Goal: Task Accomplishment & Management: Manage account settings

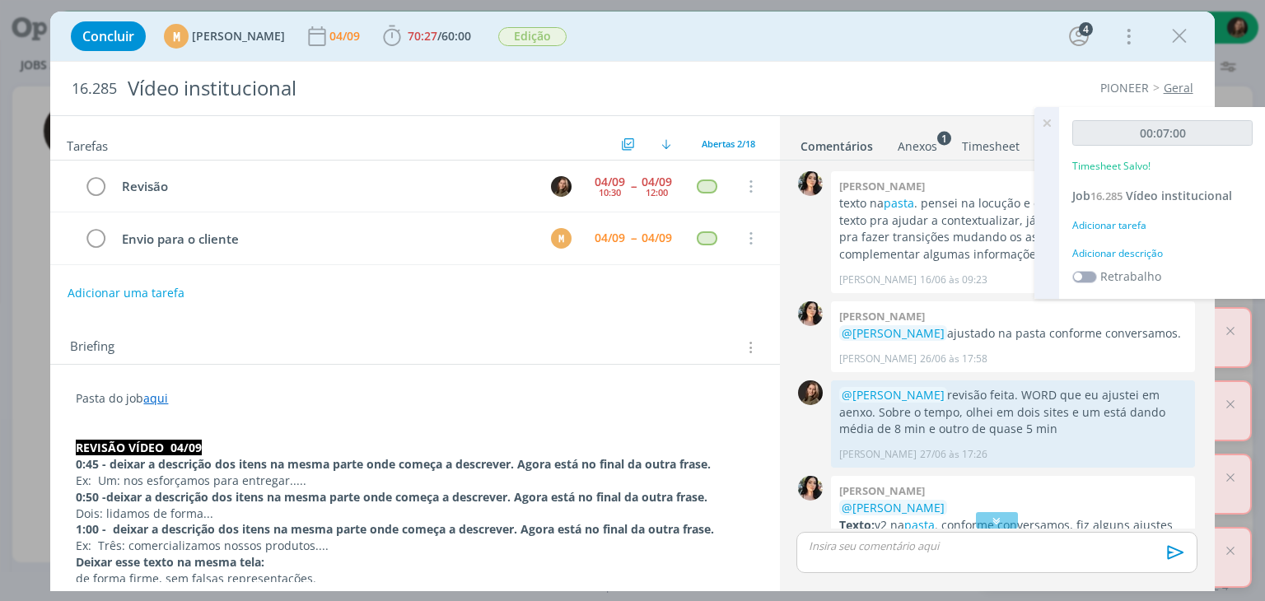
scroll to position [315, 0]
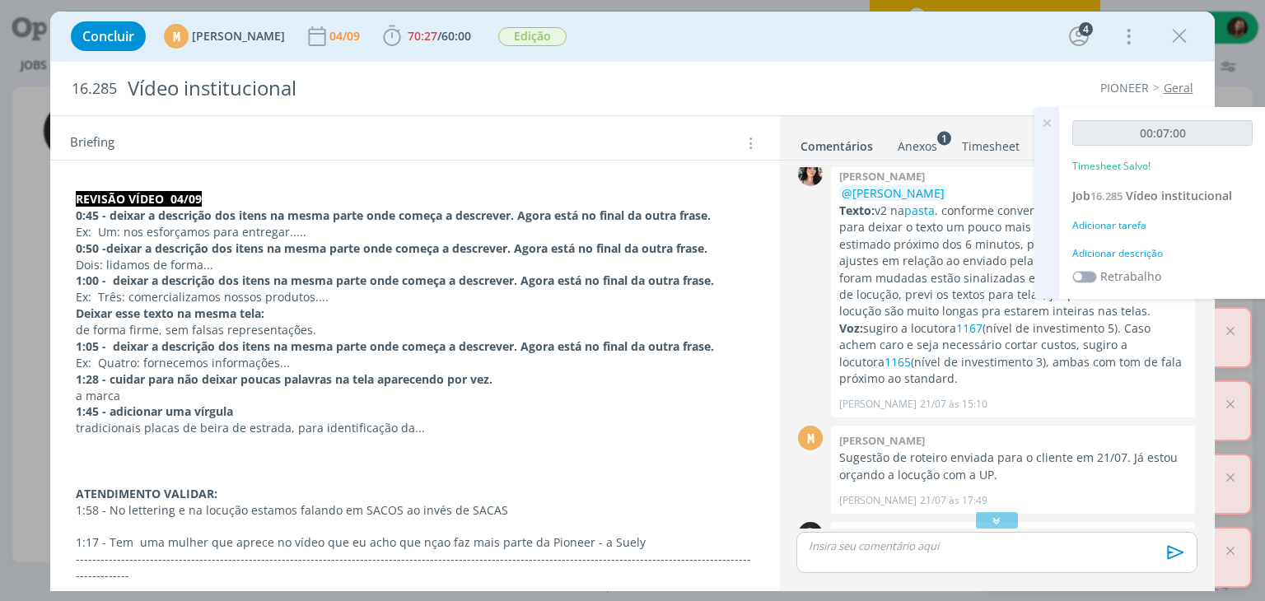
click at [1127, 254] on div "Adicionar descrição" at bounding box center [1162, 253] width 180 height 15
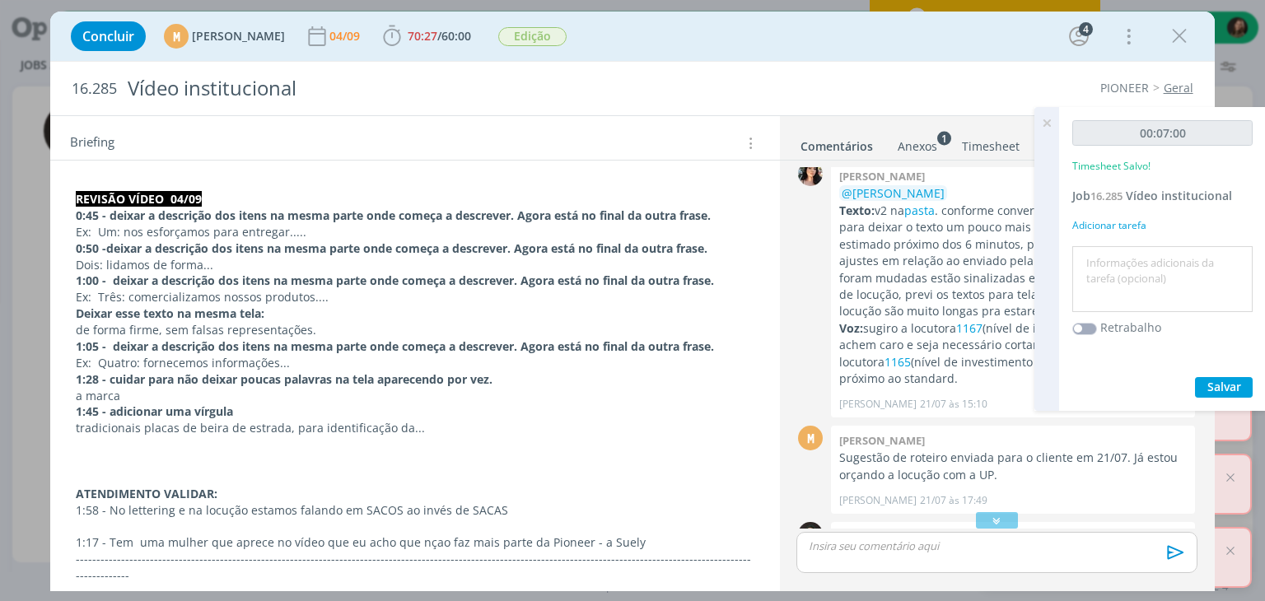
click at [1126, 255] on textarea at bounding box center [1162, 279] width 172 height 58
type textarea "revisão do vídeo"
click at [1224, 380] on span "Salvar" at bounding box center [1224, 387] width 34 height 16
click at [1211, 383] on span "Salvar" at bounding box center [1224, 387] width 34 height 16
click at [1046, 128] on icon at bounding box center [1047, 123] width 30 height 32
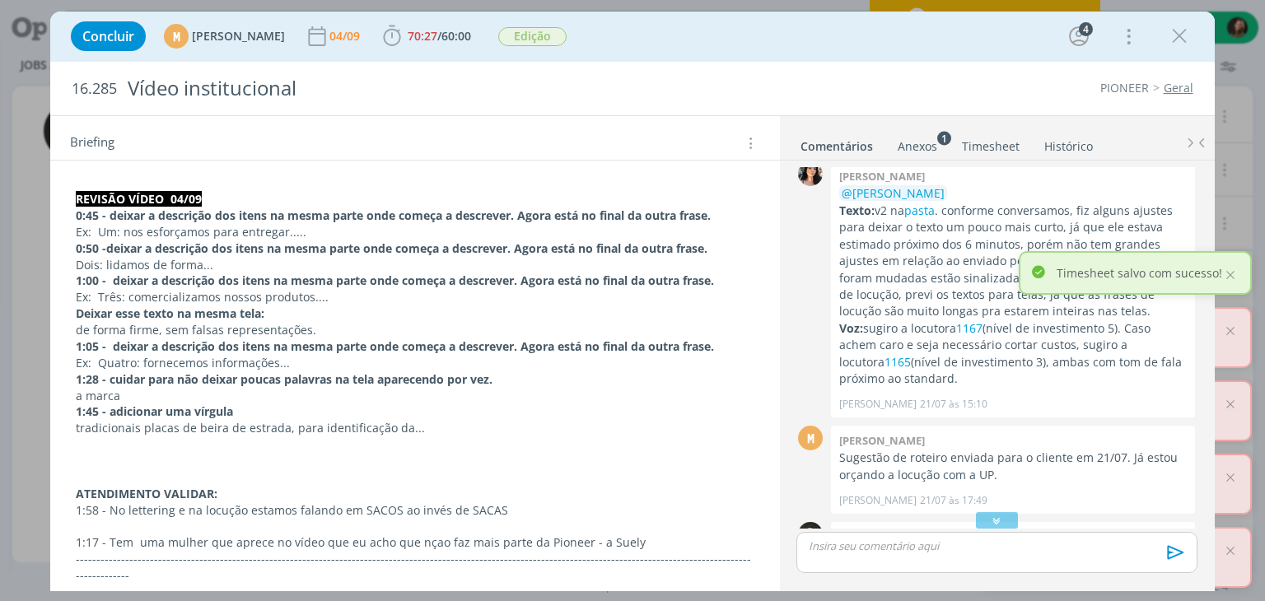
click at [98, 469] on p "dialog" at bounding box center [415, 477] width 678 height 16
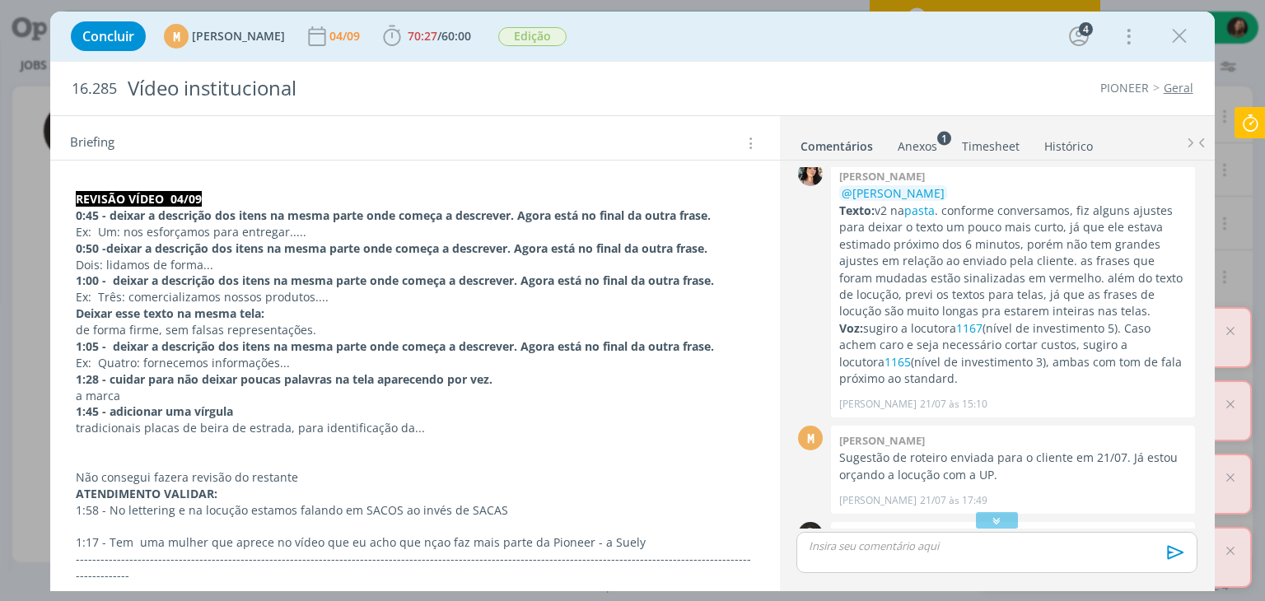
click at [929, 548] on p "dialog" at bounding box center [996, 546] width 374 height 15
click at [0, 0] on div "🙂 Ctrl + ENTER para enviar" at bounding box center [0, 0] width 0 height 0
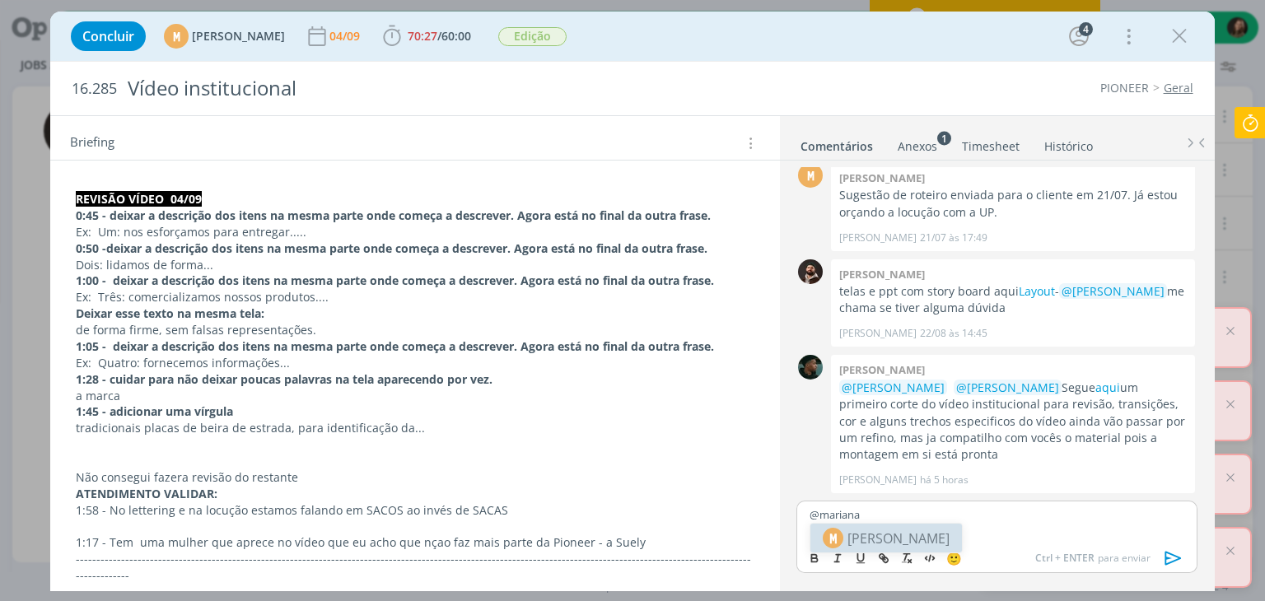
click at [881, 544] on span "[PERSON_NAME]" at bounding box center [898, 539] width 102 height 20
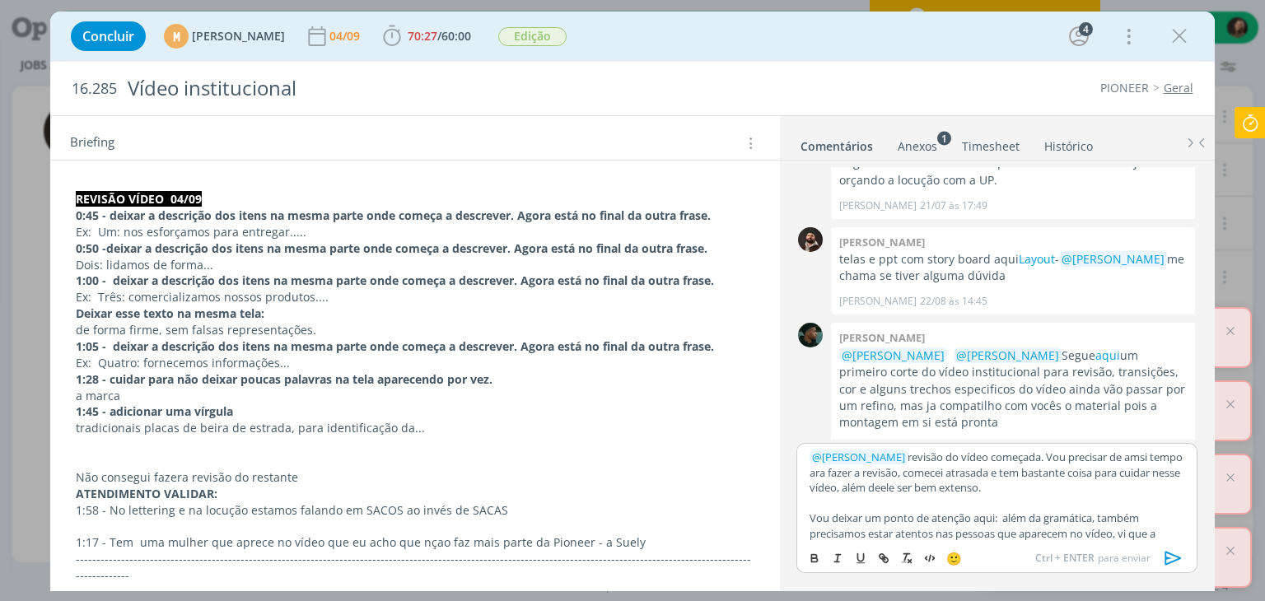
scroll to position [13, 0]
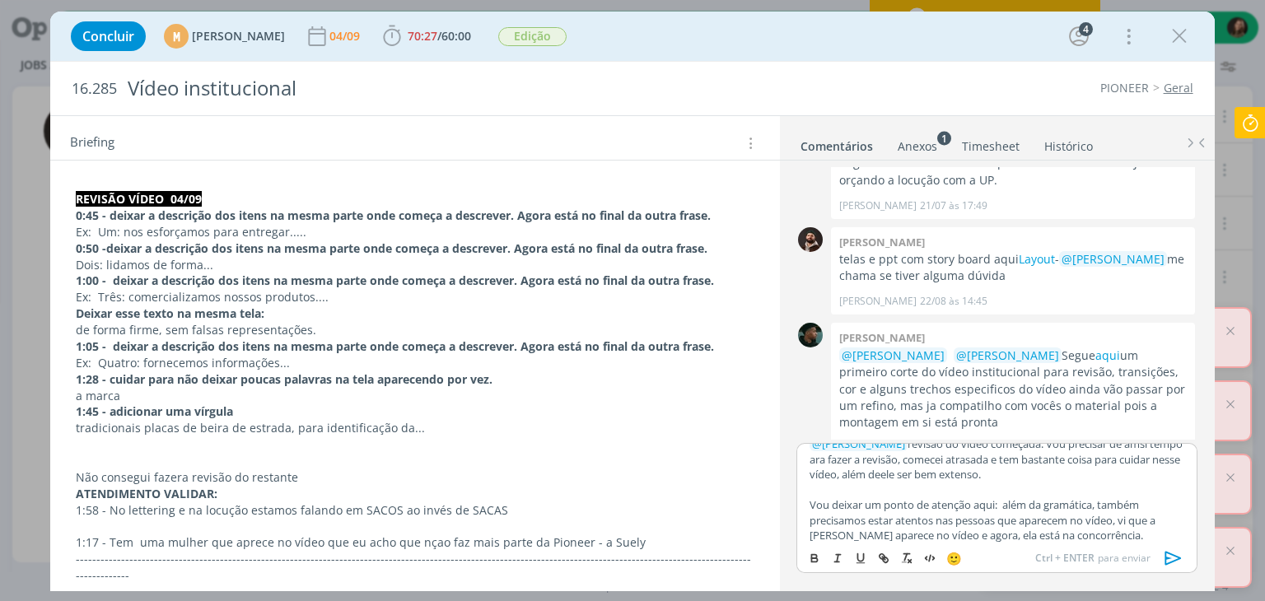
click at [1169, 559] on icon "dialog" at bounding box center [1173, 558] width 25 height 25
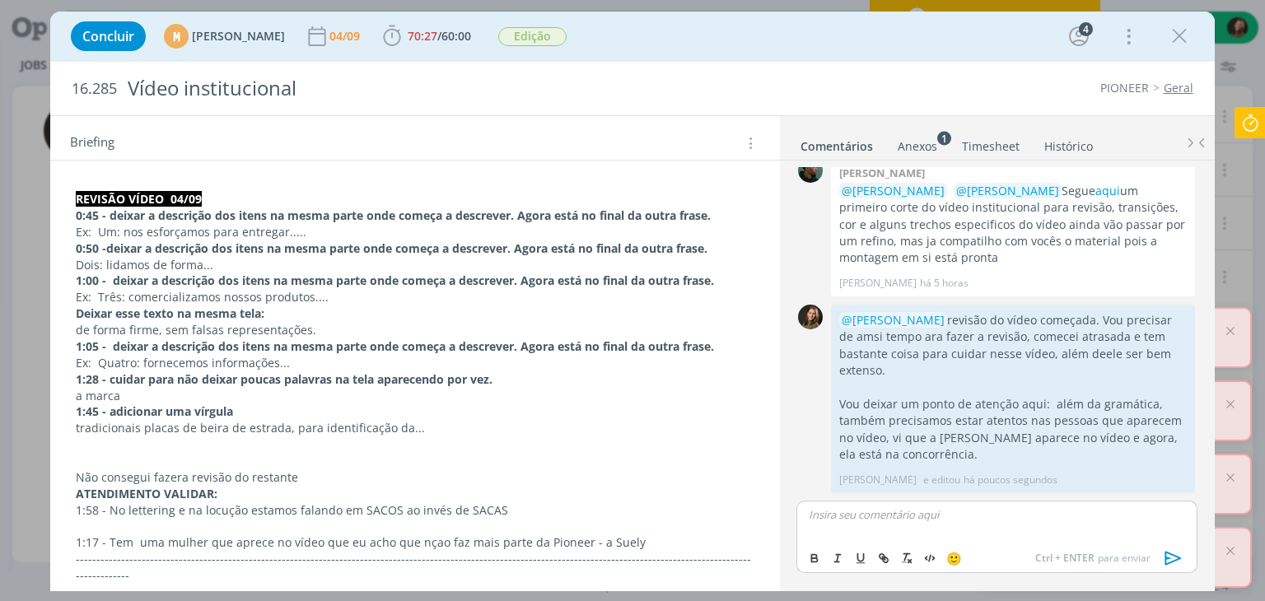
scroll to position [0, 0]
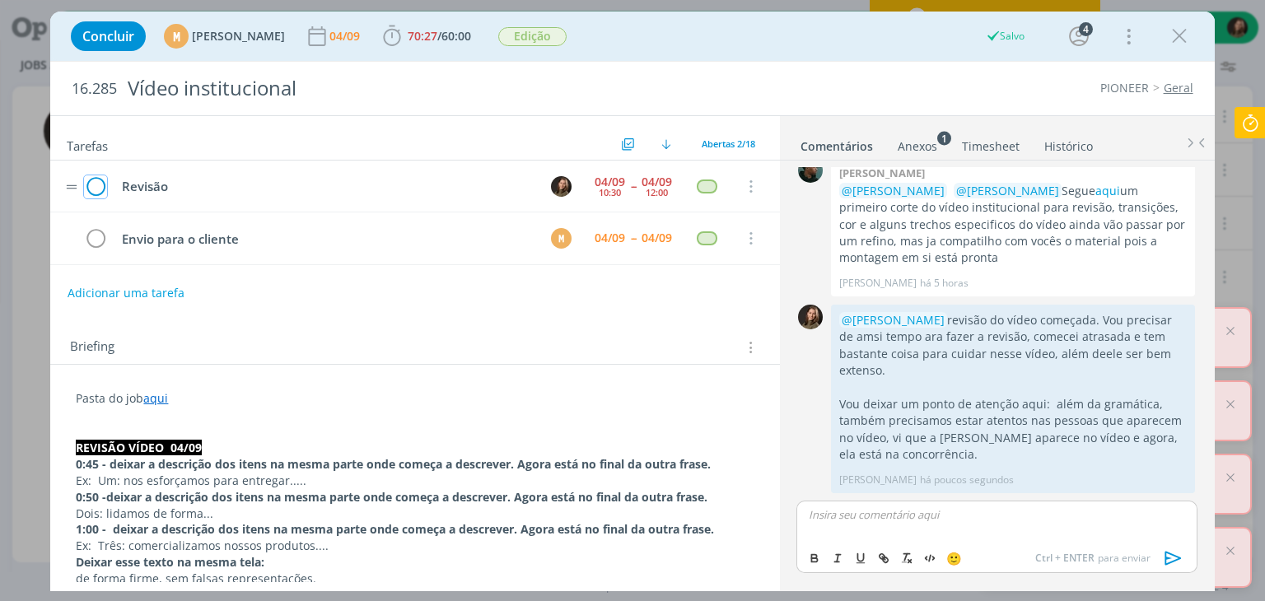
click at [92, 183] on icon "dialog" at bounding box center [95, 187] width 23 height 25
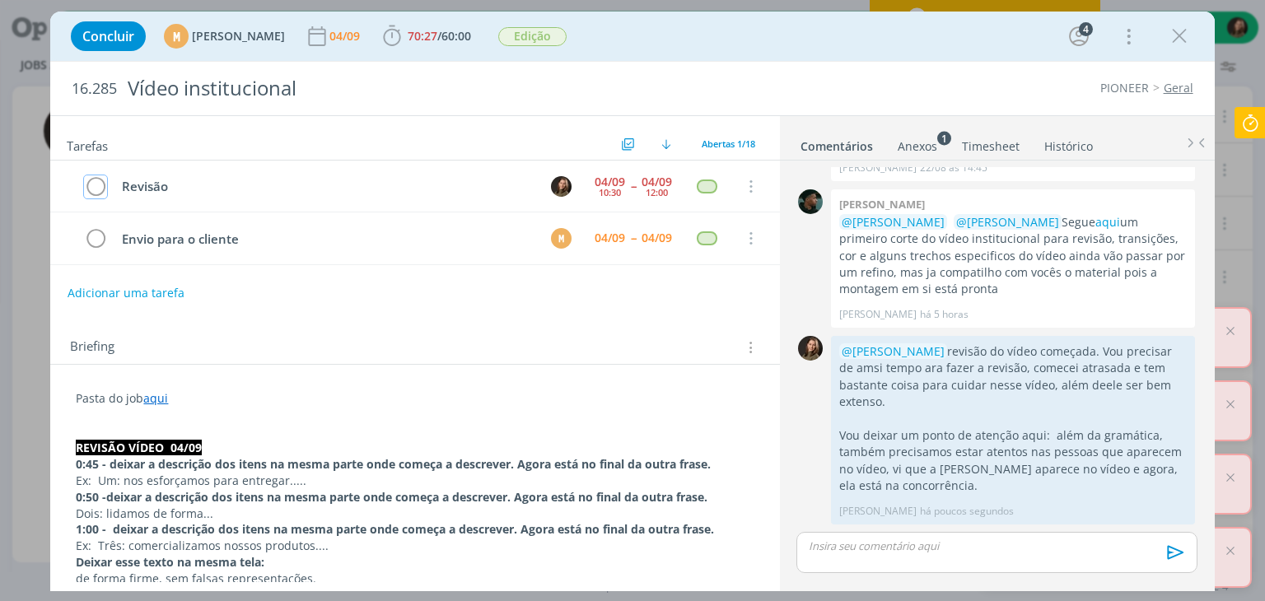
scroll to position [758, 0]
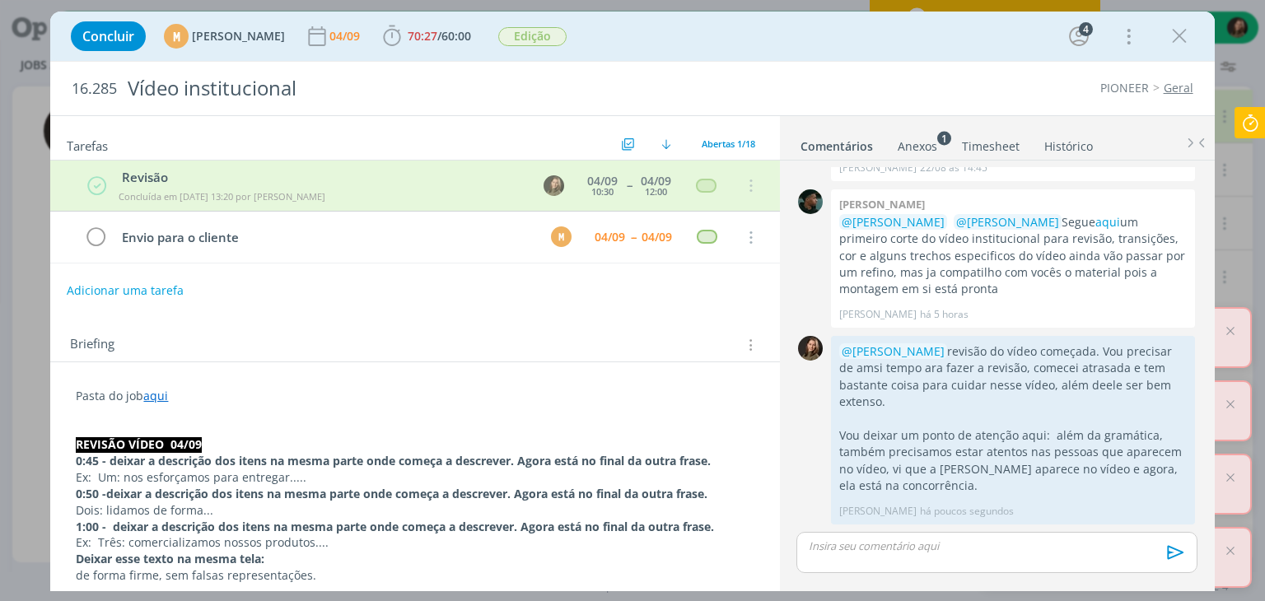
click at [155, 287] on button "Adicionar uma tarefa" at bounding box center [125, 291] width 117 height 28
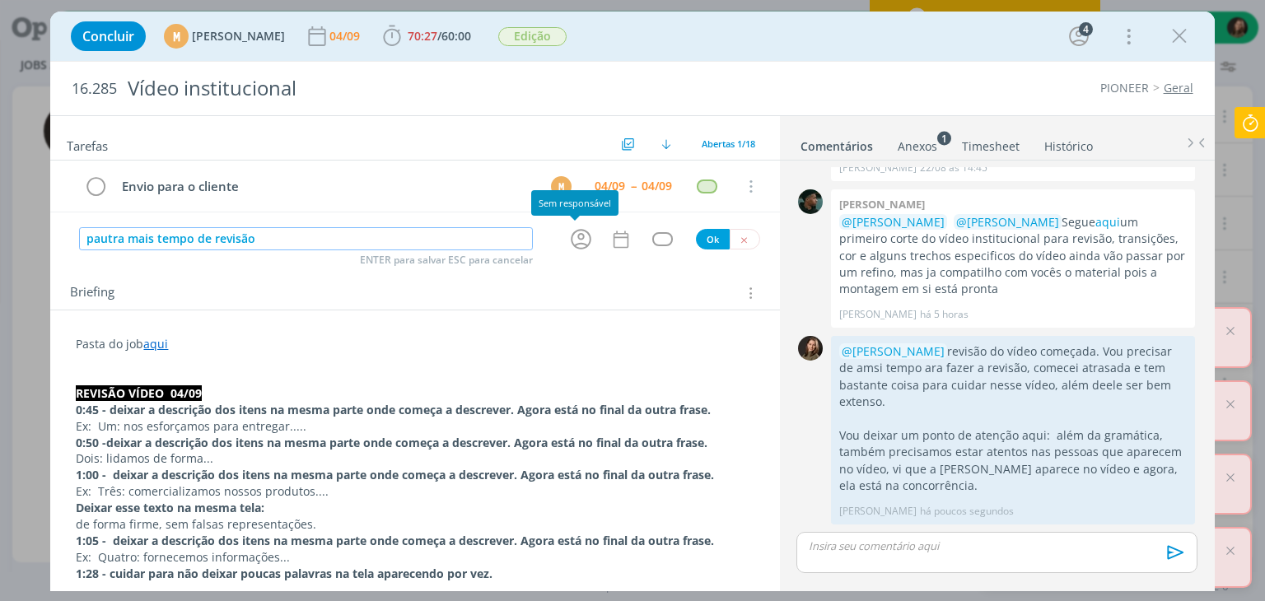
click at [574, 239] on icon "dialog" at bounding box center [581, 239] width 26 height 26
type input "pautra mais tempo de revisão"
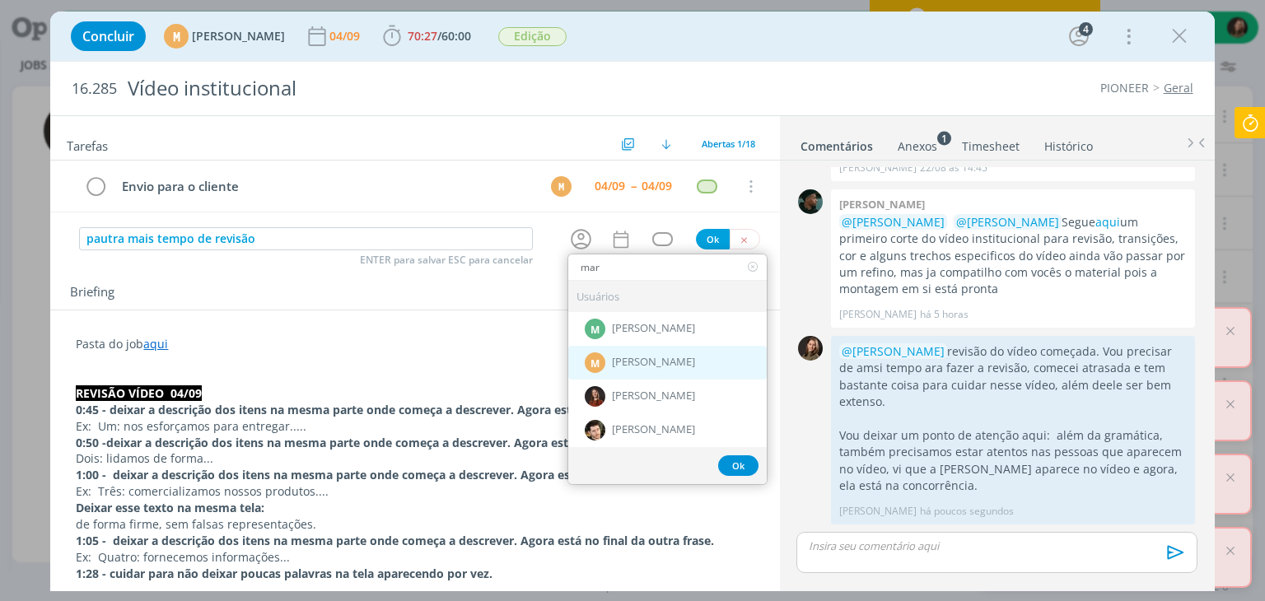
type input "mar"
click at [660, 360] on span "[PERSON_NAME]" at bounding box center [653, 363] width 83 height 13
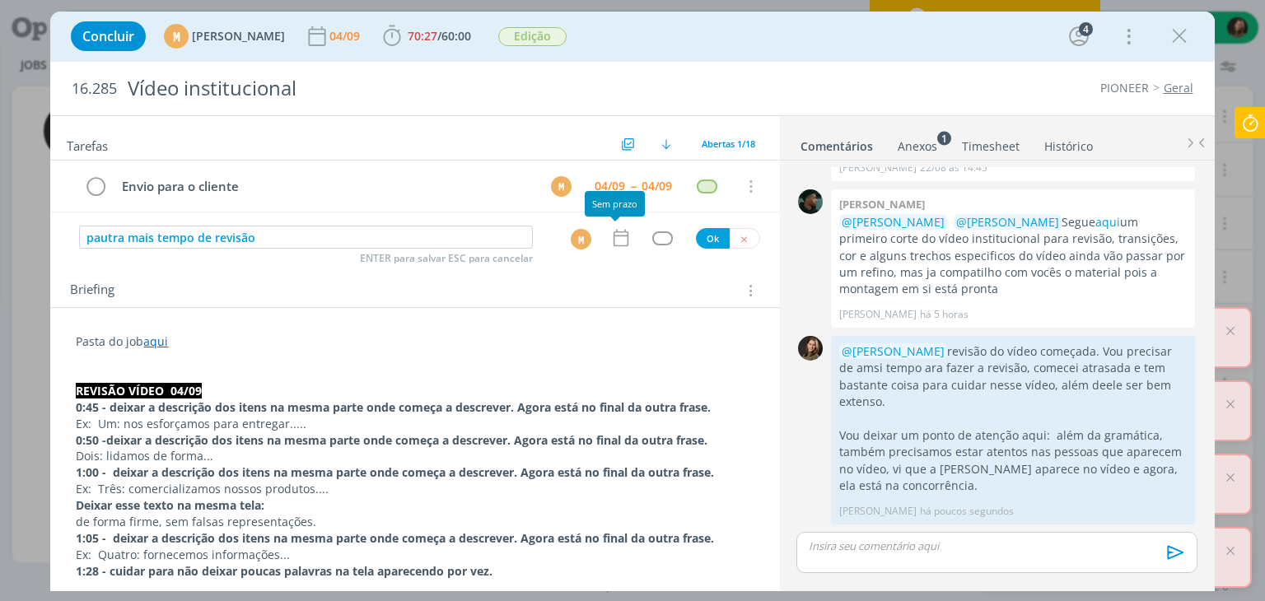
click at [623, 232] on icon "dialog" at bounding box center [620, 237] width 21 height 21
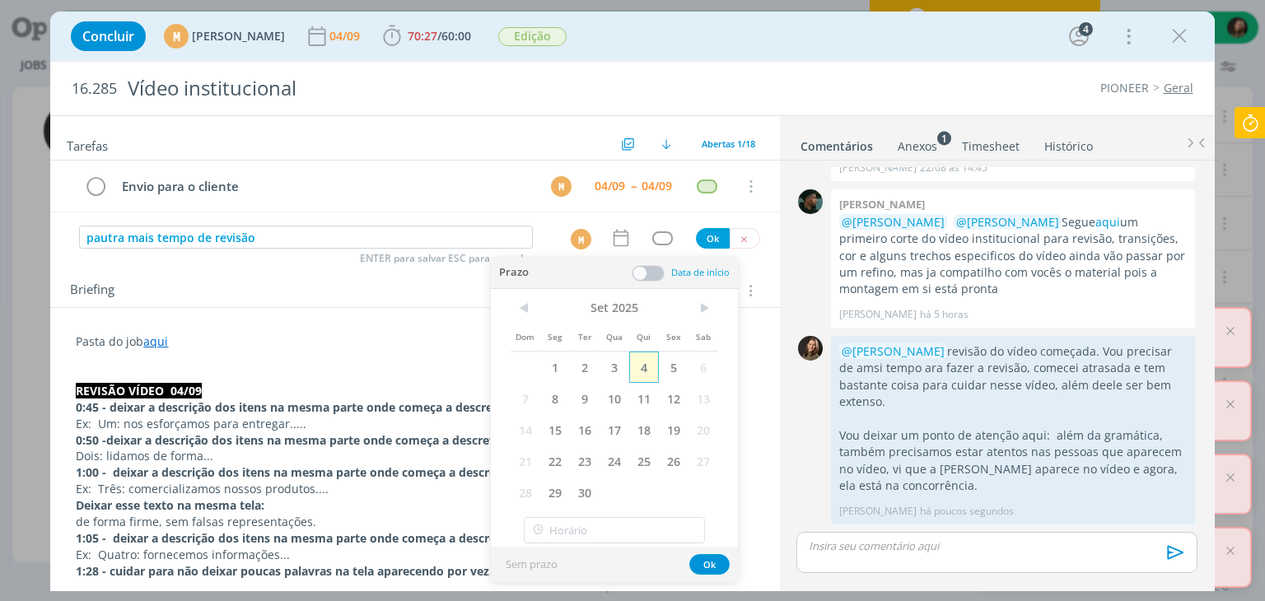
click at [641, 361] on span "4" at bounding box center [644, 367] width 30 height 31
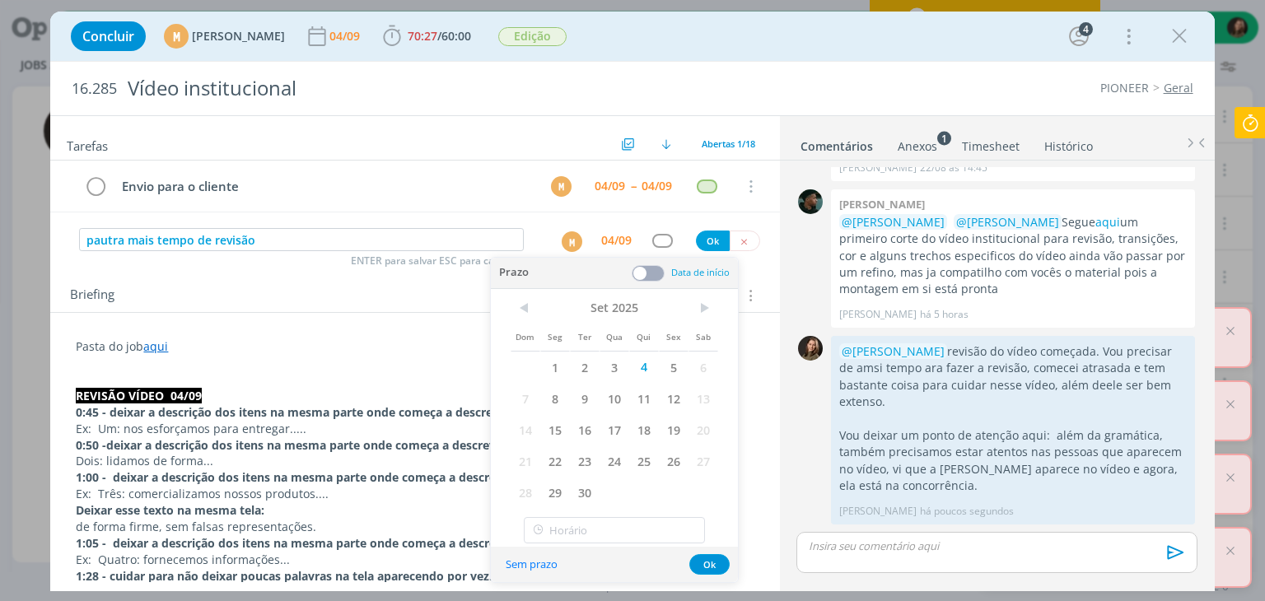
click at [702, 575] on div "Sem prazo Ok" at bounding box center [614, 564] width 247 height 35
click at [702, 565] on button "Ok" at bounding box center [709, 564] width 40 height 21
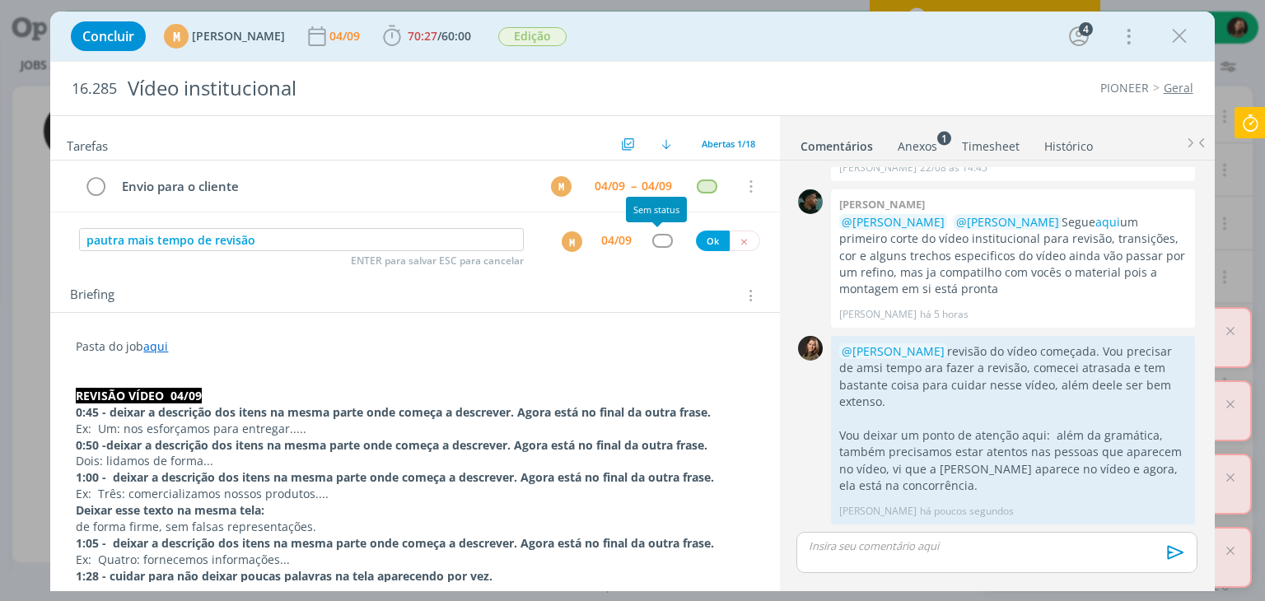
click at [653, 240] on div "dialog" at bounding box center [662, 241] width 21 height 14
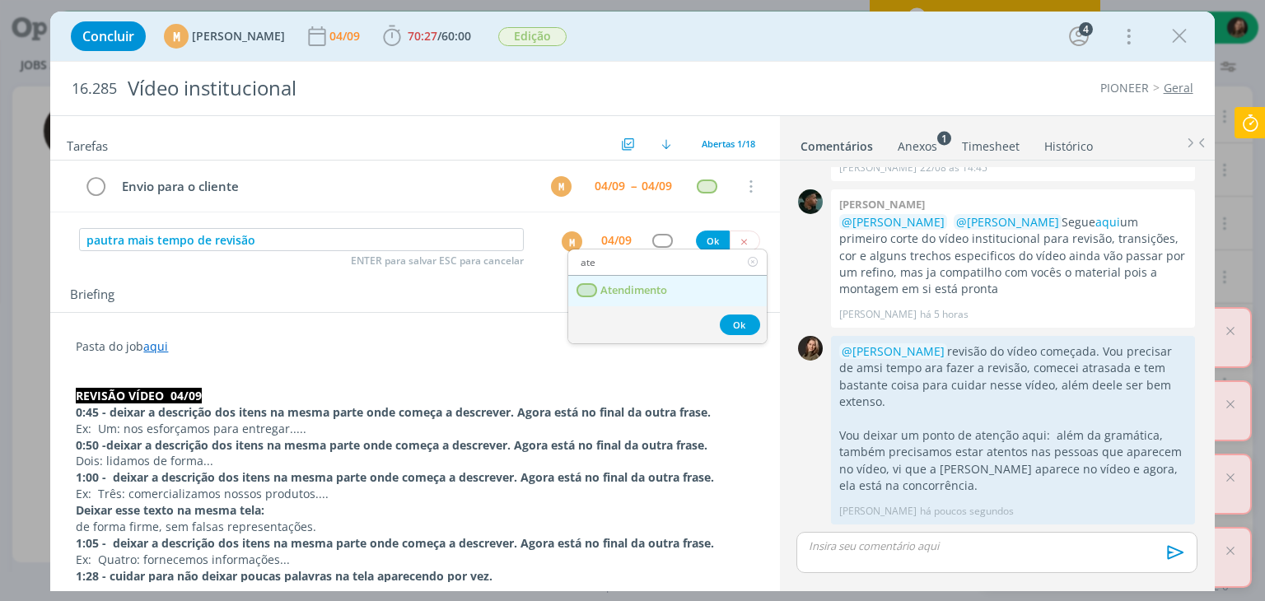
type input "ate"
click at [653, 284] on span "Atendimento" at bounding box center [634, 290] width 67 height 13
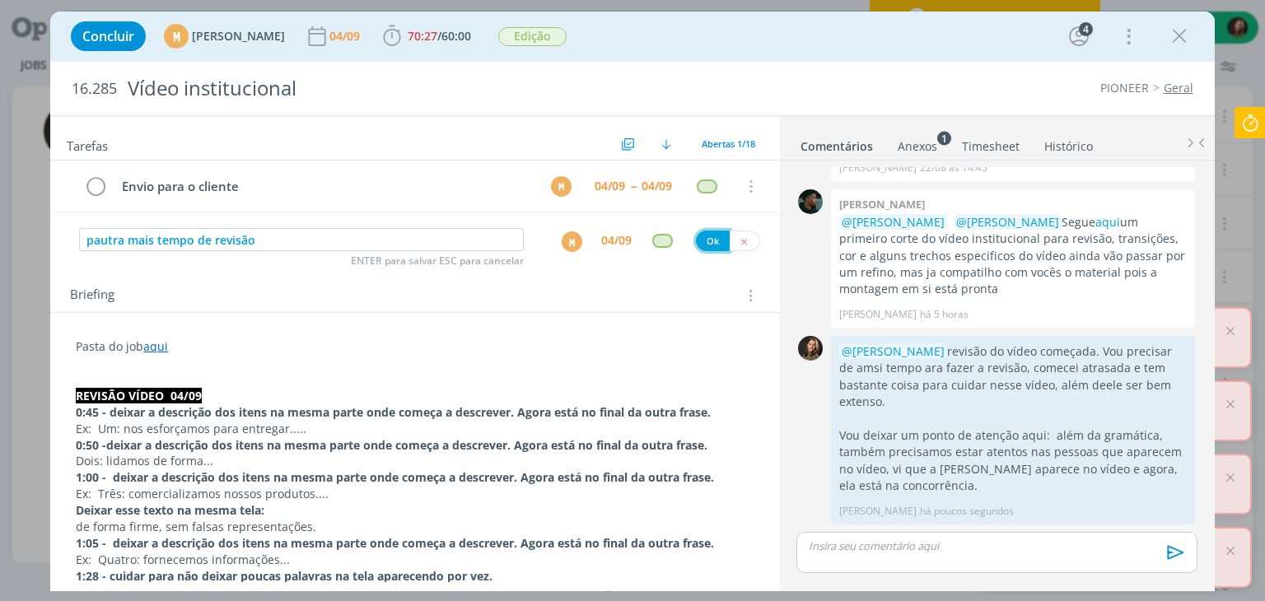
click at [697, 233] on button "Ok" at bounding box center [713, 241] width 34 height 21
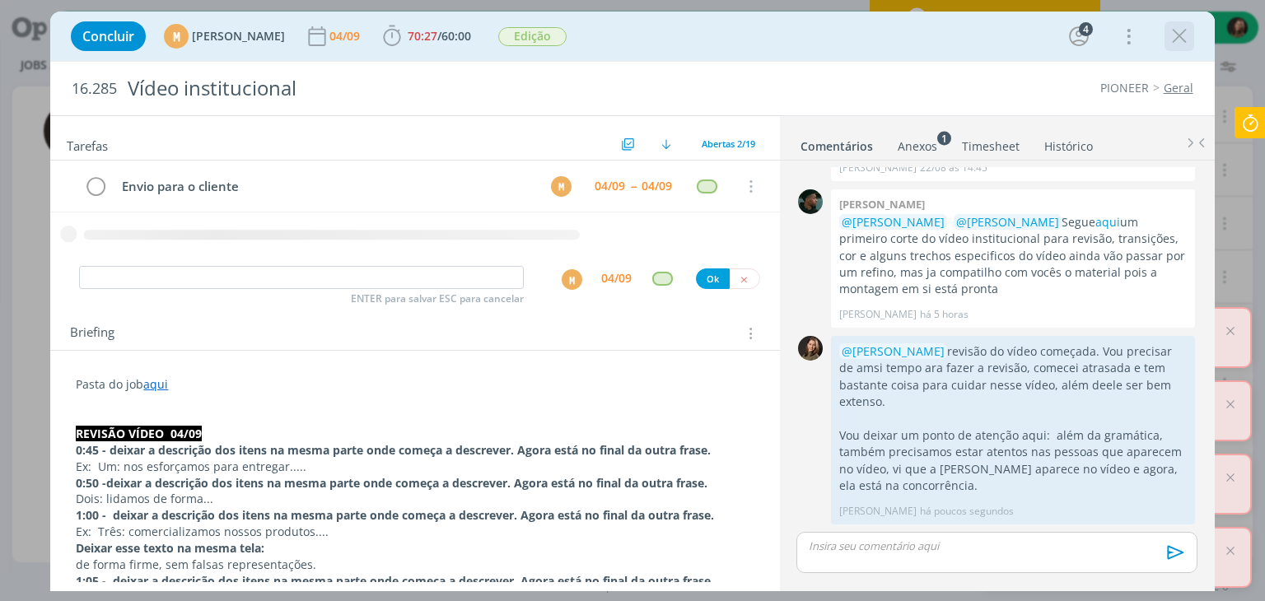
click at [1189, 40] on icon "dialog" at bounding box center [1179, 36] width 25 height 25
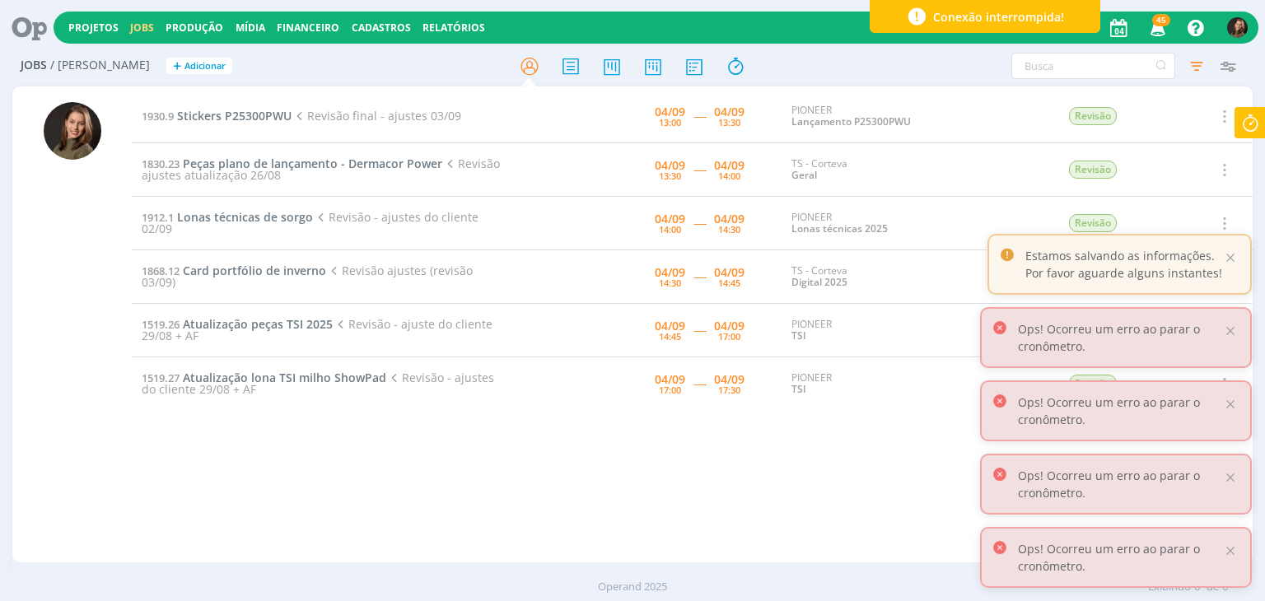
click at [1237, 131] on icon at bounding box center [1250, 123] width 30 height 32
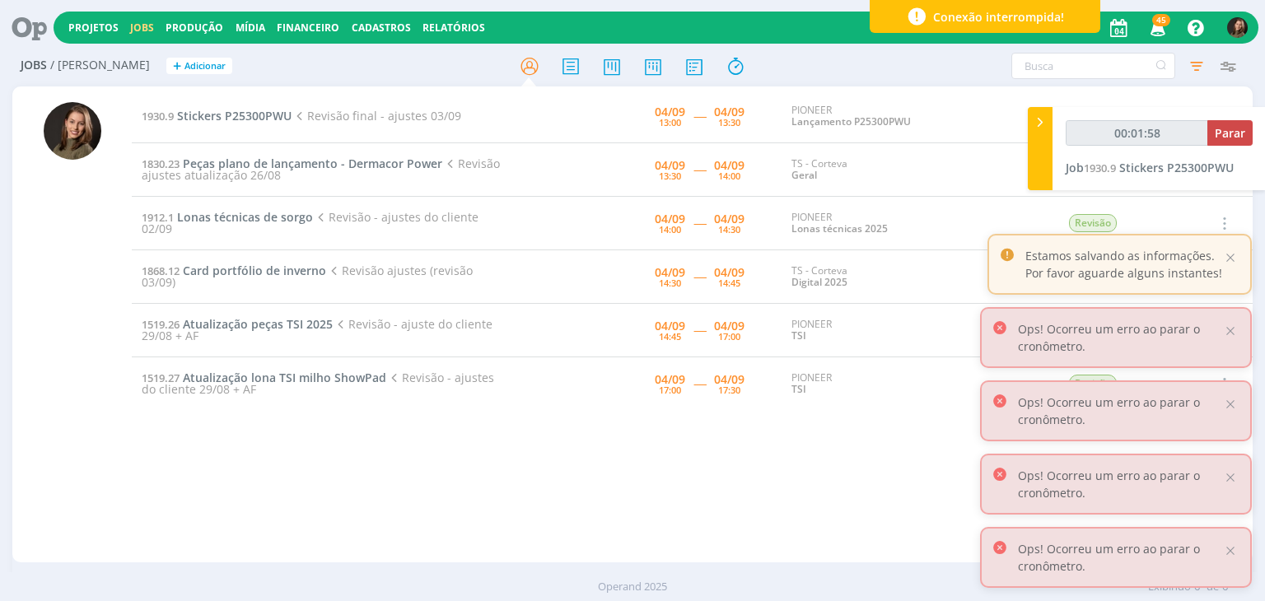
drag, startPoint x: 425, startPoint y: 518, endPoint x: 422, endPoint y: 506, distance: 12.8
click at [425, 515] on div "1930.9 Stickers P25300PWU Revisão final - ajustes 03/09 04/09 13:00 ----- 04/09…" at bounding box center [692, 324] width 1120 height 469
click at [254, 116] on span "Stickers P25300PWU" at bounding box center [234, 116] width 114 height 16
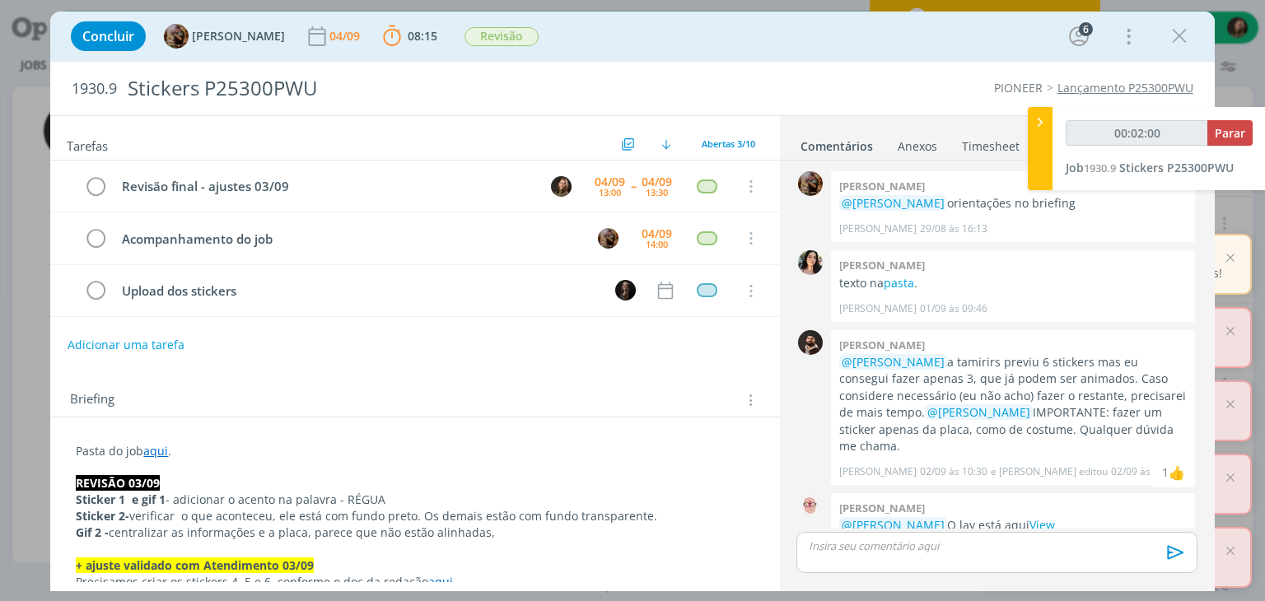
scroll to position [292, 0]
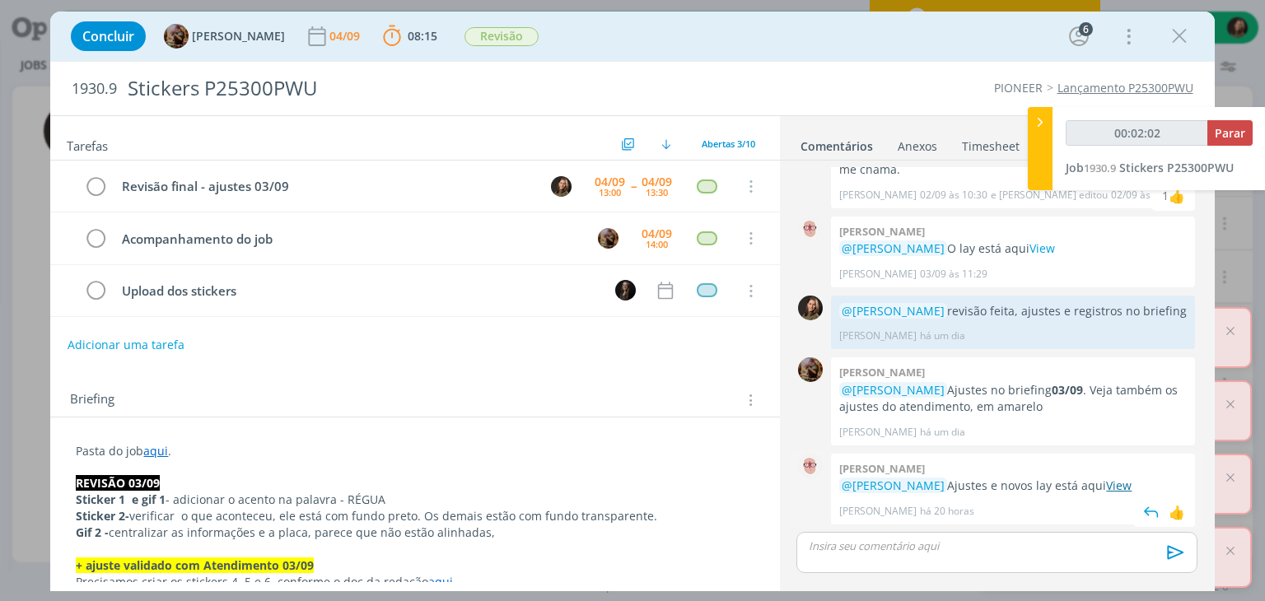
click at [1122, 483] on link "View" at bounding box center [1119, 486] width 26 height 16
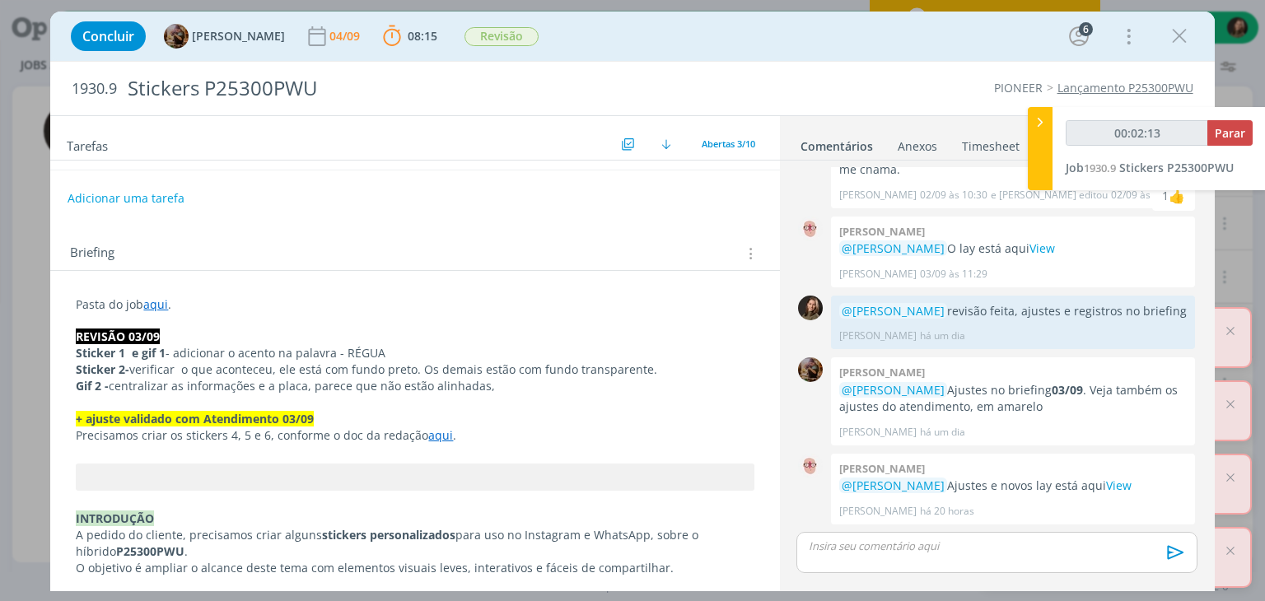
scroll to position [165, 0]
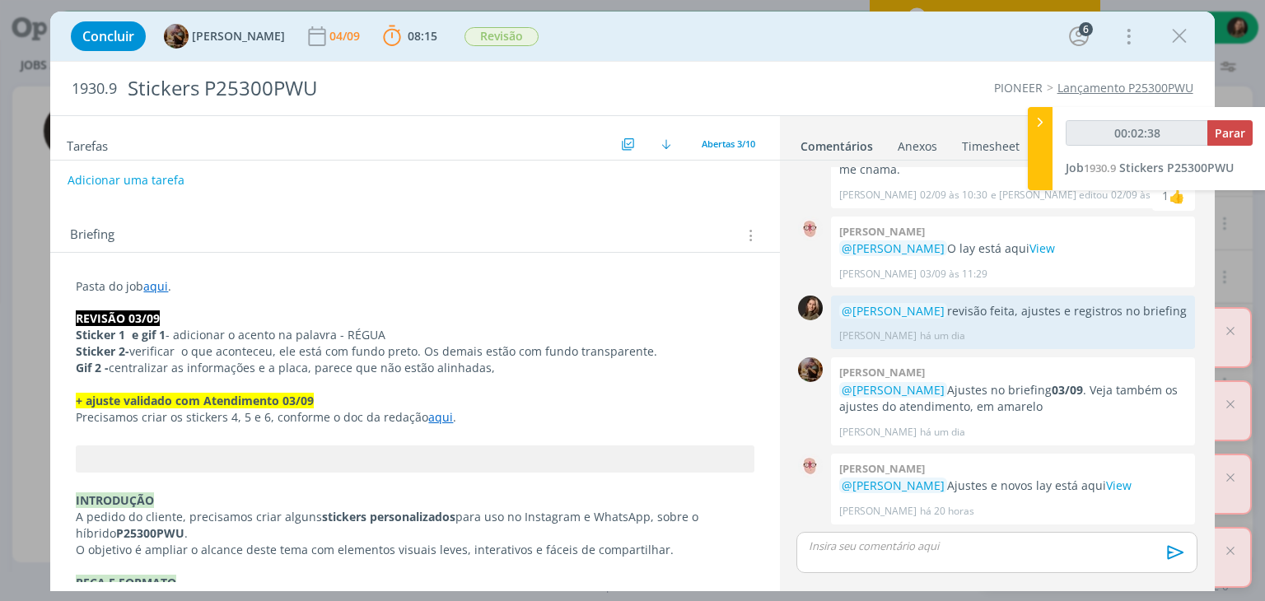
drag, startPoint x: 435, startPoint y: 417, endPoint x: 433, endPoint y: 429, distance: 11.6
click at [435, 417] on link "aqui" at bounding box center [440, 417] width 25 height 16
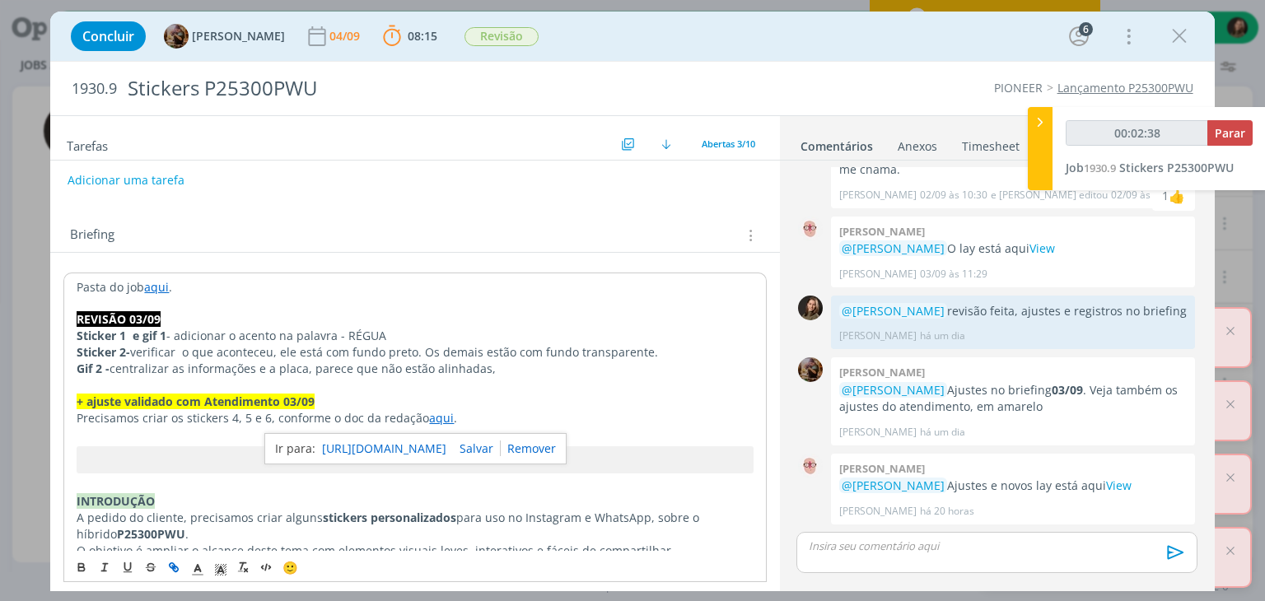
click at [445, 442] on link "https://sobeae.sharepoint.com/:w:/s/SOBEAE/ESihQ_rPQCdGvdqCntNUnMgBE18WODcK2-bB…" at bounding box center [384, 448] width 124 height 21
click at [851, 558] on div "dialog" at bounding box center [996, 552] width 400 height 41
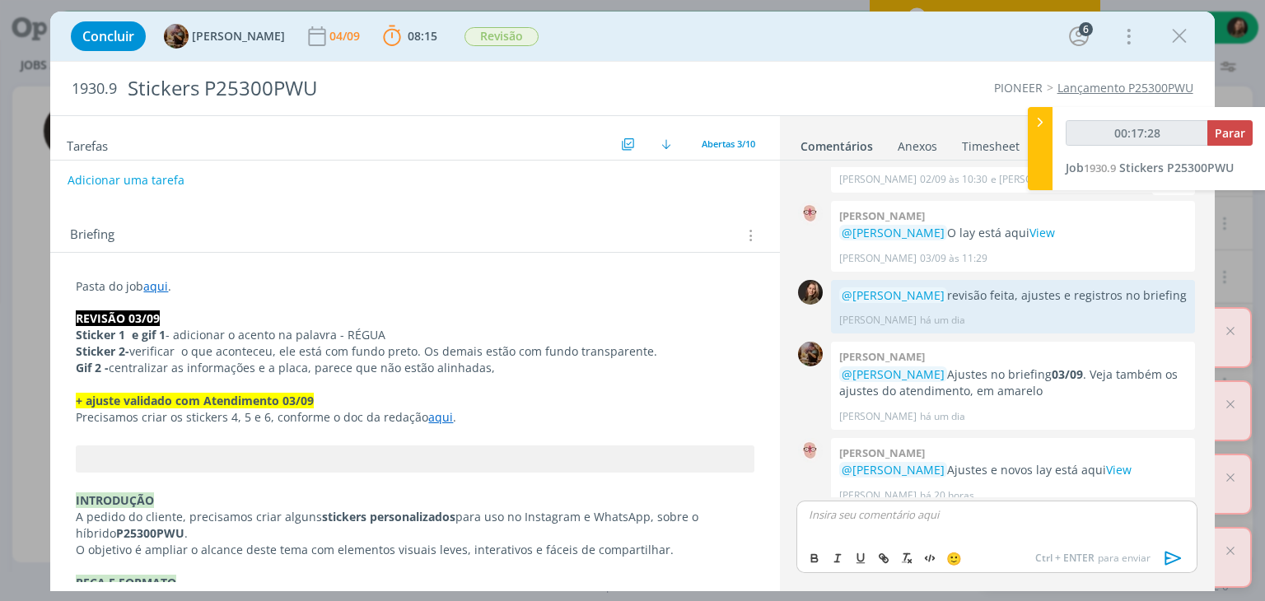
scroll to position [323, 0]
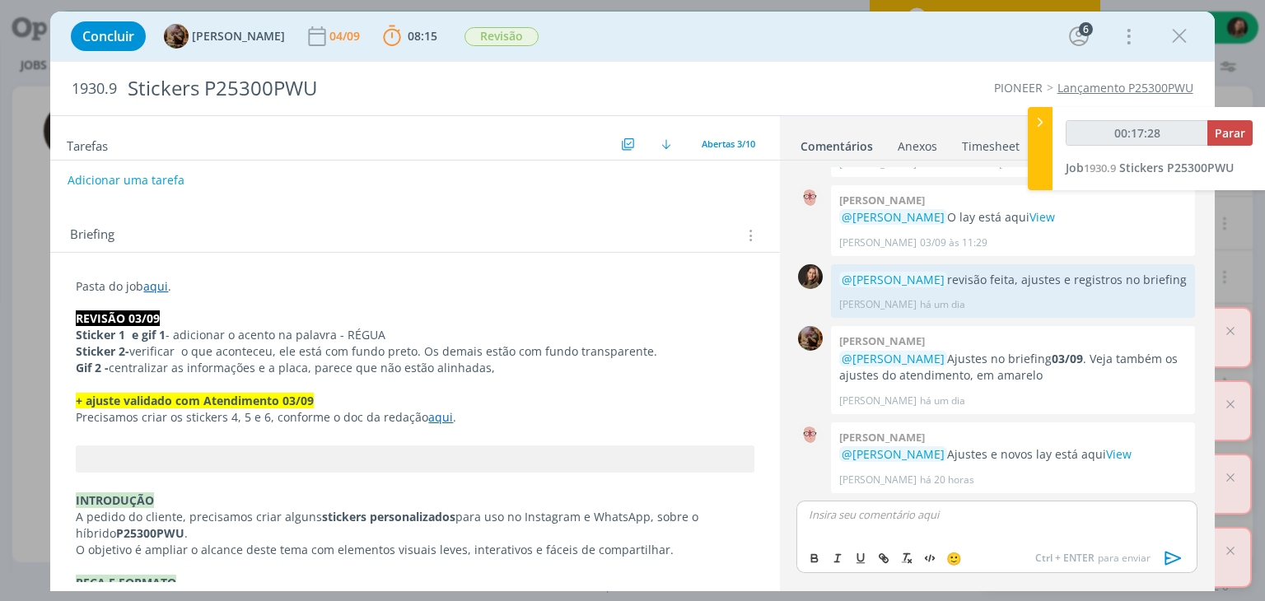
type input "00:17:29"
click at [856, 578] on li "[PERSON_NAME]" at bounding box center [886, 569] width 152 height 30
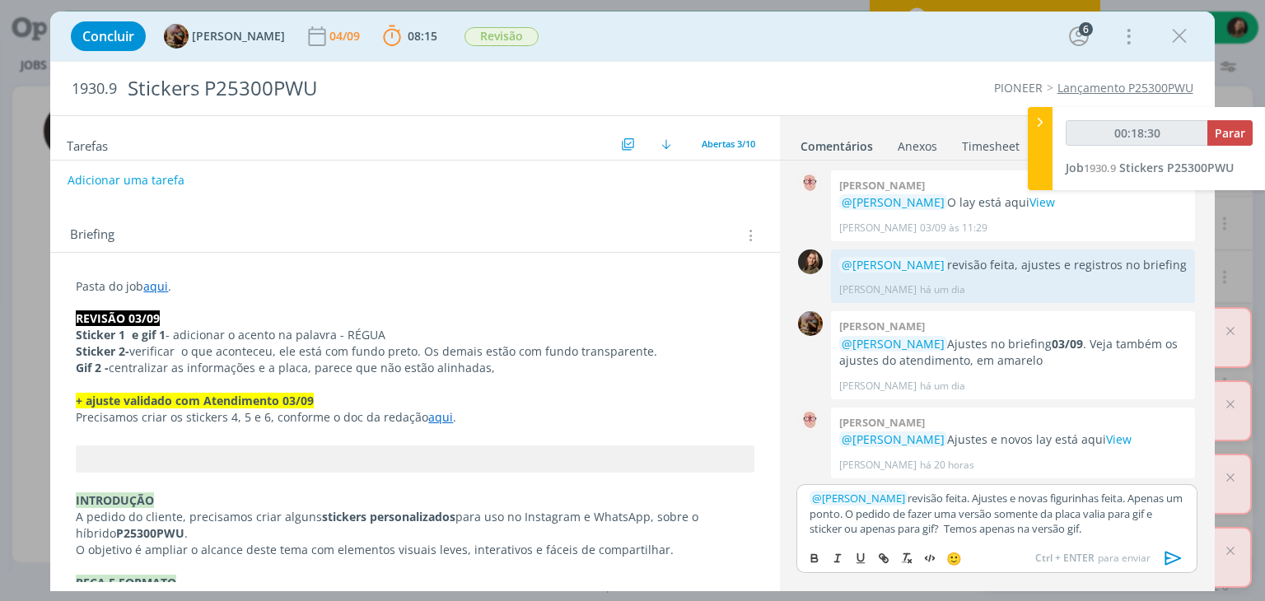
click at [986, 497] on p "﻿ @ Amanda Rodrigues ﻿ revisão feita. Ajustes e novas figurinhas feita. Apenas …" at bounding box center [996, 513] width 374 height 45
click at [809, 497] on p "Ajustes e novas figurinhas feita. Apenas um ponto. O pedido de fazer uma versão…" at bounding box center [996, 513] width 374 height 45
click at [972, 494] on p "Ajustes e novas figurinhas feita. Apenas um ponto. O pedido de fazer uma versão…" at bounding box center [996, 513] width 374 height 45
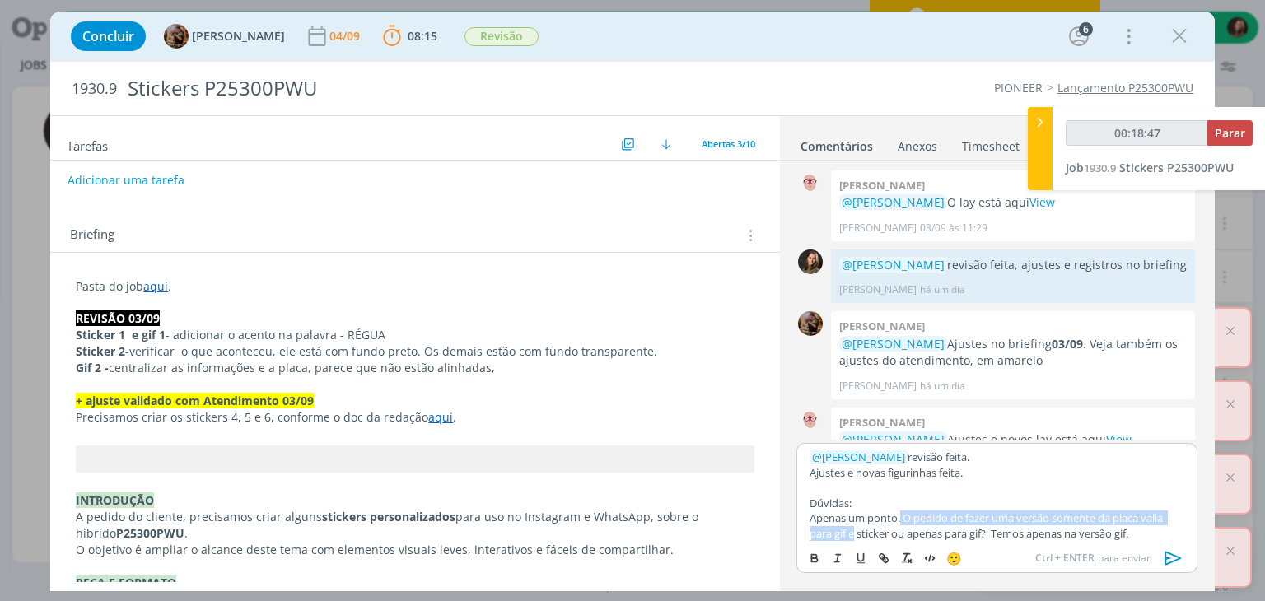
scroll to position [4, 0]
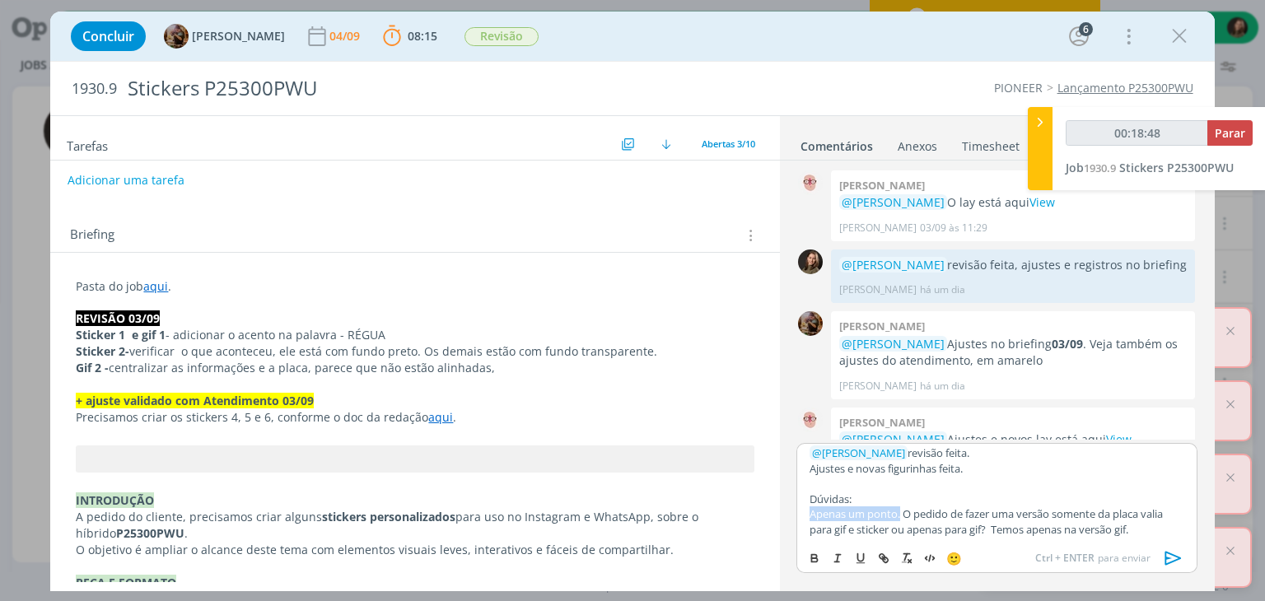
drag, startPoint x: 898, startPoint y: 520, endPoint x: 805, endPoint y: 519, distance: 93.1
click at [805, 519] on div "﻿ @ Amanda Rodrigues ﻿ revisão feita. Ajustes e novas figurinhas feita. Dúvidas…" at bounding box center [996, 492] width 400 height 99
click at [1067, 529] on p "O pedido de fazer uma versão somente da placa valia para gif e sticker ou apena…" at bounding box center [996, 521] width 374 height 30
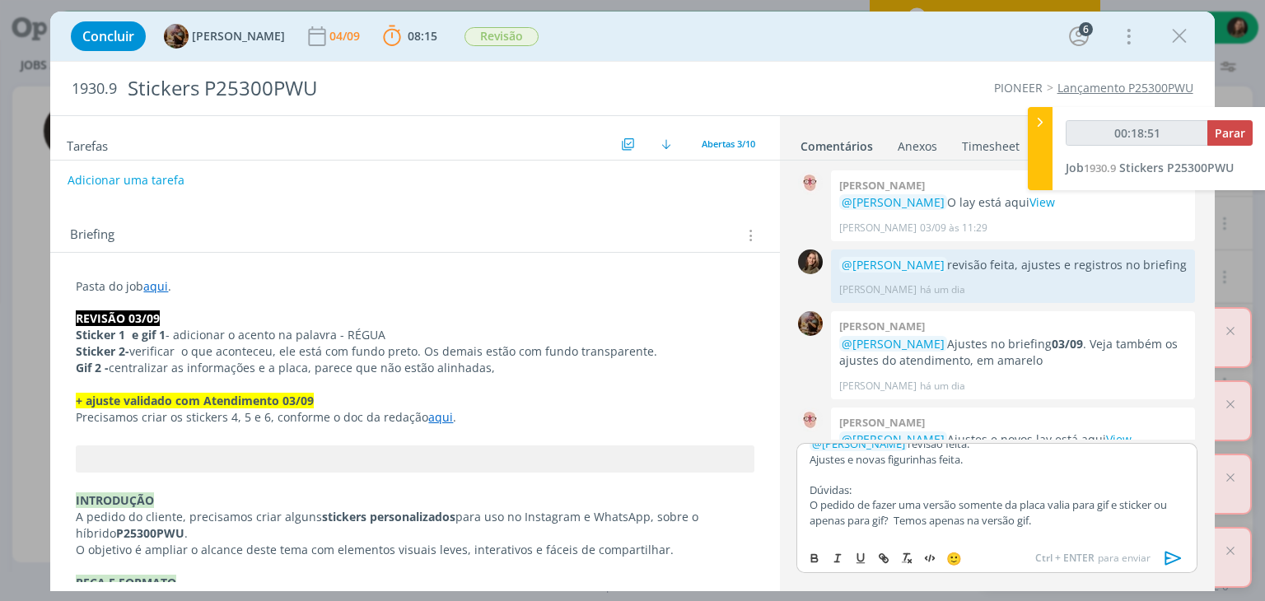
scroll to position [28, 0]
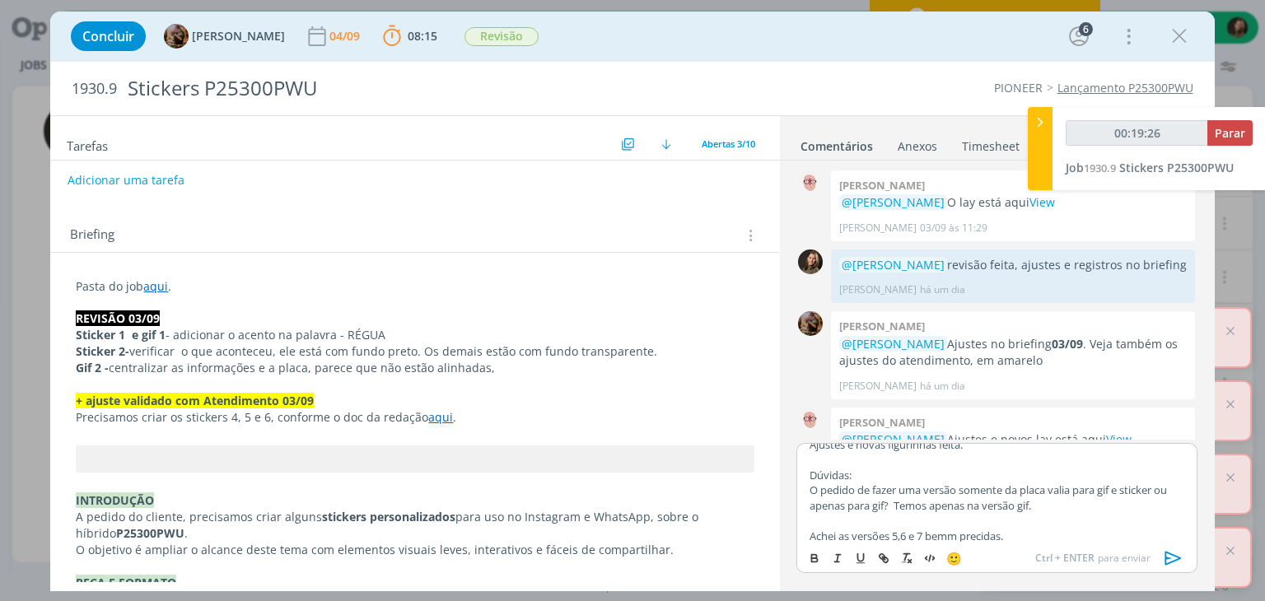
click at [1173, 554] on icon "dialog" at bounding box center [1173, 558] width 25 height 25
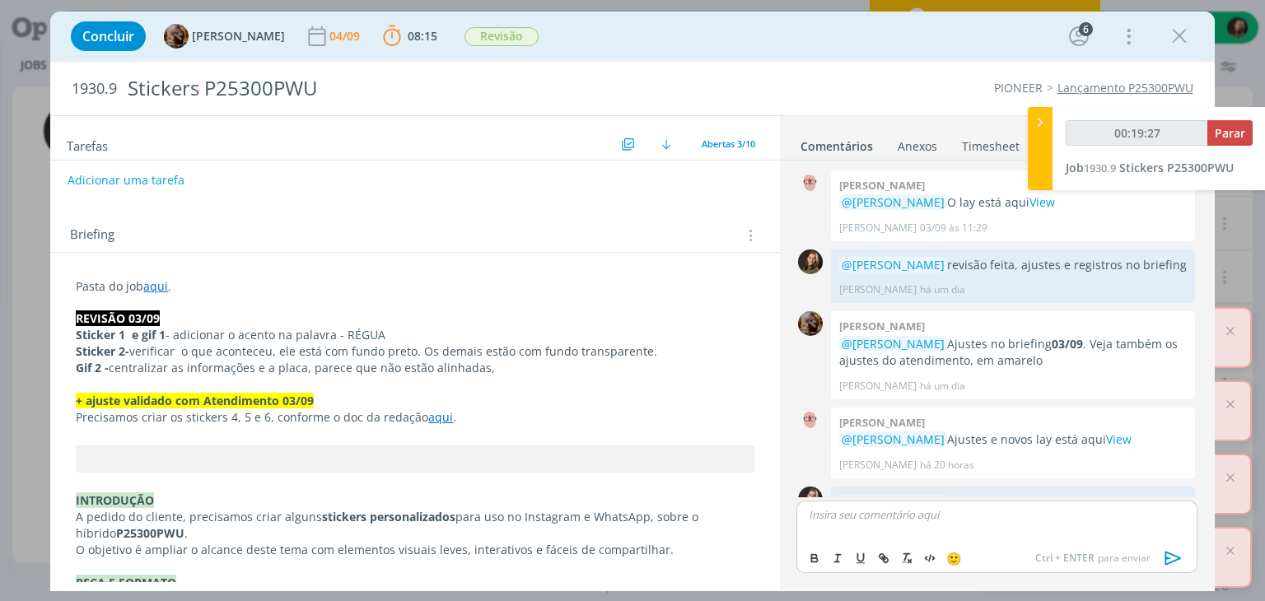
scroll to position [0, 0]
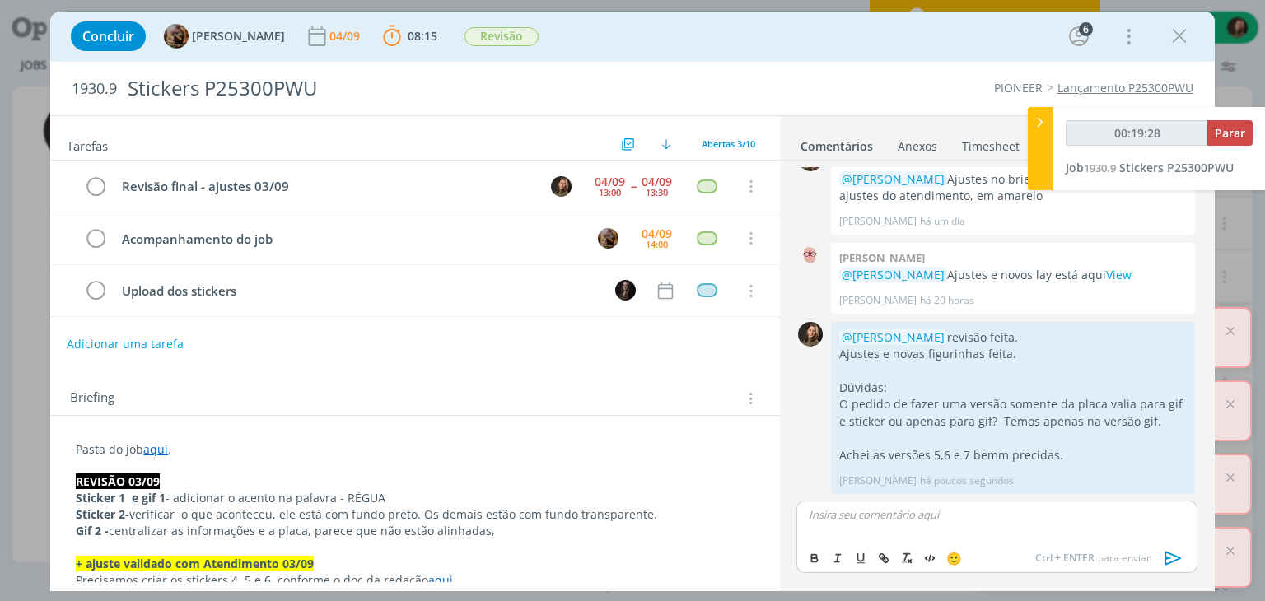
click at [144, 343] on button "Adicionar uma tarefa" at bounding box center [125, 344] width 117 height 28
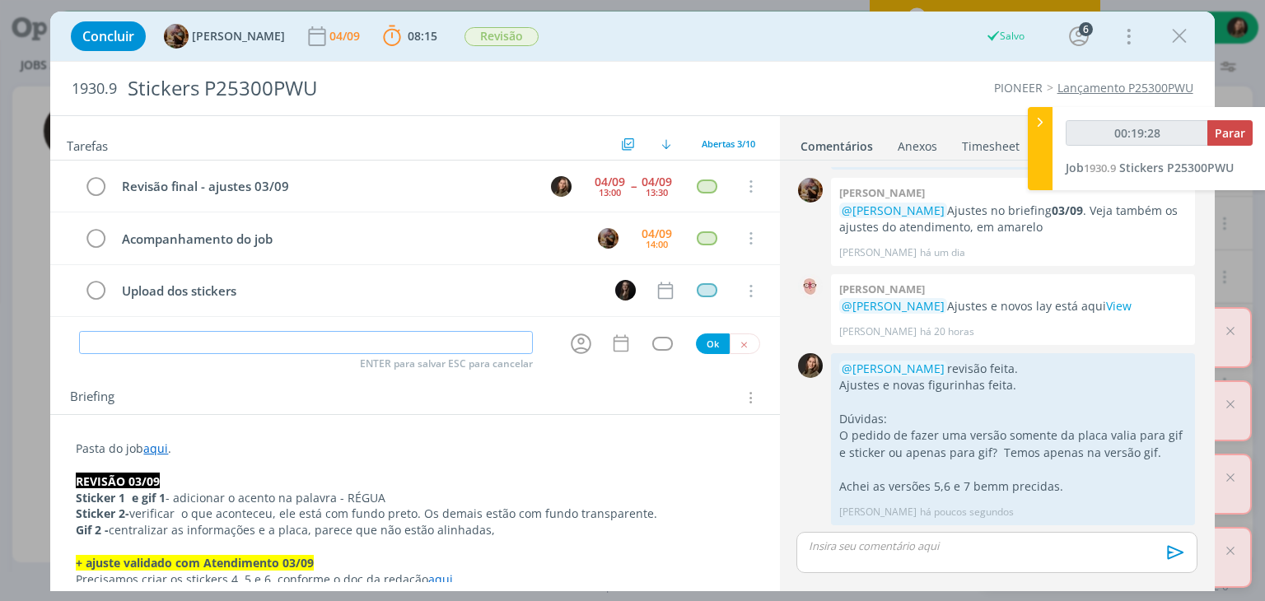
type input "00:19:29"
type input "V"
type input "00:19:30"
type input "Ver coment"
type input "00:19:31"
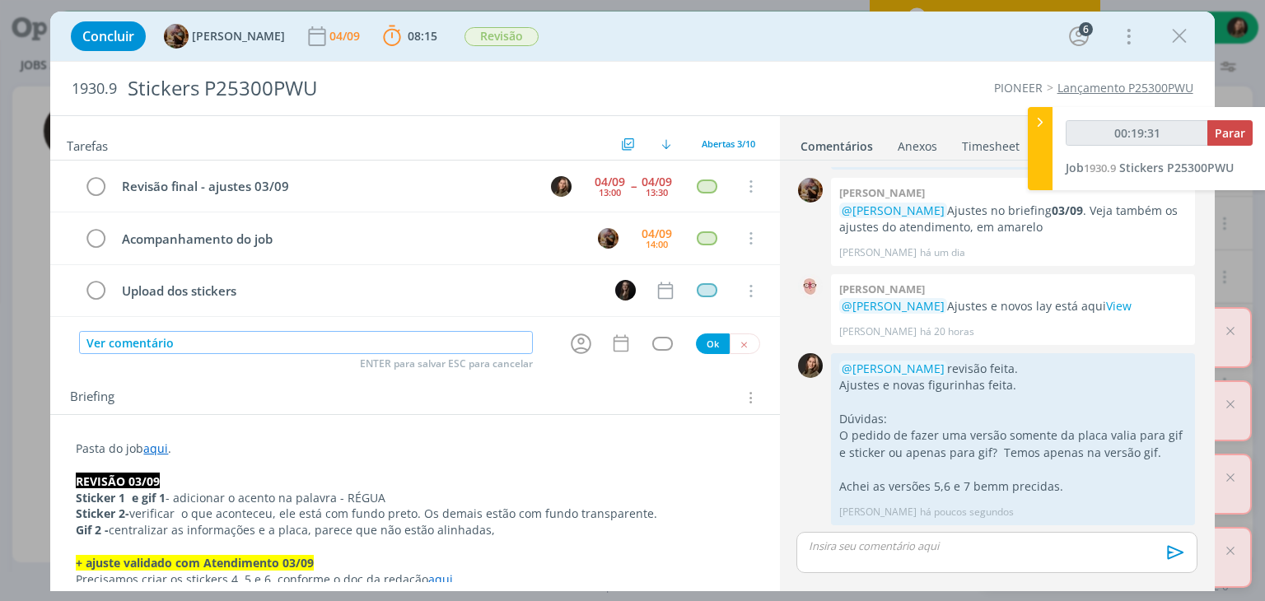
type input "Ver comentário J"
type input "00:19:32"
type input "Ver comentário Julia"
type input "00:19:34"
click at [574, 344] on icon "dialog" at bounding box center [581, 343] width 21 height 21
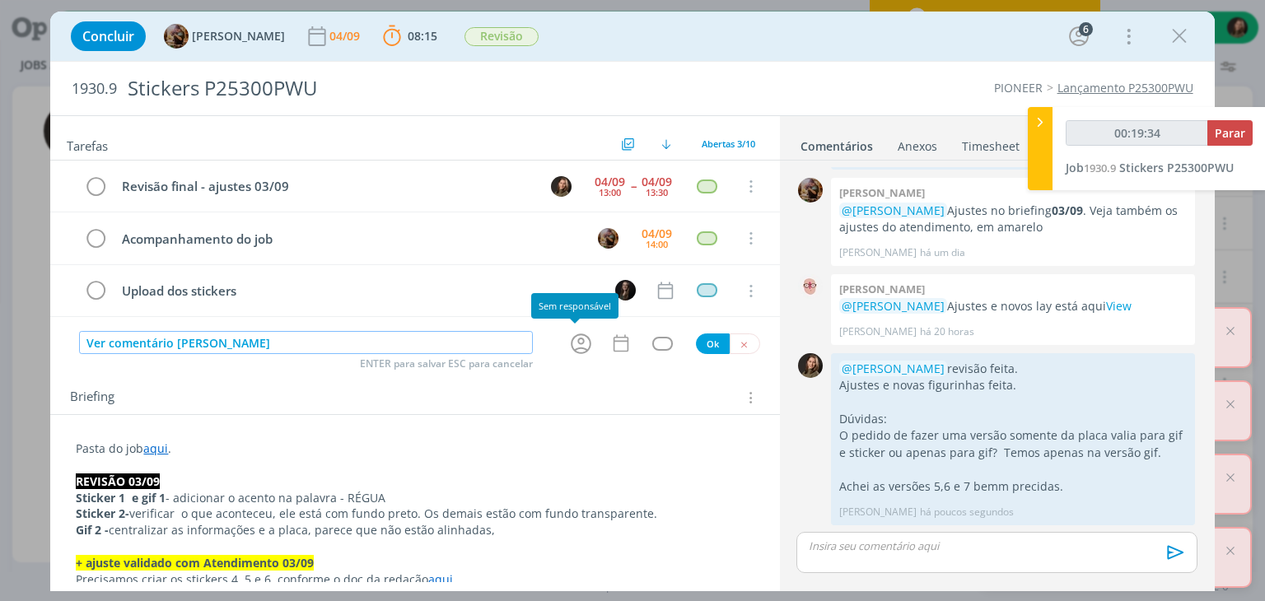
type input "Ver comentário Julia"
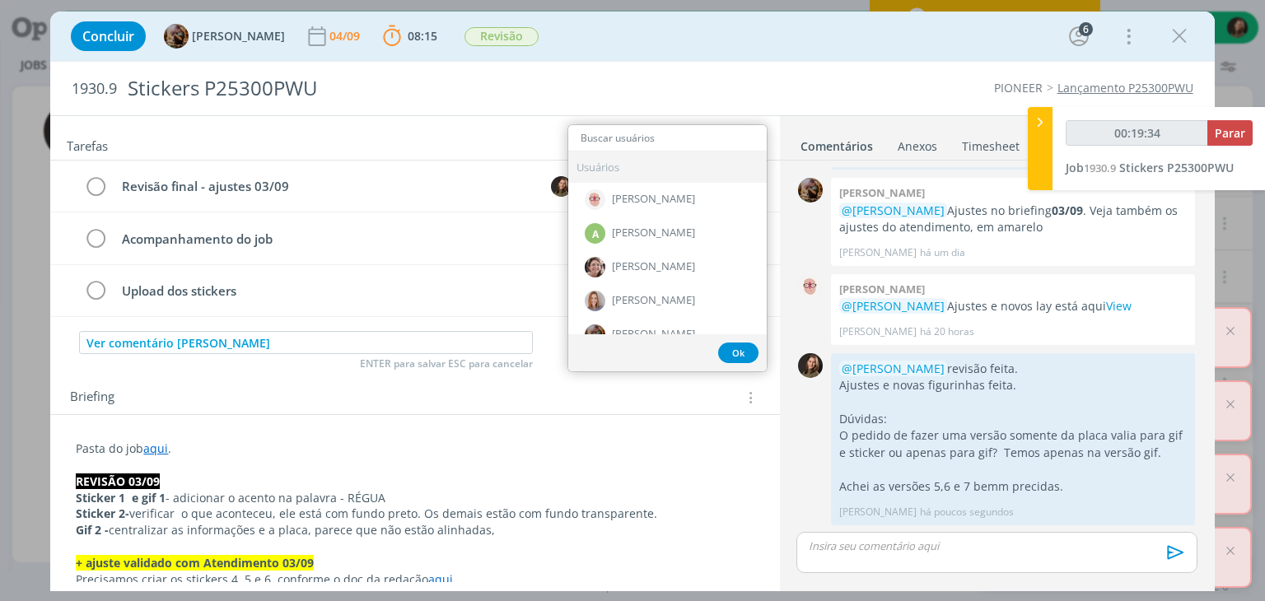
type input "00:19:35"
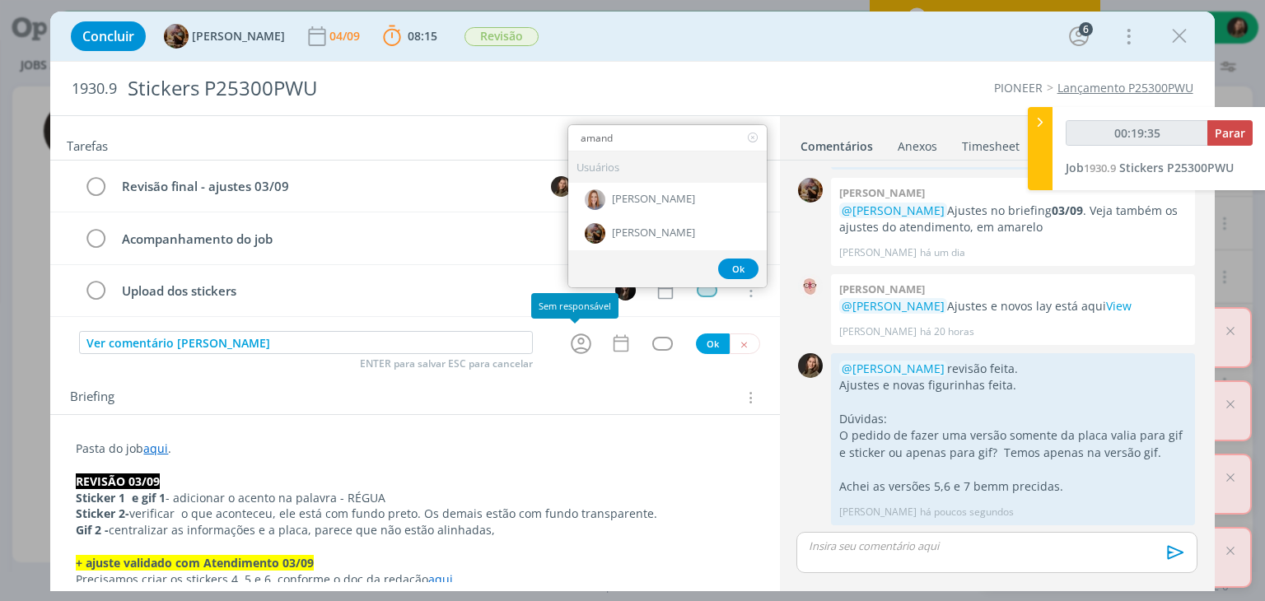
type input "amanda"
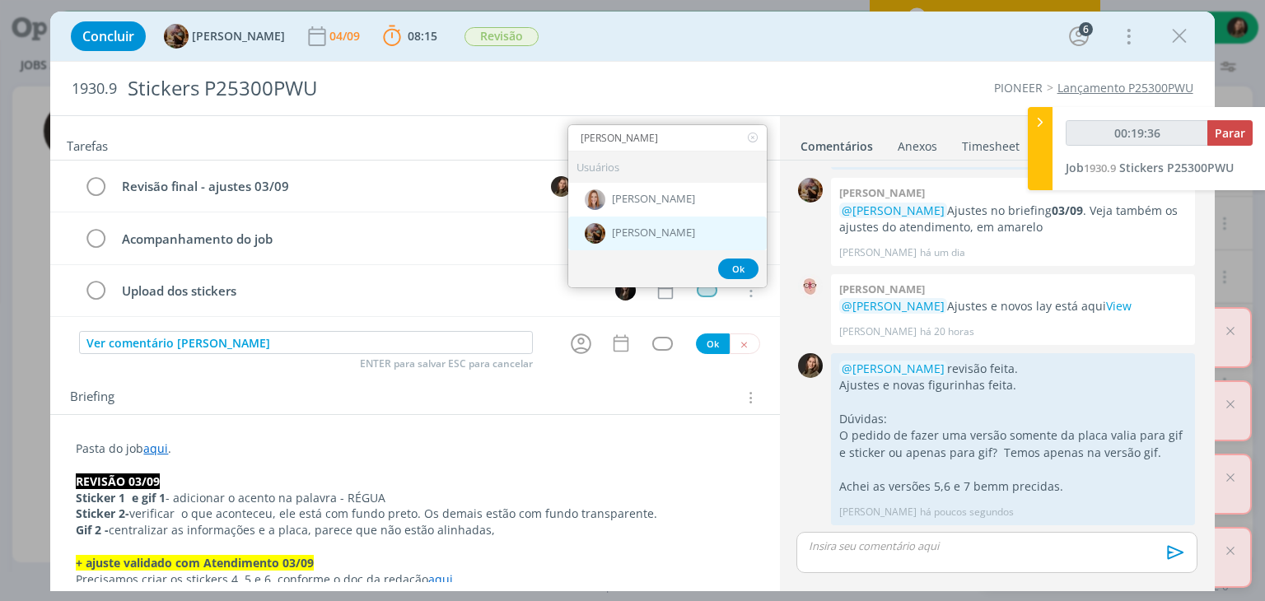
type input "00:19:37"
type input "amanda"
click at [665, 231] on span "[PERSON_NAME]" at bounding box center [653, 232] width 83 height 13
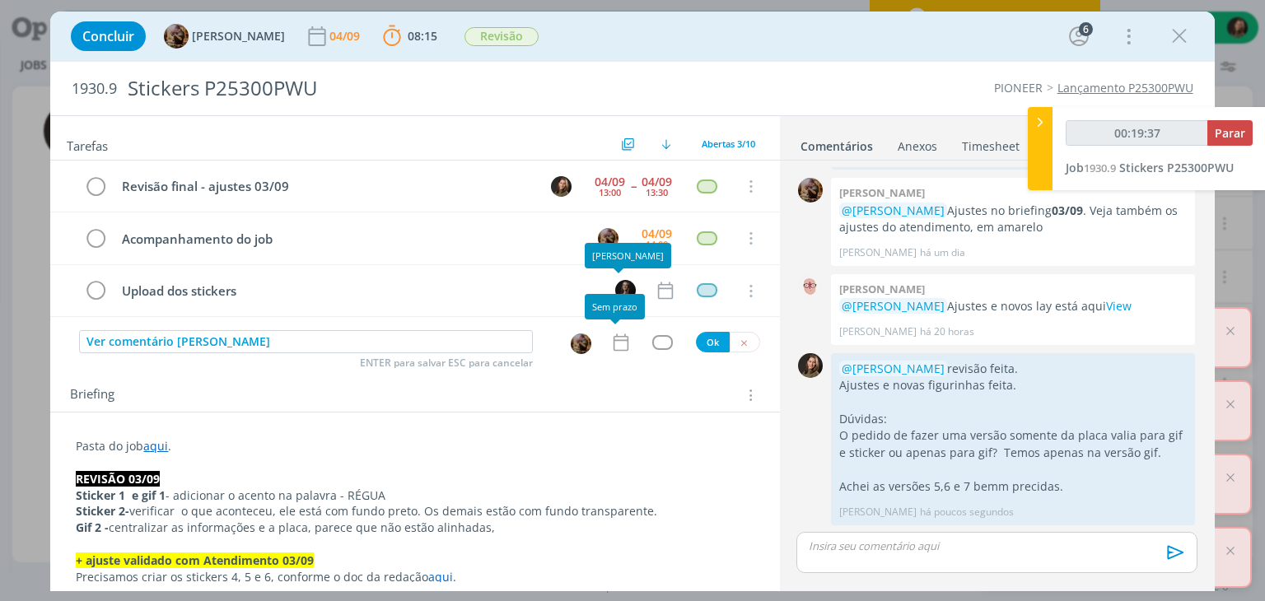
click at [610, 343] on icon "dialog" at bounding box center [620, 342] width 21 height 21
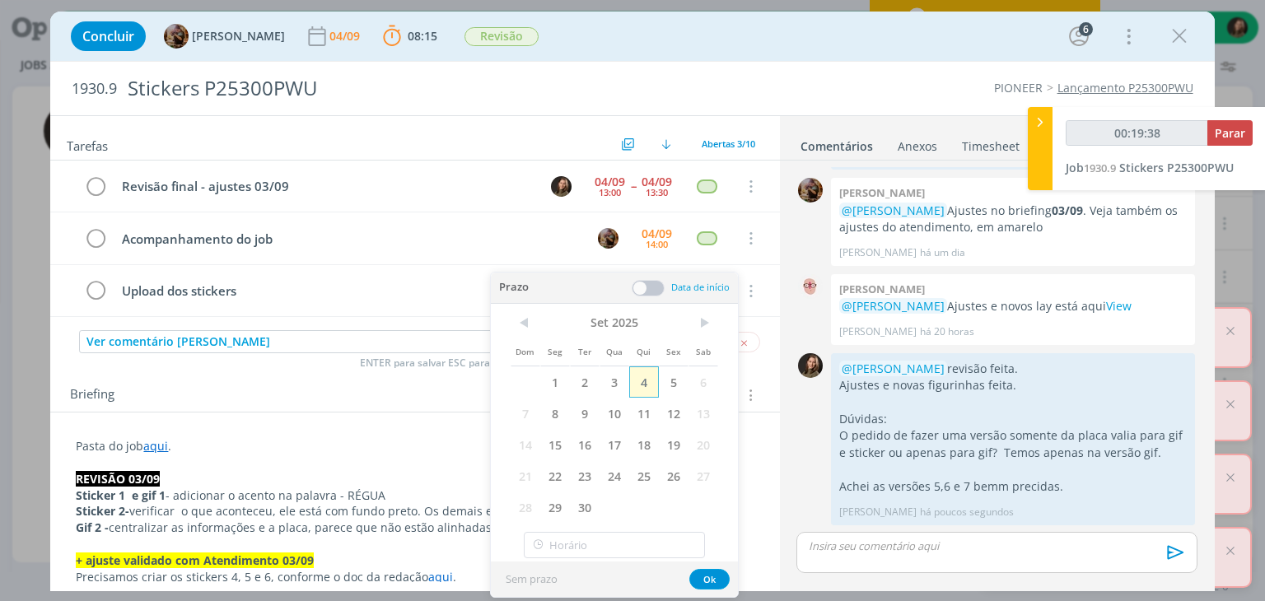
click at [646, 383] on span "4" at bounding box center [644, 381] width 30 height 31
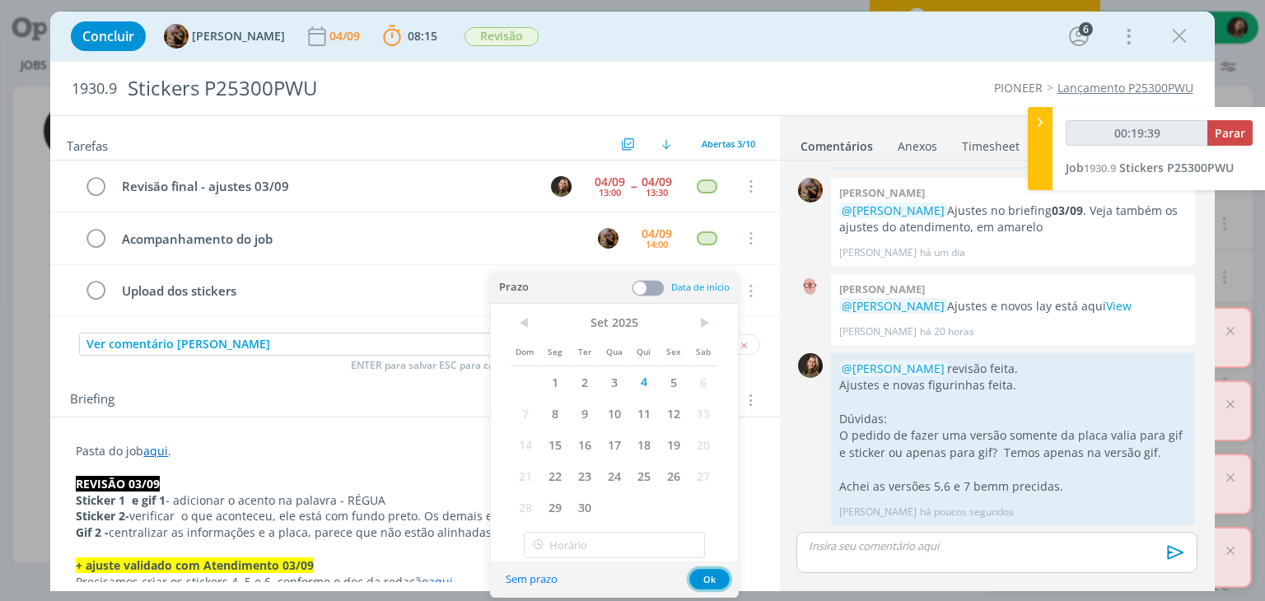
click at [711, 587] on button "Ok" at bounding box center [709, 579] width 40 height 21
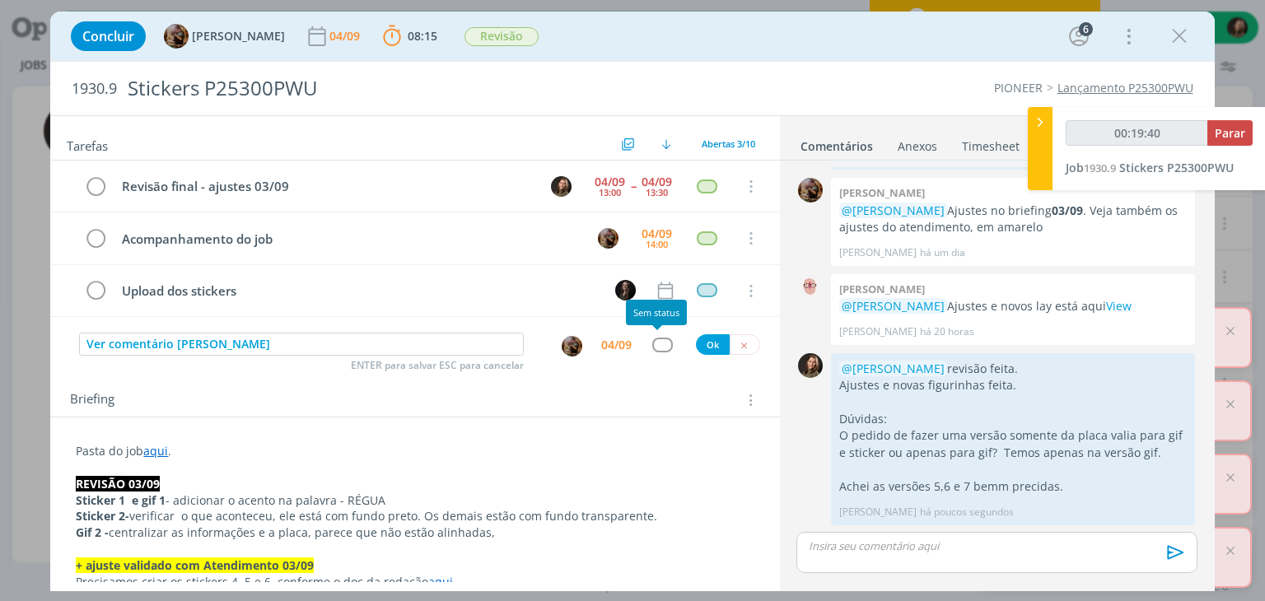
type input "00:19:41"
click at [652, 347] on div "dialog" at bounding box center [662, 345] width 21 height 14
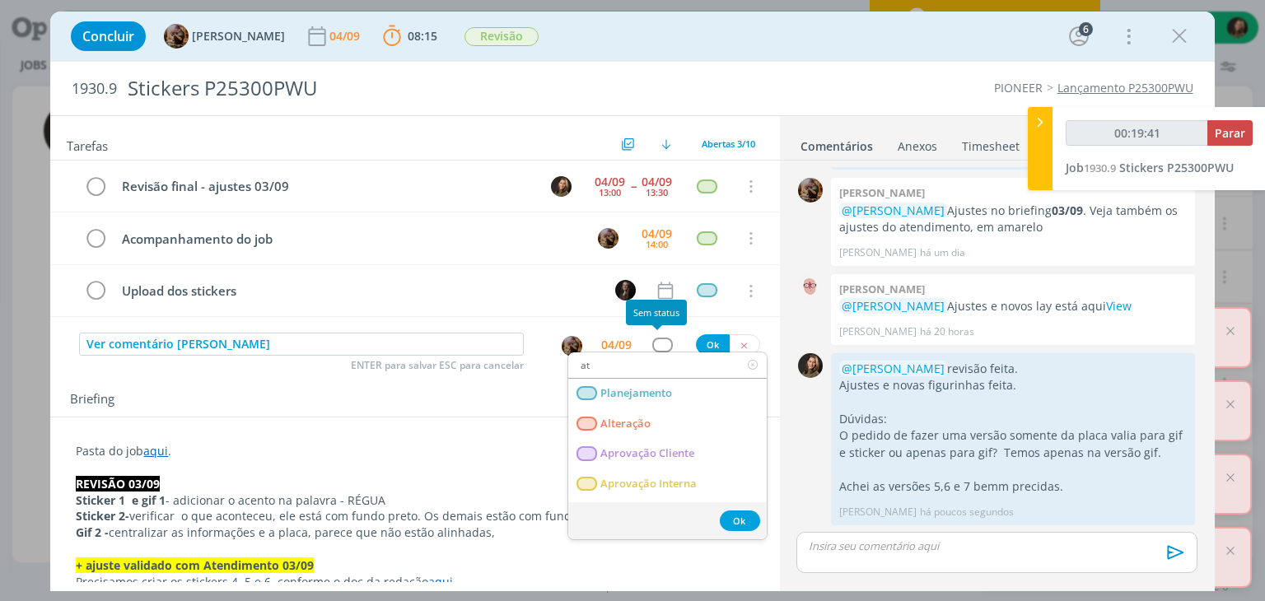
type input "ate"
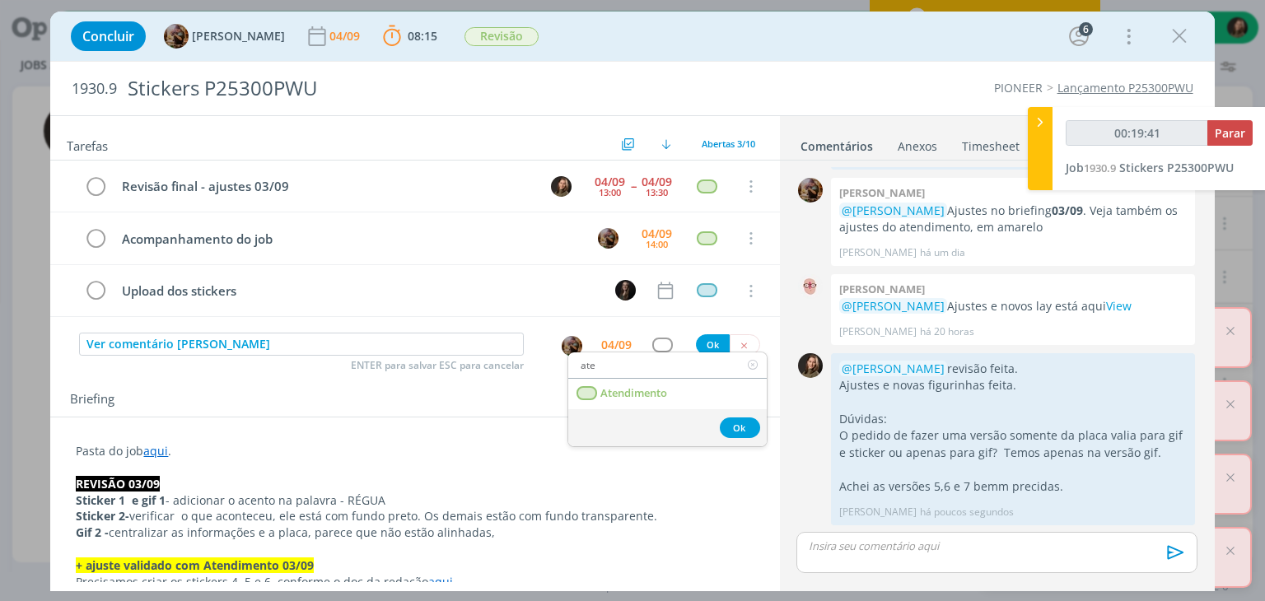
type input "00:19:42"
type input "ate"
click at [676, 396] on link "Atendimento" at bounding box center [667, 394] width 198 height 30
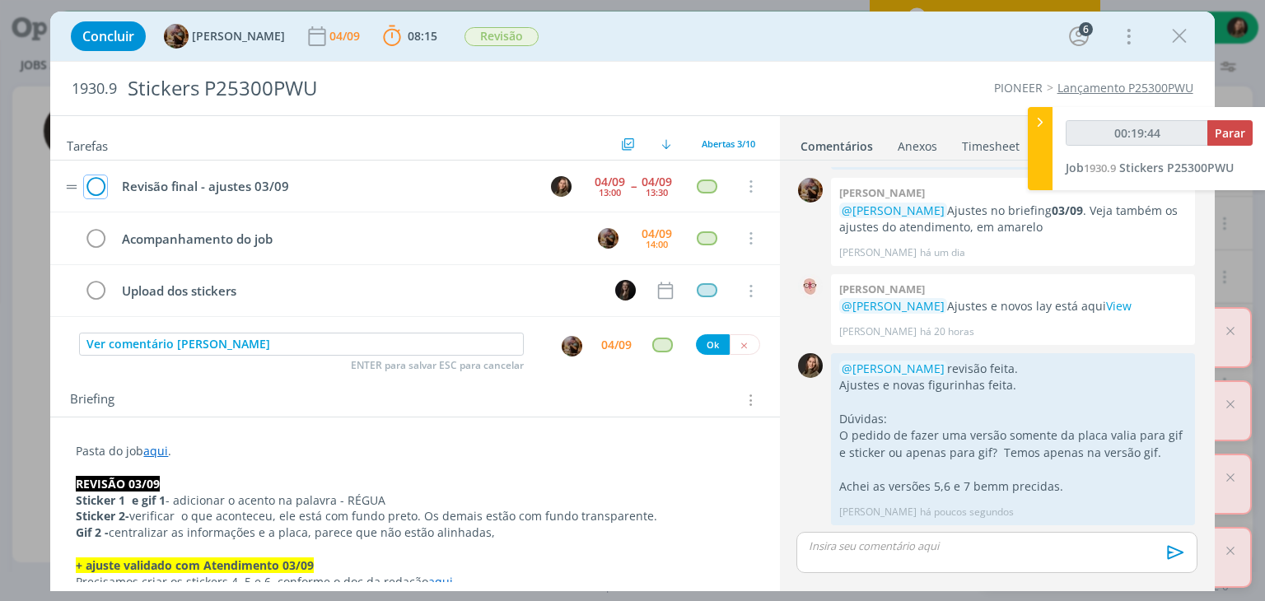
click at [96, 189] on icon "dialog" at bounding box center [95, 187] width 23 height 25
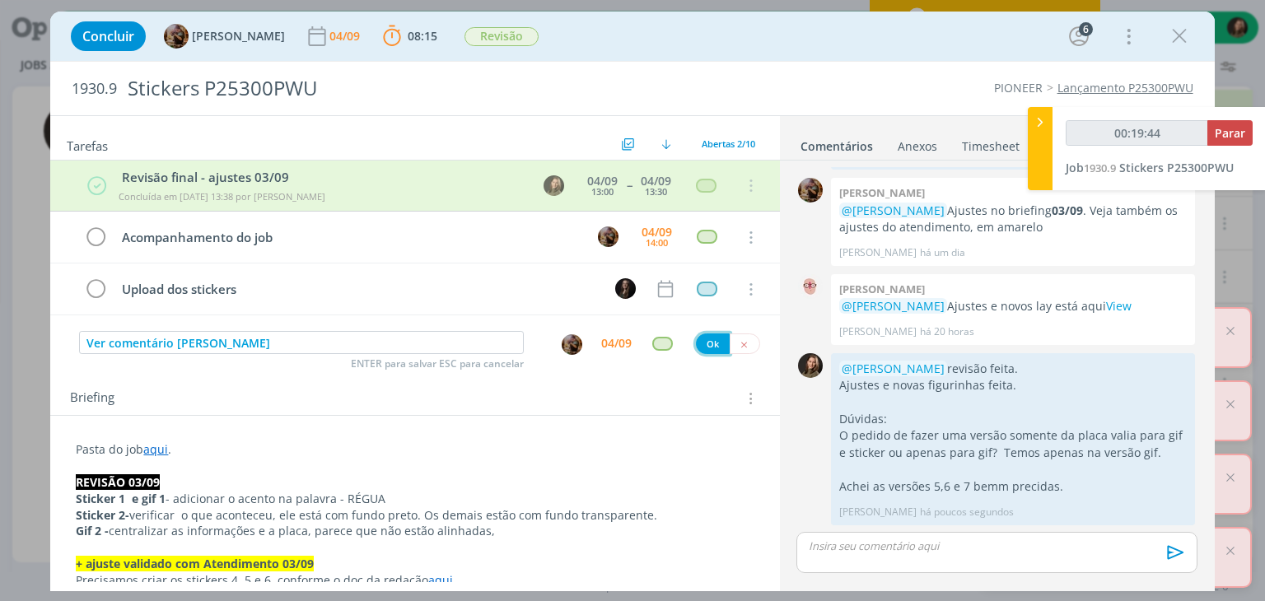
click at [700, 333] on button "Ok" at bounding box center [713, 343] width 34 height 21
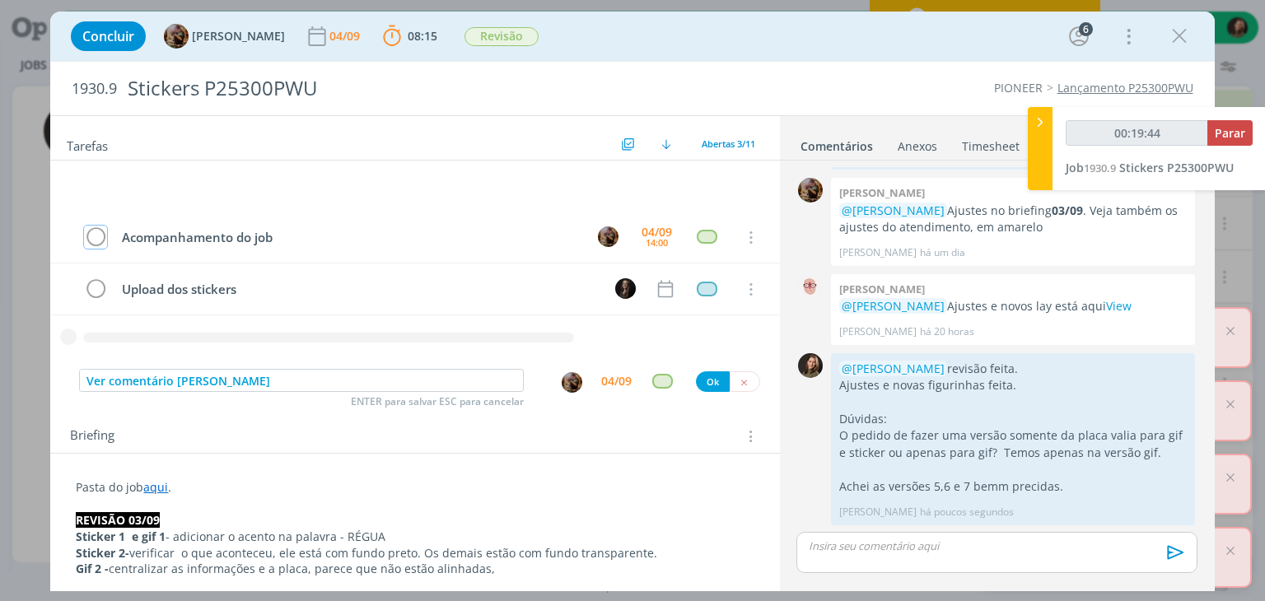
type input "00:19:45"
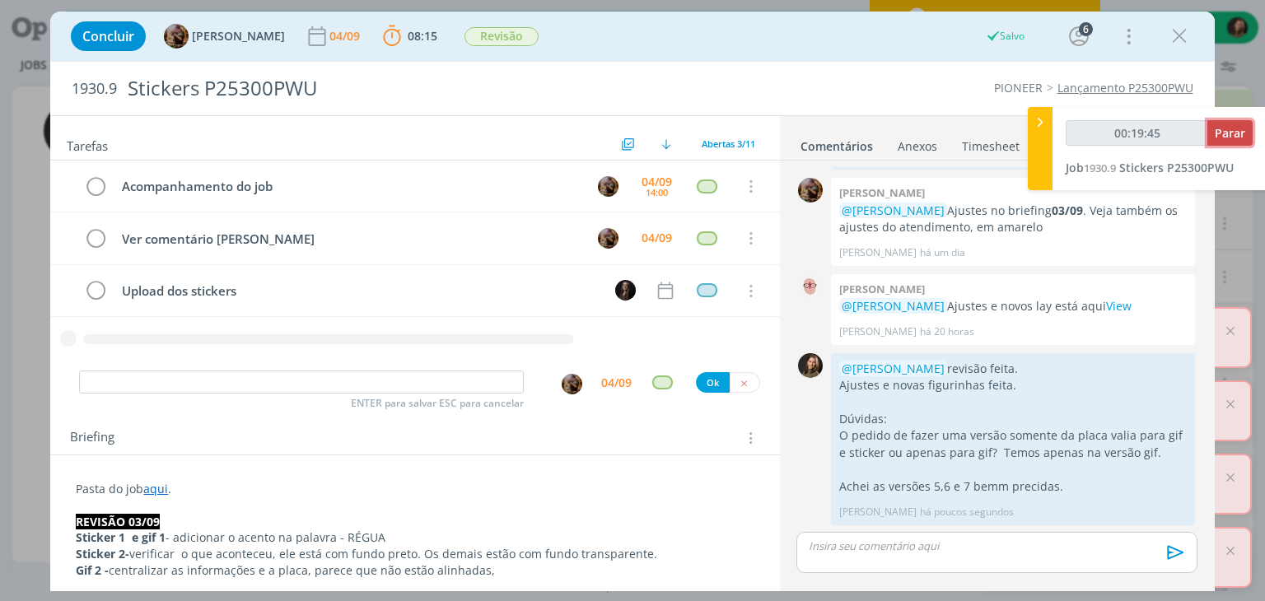
click at [1229, 132] on span "Parar" at bounding box center [1230, 133] width 30 height 16
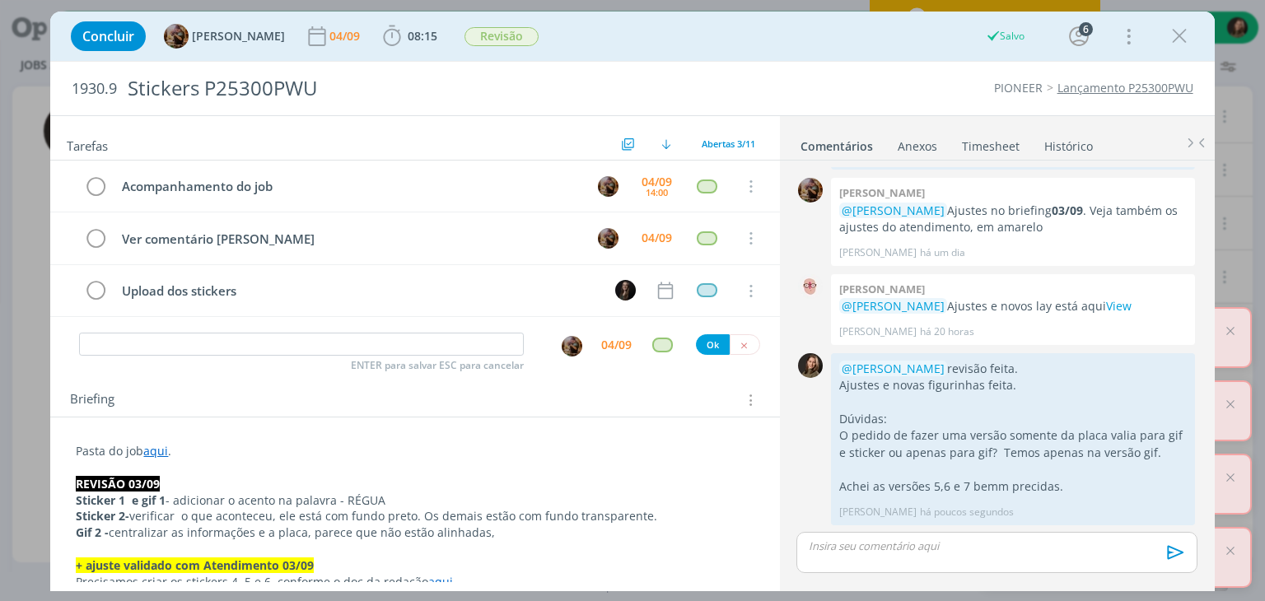
click at [1226, 139] on div "Concluir Amanda Rodrigues 04/09 08:15 Iniciar Apontar Data * 04/09/2025 Horas *…" at bounding box center [632, 300] width 1265 height 601
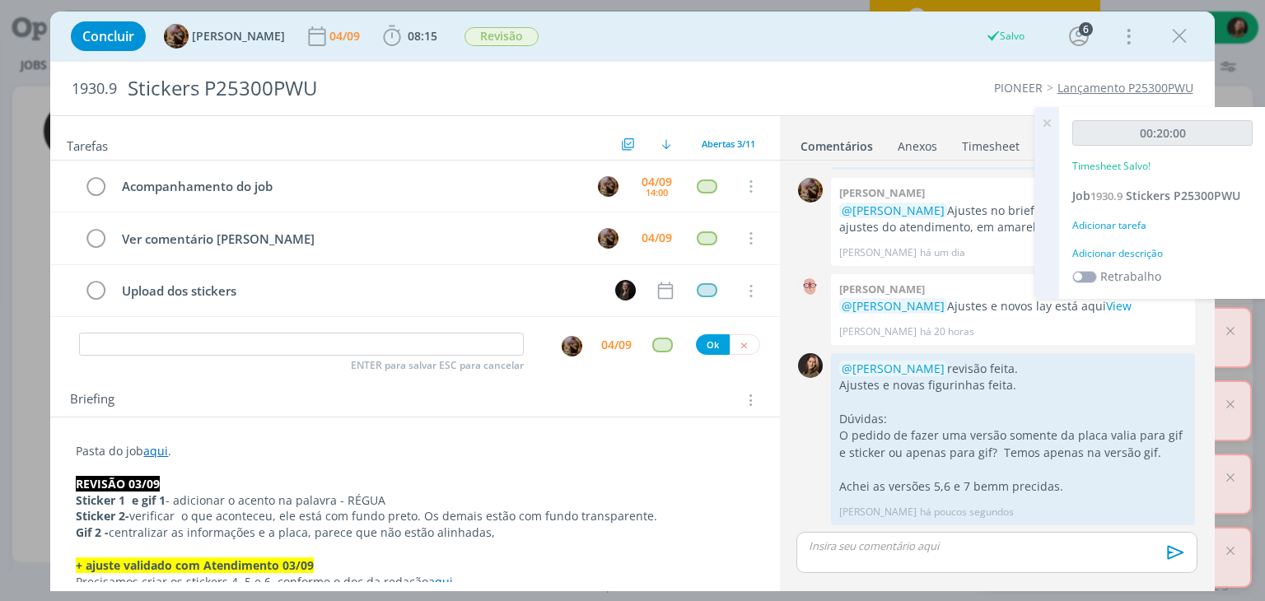
click at [1113, 252] on div "Adicionar descrição" at bounding box center [1162, 253] width 180 height 15
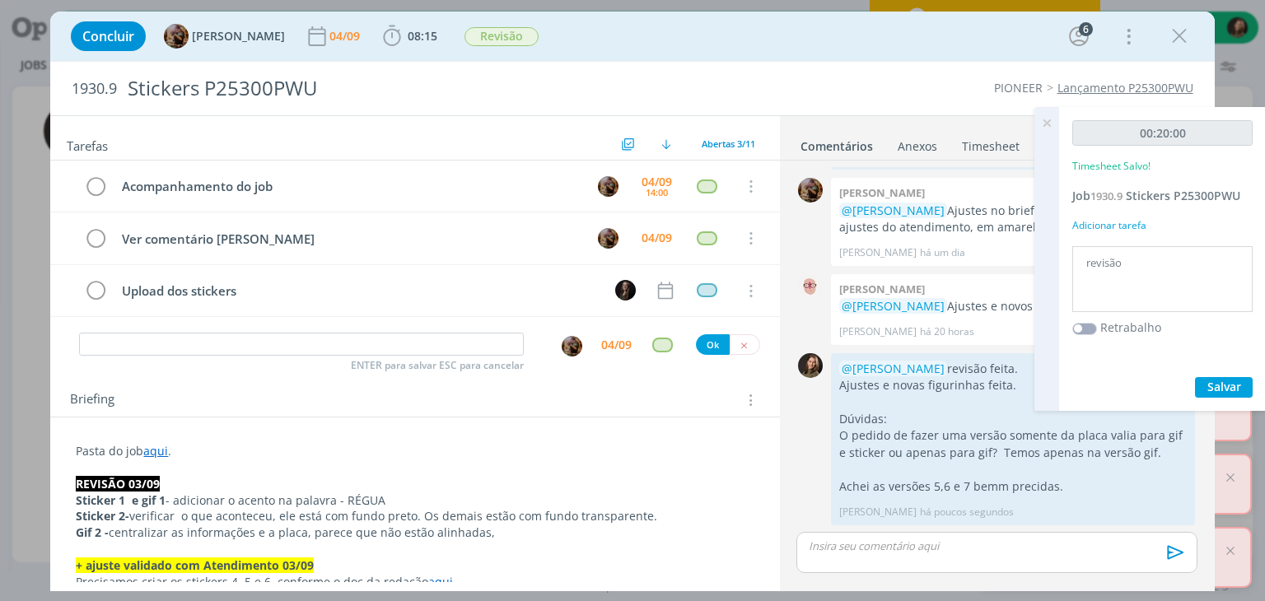
type textarea "revisão"
click at [1209, 396] on button "Salvar" at bounding box center [1224, 387] width 58 height 21
click at [1047, 120] on icon at bounding box center [1047, 123] width 30 height 32
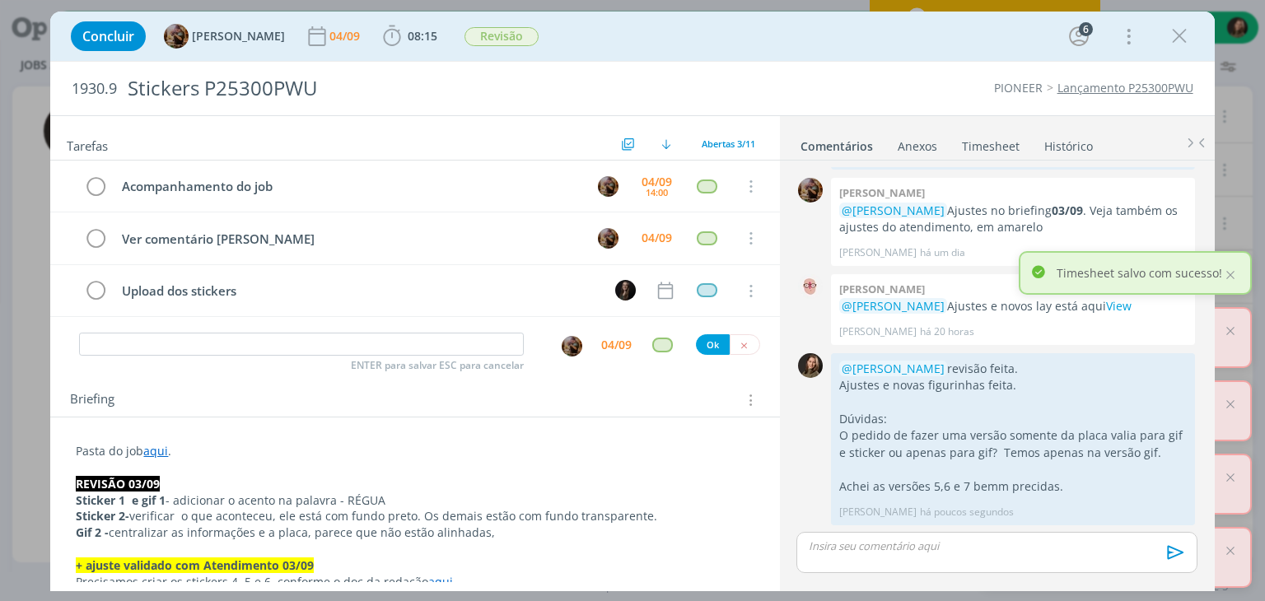
click at [1180, 39] on icon "dialog" at bounding box center [1179, 36] width 25 height 25
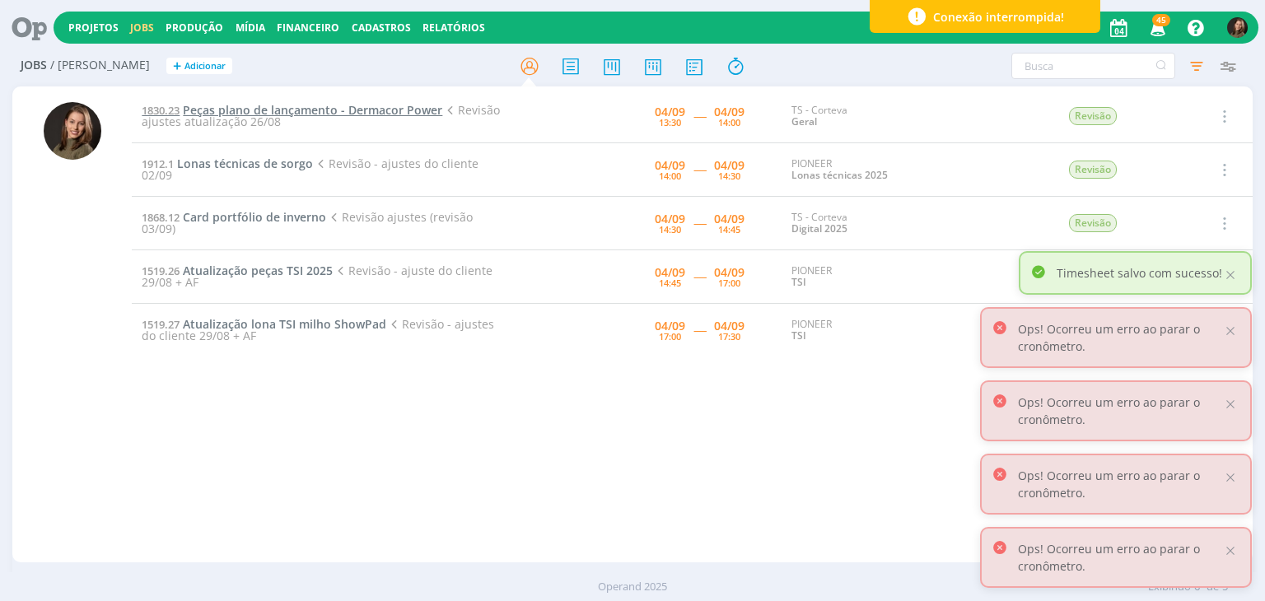
click at [217, 110] on span "Peças plano de lançamento - Dermacor Power" at bounding box center [312, 110] width 259 height 16
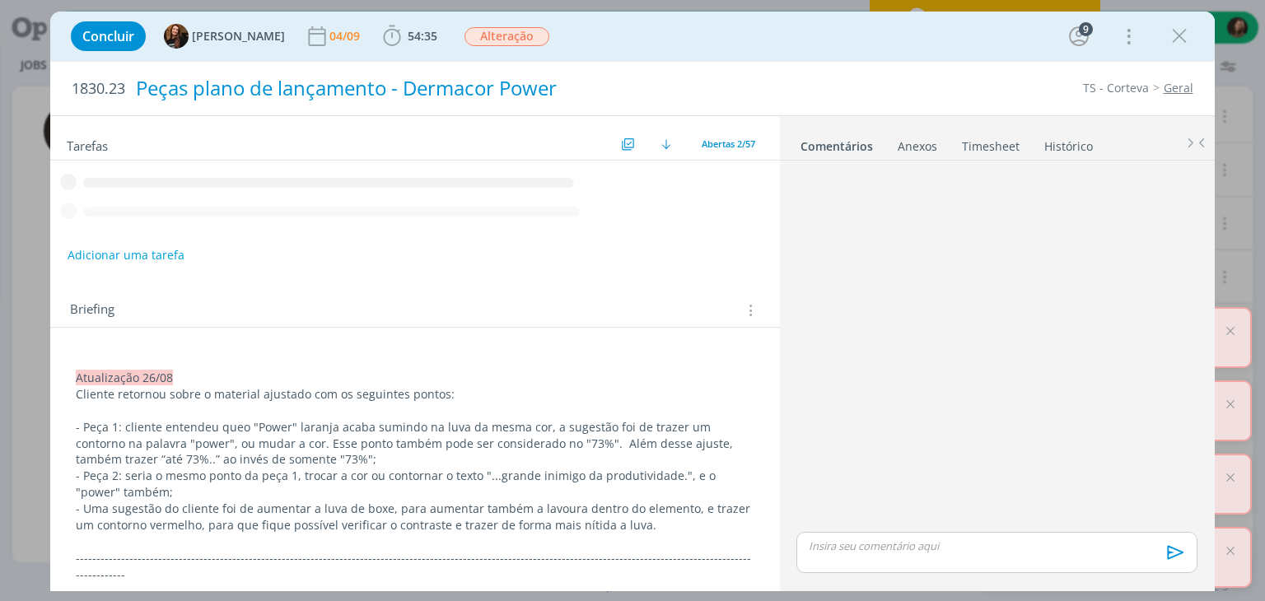
click at [413, 48] on span "54:35" at bounding box center [410, 36] width 61 height 25
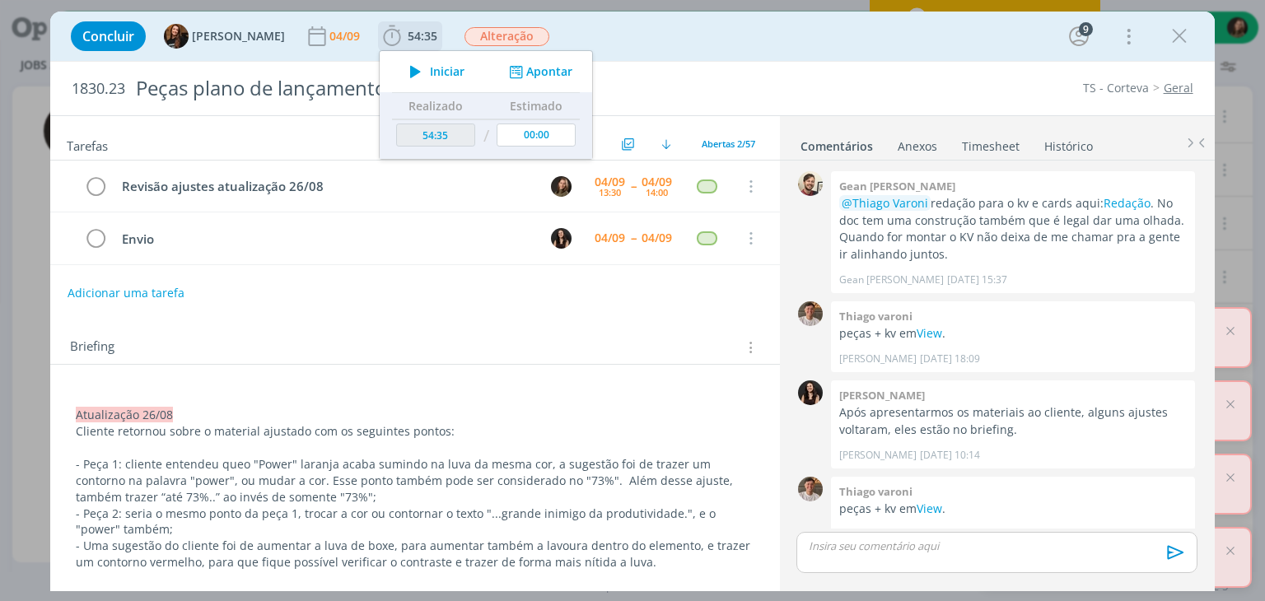
scroll to position [1674, 0]
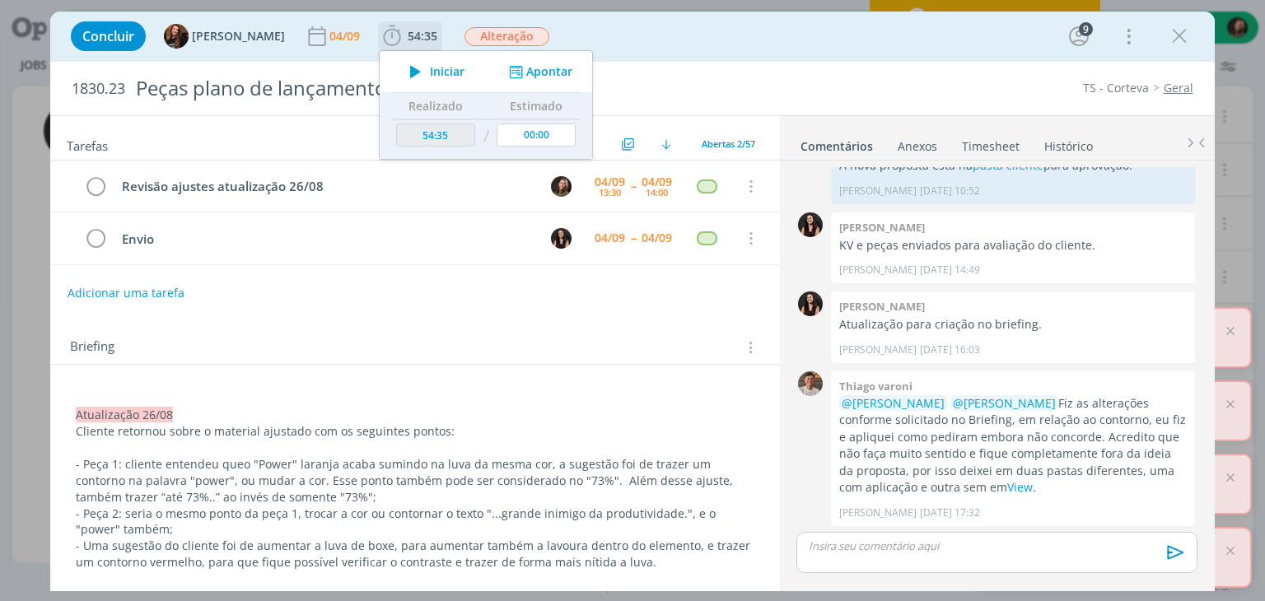
click at [418, 80] on button "Iniciar" at bounding box center [432, 71] width 65 height 23
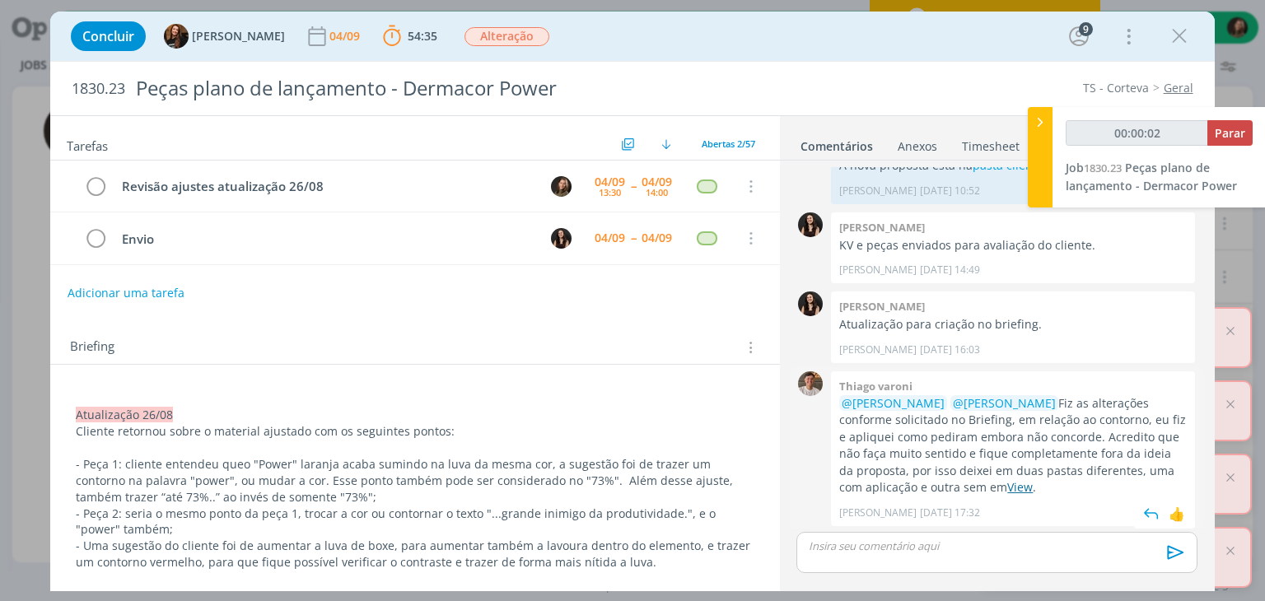
click at [1007, 479] on link "View" at bounding box center [1020, 487] width 26 height 16
click at [570, 324] on div "Briefing Briefings Predefinidos Versões do Briefing Ver Briefing do Projeto" at bounding box center [414, 342] width 729 height 44
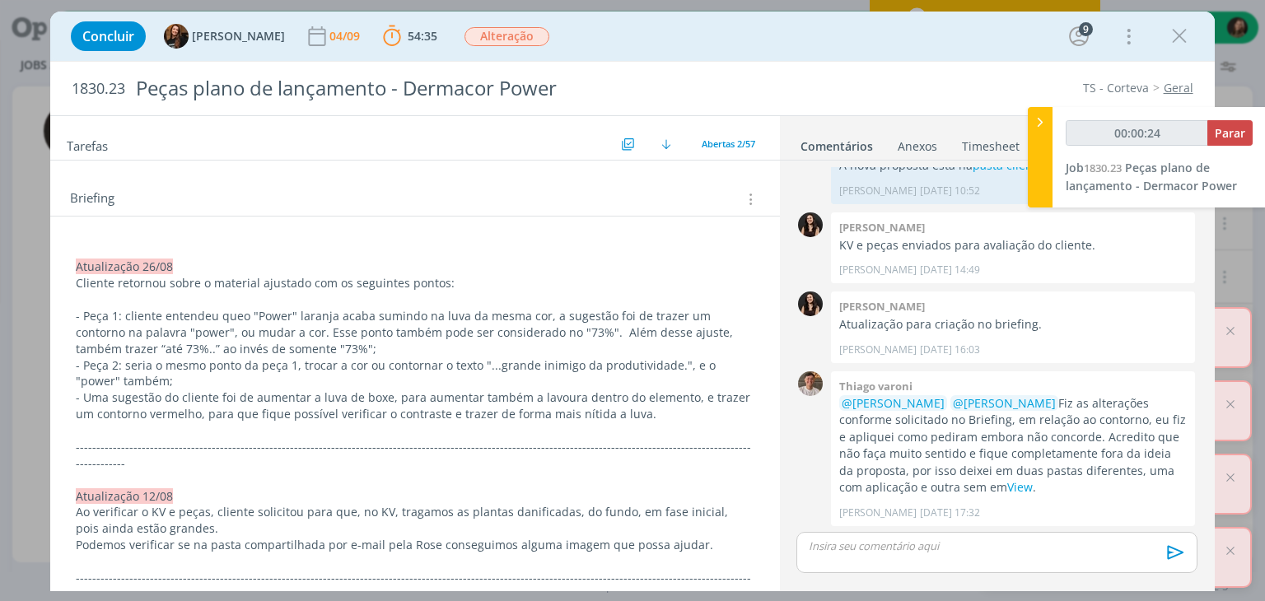
scroll to position [165, 0]
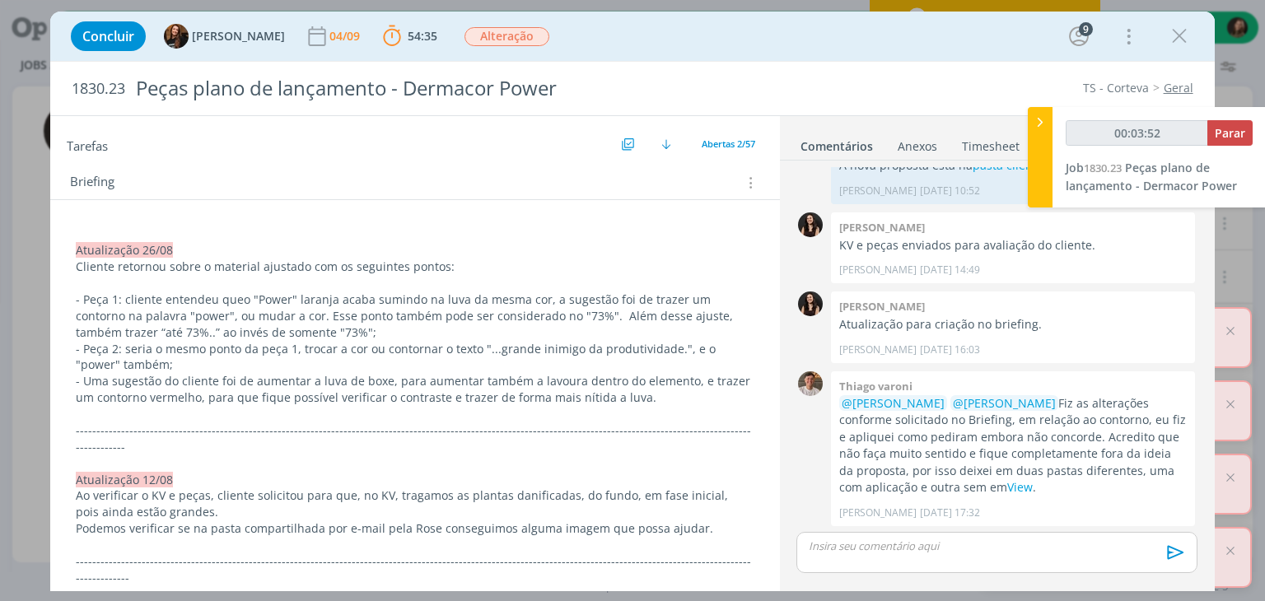
click at [333, 333] on p "- Peça 1: cliente entendeu que o "Power" laranja acaba sumindo na luva da mesma…" at bounding box center [415, 316] width 678 height 49
click at [82, 231] on p "dialog" at bounding box center [415, 234] width 678 height 16
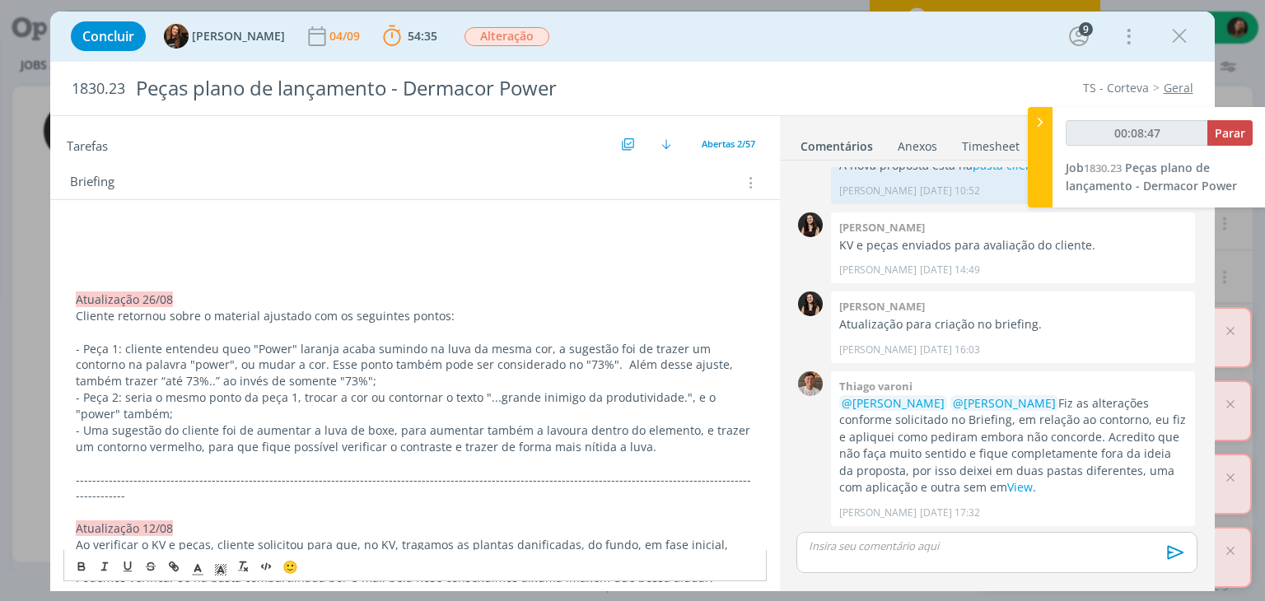
type input "00:08:48"
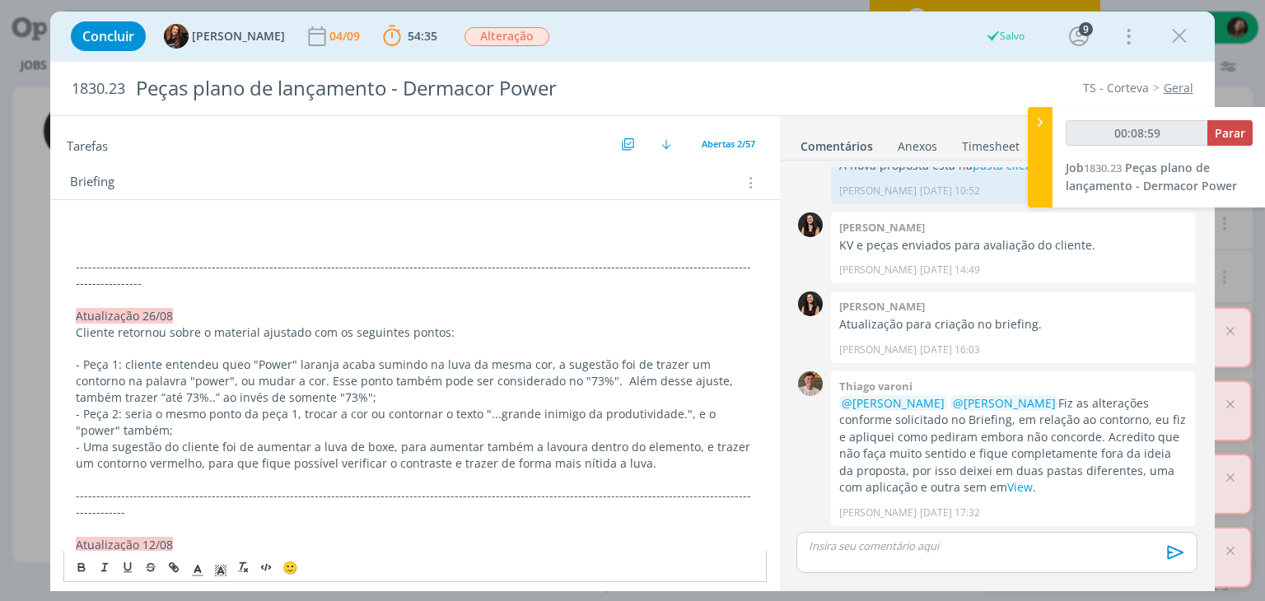
click at [82, 226] on p "dialog" at bounding box center [415, 234] width 678 height 16
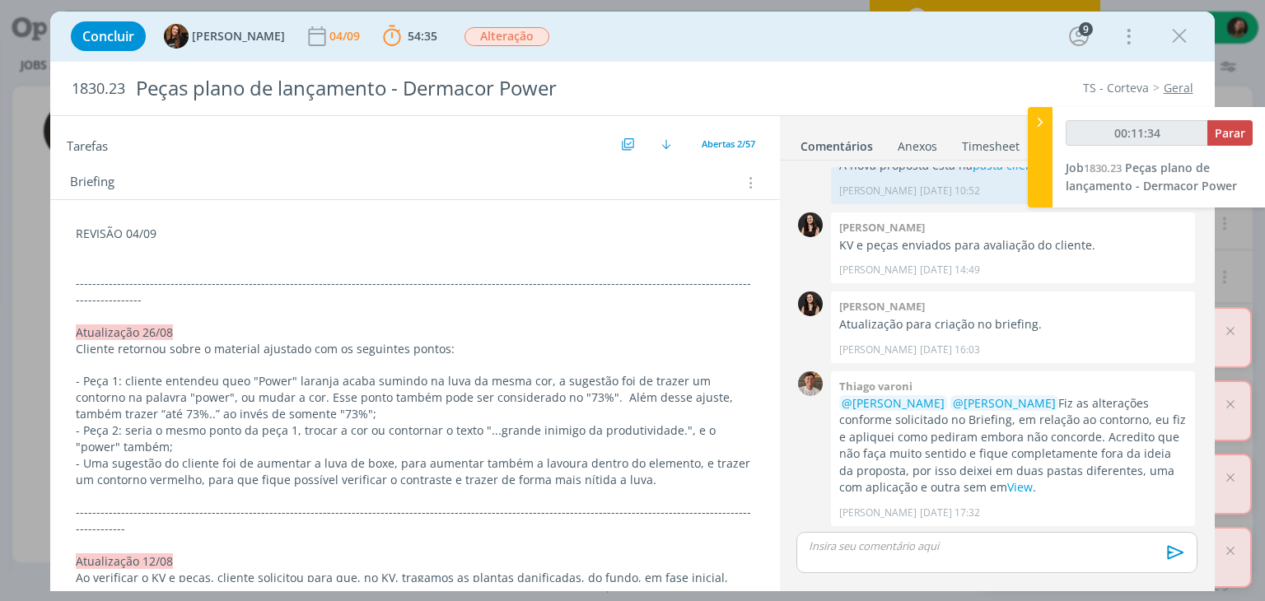
click at [109, 251] on p "dialog" at bounding box center [415, 250] width 678 height 16
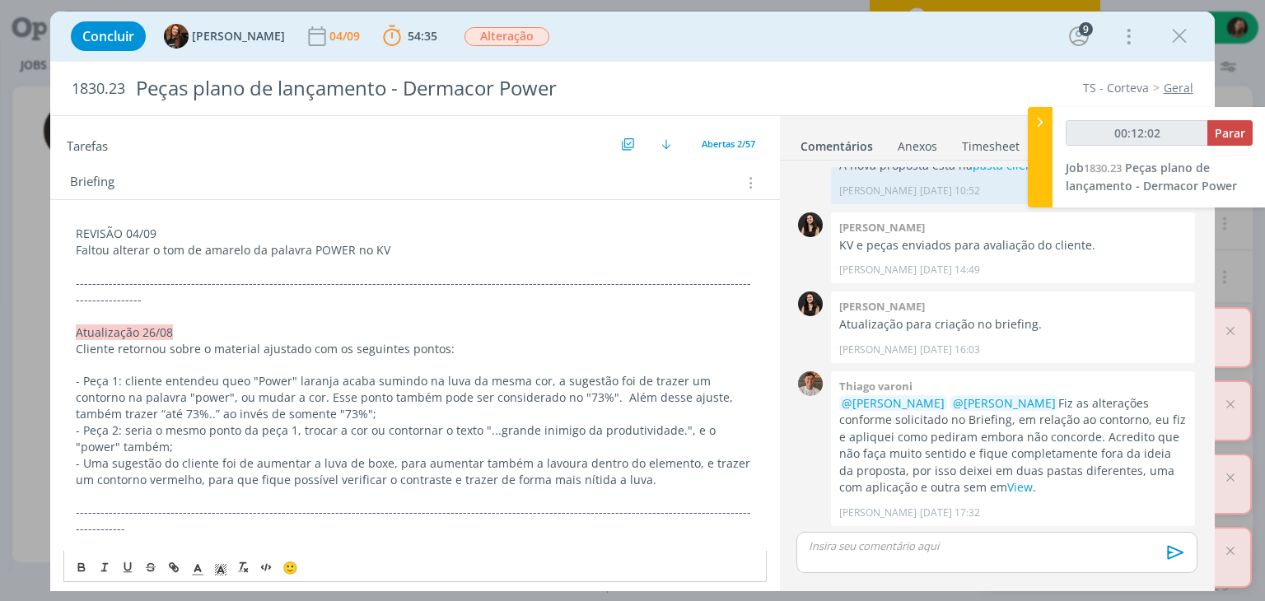
drag, startPoint x: 400, startPoint y: 248, endPoint x: 115, endPoint y: 236, distance: 285.2
click at [112, 249] on p "Faltou alterar o tom de amarelo da palavra POWER no KV" at bounding box center [415, 250] width 678 height 16
click at [268, 267] on p "dialog" at bounding box center [415, 267] width 678 height 16
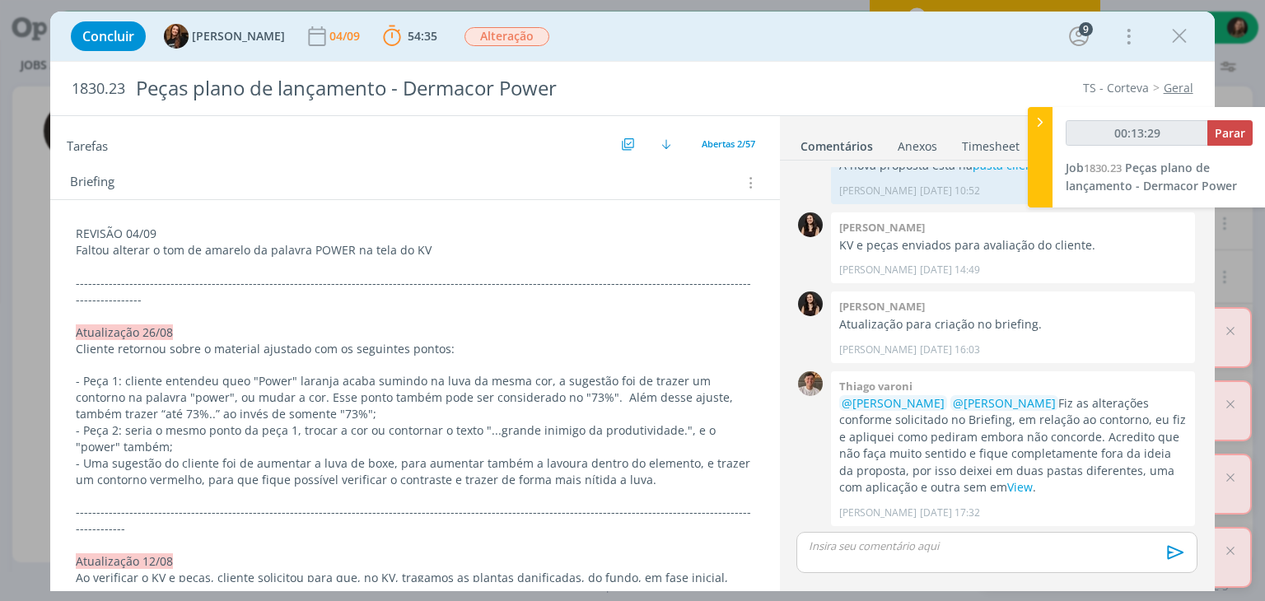
click at [122, 235] on p "REVISÃO 04/09" at bounding box center [415, 234] width 678 height 16
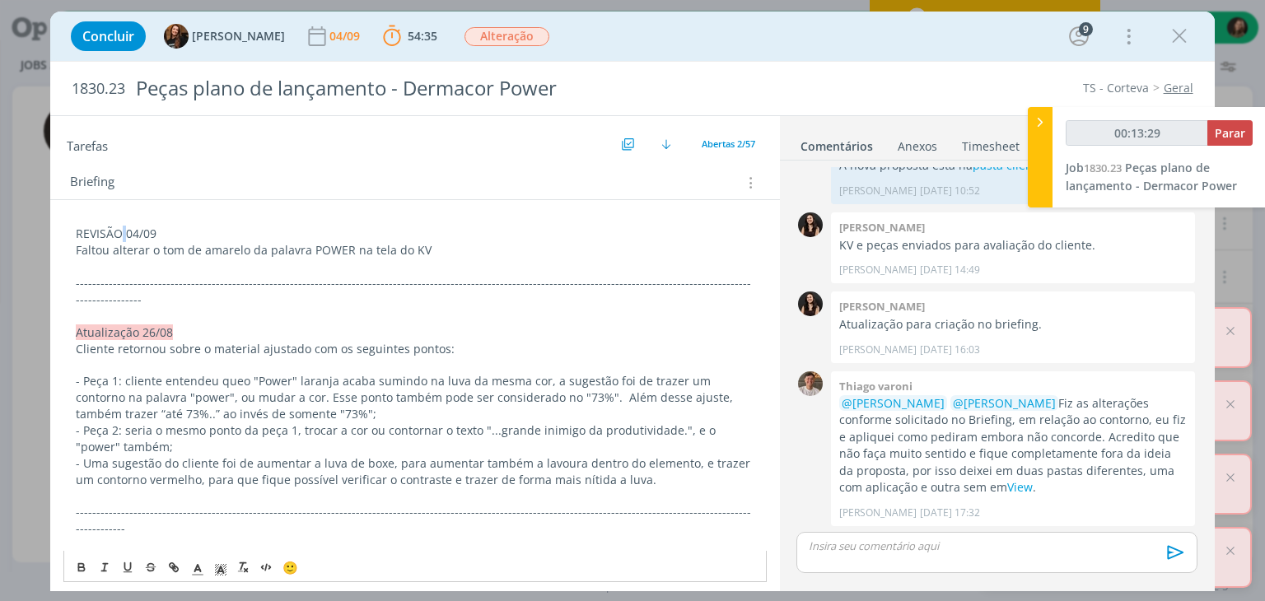
click at [122, 235] on p "REVISÃO 04/09" at bounding box center [415, 234] width 678 height 16
click at [72, 564] on button "dialog" at bounding box center [82, 567] width 23 height 20
click at [225, 570] on rect "dialog" at bounding box center [225, 570] width 1 height 1
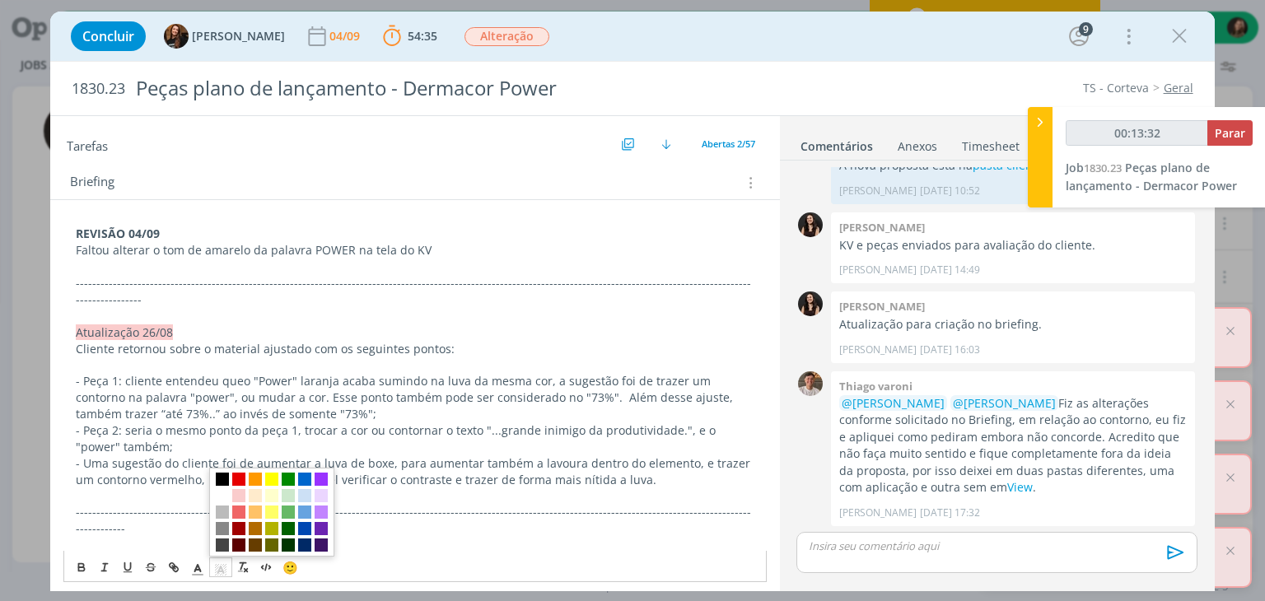
click at [227, 483] on span "dialog" at bounding box center [222, 479] width 13 height 13
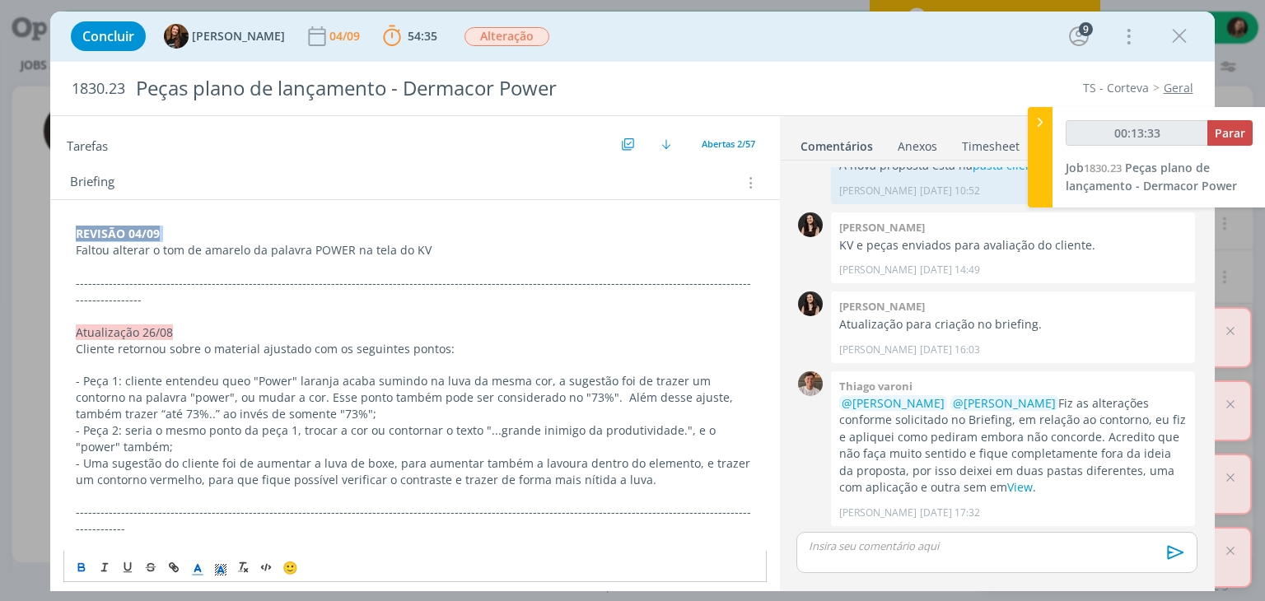
click at [191, 571] on icon "dialog" at bounding box center [197, 569] width 15 height 15
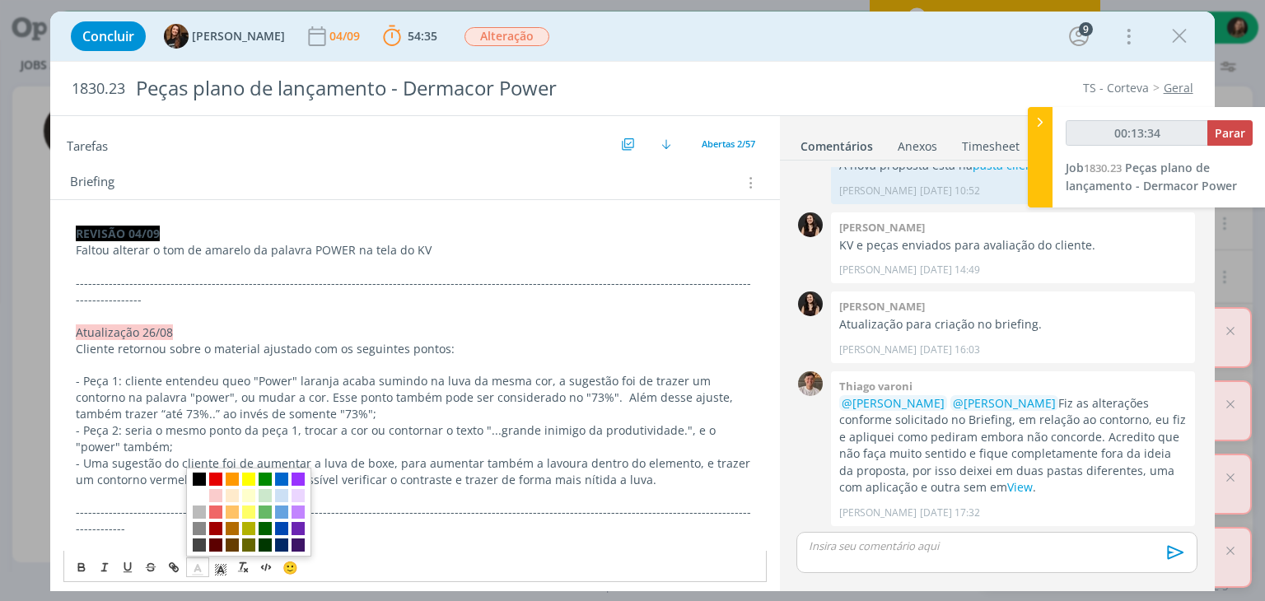
click at [198, 502] on span "dialog" at bounding box center [248, 512] width 125 height 89
click at [200, 500] on span "dialog" at bounding box center [199, 495] width 13 height 13
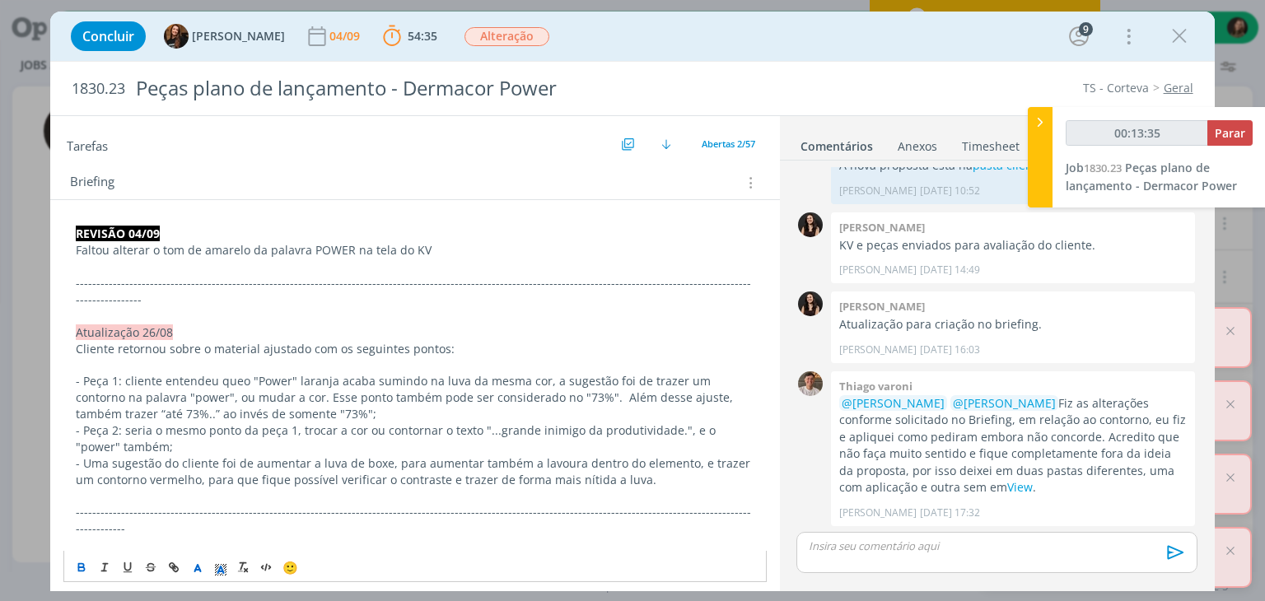
click at [175, 308] on p "dialog" at bounding box center [415, 316] width 678 height 16
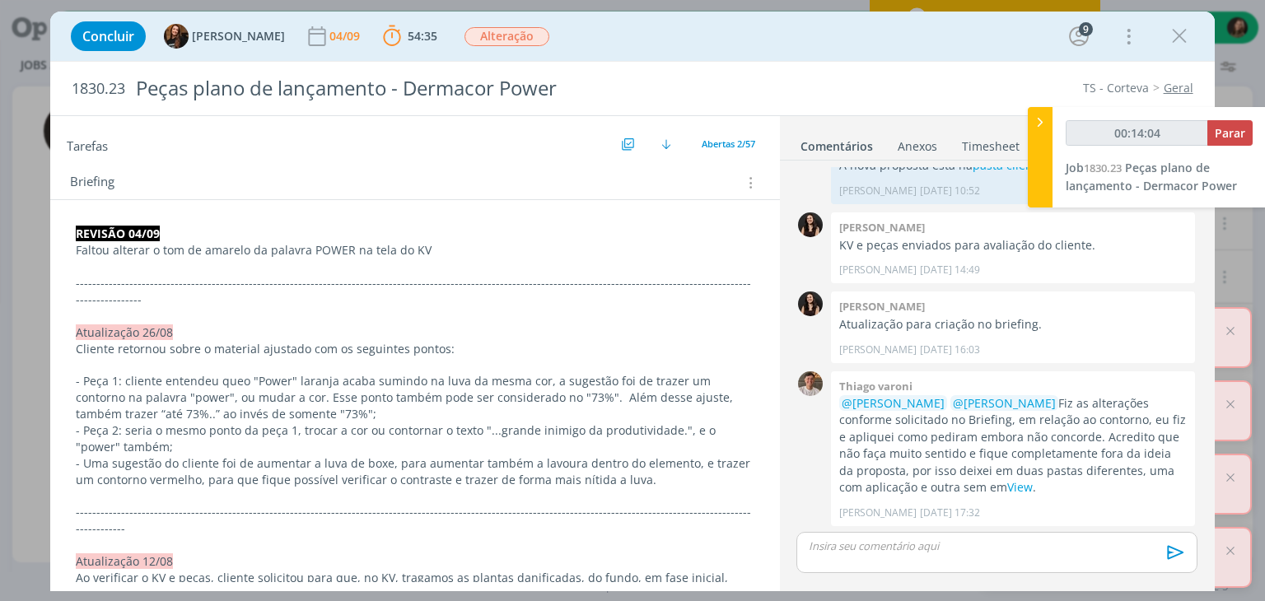
click at [852, 529] on div "🙂 Ctrl + ENTER para enviar" at bounding box center [996, 558] width 413 height 59
click at [851, 545] on p "dialog" at bounding box center [996, 546] width 374 height 15
type input "00:14:05"
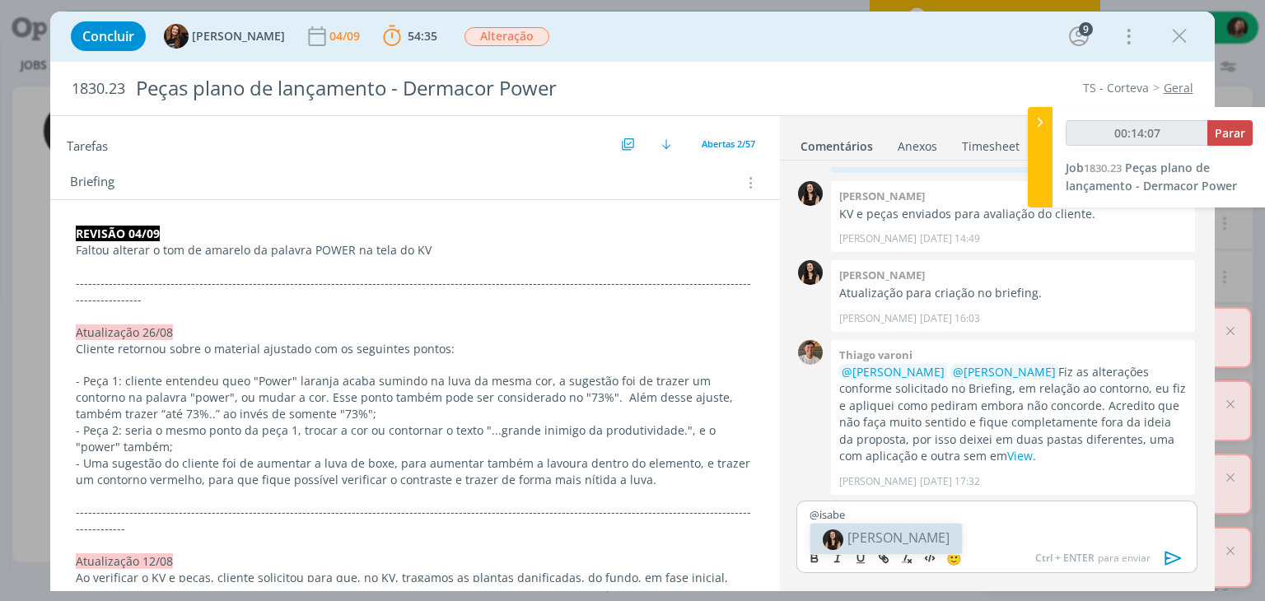
click at [927, 538] on li "[PERSON_NAME]" at bounding box center [886, 539] width 152 height 30
click at [1170, 557] on icon "dialog" at bounding box center [1172, 559] width 16 height 14
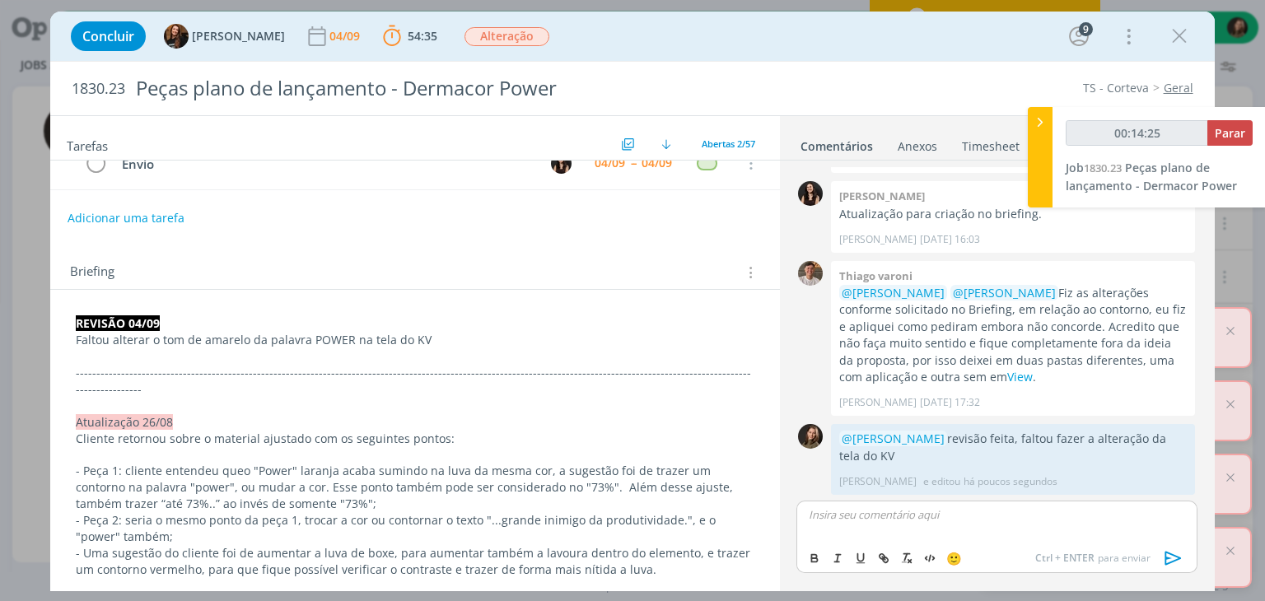
scroll to position [0, 0]
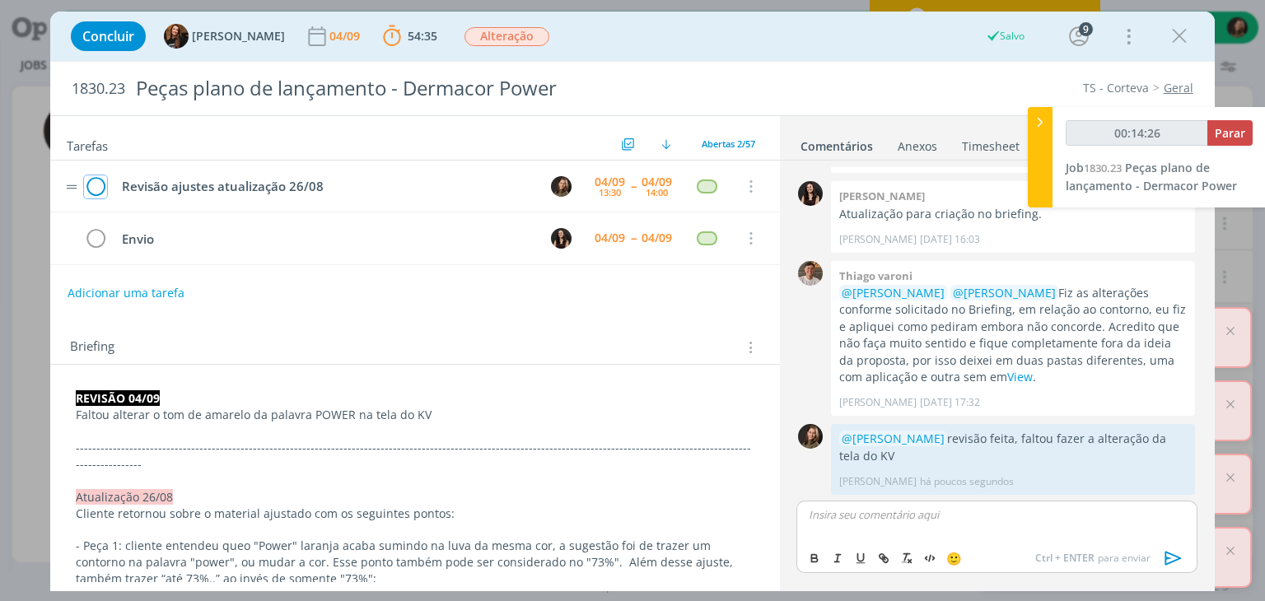
click at [86, 179] on icon "dialog" at bounding box center [95, 187] width 23 height 25
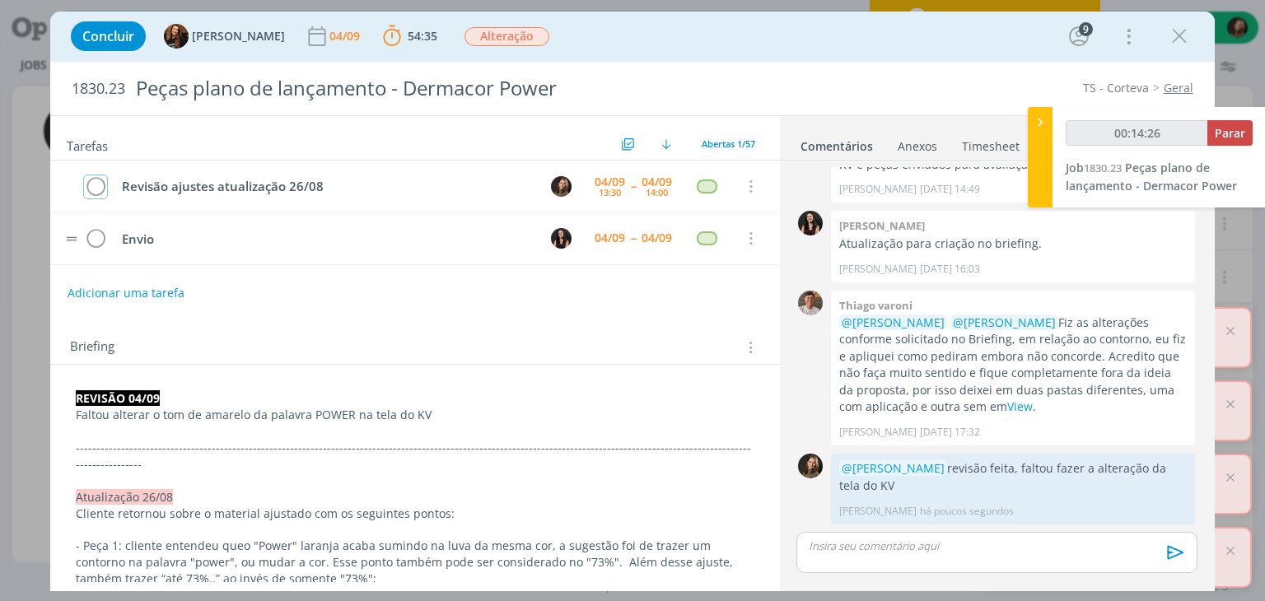
scroll to position [1753, 0]
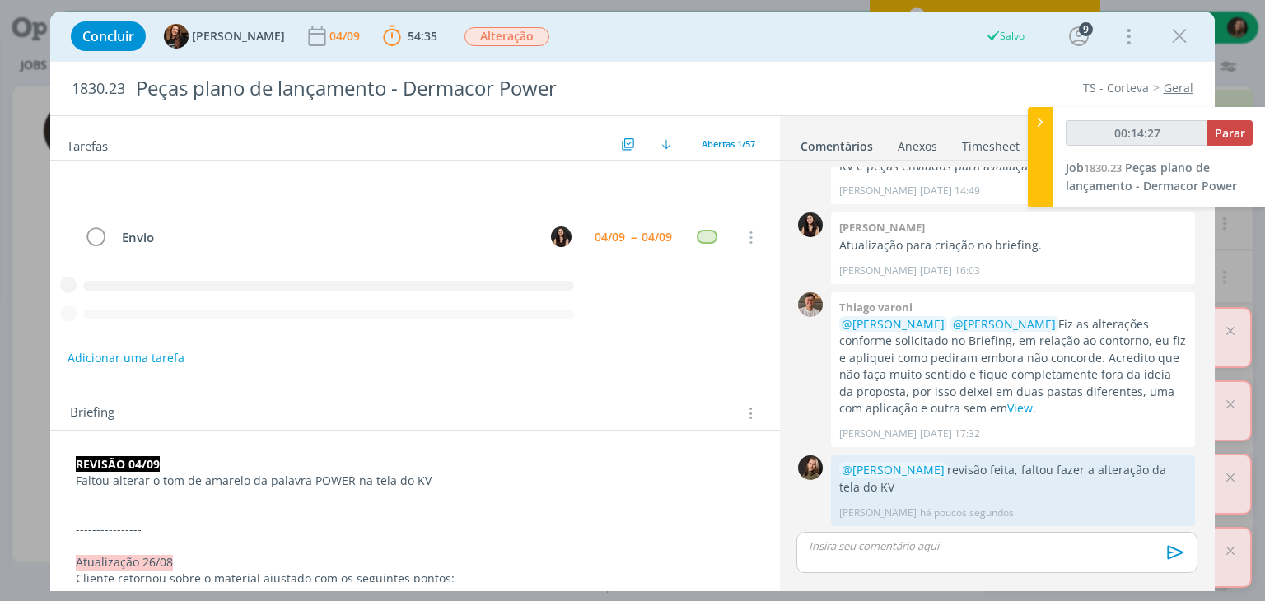
click at [105, 291] on icon "dialog" at bounding box center [414, 282] width 729 height 29
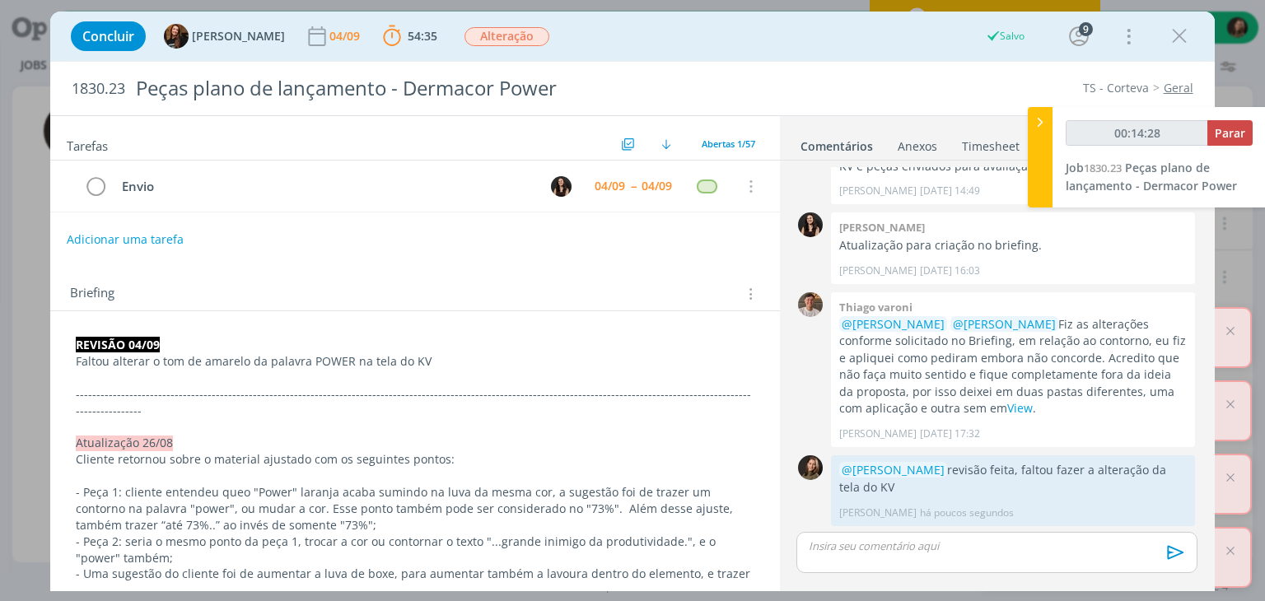
click at [111, 241] on button "Adicionar uma tarefa" at bounding box center [125, 240] width 117 height 28
type input "00:14:29"
type input "pAUT"
type input "00:14:30"
type input "pA"
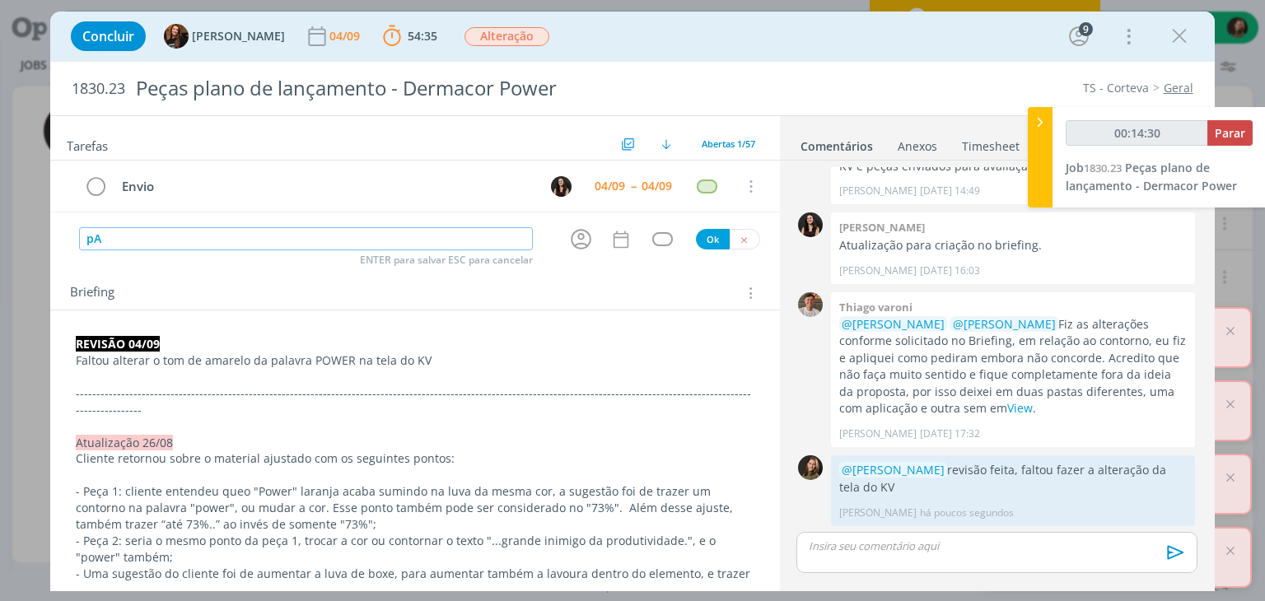
type input "00:14:31"
type input "p"
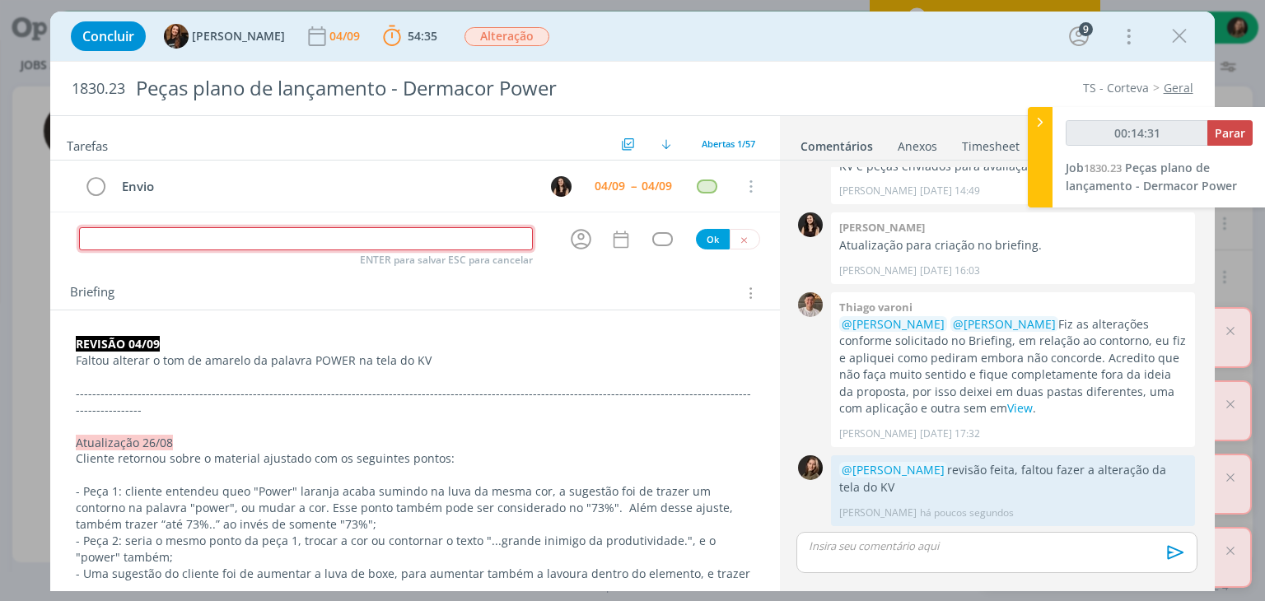
type input "P"
type input "00:14:32"
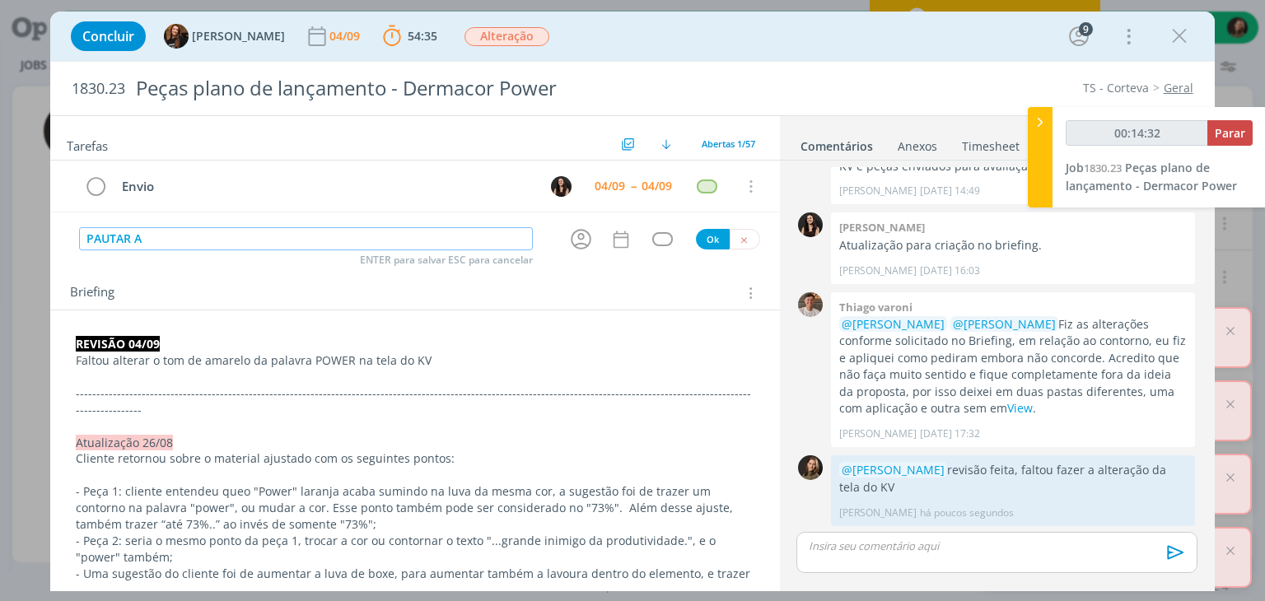
type input "PAUTAR AJ"
type input "00:14:33"
type input "PAUTAR AJUSTE"
type input "00:14:34"
type input "PAUTAR AJUSTE"
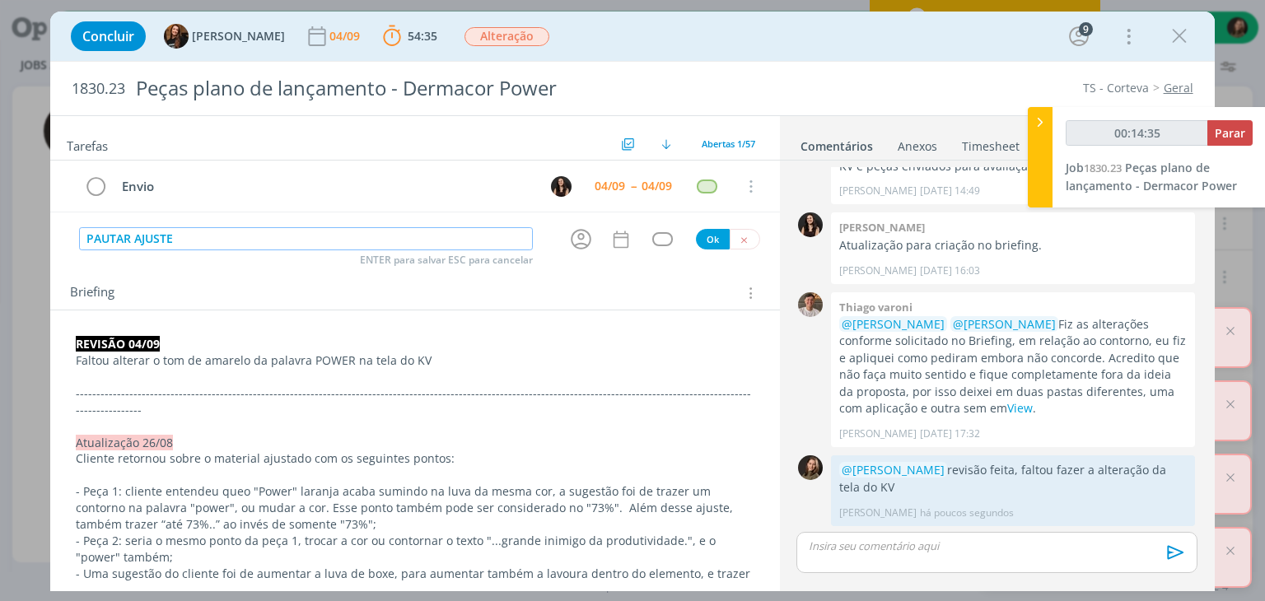
type input "00:14:36"
click at [576, 236] on icon "dialog" at bounding box center [581, 239] width 26 height 26
type input "PAUTAR AJUSTE"
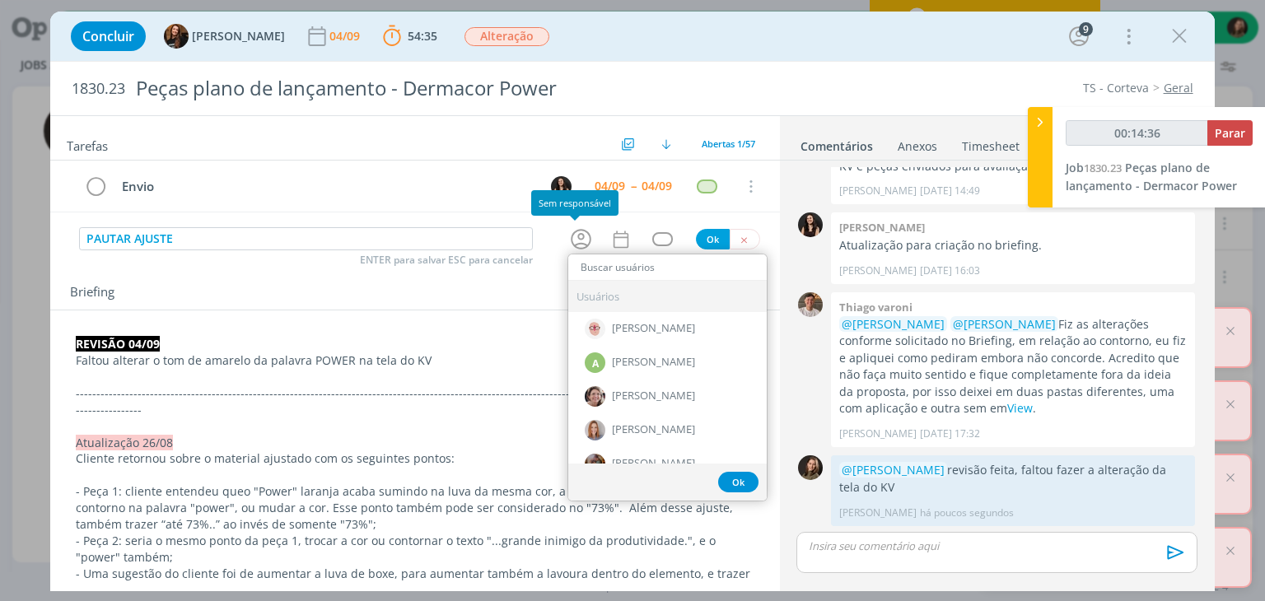
type input "I"
type input "00:14:37"
type input "ISA"
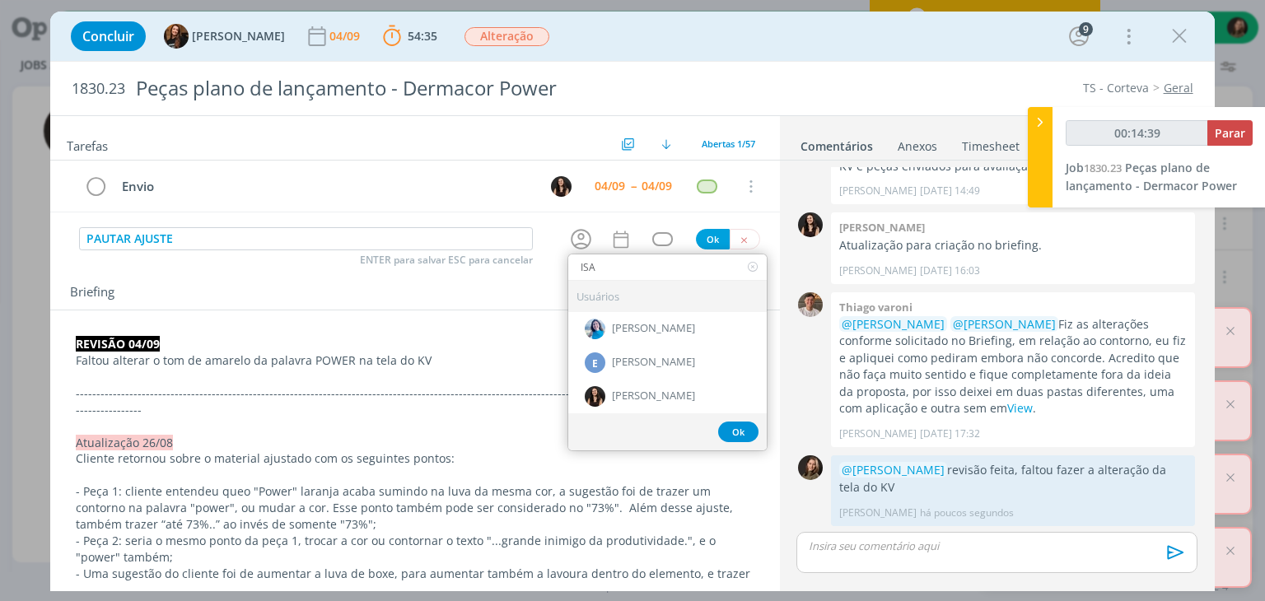
type input "00:14:40"
type input "ISA"
click at [645, 390] on span "[PERSON_NAME]" at bounding box center [653, 396] width 83 height 13
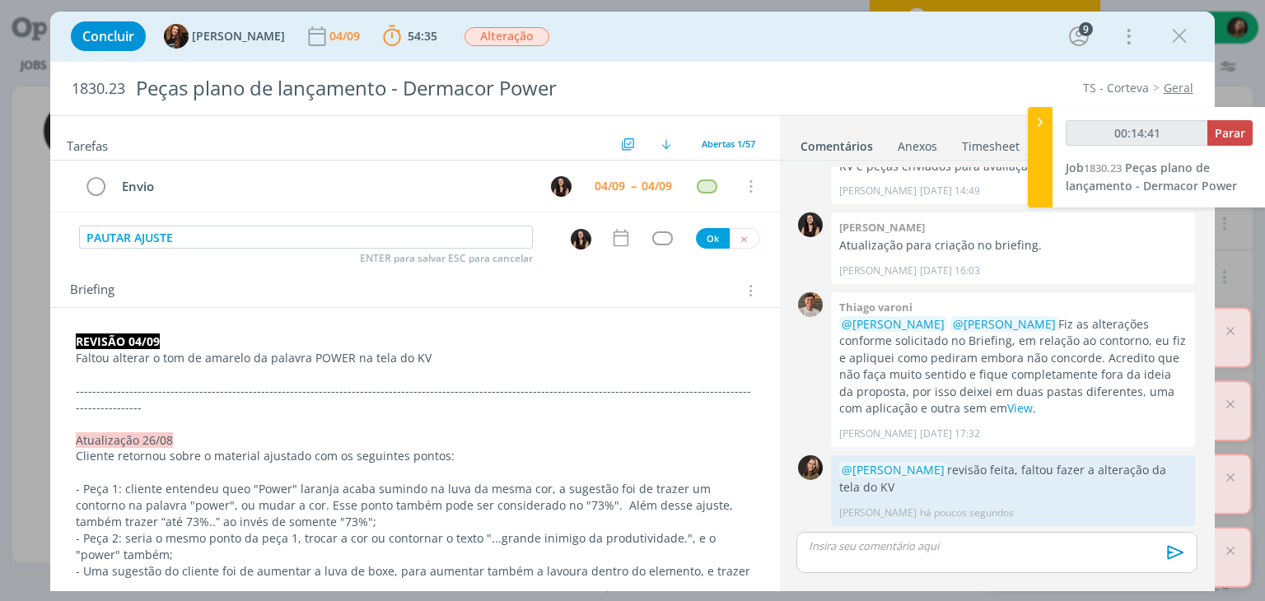
click at [614, 234] on icon "dialog" at bounding box center [620, 237] width 21 height 21
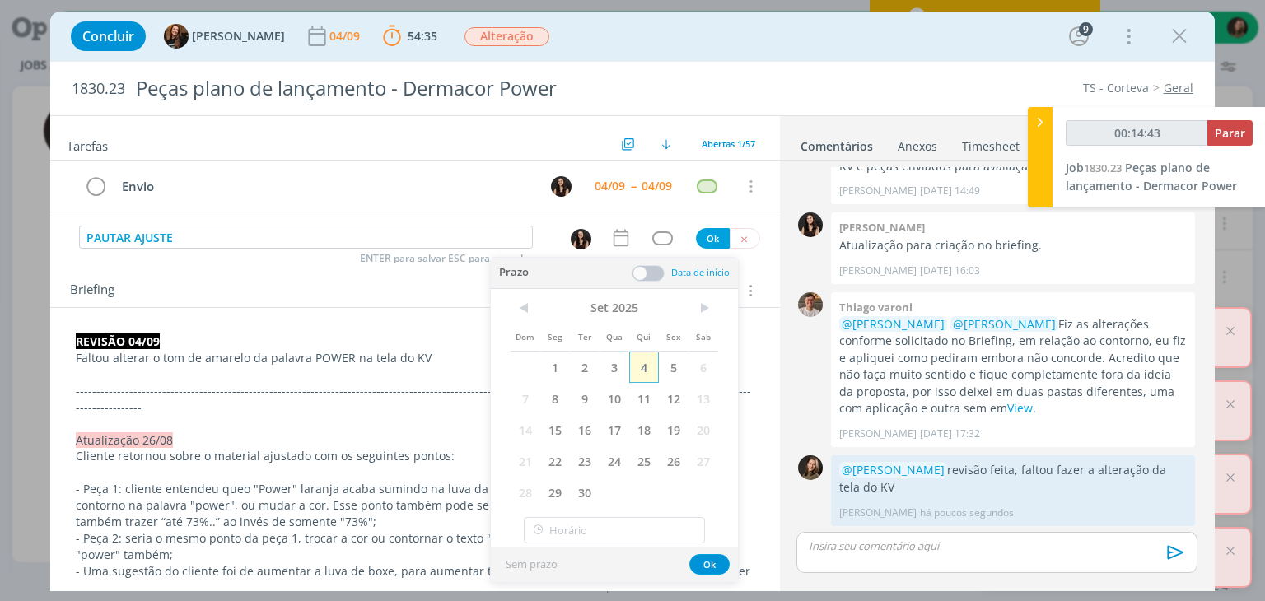
click at [645, 360] on span "4" at bounding box center [644, 367] width 30 height 31
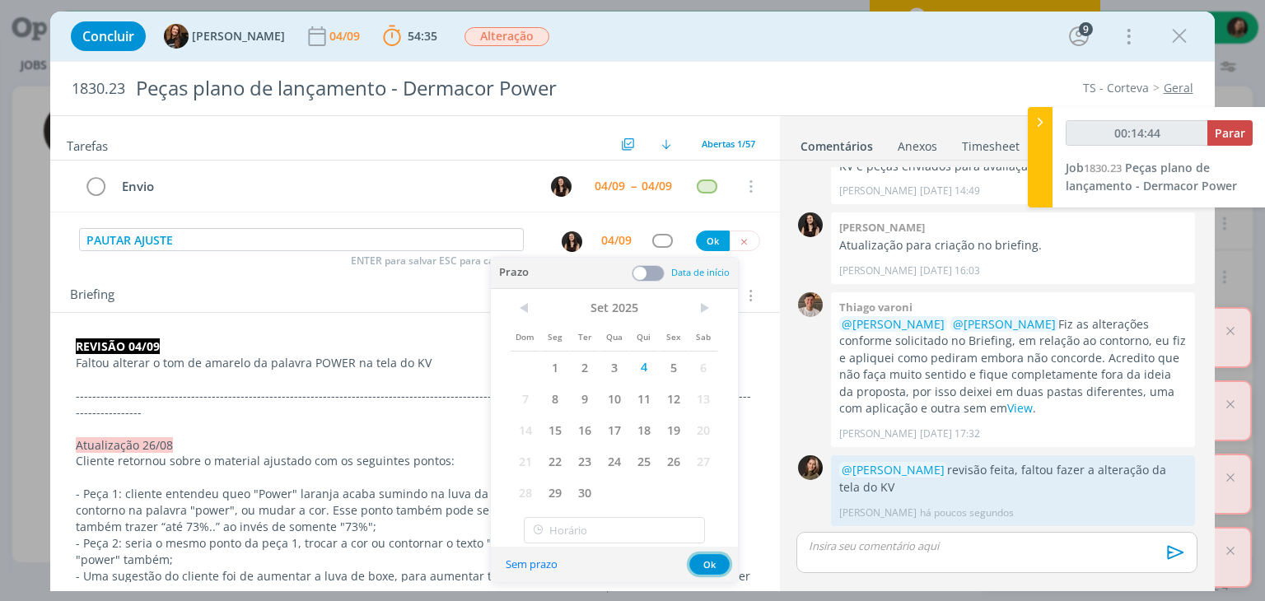
click at [695, 572] on button "Ok" at bounding box center [709, 564] width 40 height 21
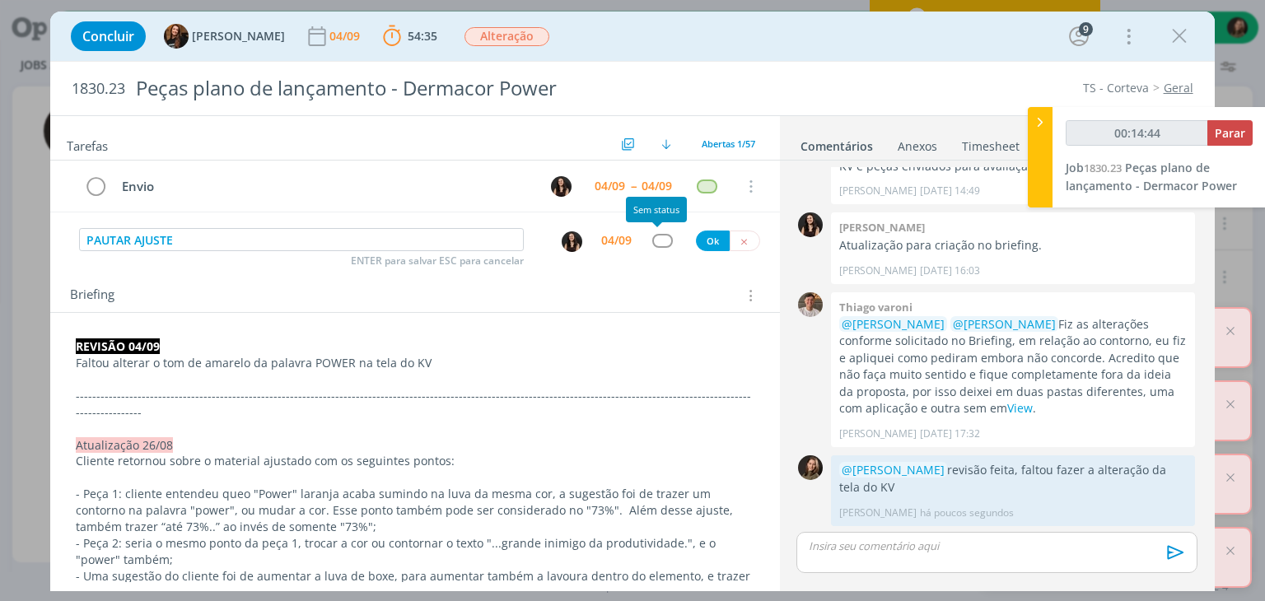
click at [652, 236] on div "dialog" at bounding box center [662, 241] width 21 height 14
type input "00:14:45"
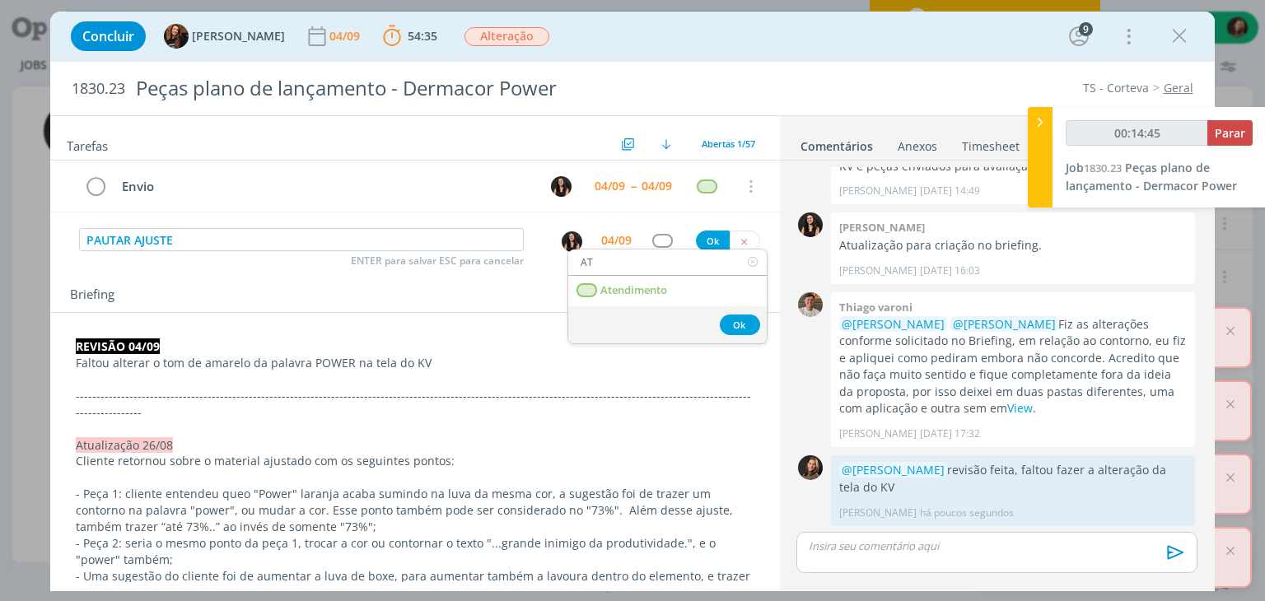
type input "ATE"
type input "00:14:46"
type input "ATE"
click at [636, 294] on span "Atendimento" at bounding box center [634, 290] width 67 height 13
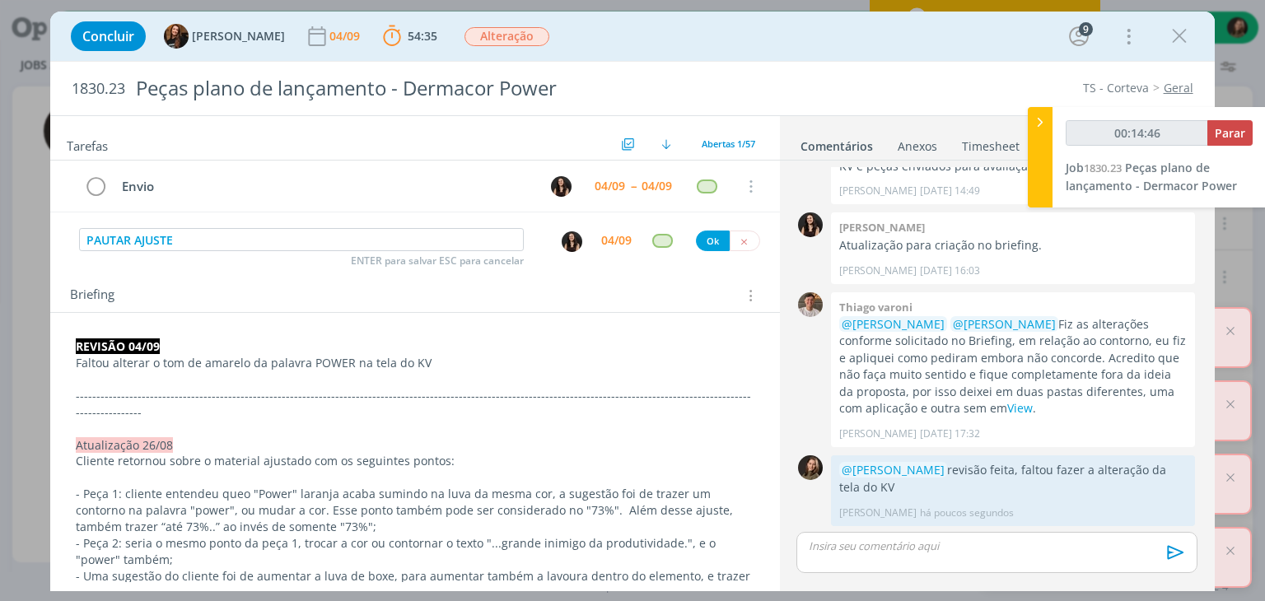
type input "00:14:47"
click at [699, 232] on button "Ok" at bounding box center [713, 241] width 34 height 21
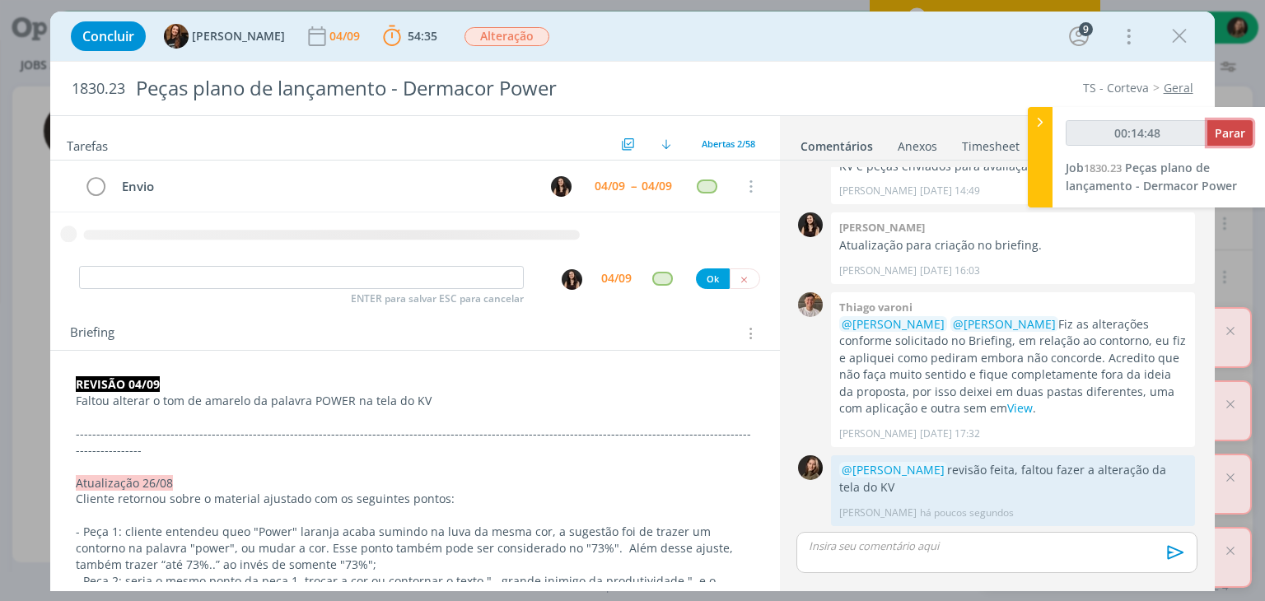
click at [1210, 136] on button "Parar" at bounding box center [1229, 133] width 45 height 26
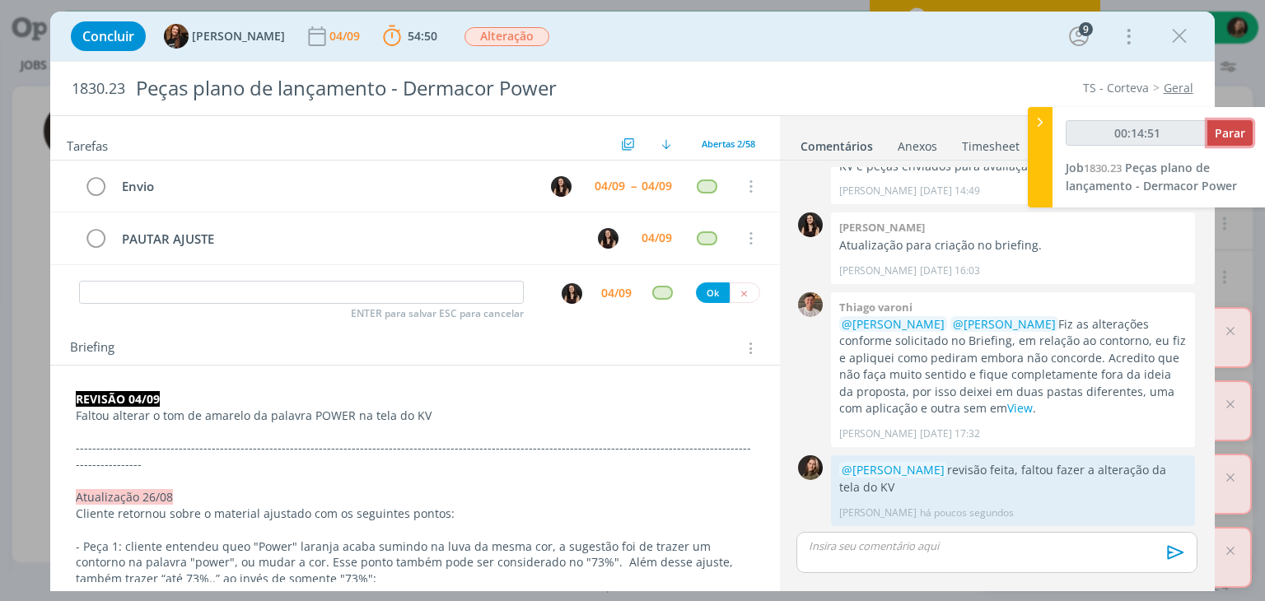
click at [1235, 130] on span "Parar" at bounding box center [1230, 133] width 30 height 16
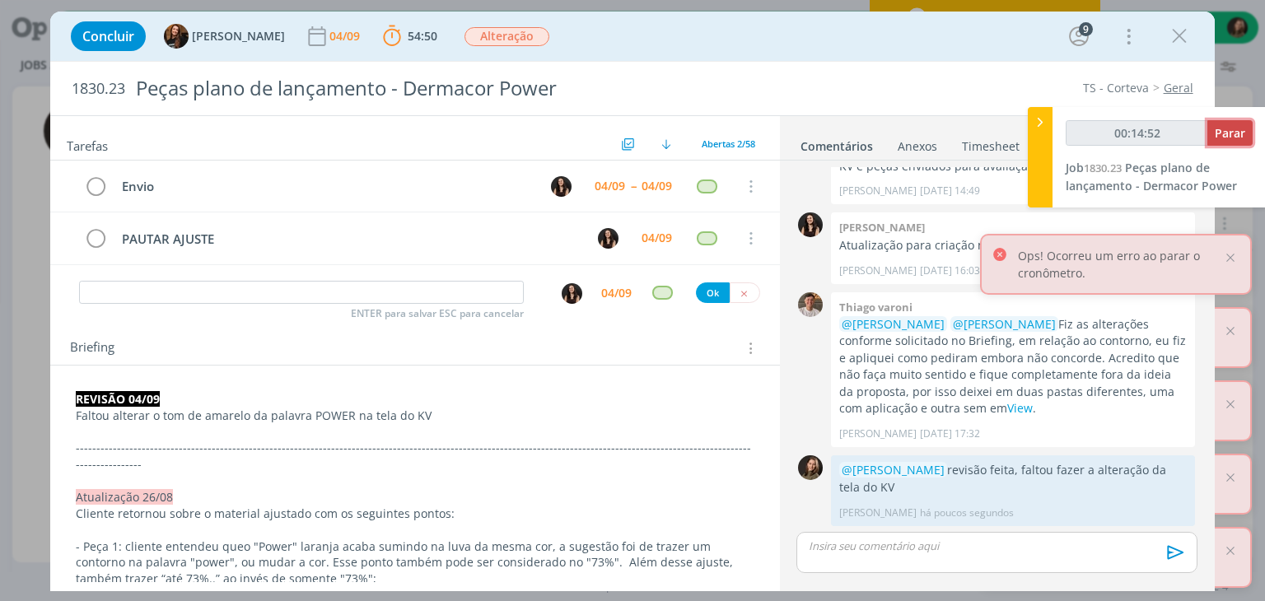
click at [1223, 133] on span "Parar" at bounding box center [1230, 133] width 30 height 16
click at [1227, 136] on span "Parar" at bounding box center [1230, 133] width 30 height 16
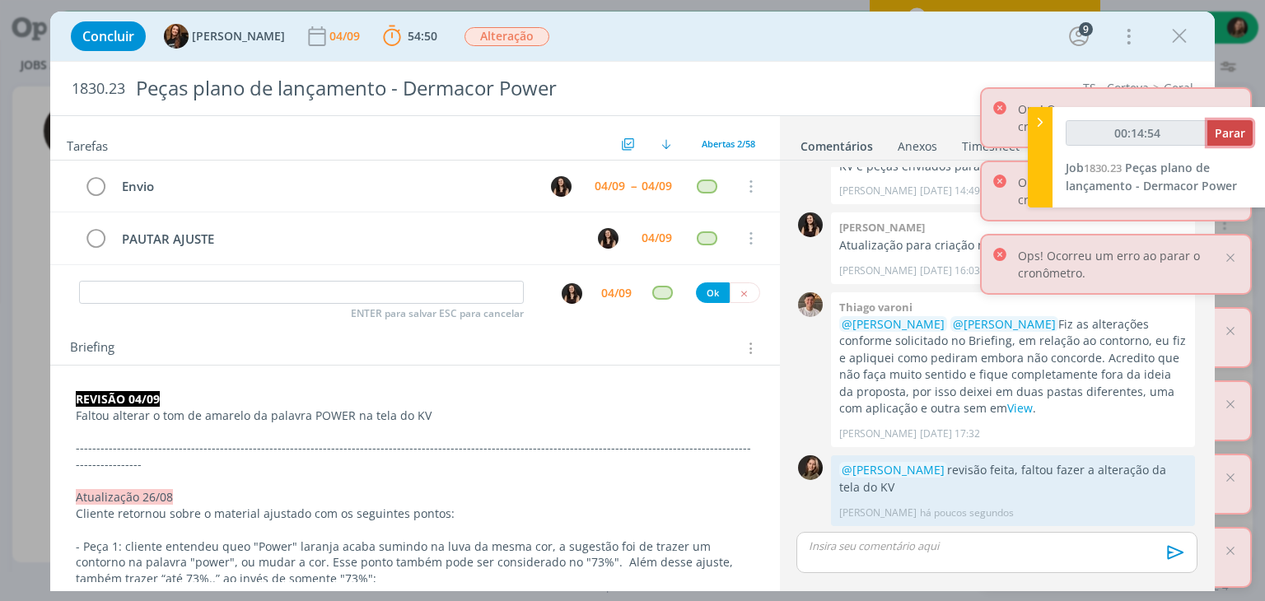
click at [1227, 136] on span "Parar" at bounding box center [1230, 133] width 30 height 16
type input "00:15:00"
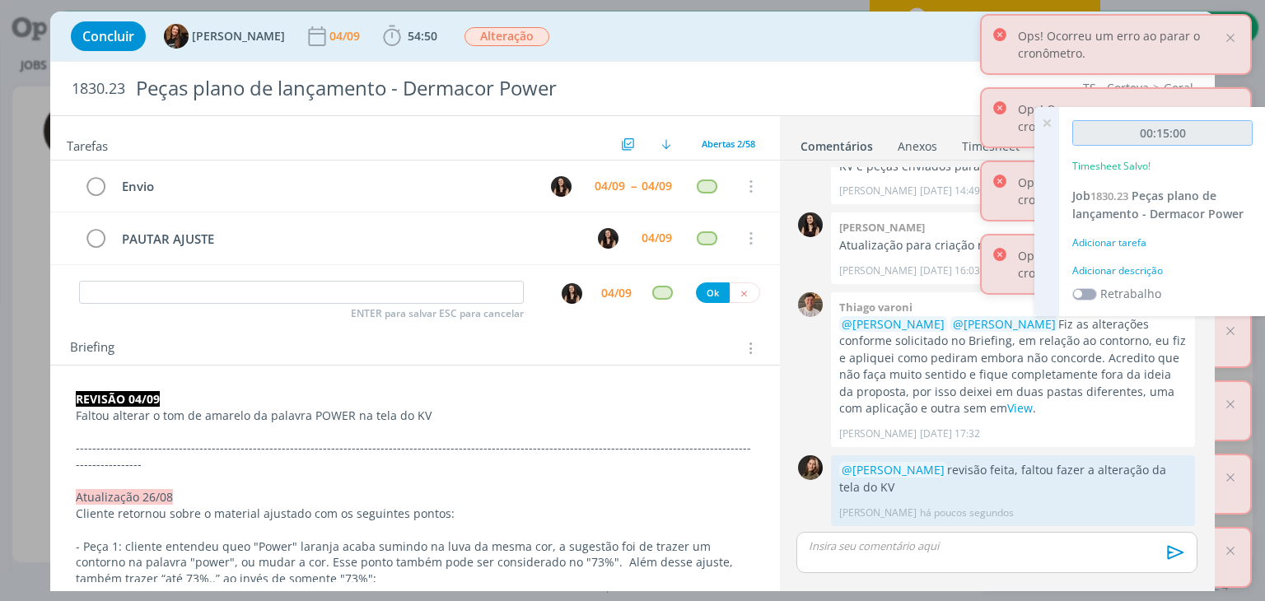
click at [1226, 138] on input "00:15:00" at bounding box center [1162, 133] width 180 height 26
click at [1142, 269] on div "Adicionar descrição" at bounding box center [1162, 271] width 180 height 15
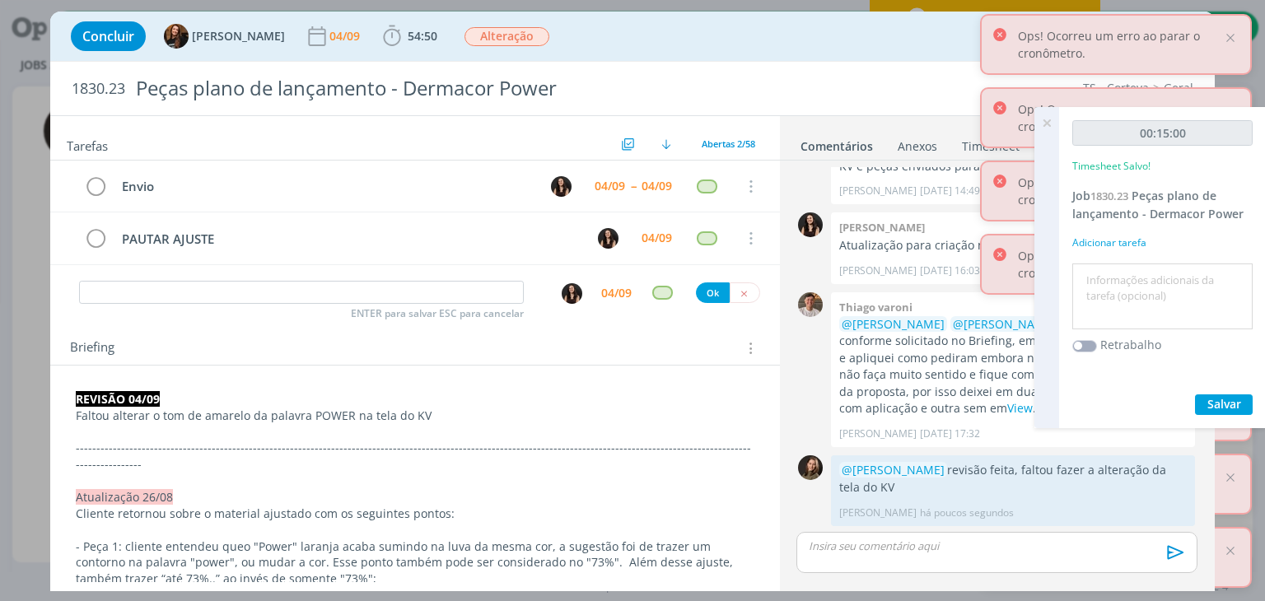
click at [1141, 269] on textarea at bounding box center [1162, 297] width 172 height 58
type textarea "Revisão ajustes do cliente"
click at [1229, 399] on span "Salvar" at bounding box center [1224, 404] width 34 height 16
click at [1049, 121] on icon at bounding box center [1047, 123] width 30 height 32
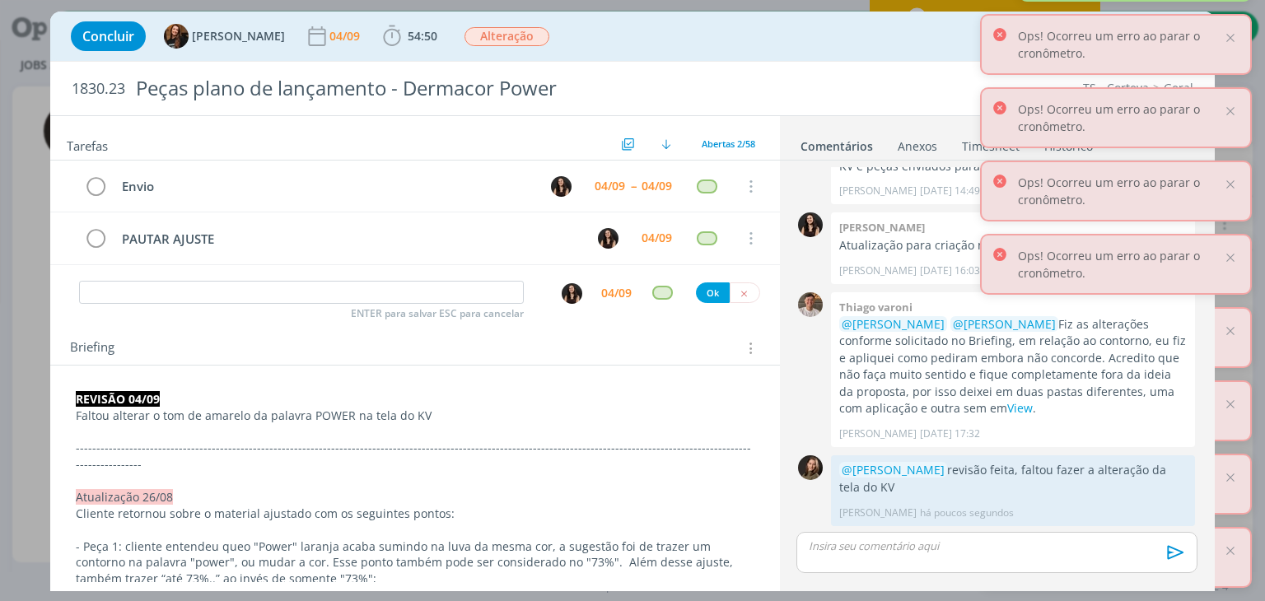
click at [864, 64] on div "1830.23 Peças plano de lançamento - Dermacor Power TS - Corteva Geral" at bounding box center [632, 89] width 1164 height 54
click at [1225, 41] on div at bounding box center [1230, 37] width 15 height 15
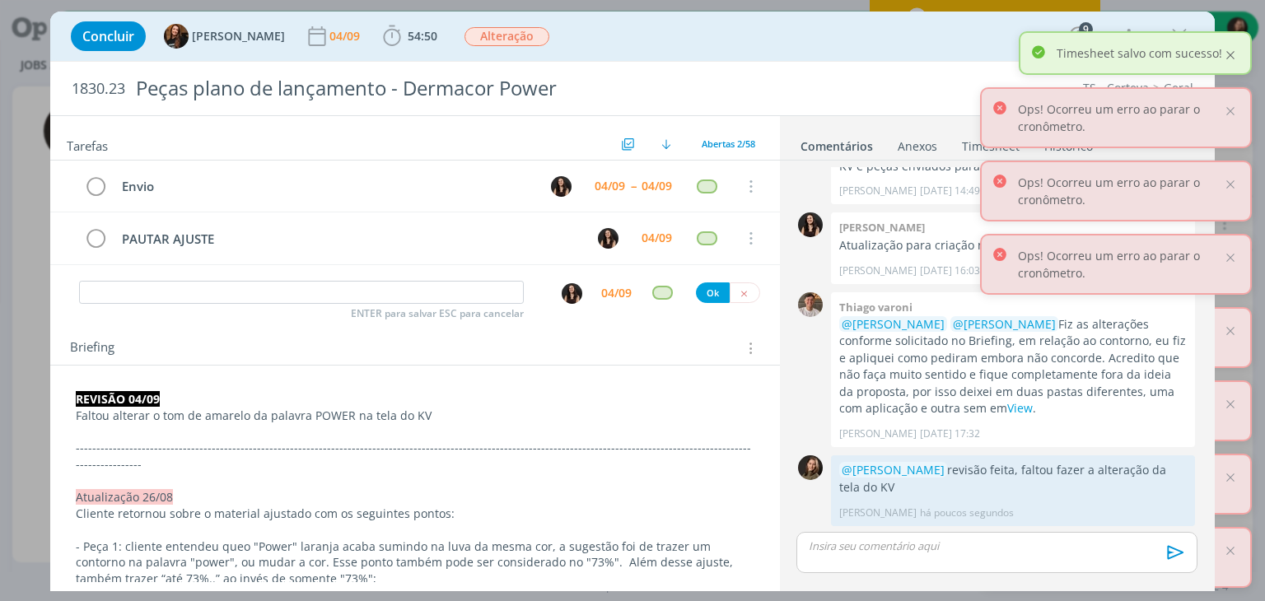
click at [1234, 54] on div at bounding box center [1230, 55] width 15 height 15
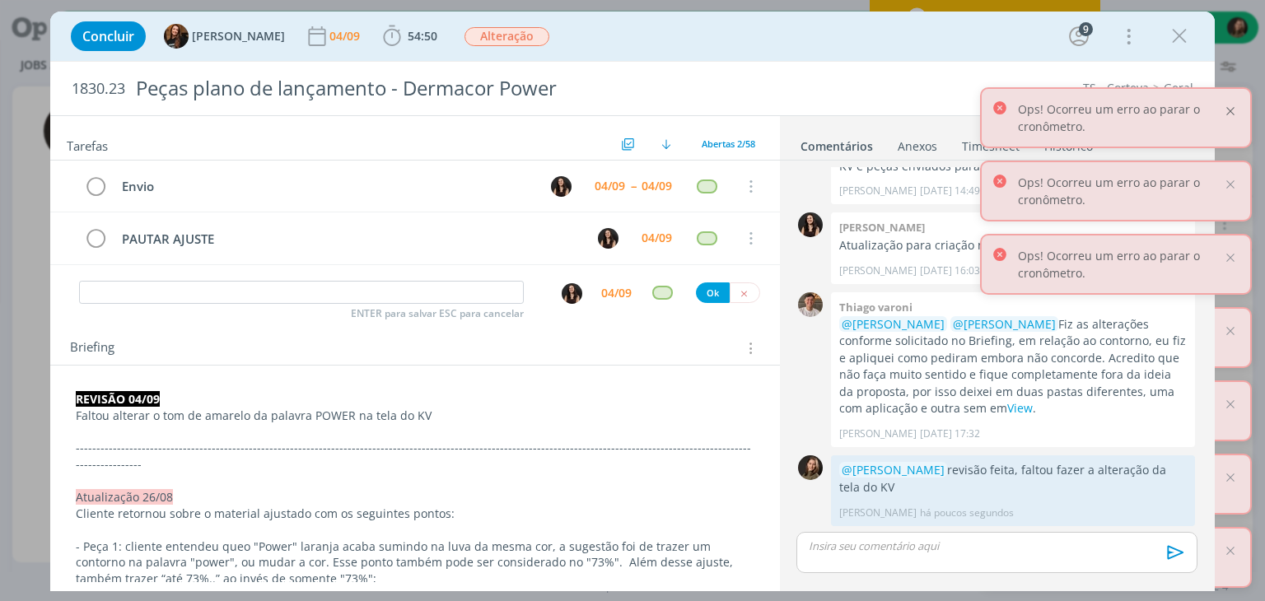
click at [1229, 112] on div at bounding box center [1230, 111] width 15 height 15
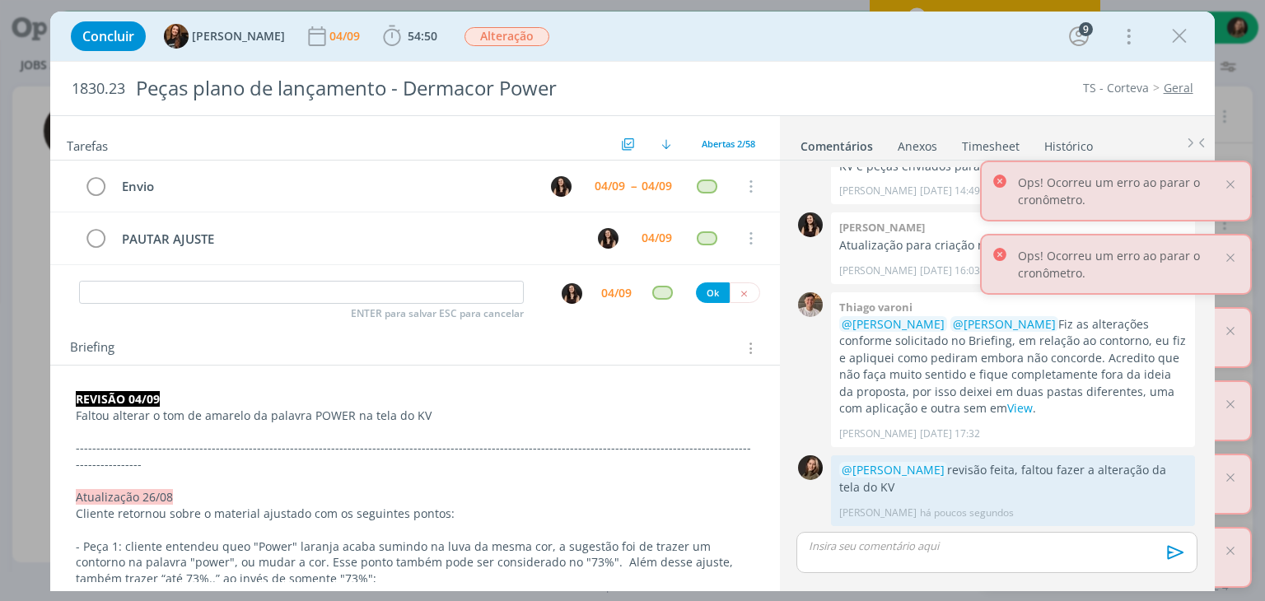
drag, startPoint x: 1179, startPoint y: 35, endPoint x: 1233, endPoint y: 278, distance: 248.7
click at [1179, 35] on icon "dialog" at bounding box center [1179, 36] width 25 height 25
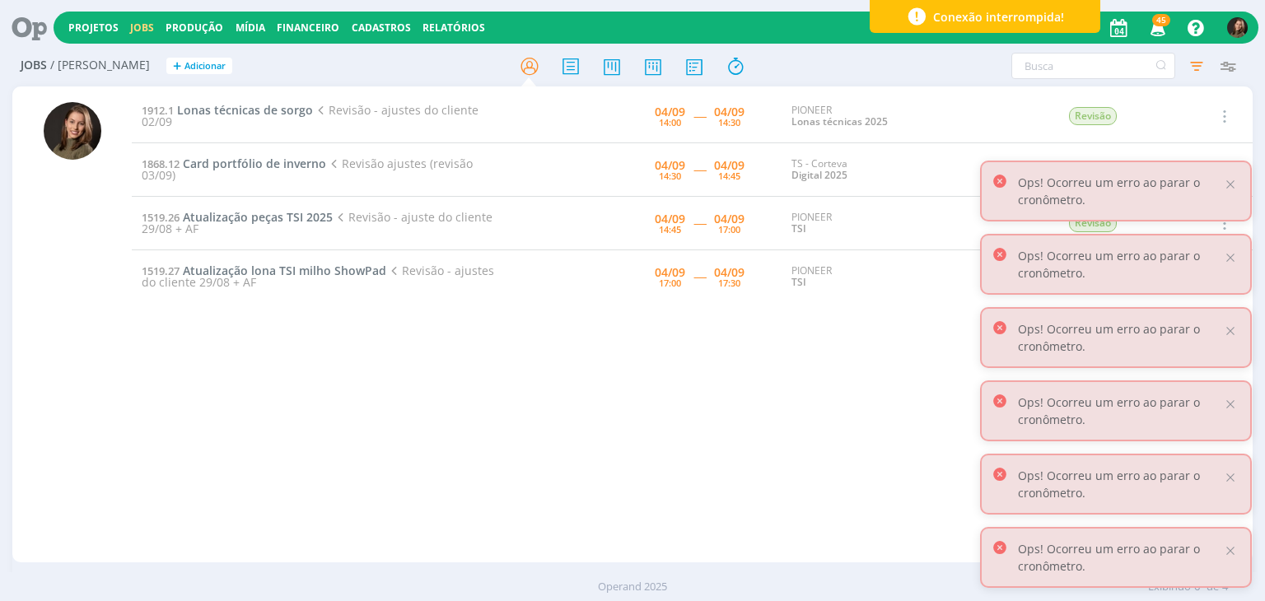
click at [1233, 182] on div at bounding box center [1230, 184] width 15 height 15
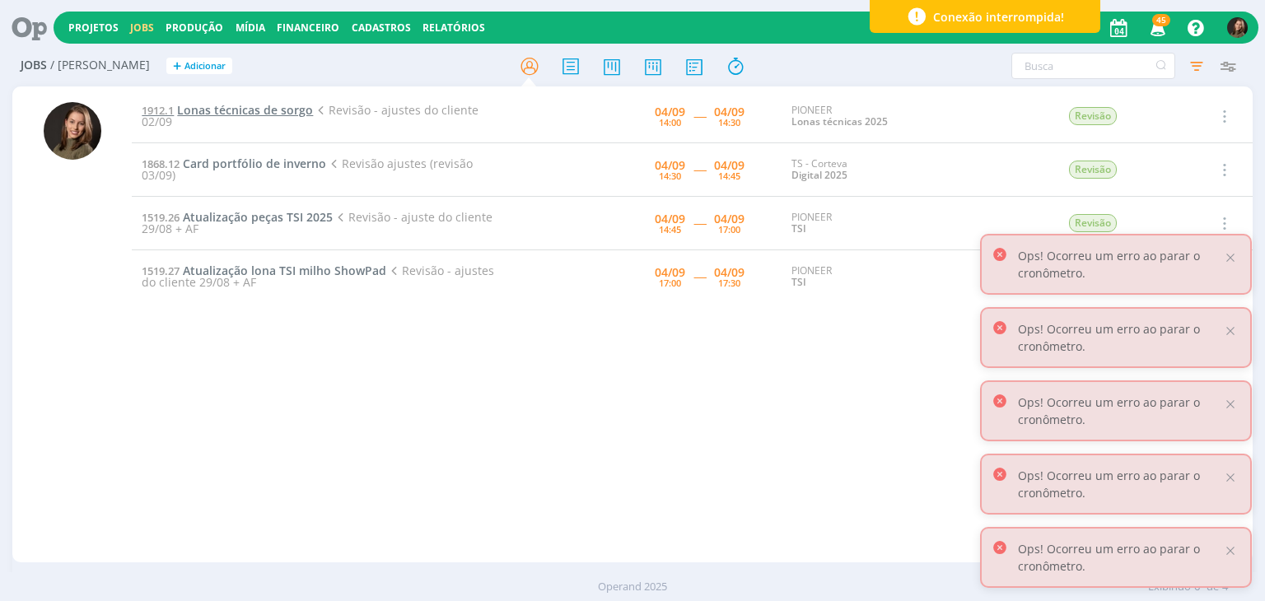
click at [261, 118] on span "Lonas técnicas de sorgo" at bounding box center [245, 110] width 136 height 16
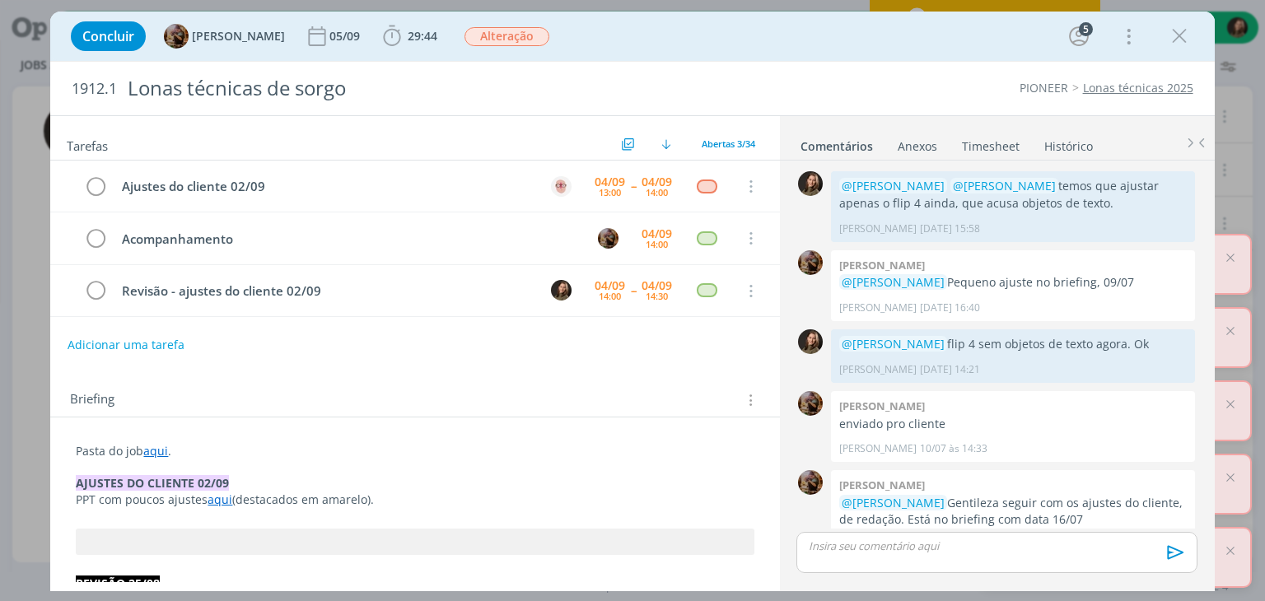
scroll to position [1286, 0]
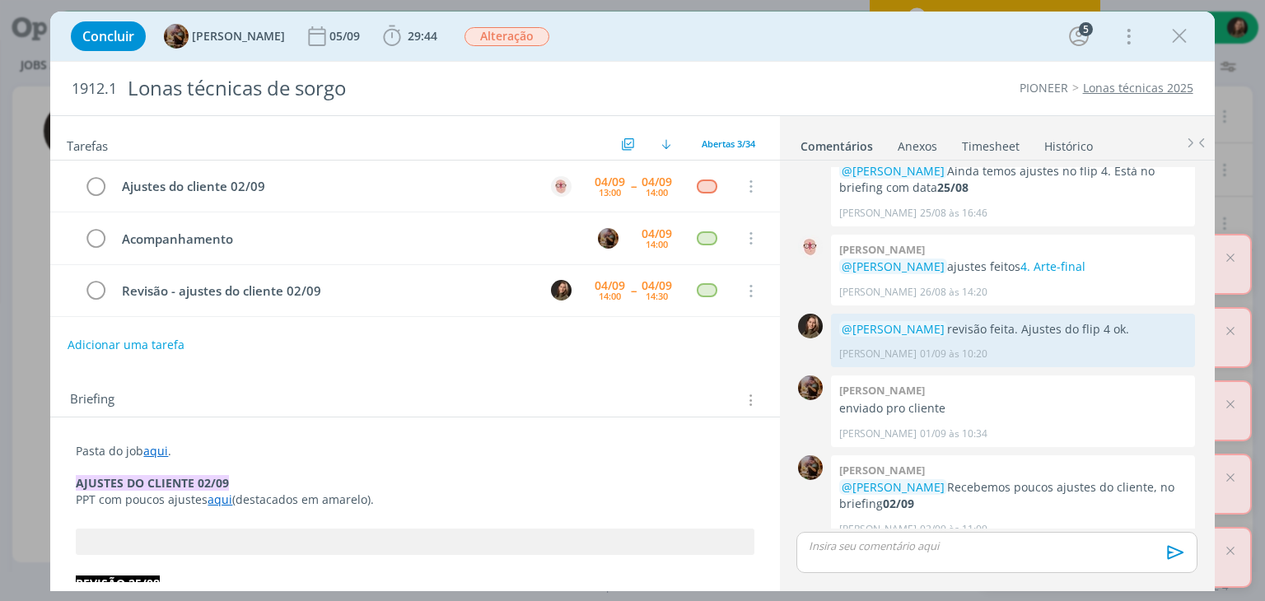
click at [551, 475] on p "AJUSTES DO CLIENTE 02/09" at bounding box center [415, 483] width 678 height 16
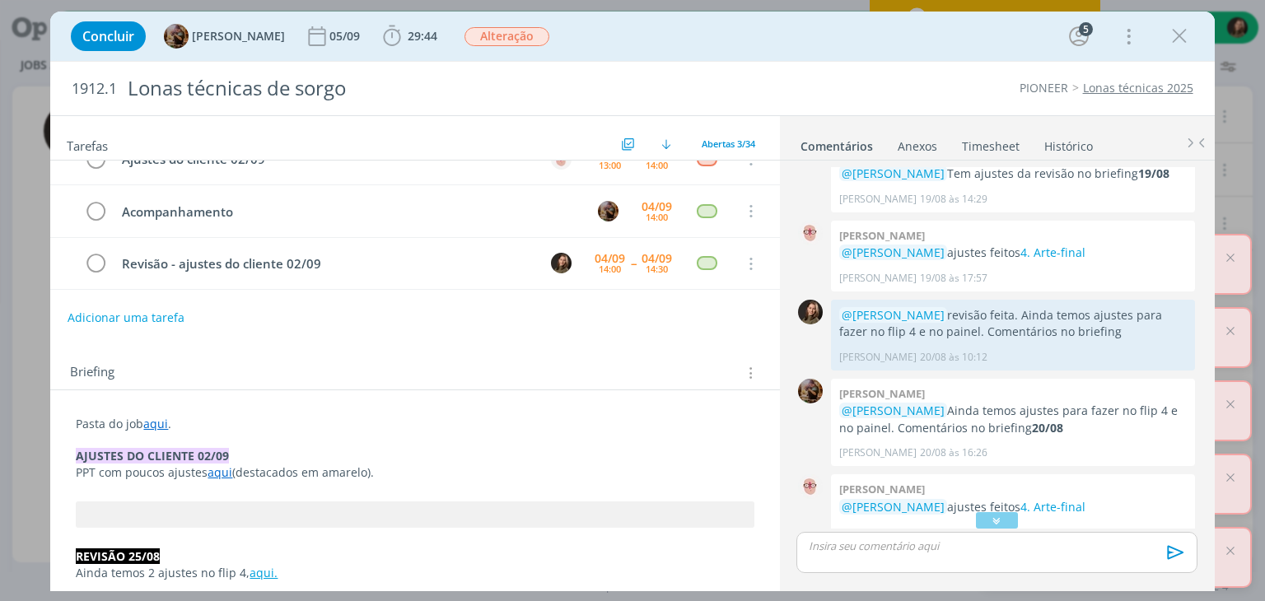
scroll to position [0, 0]
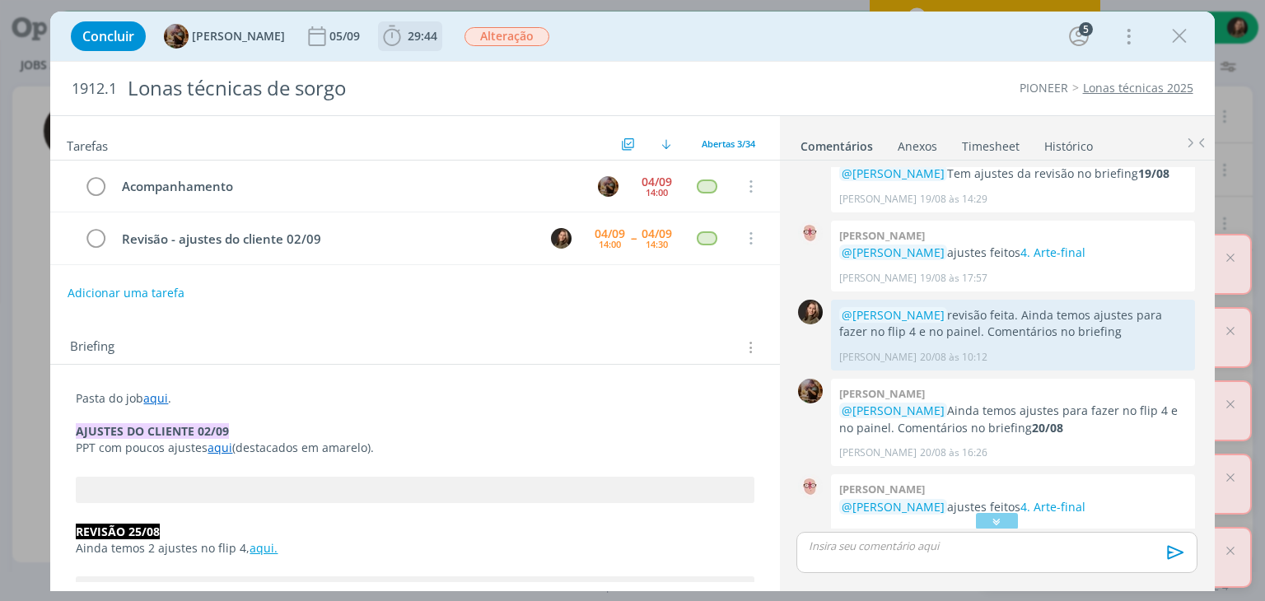
click at [437, 38] on span "29:44" at bounding box center [423, 36] width 30 height 16
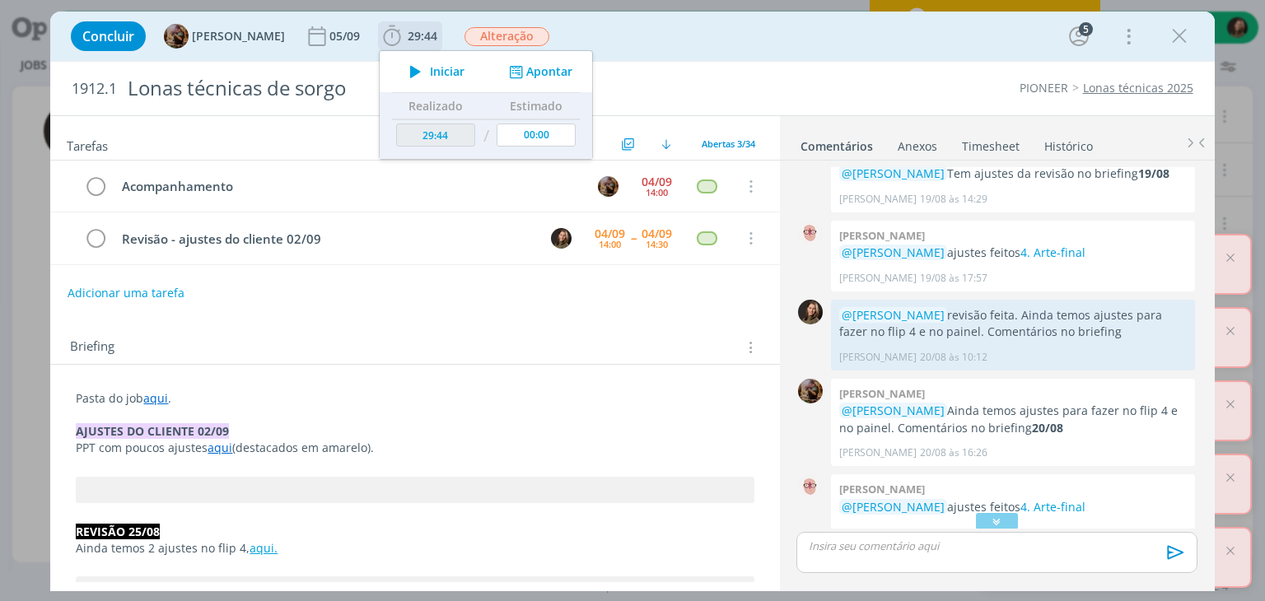
click at [443, 75] on span "Iniciar" at bounding box center [447, 72] width 35 height 12
click at [469, 407] on p "dialog" at bounding box center [415, 415] width 678 height 16
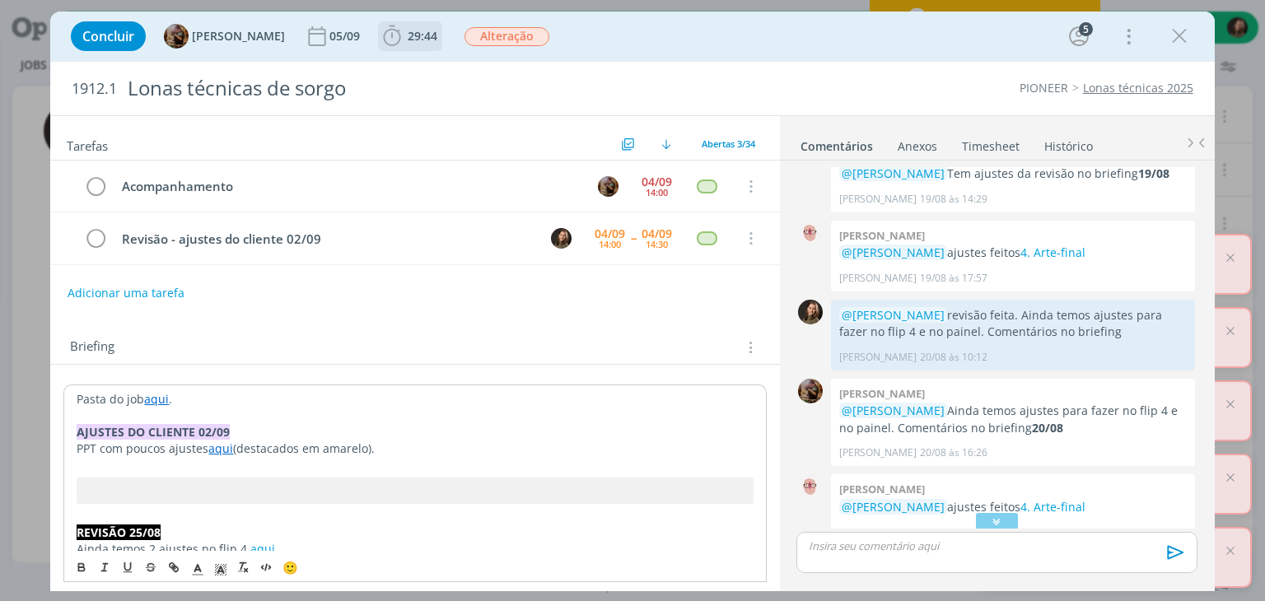
click at [404, 38] on icon "dialog" at bounding box center [392, 36] width 25 height 25
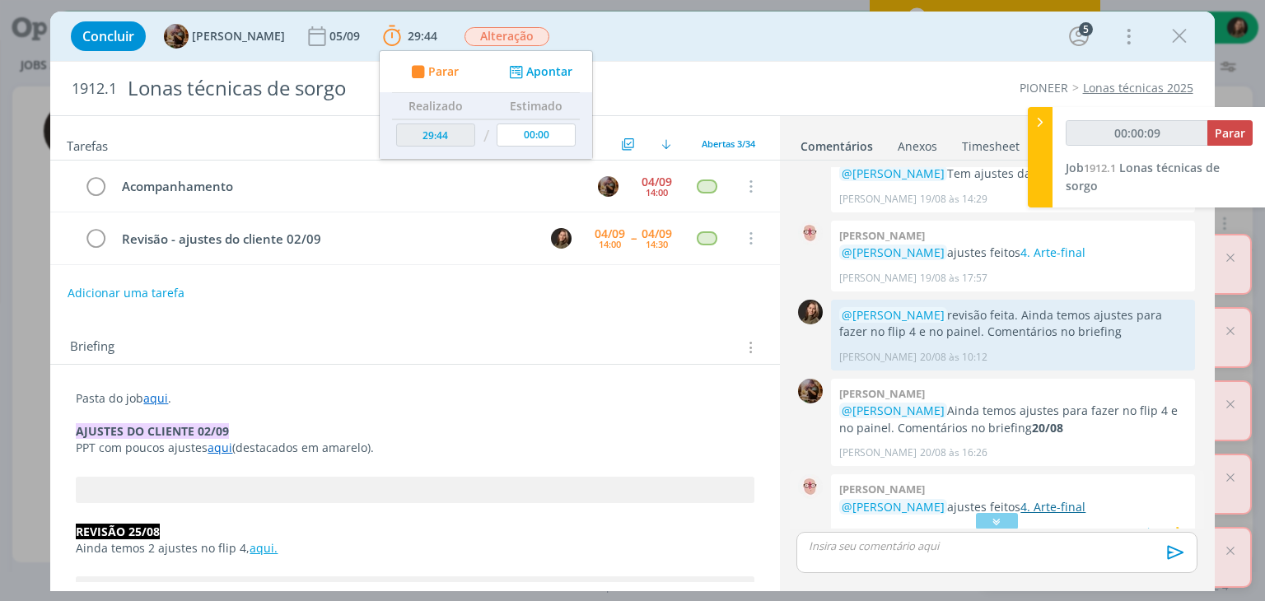
click at [1062, 499] on link "4. Arte-final" at bounding box center [1052, 507] width 65 height 16
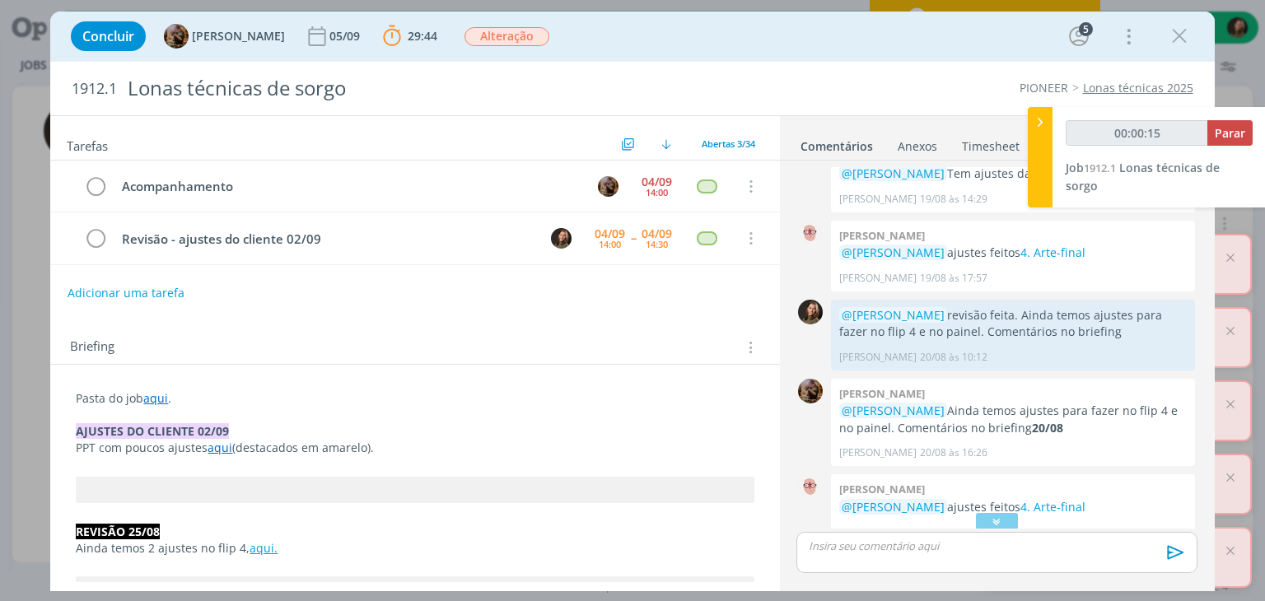
click at [227, 444] on link "aqui" at bounding box center [220, 448] width 25 height 16
click at [217, 452] on link "aqui" at bounding box center [220, 449] width 25 height 16
click at [217, 477] on link "https://sobeae.sharepoint.com/:p:/s/SOBEAE/Ecth8faxcsJFiD48gcsCPRkBB4qa1VDvGoCL…" at bounding box center [183, 479] width 124 height 21
click at [544, 447] on p "PPT com poucos ajustes aqui (destacados em amarelo)." at bounding box center [415, 449] width 676 height 16
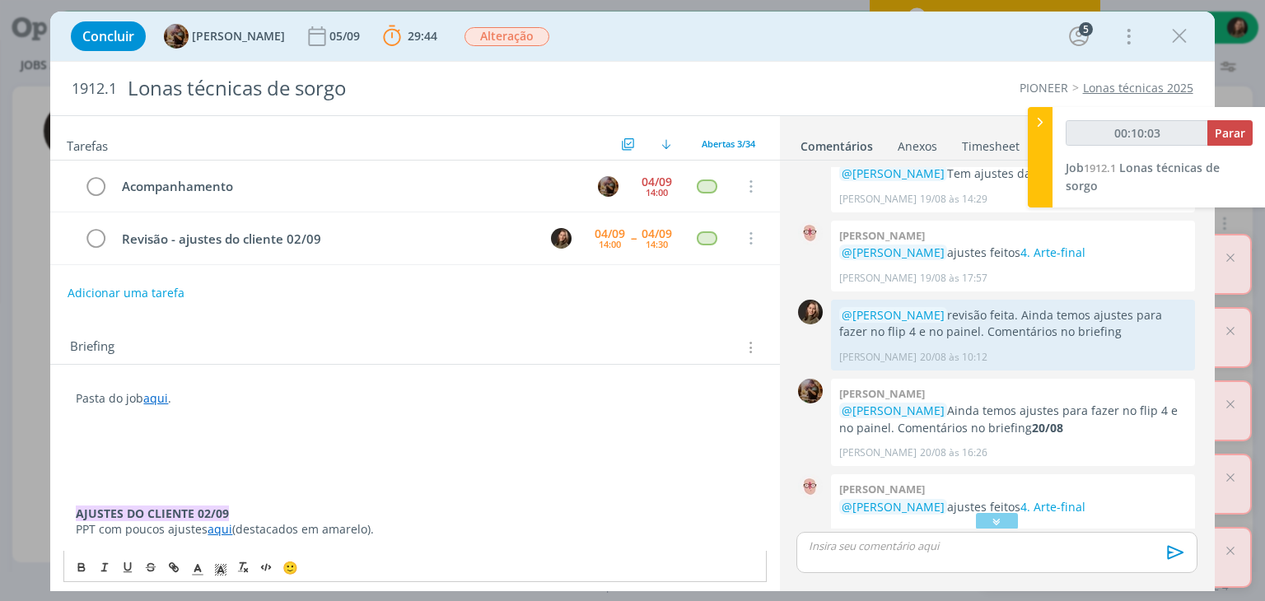
type input "00:10:04"
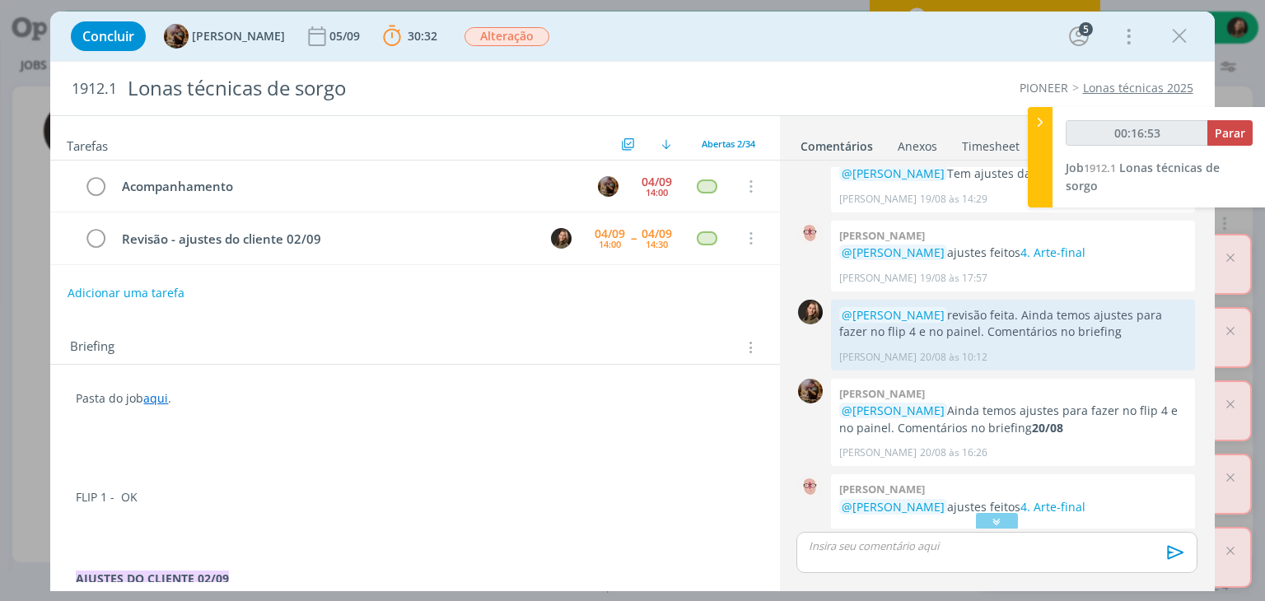
click at [97, 506] on p "dialog" at bounding box center [415, 514] width 678 height 16
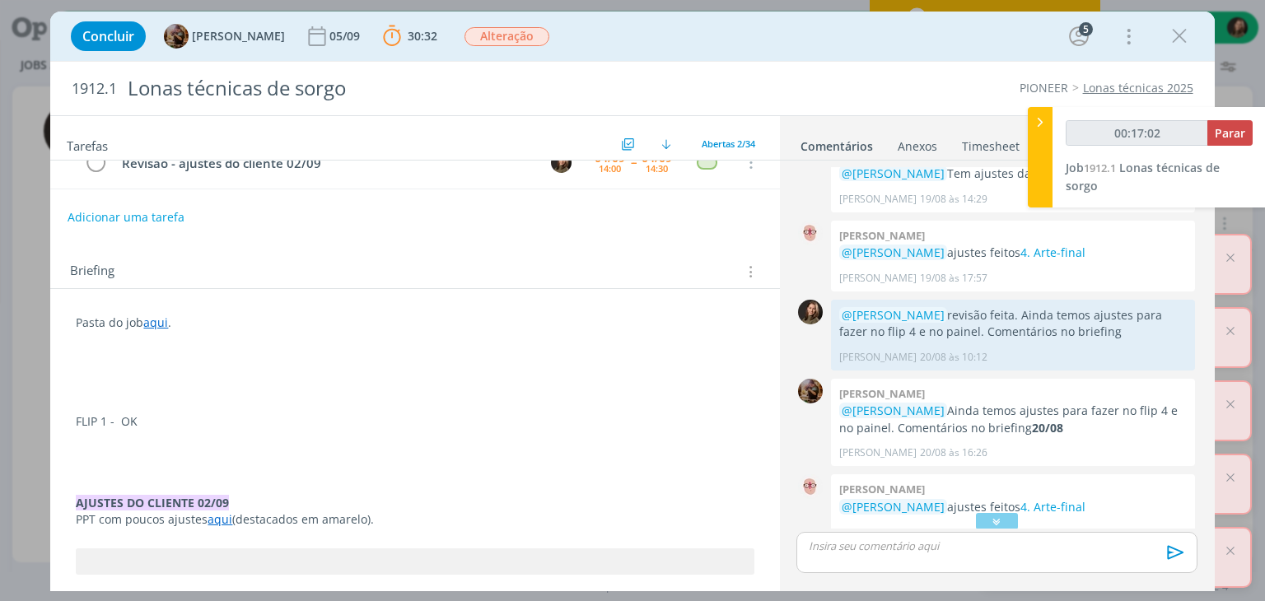
scroll to position [66, 0]
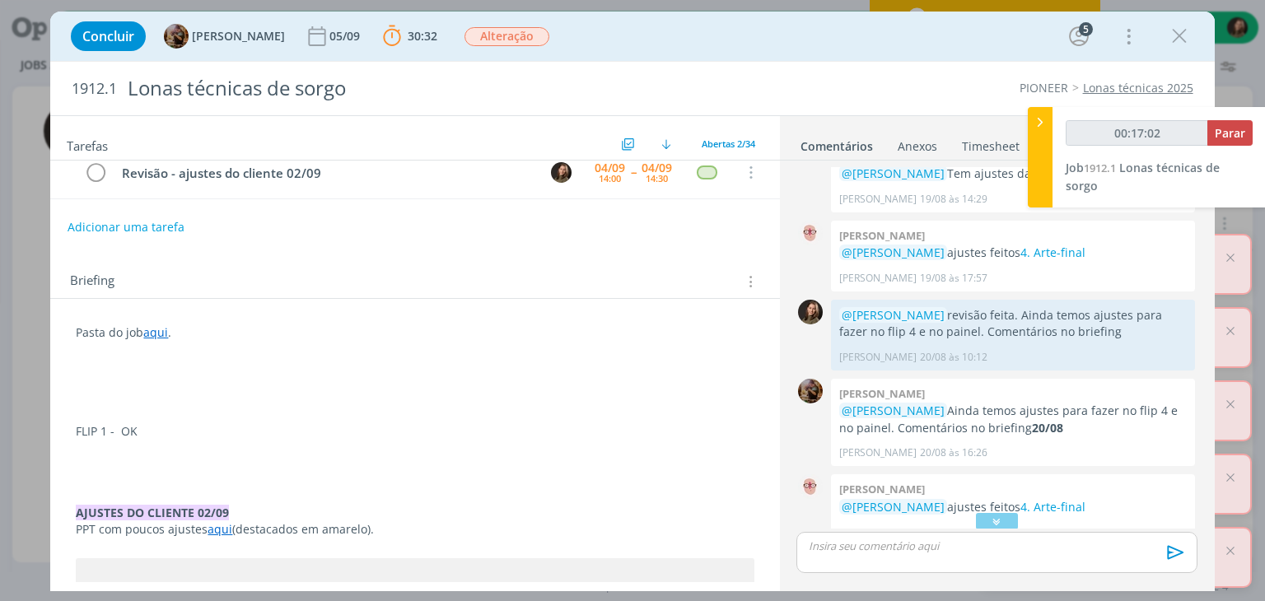
click at [79, 450] on p "dialog" at bounding box center [415, 448] width 678 height 16
drag, startPoint x: 107, startPoint y: 401, endPoint x: 104, endPoint y: 415, distance: 14.4
click at [107, 402] on p "dialog" at bounding box center [415, 398] width 678 height 16
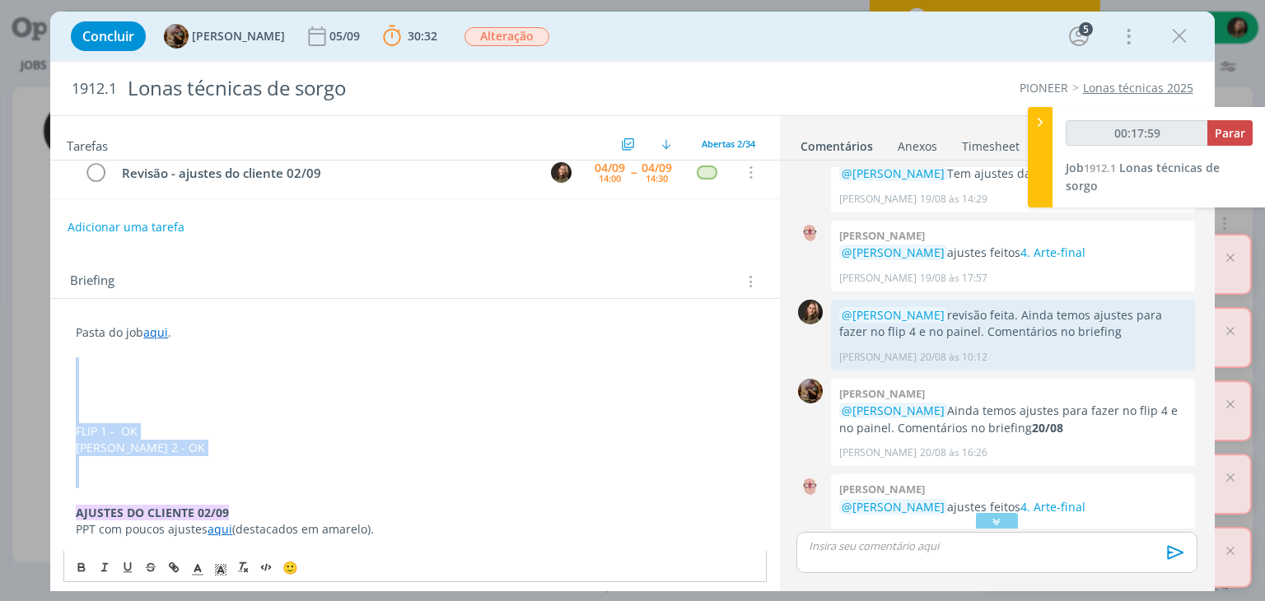
drag, startPoint x: 153, startPoint y: 482, endPoint x: 44, endPoint y: 366, distance: 159.0
click at [44, 366] on div "Concluir Amanda Rodrigues 05/09 30:32 Parar Apontar Data * 04/09/2025 Horas * 0…" at bounding box center [632, 300] width 1265 height 601
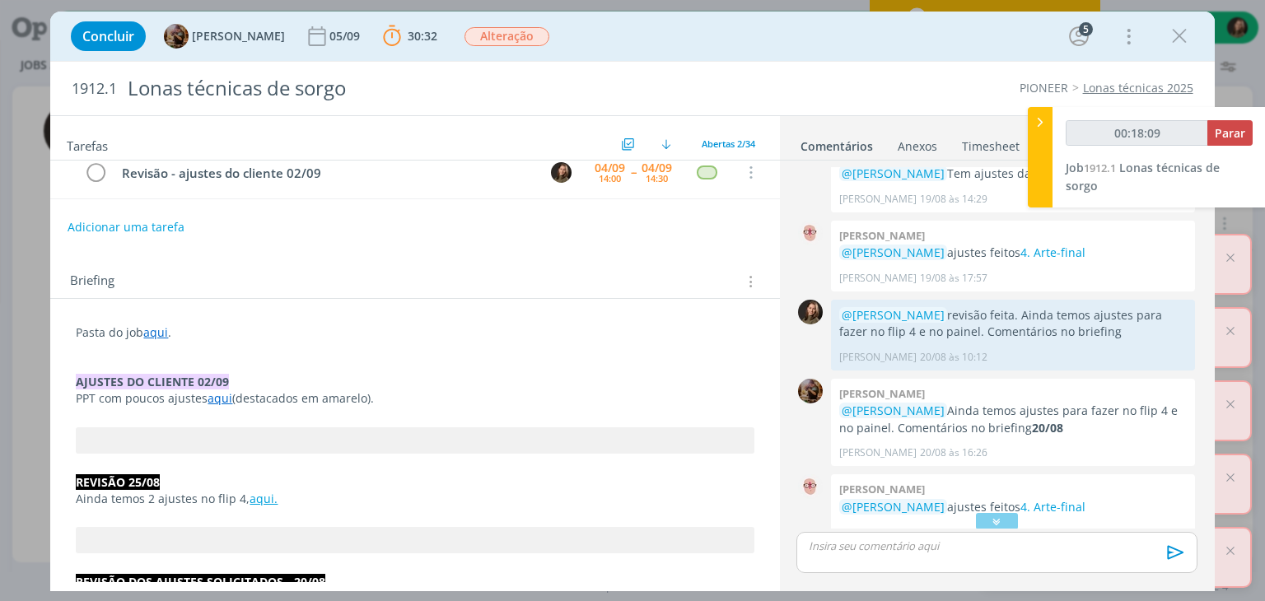
click at [823, 544] on p "dialog" at bounding box center [996, 546] width 374 height 15
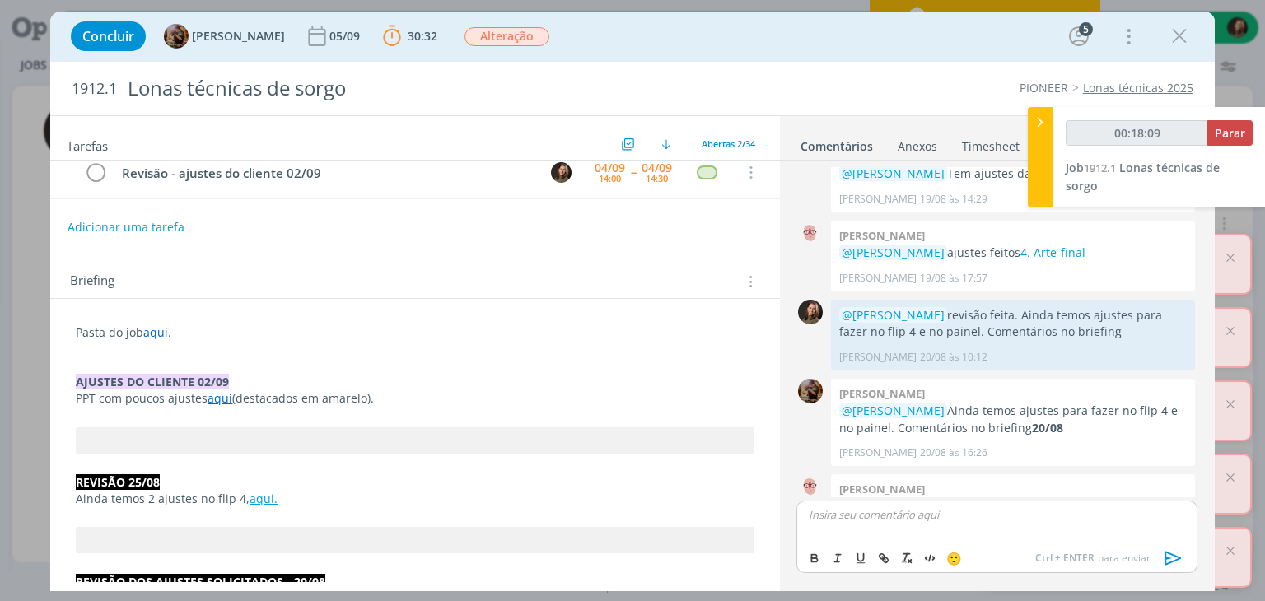
type input "00:18:10"
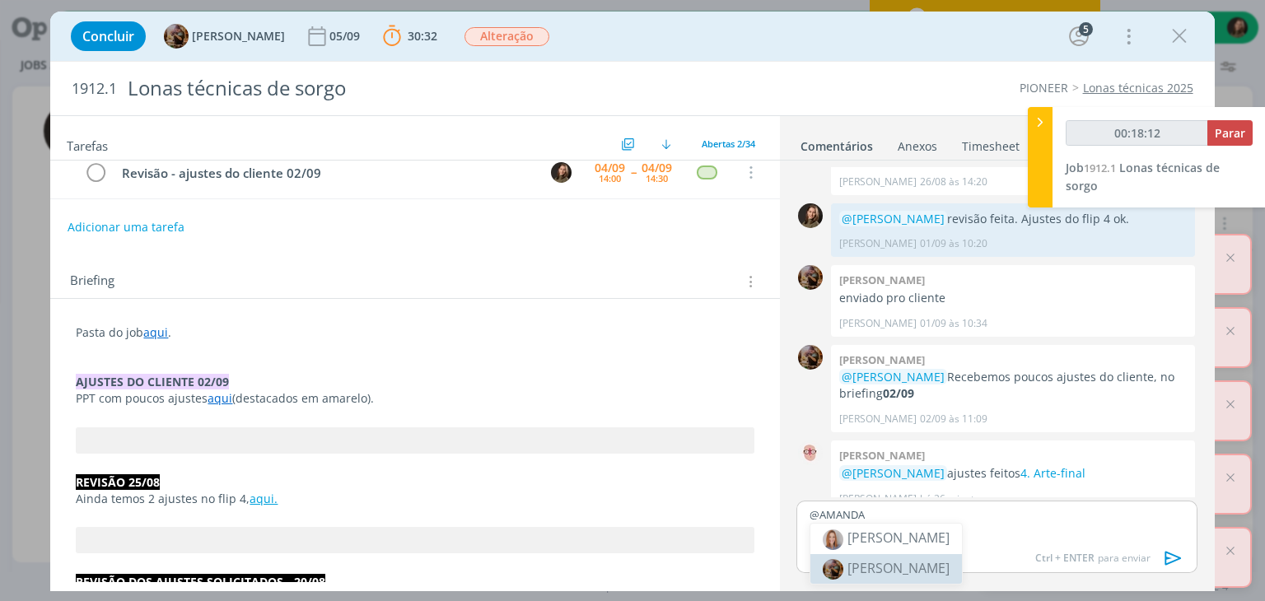
click at [892, 567] on span "[PERSON_NAME]" at bounding box center [898, 568] width 102 height 18
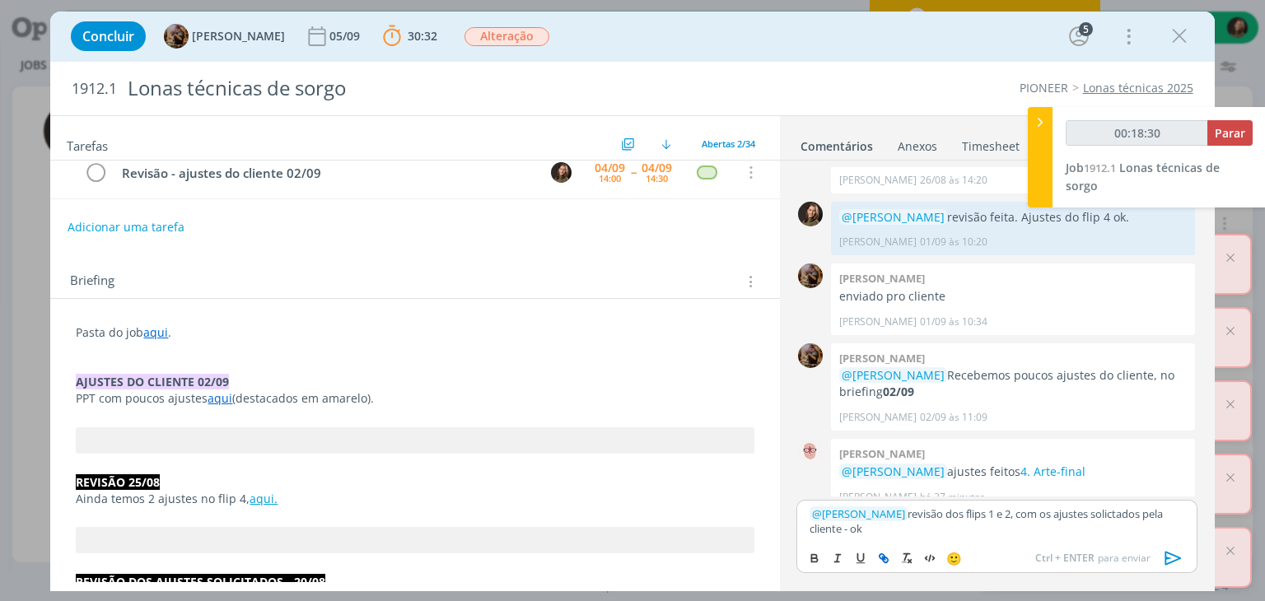
scroll to position [1413, 0]
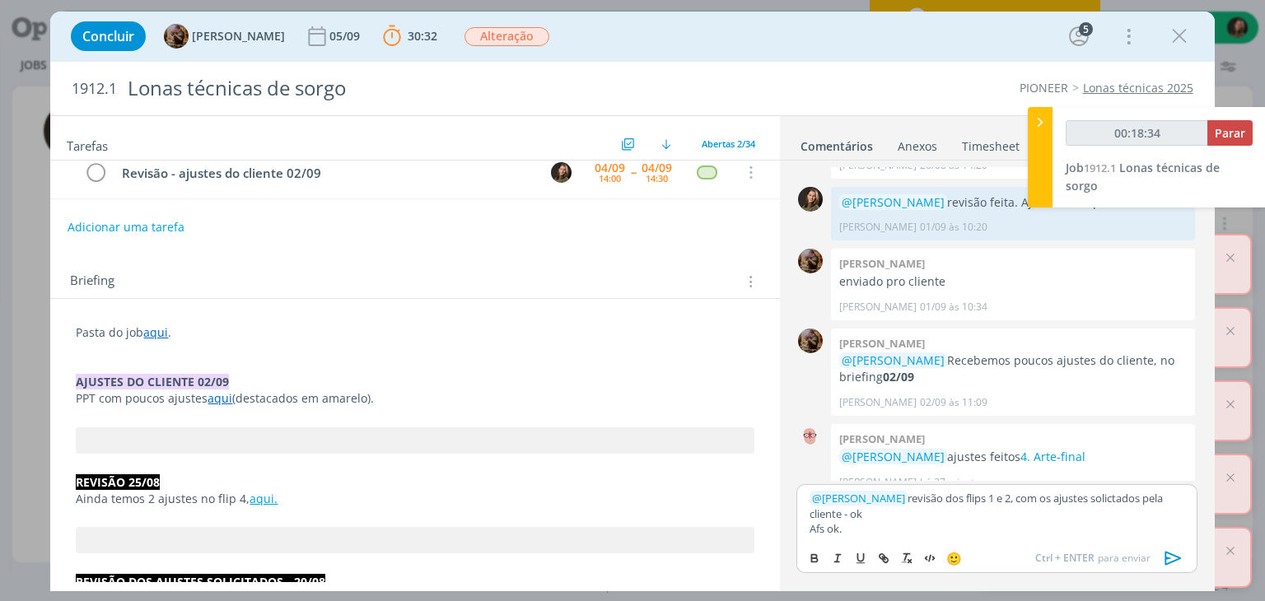
click at [1169, 551] on icon "dialog" at bounding box center [1173, 558] width 25 height 25
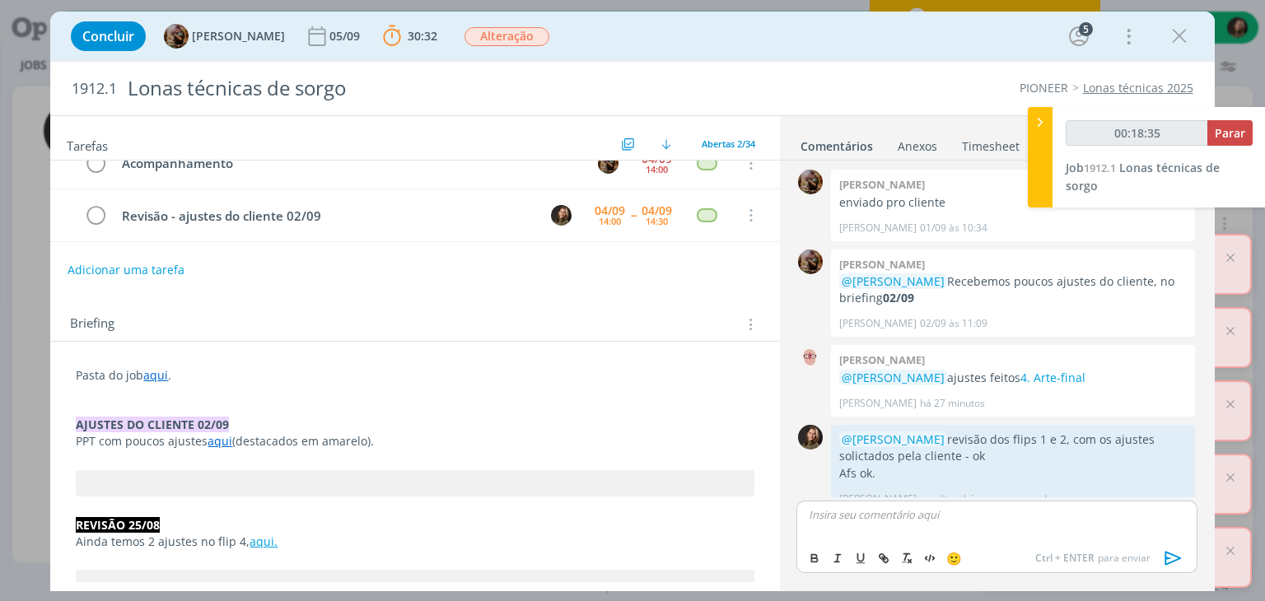
scroll to position [0, 0]
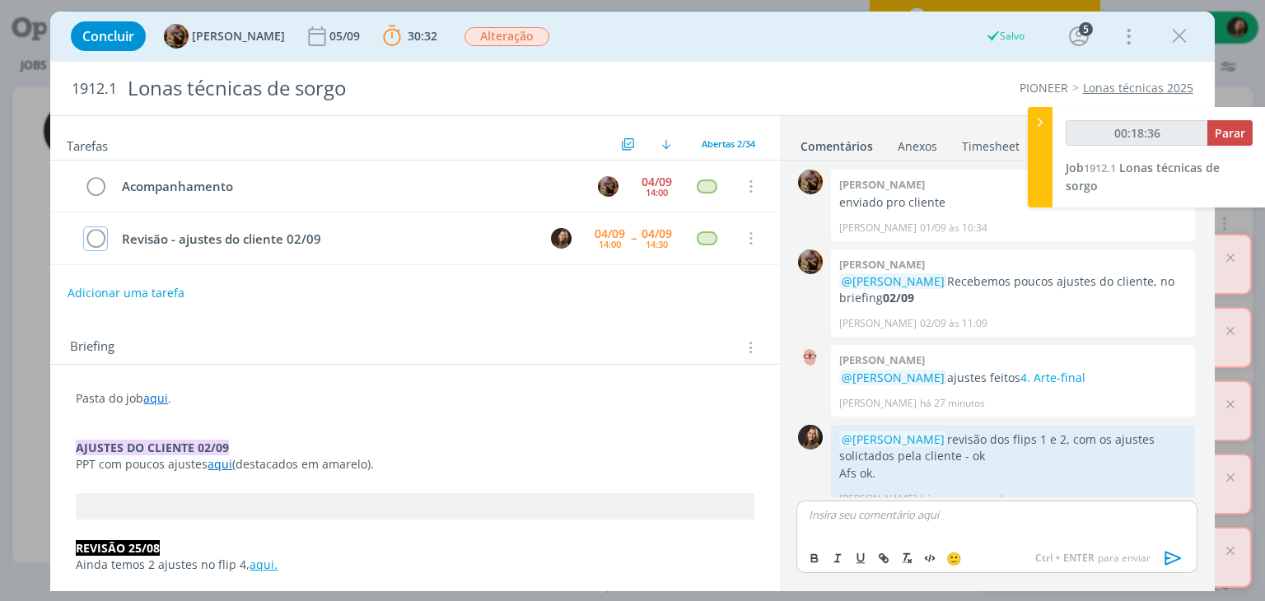
click at [96, 235] on icon "dialog" at bounding box center [95, 238] width 23 height 25
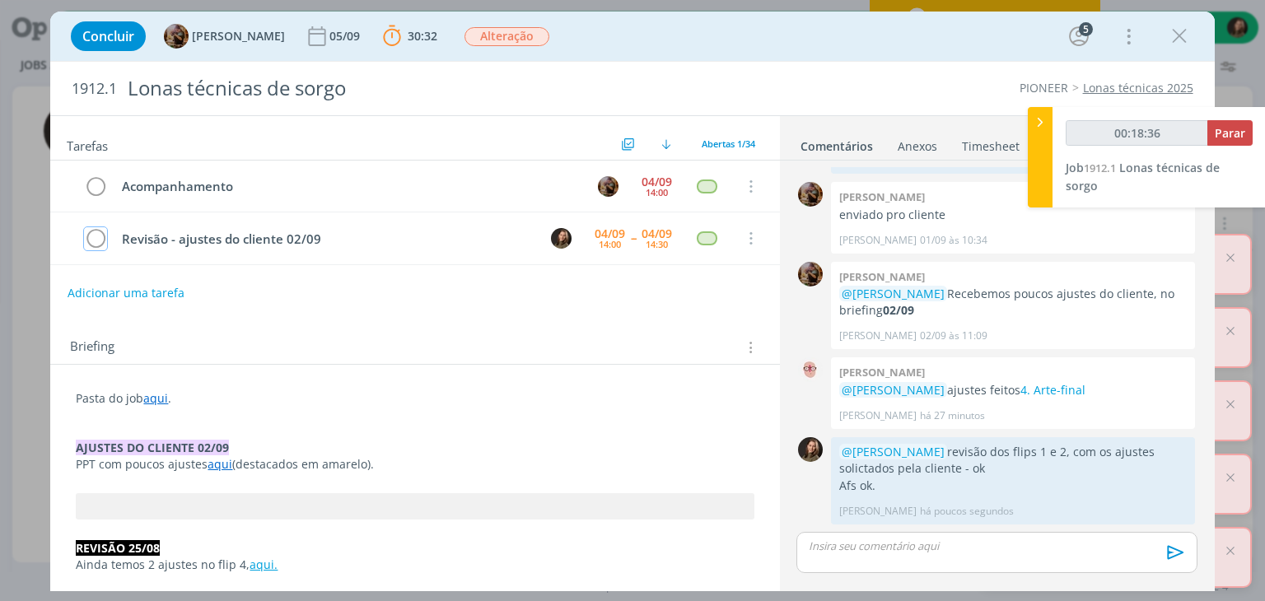
scroll to position [1462, 0]
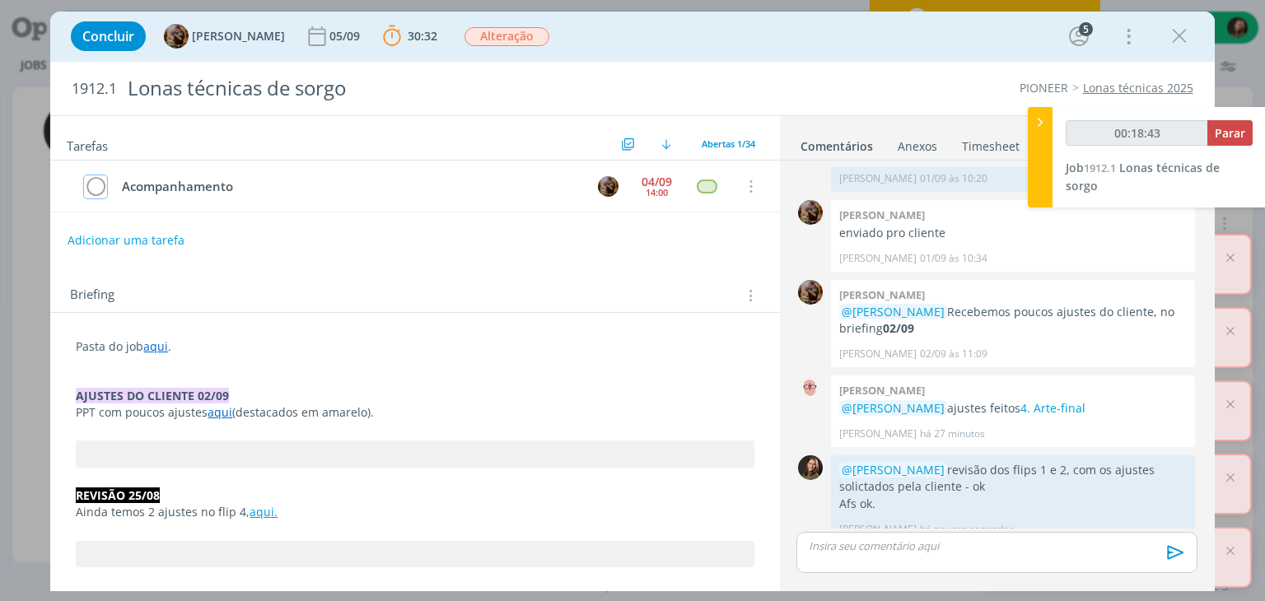
type input "00:18:44"
click at [1221, 137] on span "Parar" at bounding box center [1230, 133] width 30 height 16
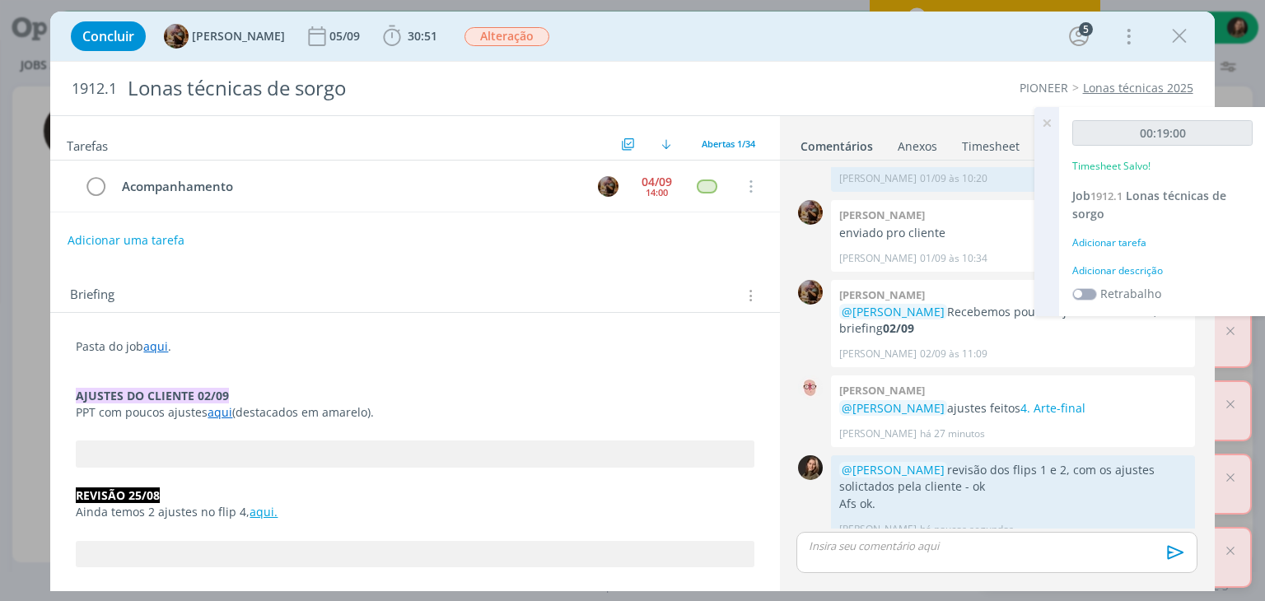
click at [1105, 273] on div "Adicionar descrição" at bounding box center [1162, 271] width 180 height 15
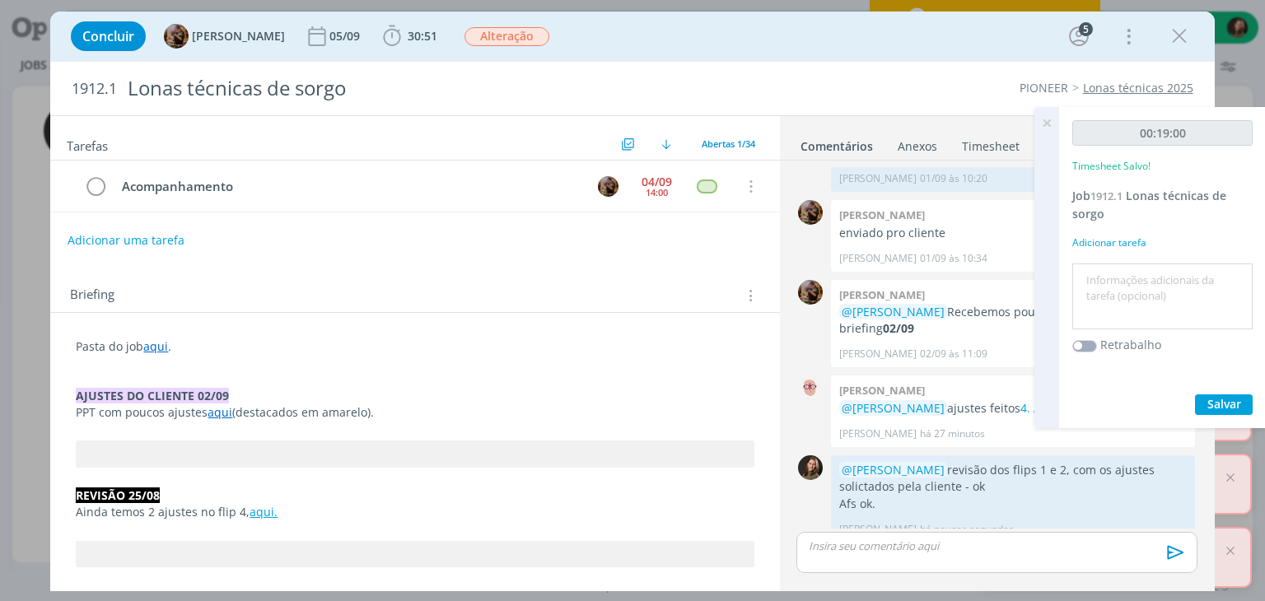
click at [1105, 273] on textarea at bounding box center [1162, 297] width 172 height 58
type textarea "revisão ajustes do cliente e AFS"
click at [1220, 398] on span "Salvar" at bounding box center [1224, 404] width 34 height 16
click at [1043, 125] on icon at bounding box center [1047, 123] width 30 height 32
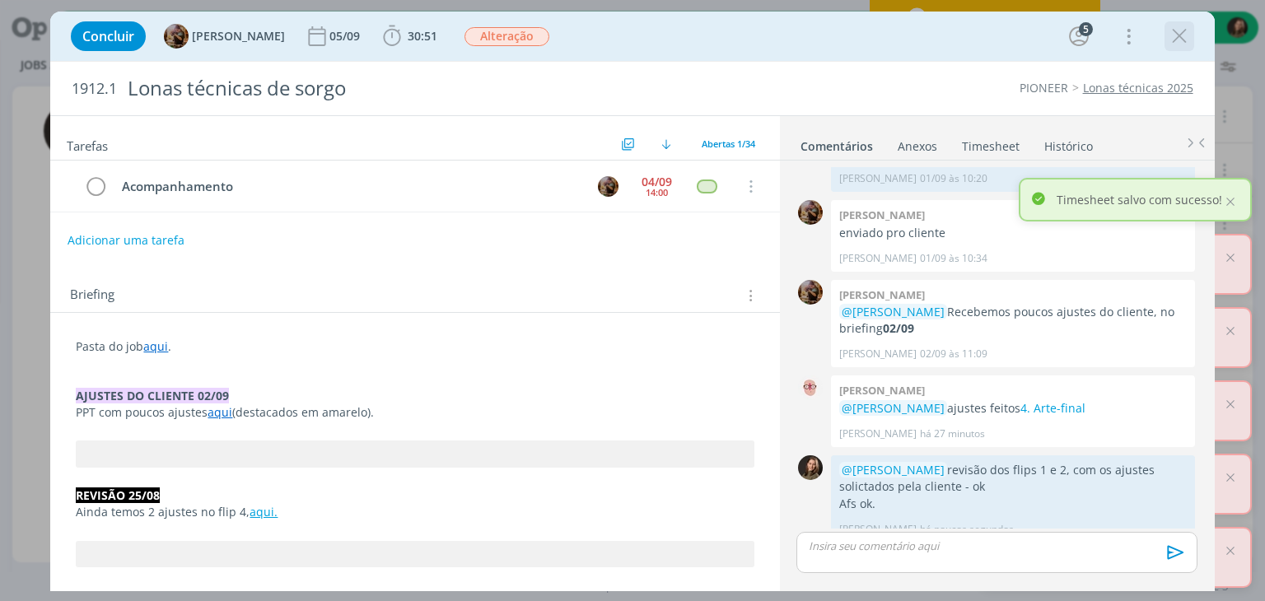
click at [1182, 39] on icon "dialog" at bounding box center [1179, 36] width 25 height 25
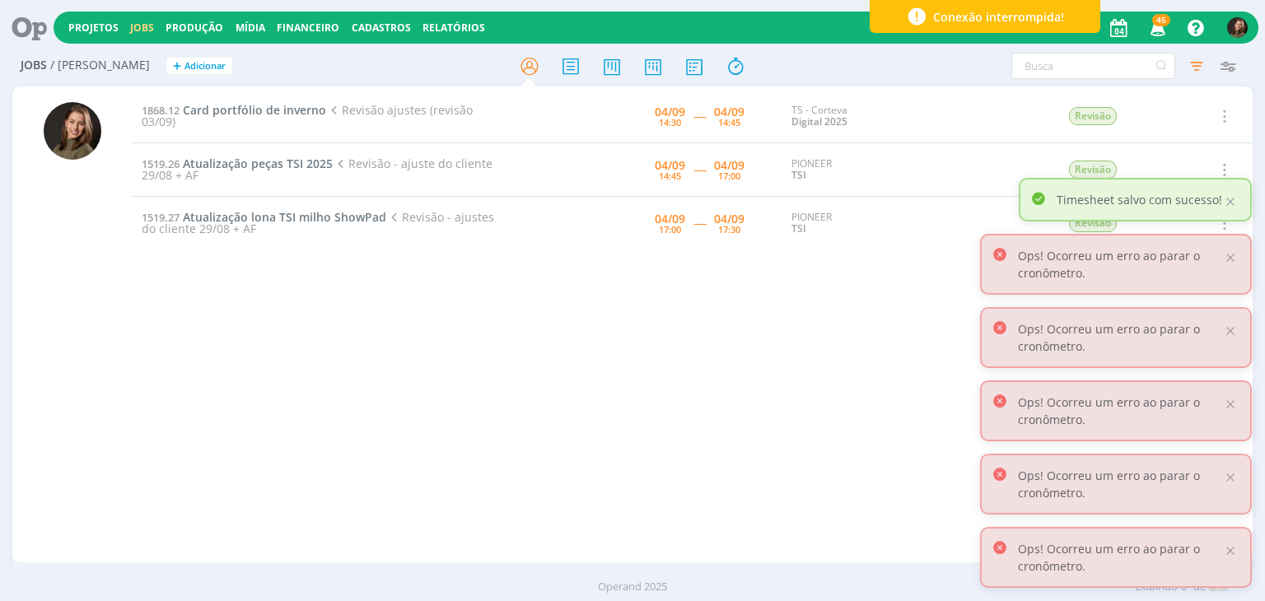
drag, startPoint x: 204, startPoint y: 393, endPoint x: 185, endPoint y: 333, distance: 62.2
click at [210, 370] on div "1868.12 Card portfólio de inverno Revisão ajustes (revisão 03/09) 04/09 14:30 -…" at bounding box center [692, 324] width 1120 height 469
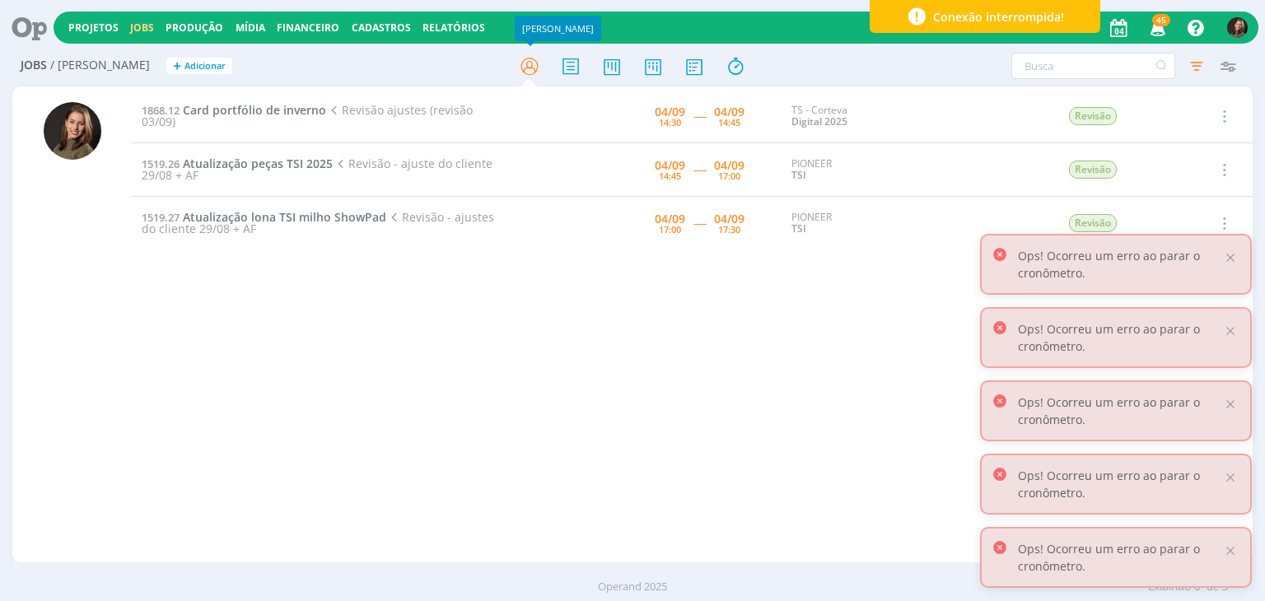
click at [427, 439] on div "1868.12 Card portfólio de inverno Revisão ajustes (revisão 03/09) 04/09 14:30 -…" at bounding box center [692, 324] width 1120 height 469
click at [285, 118] on span "Card portfólio de inverno" at bounding box center [254, 110] width 143 height 16
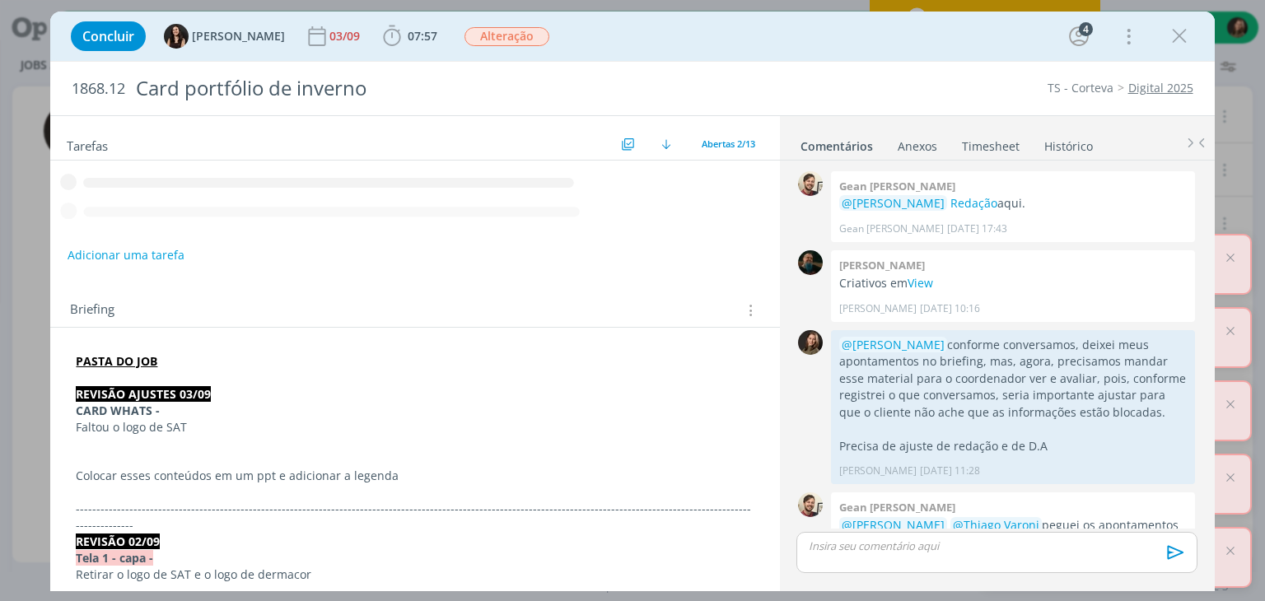
scroll to position [375, 0]
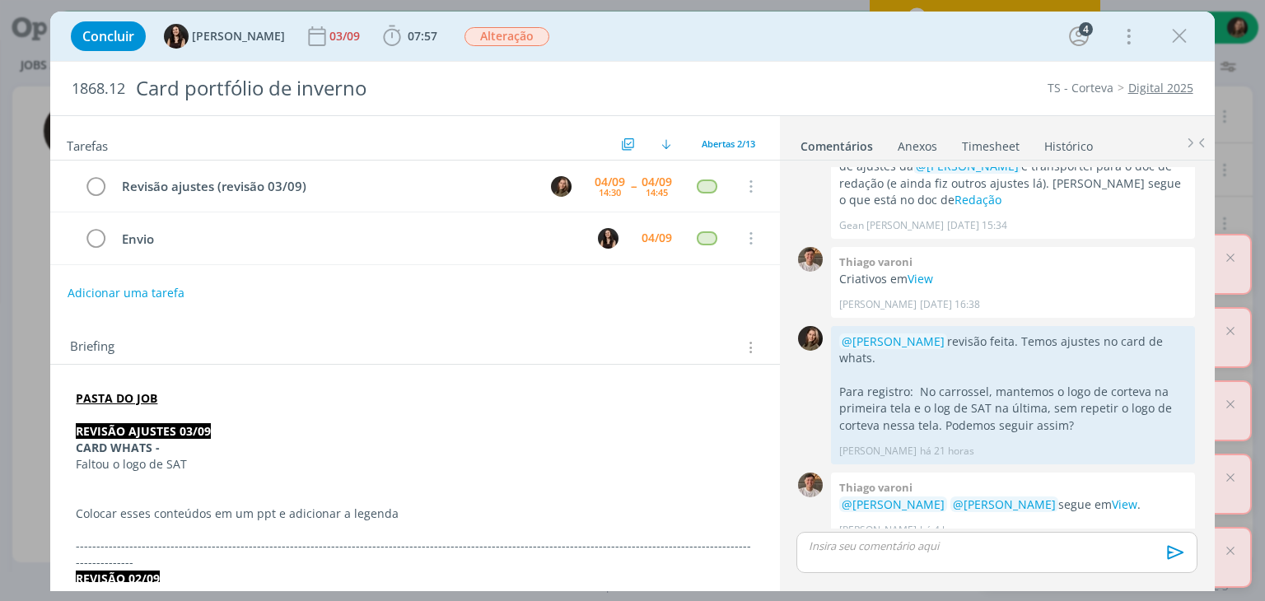
click at [1229, 258] on div "Concluir Isabelle Silva 03/09 07:57 Iniciar Apontar Data * 04/09/2025 Horas * 0…" at bounding box center [632, 300] width 1265 height 601
drag, startPoint x: 1182, startPoint y: 32, endPoint x: 1231, endPoint y: 264, distance: 237.2
click at [1183, 32] on icon "dialog" at bounding box center [1179, 36] width 25 height 25
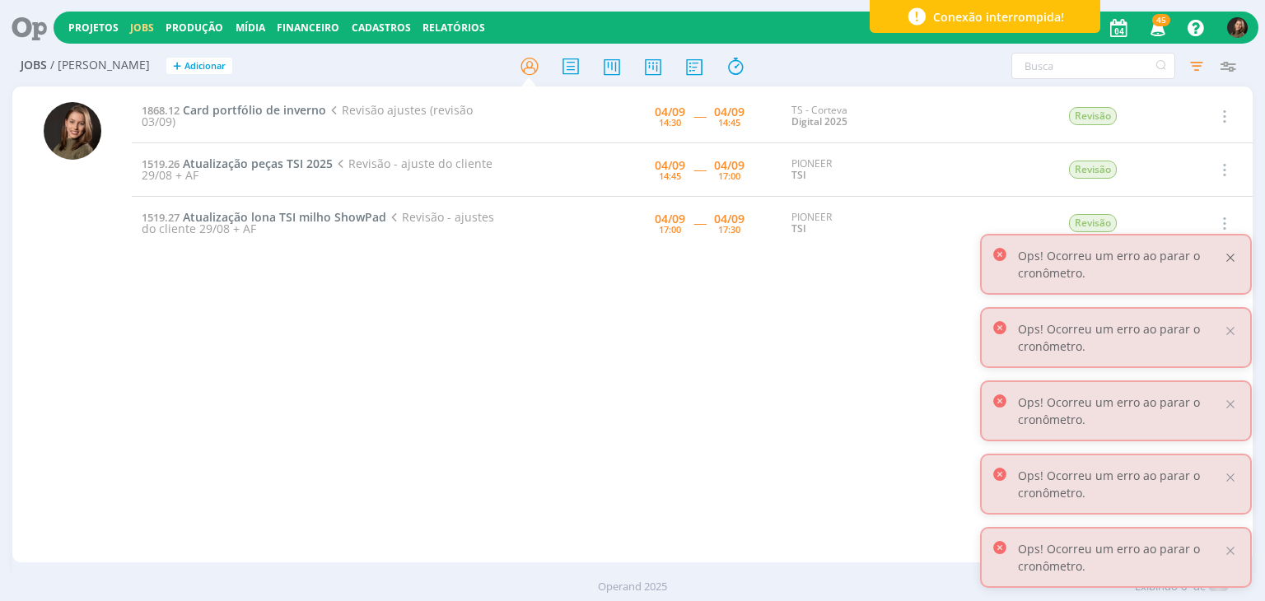
click at [1233, 260] on div at bounding box center [1230, 257] width 15 height 15
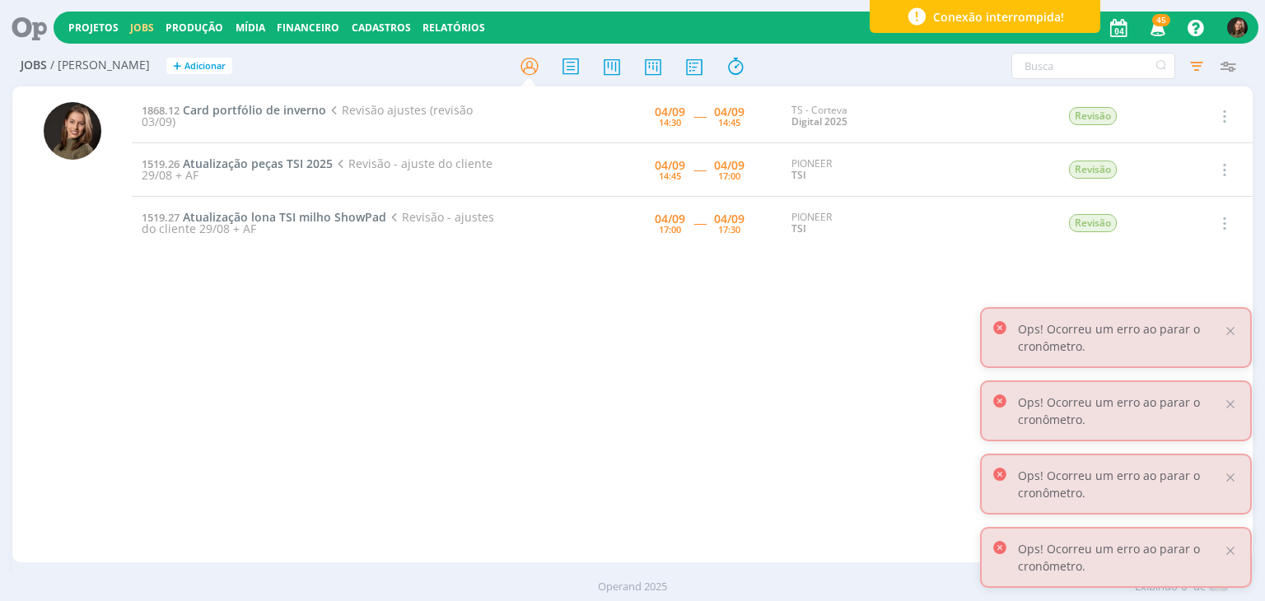
click at [1226, 339] on div "Ops! Ocorreu um erro ao parar o cronômetro." at bounding box center [1116, 337] width 272 height 61
click at [1232, 331] on div at bounding box center [1230, 331] width 15 height 15
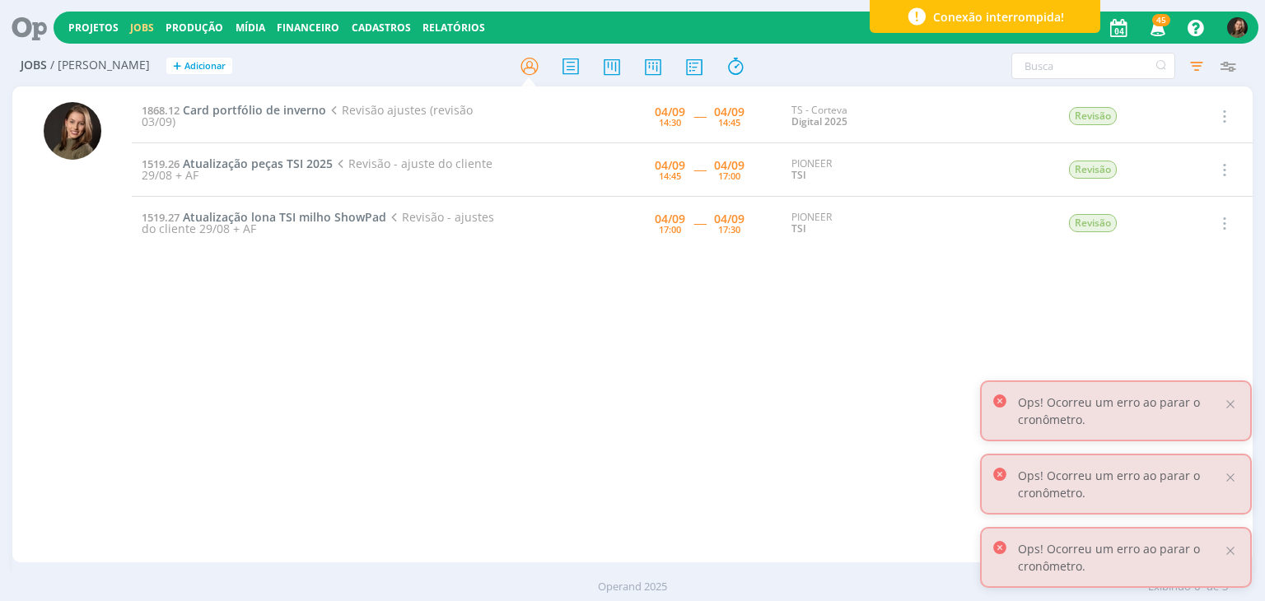
click at [1231, 407] on div at bounding box center [1230, 404] width 15 height 15
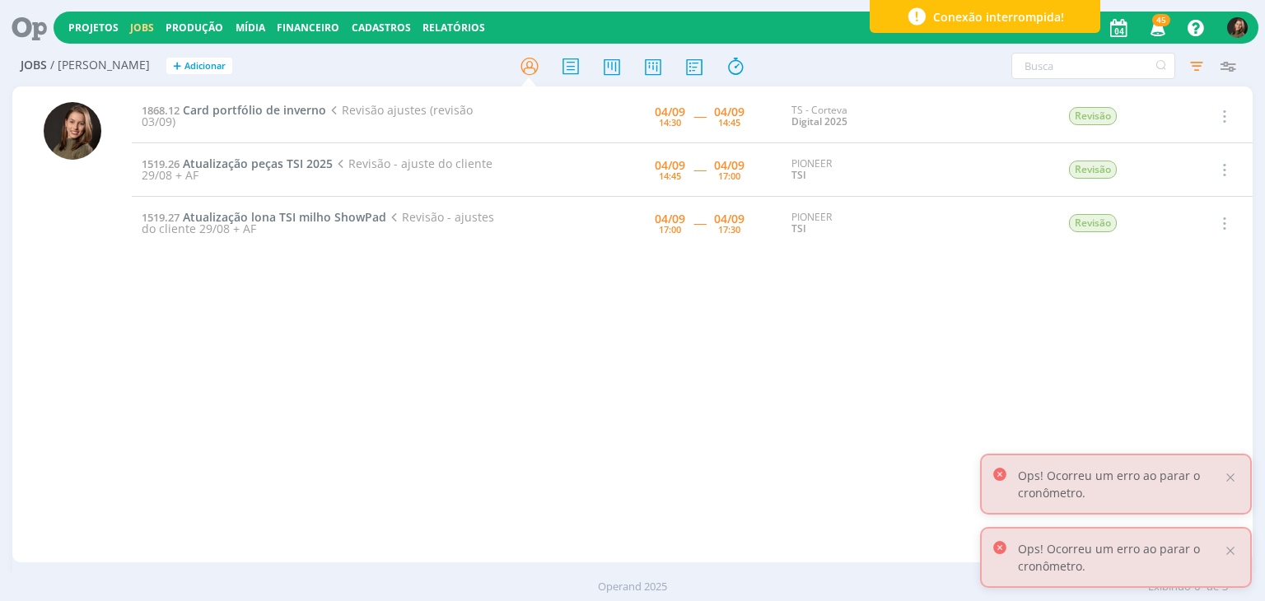
click at [1236, 485] on div "Ops! Ocorreu um erro ao parar o cronômetro." at bounding box center [1116, 484] width 272 height 61
click at [1232, 478] on div at bounding box center [1230, 477] width 15 height 15
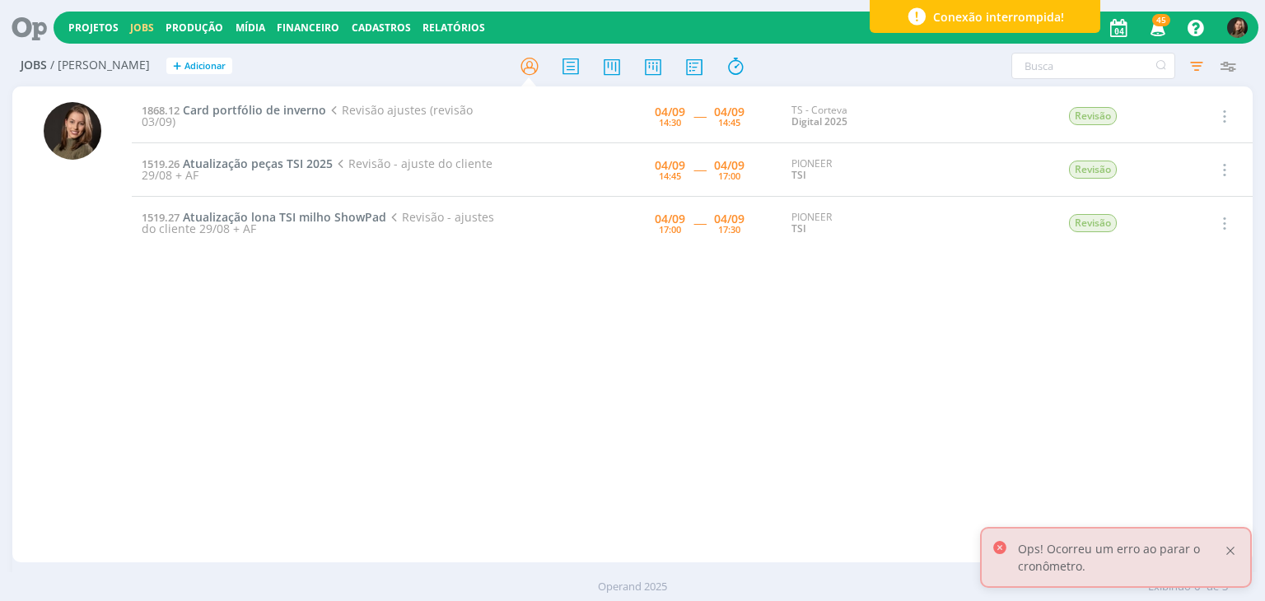
click at [1229, 552] on div at bounding box center [1230, 550] width 15 height 15
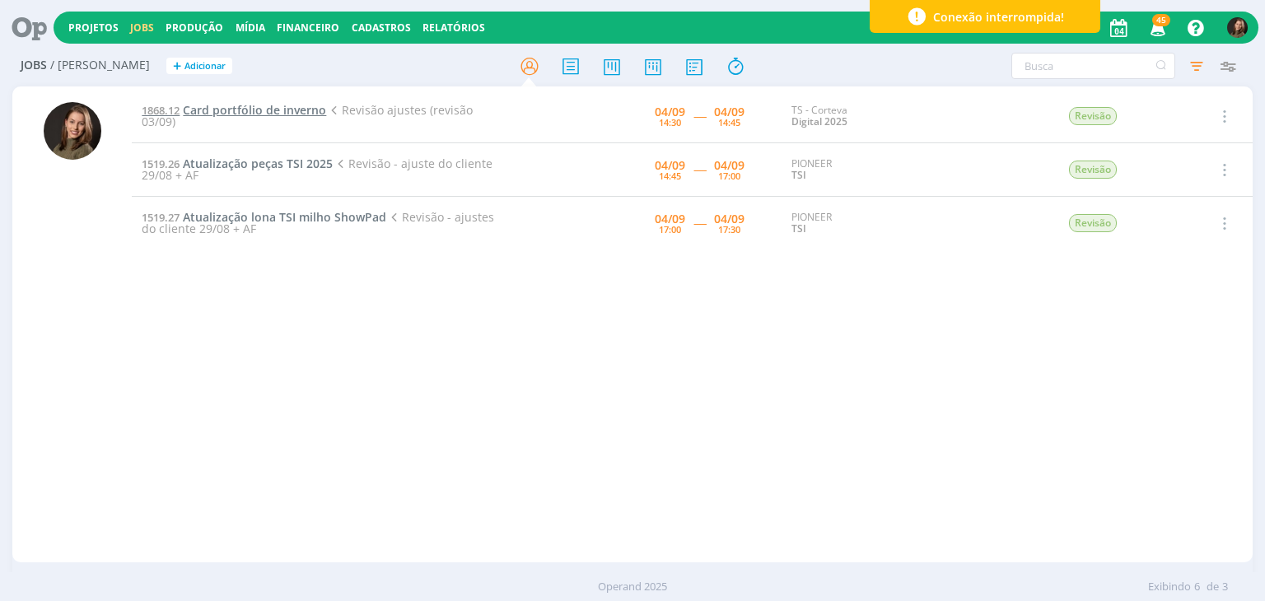
click at [273, 104] on td "1868.12 Card portfólio de inverno Revisão ajustes (revisão 03/09)" at bounding box center [325, 117] width 386 height 54
click at [273, 110] on span "Card portfólio de inverno" at bounding box center [254, 110] width 143 height 16
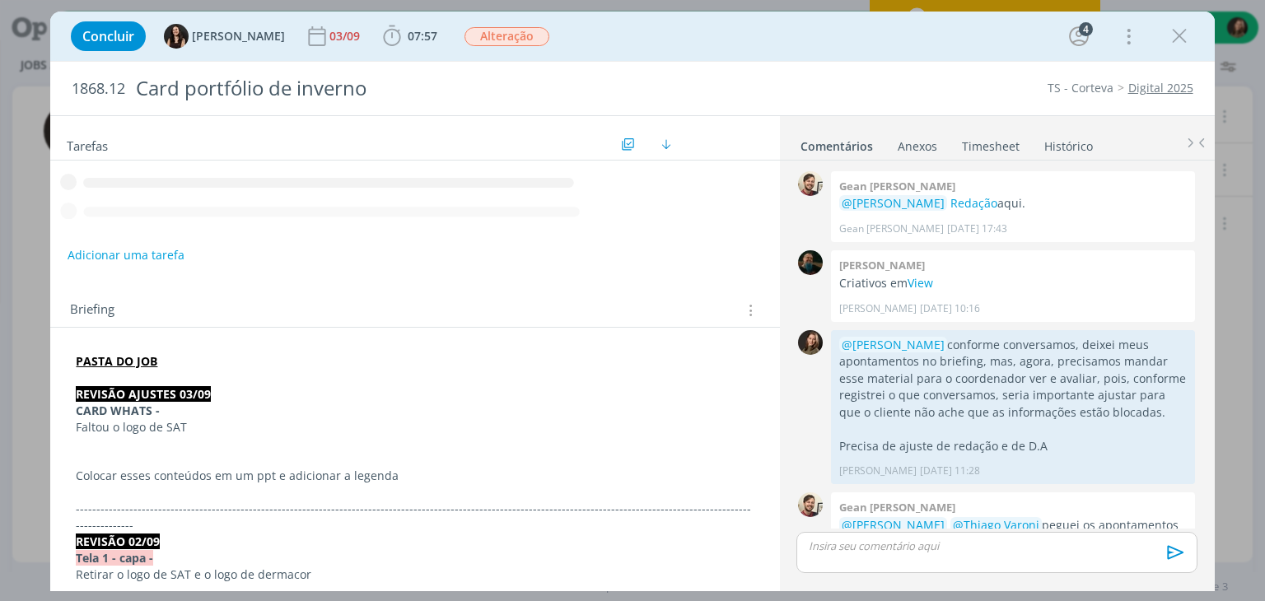
scroll to position [375, 0]
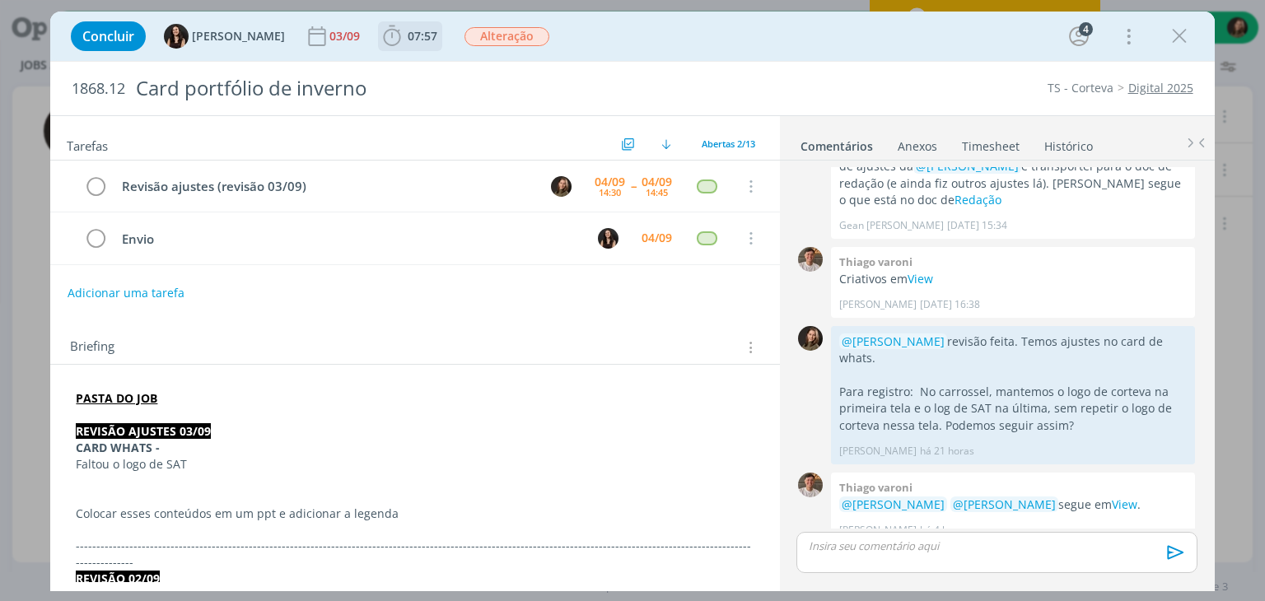
click at [404, 35] on b "07:57" at bounding box center [422, 36] width 36 height 12
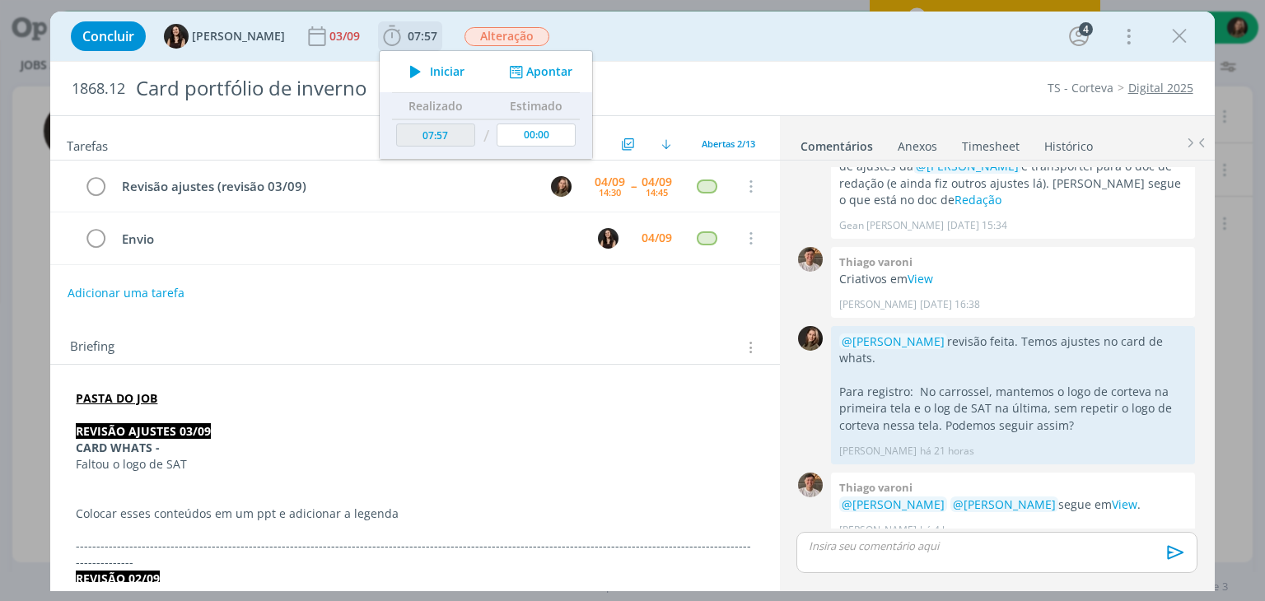
click at [430, 66] on span "Iniciar" at bounding box center [447, 72] width 35 height 12
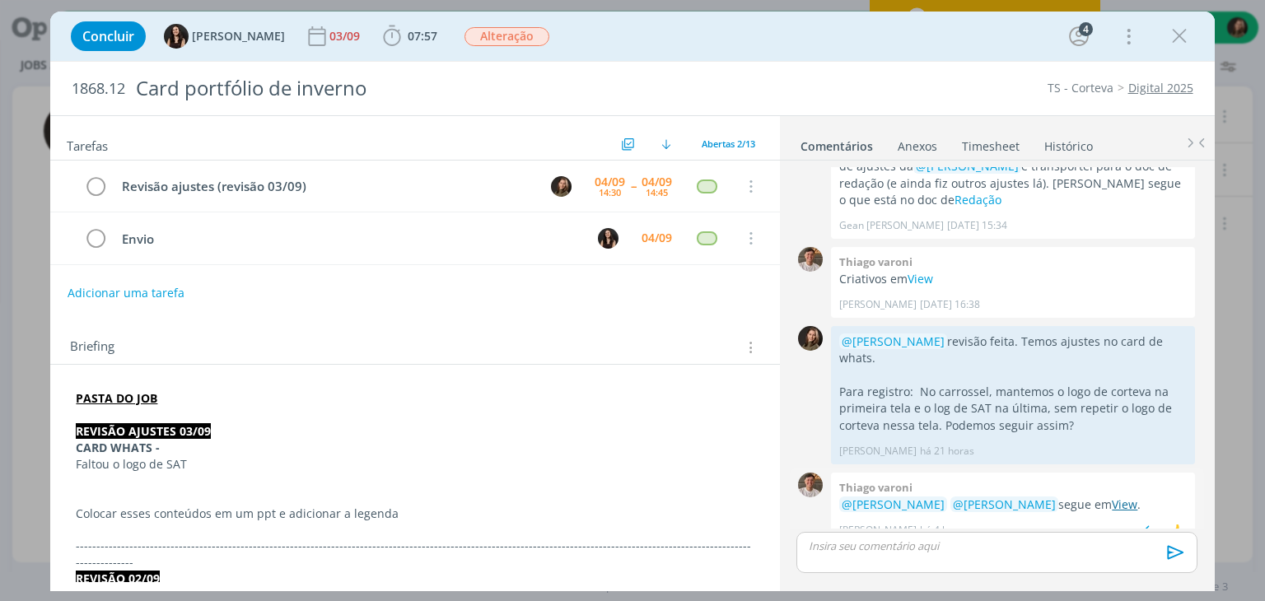
click at [1112, 497] on link "View" at bounding box center [1125, 505] width 26 height 16
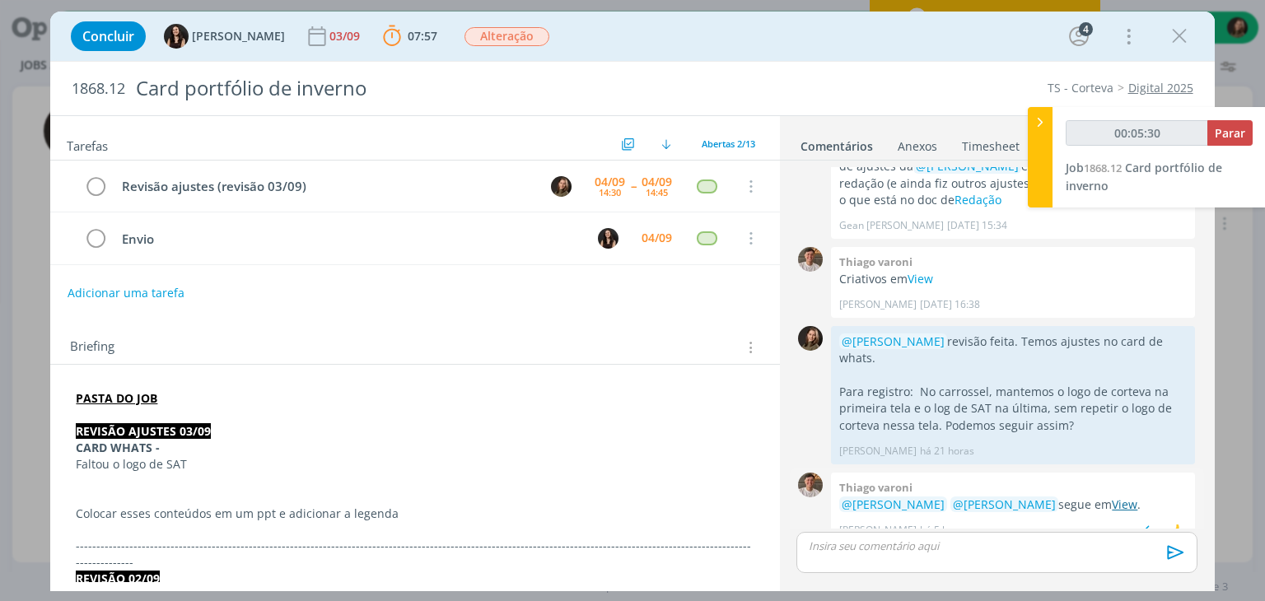
click at [1112, 497] on link "View" at bounding box center [1125, 505] width 26 height 16
click at [845, 548] on p "dialog" at bounding box center [996, 546] width 374 height 15
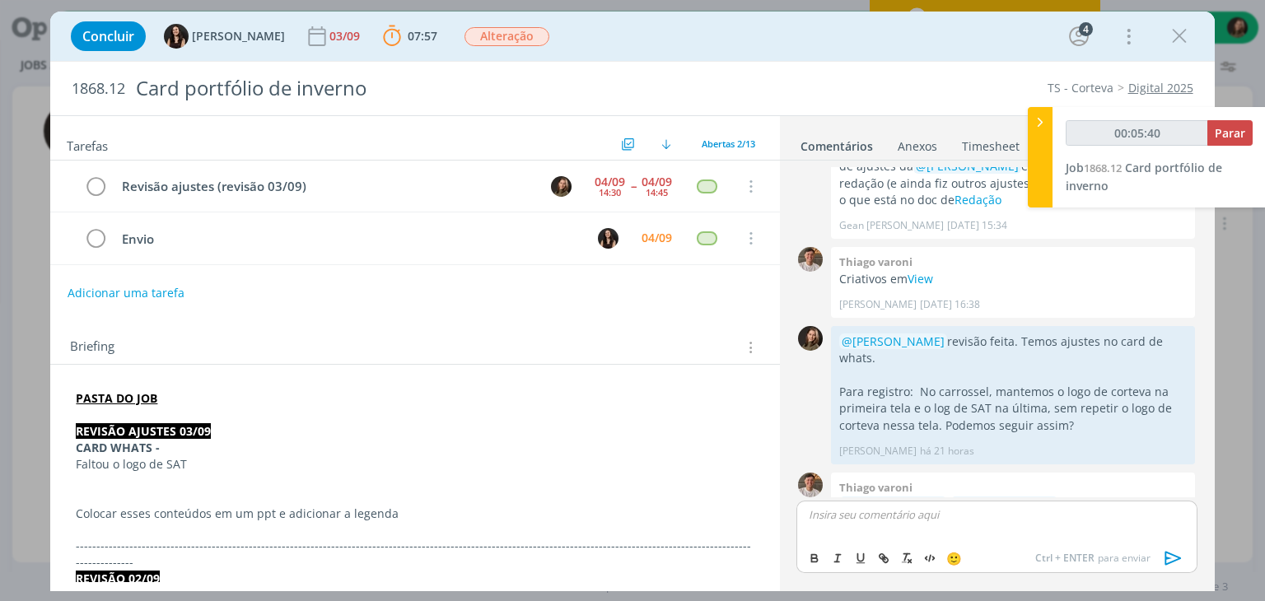
scroll to position [407, 0]
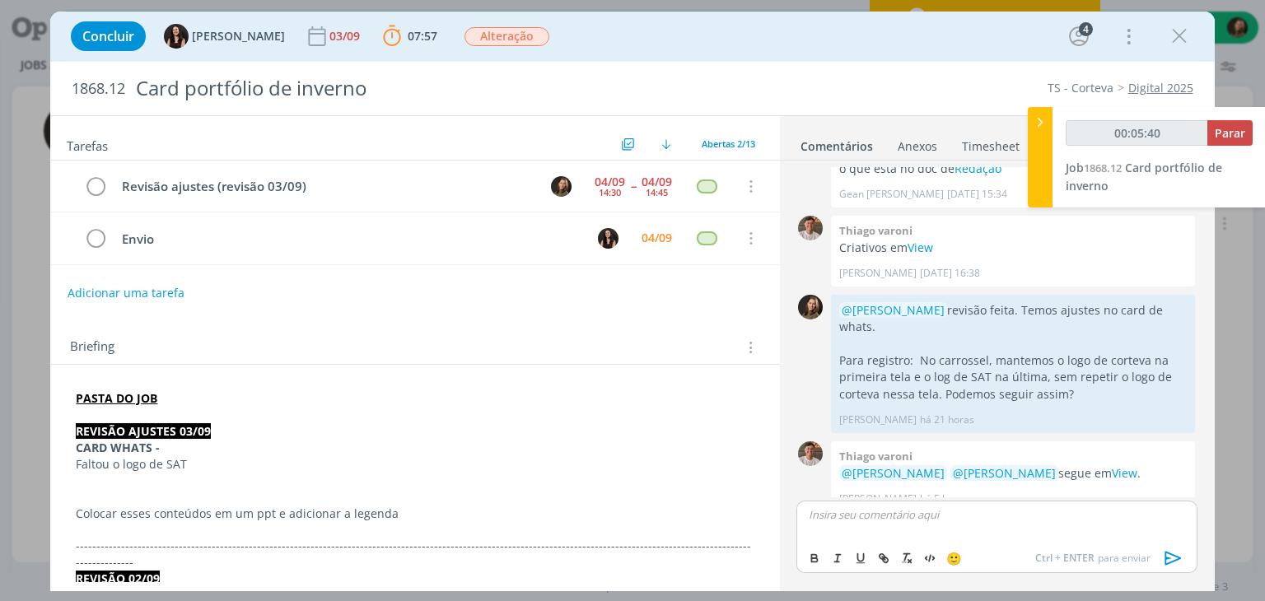
type input "00:05:41"
click at [861, 539] on span "[PERSON_NAME]" at bounding box center [898, 538] width 102 height 18
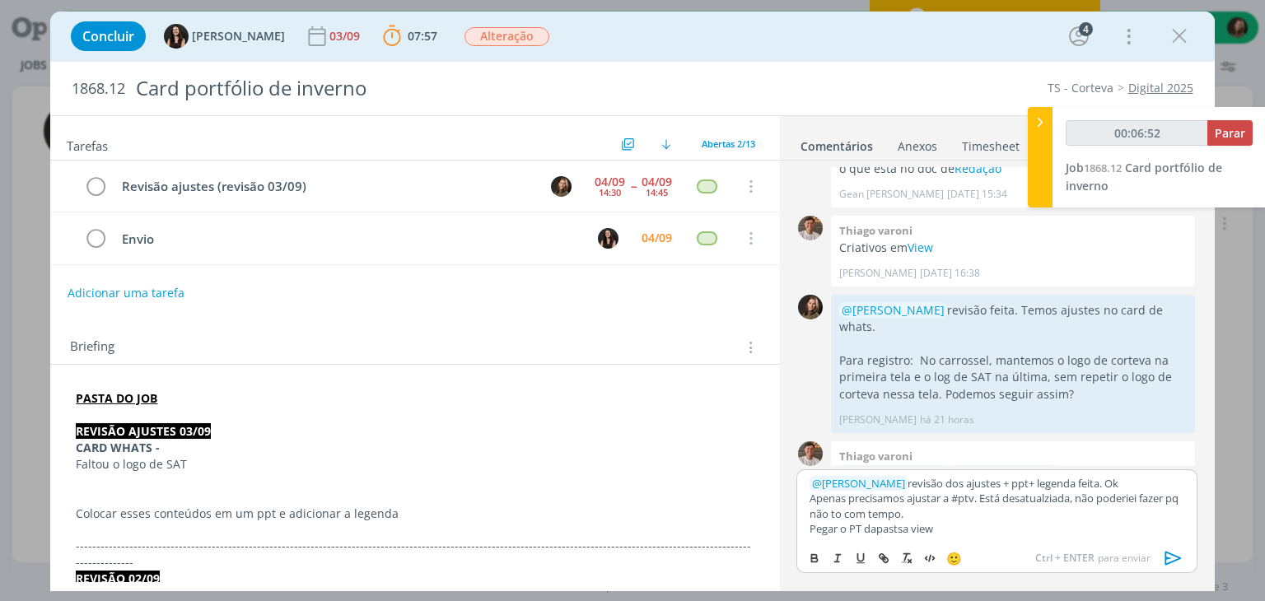
click at [991, 518] on p "Apenas precisamos ajustar a #ptv. Está desatualziada, não poderiei fazer pq não…" at bounding box center [996, 506] width 374 height 30
click at [987, 497] on p "Apenas precisamos ajustar a #ptv. Está desatualziada, não poderiei fazer pq não…" at bounding box center [996, 506] width 374 height 30
click at [1171, 558] on icon "dialog" at bounding box center [1173, 558] width 25 height 25
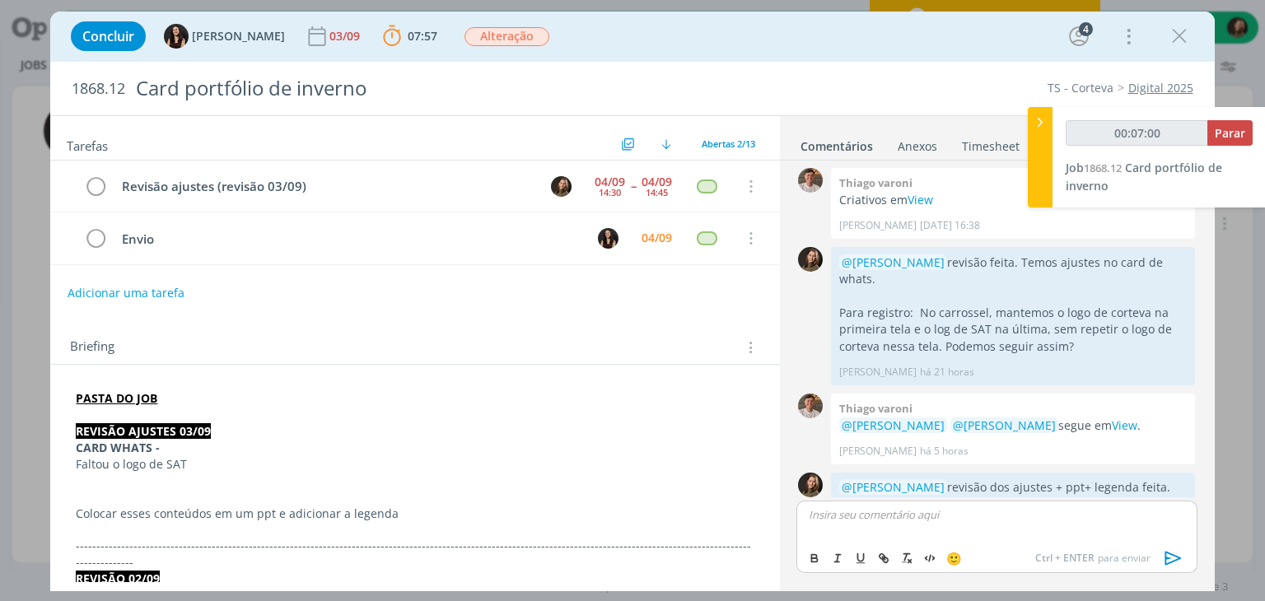
scroll to position [520, 0]
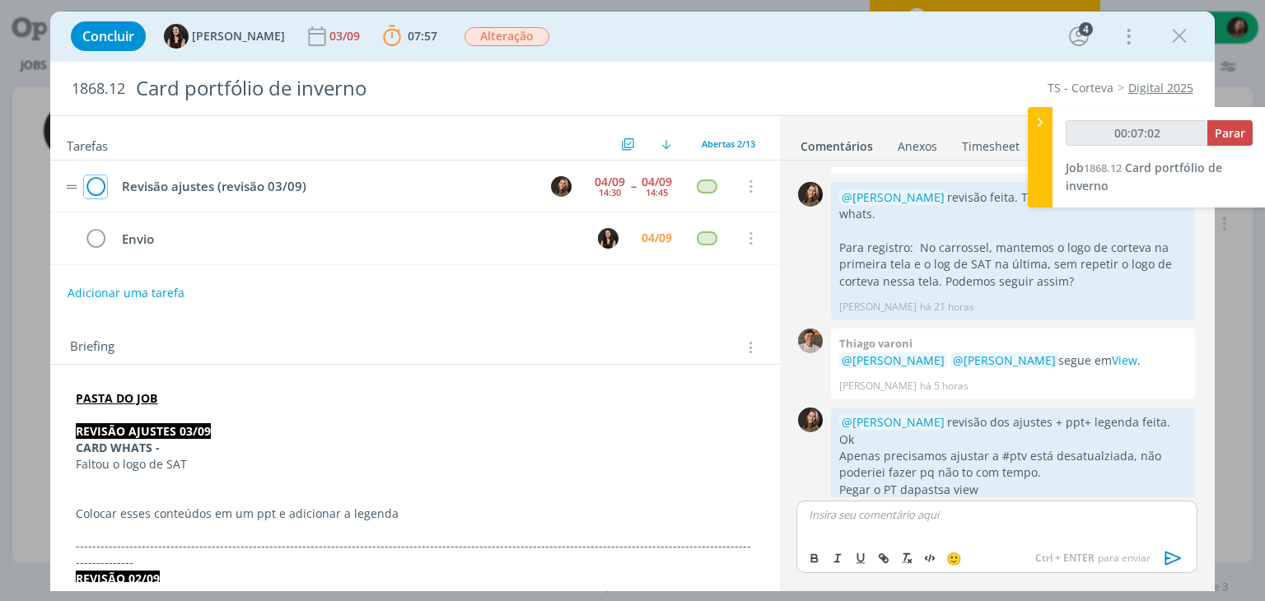
click at [91, 185] on icon "dialog" at bounding box center [95, 187] width 23 height 25
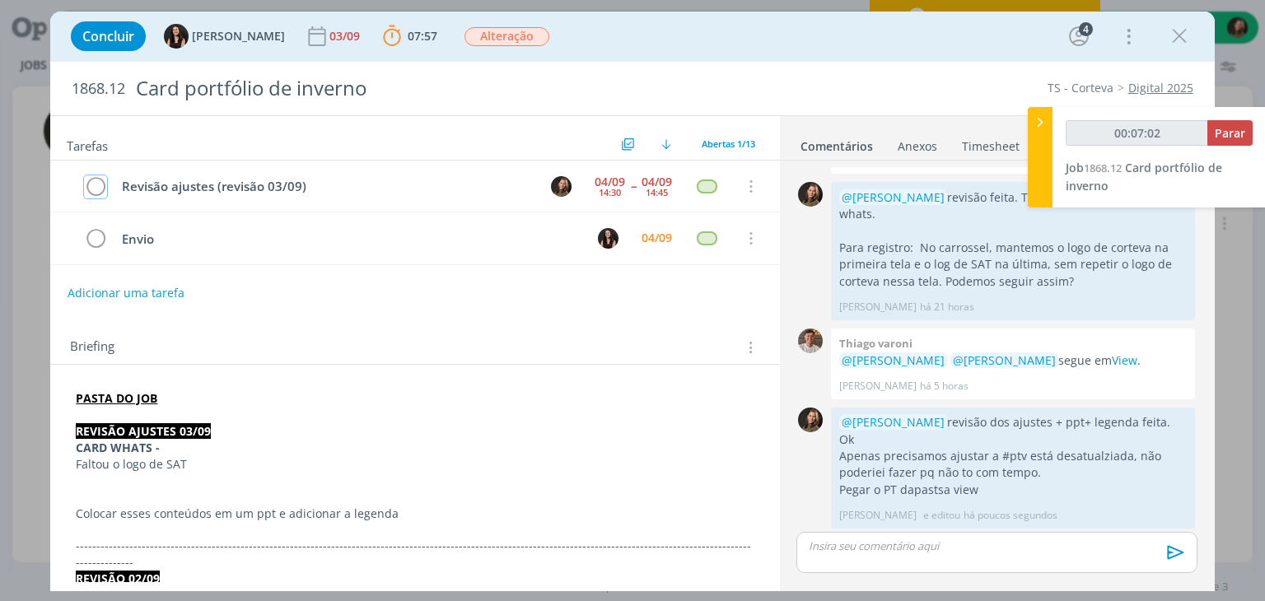
scroll to position [488, 0]
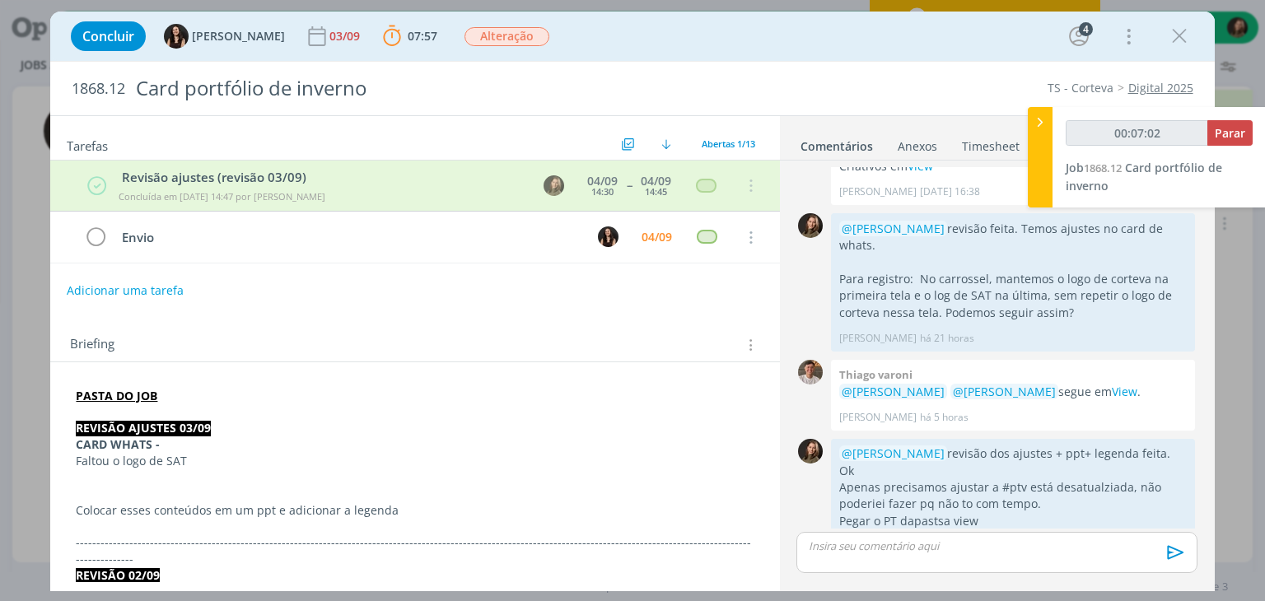
click at [107, 285] on button "Adicionar uma tarefa" at bounding box center [125, 291] width 117 height 28
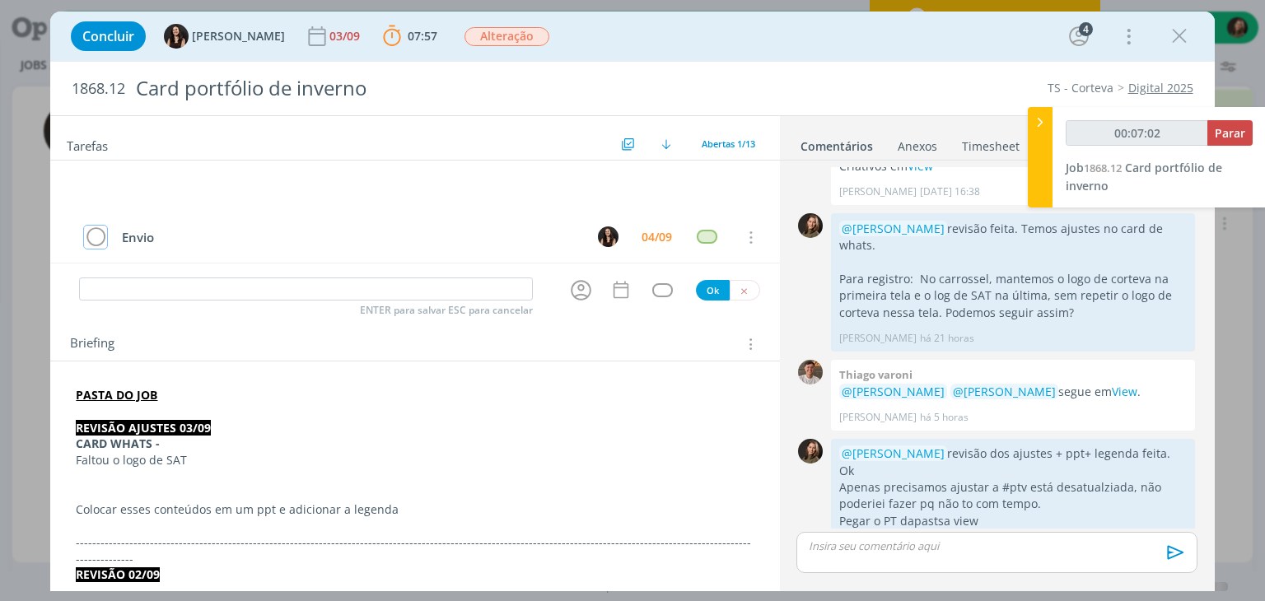
type input "00:07:03"
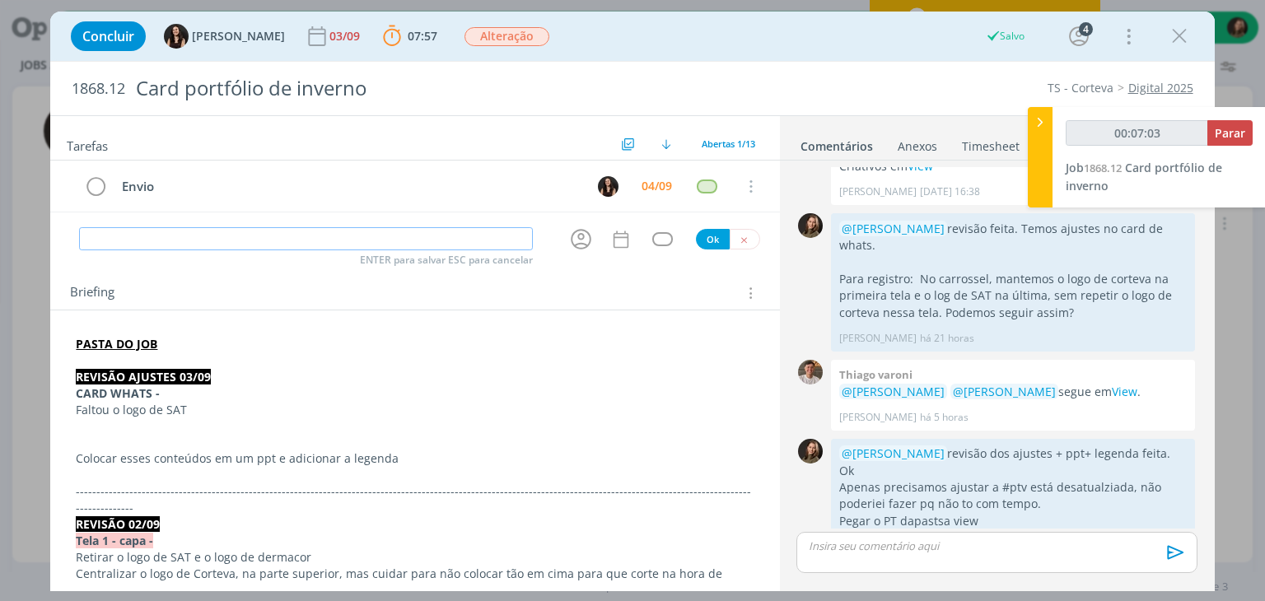
type input "o"
type input "00:07:04"
type input "pautar"
type input "00:07:05"
type input "pautar"
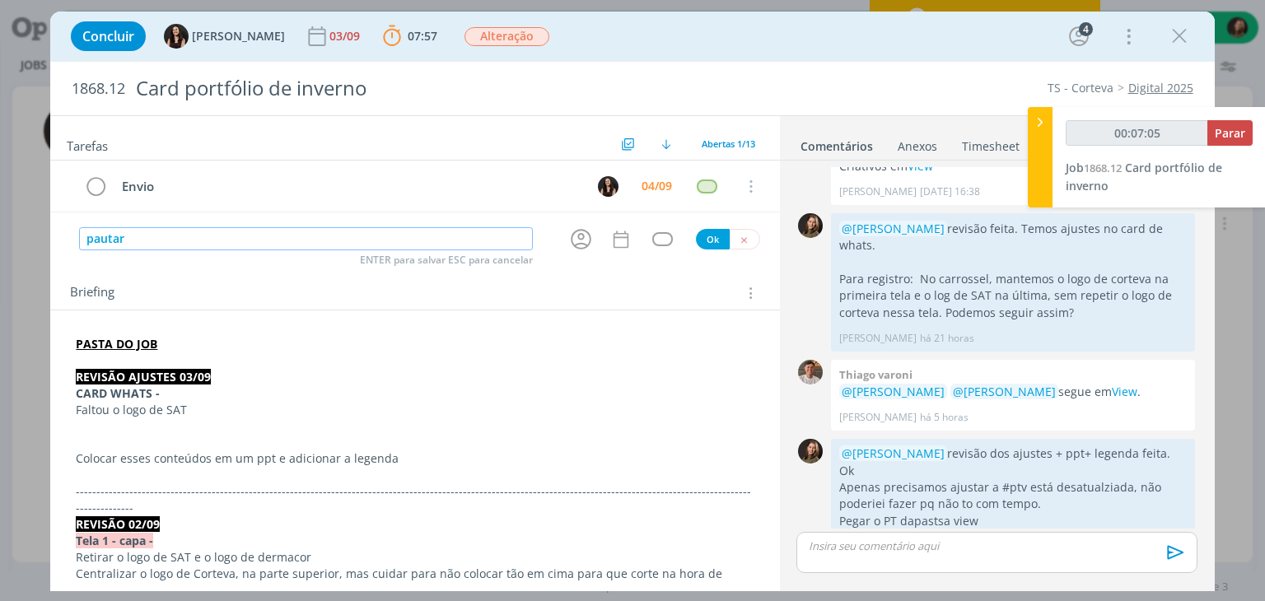
type input "00:07:06"
type input "pautar #PT"
type input "00:07:07"
type input "pautar #PTV"
type input "00:07:08"
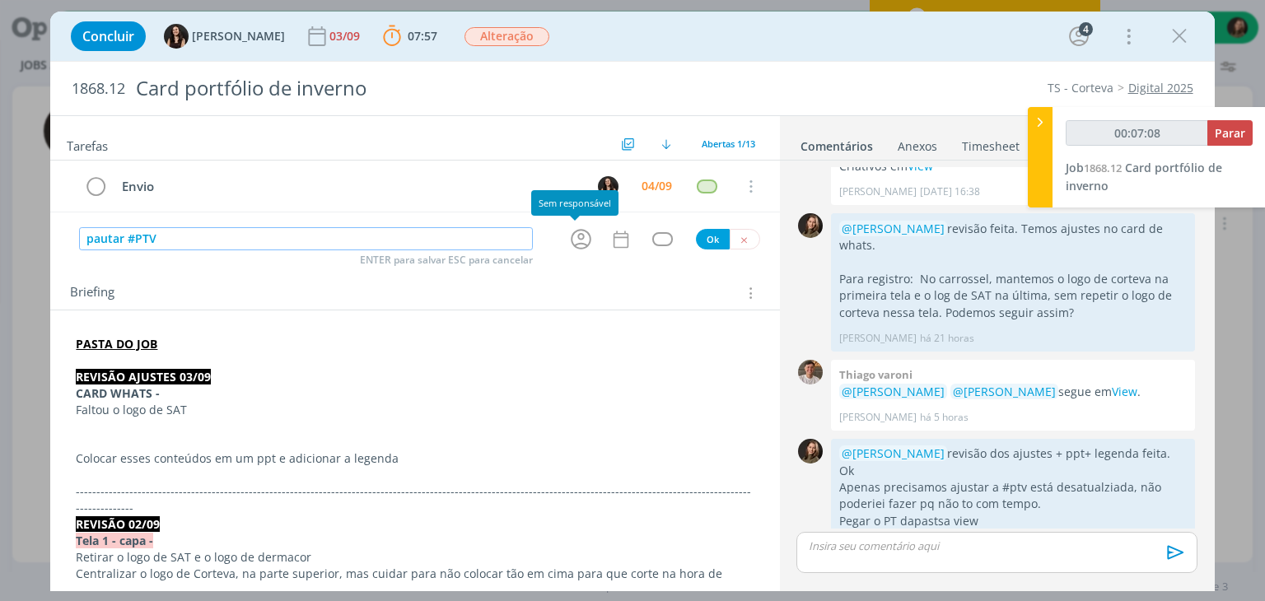
click at [576, 236] on icon "dialog" at bounding box center [581, 239] width 26 height 26
type input "pautar #PTV"
type input "00:07:09"
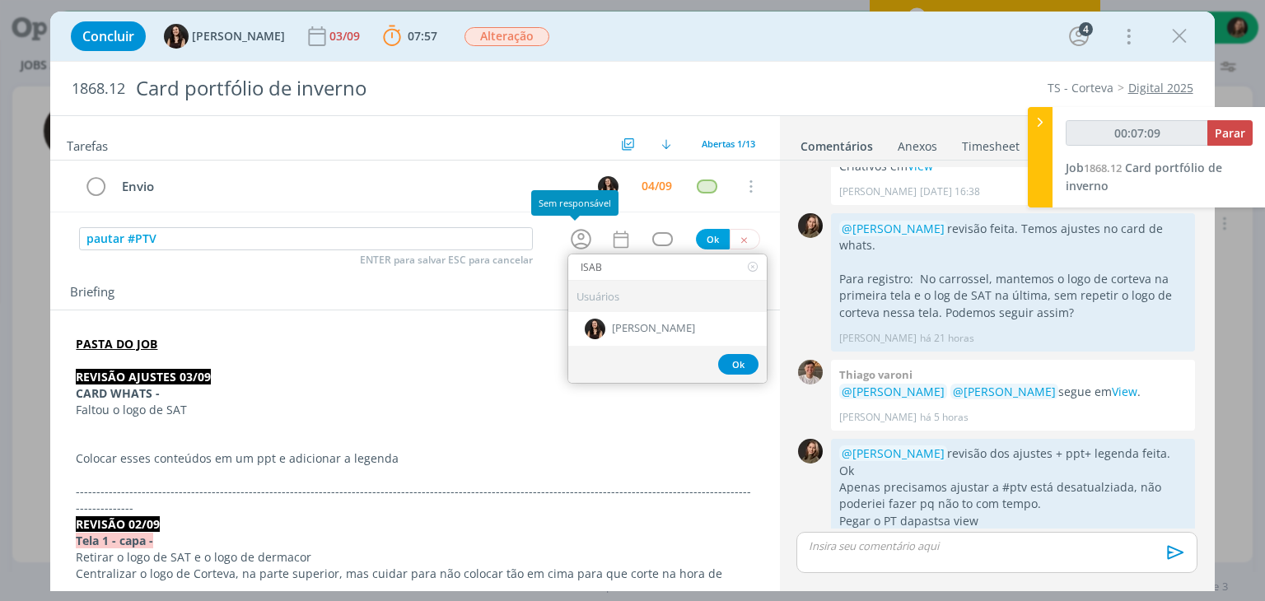
type input "ISABE"
type input "00:07:11"
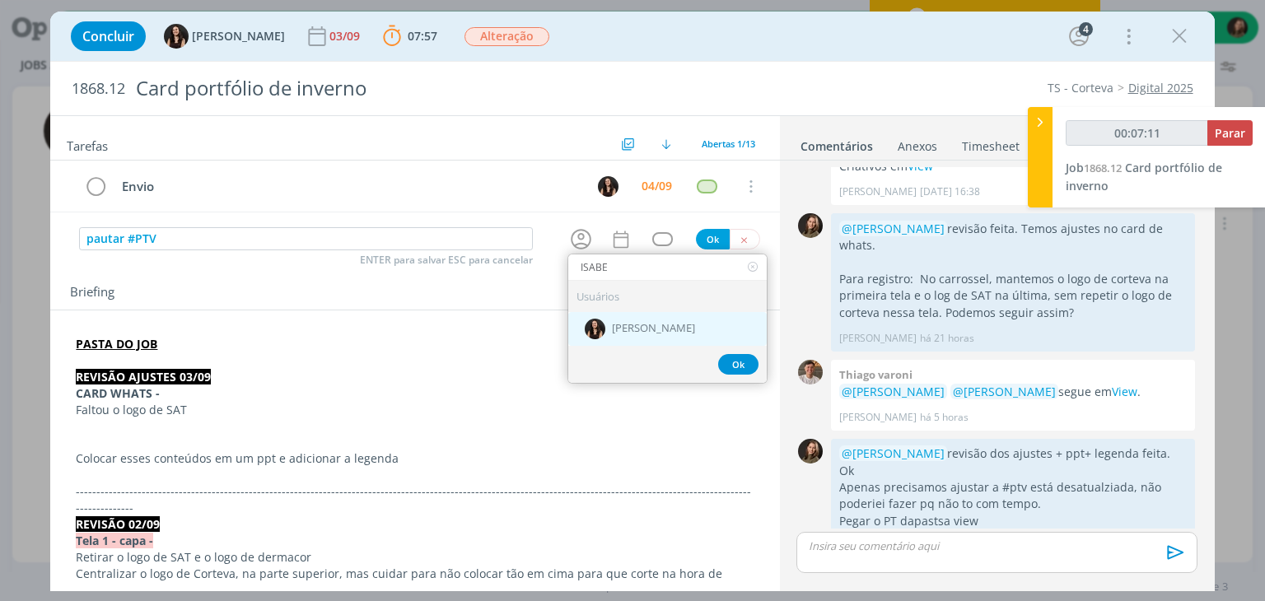
type input "ISABE"
click at [661, 336] on div "[PERSON_NAME]" at bounding box center [667, 329] width 198 height 34
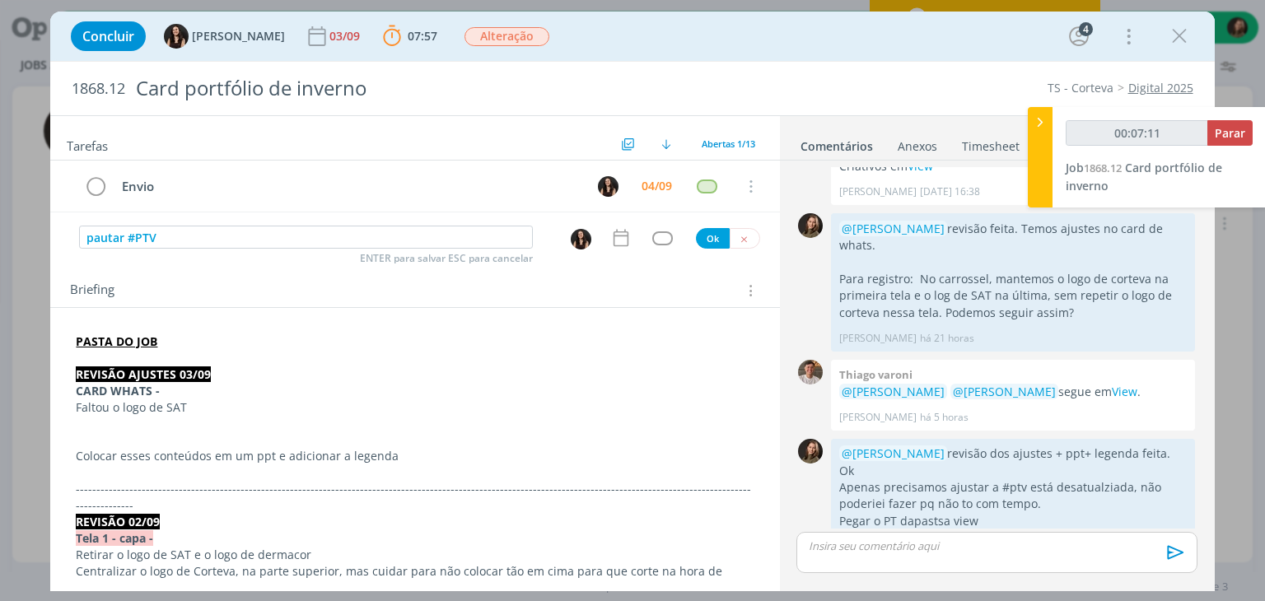
click at [613, 247] on icon "dialog" at bounding box center [620, 237] width 21 height 21
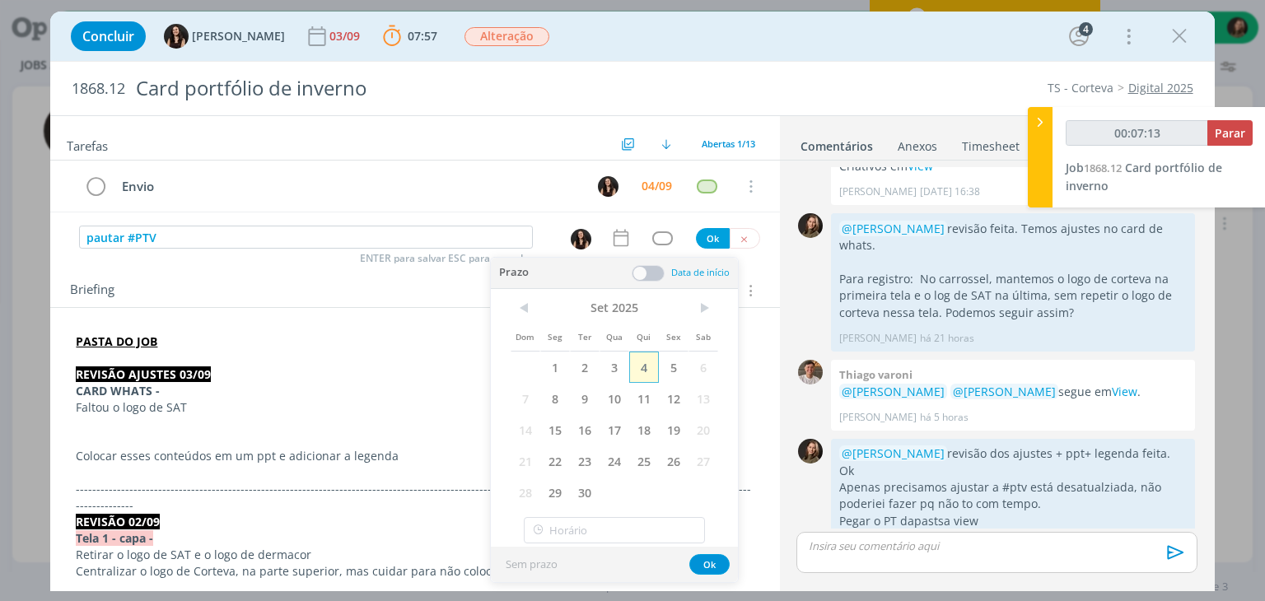
click at [647, 371] on span "4" at bounding box center [644, 367] width 30 height 31
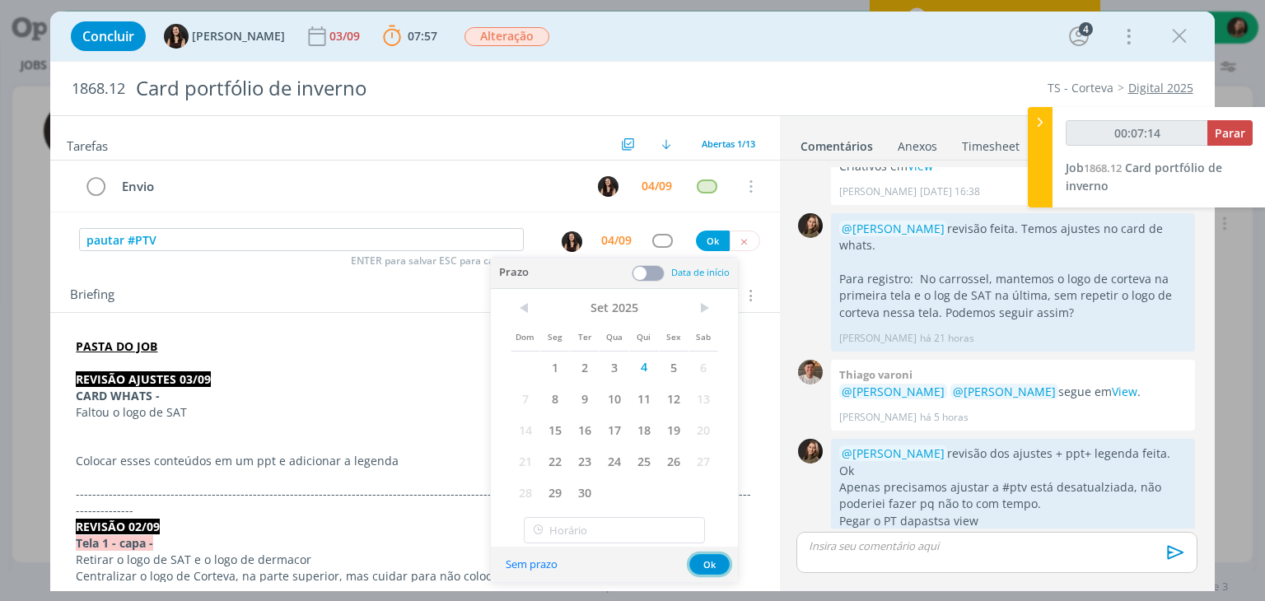
click at [711, 569] on button "Ok" at bounding box center [709, 564] width 40 height 21
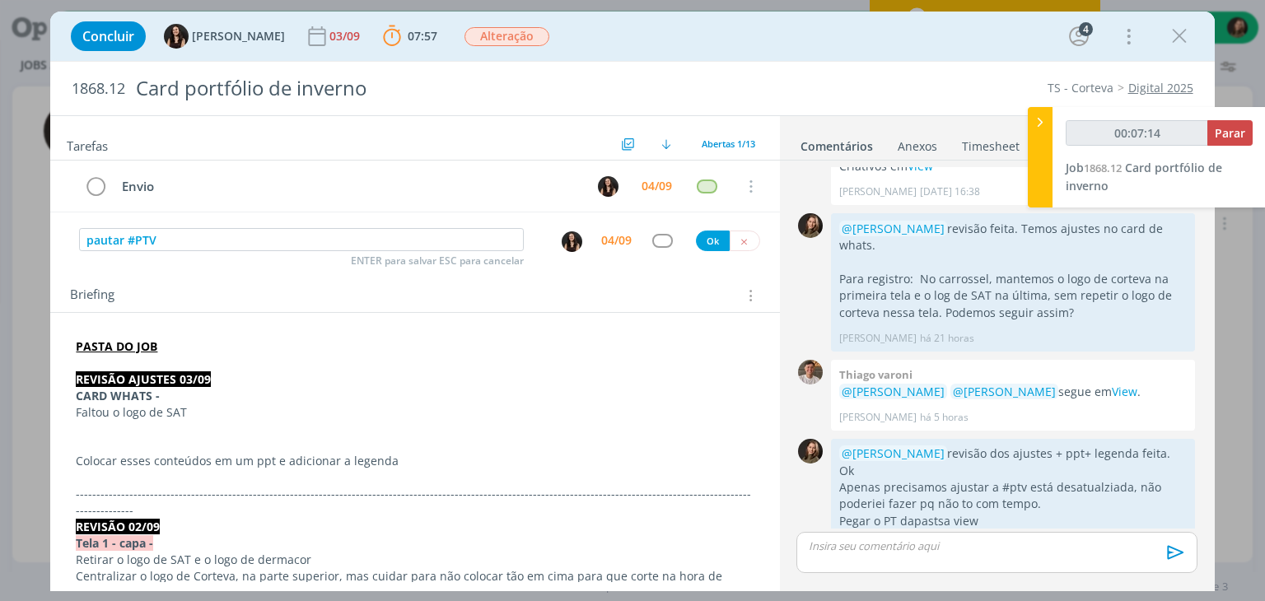
type input "00:07:15"
click at [652, 238] on div "dialog" at bounding box center [662, 241] width 21 height 14
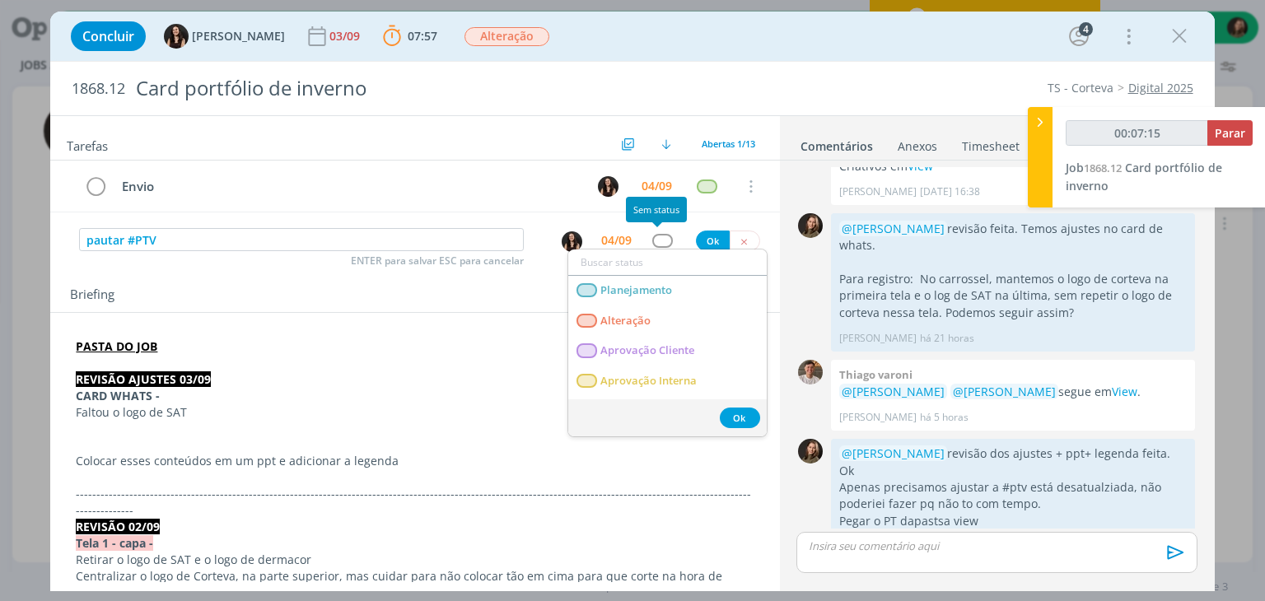
type input "A"
type input "00:07:16"
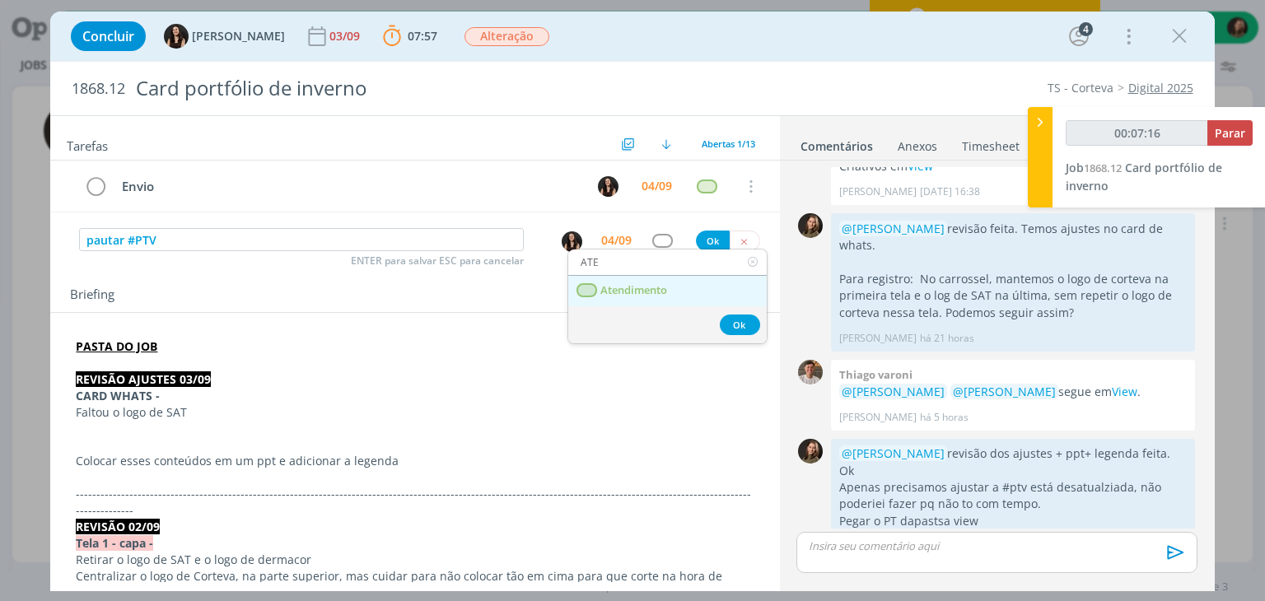
type input "ATE"
click at [668, 284] on span "Atendimento" at bounding box center [634, 290] width 67 height 13
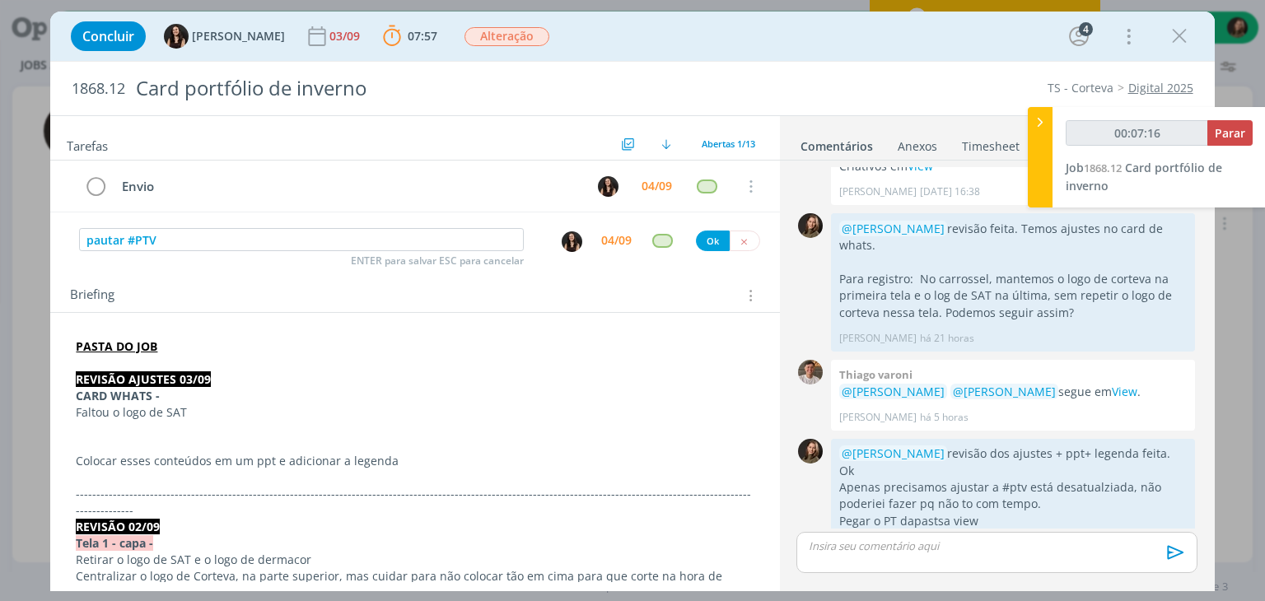
type input "00:07:17"
click at [702, 239] on button "Ok" at bounding box center [713, 241] width 34 height 21
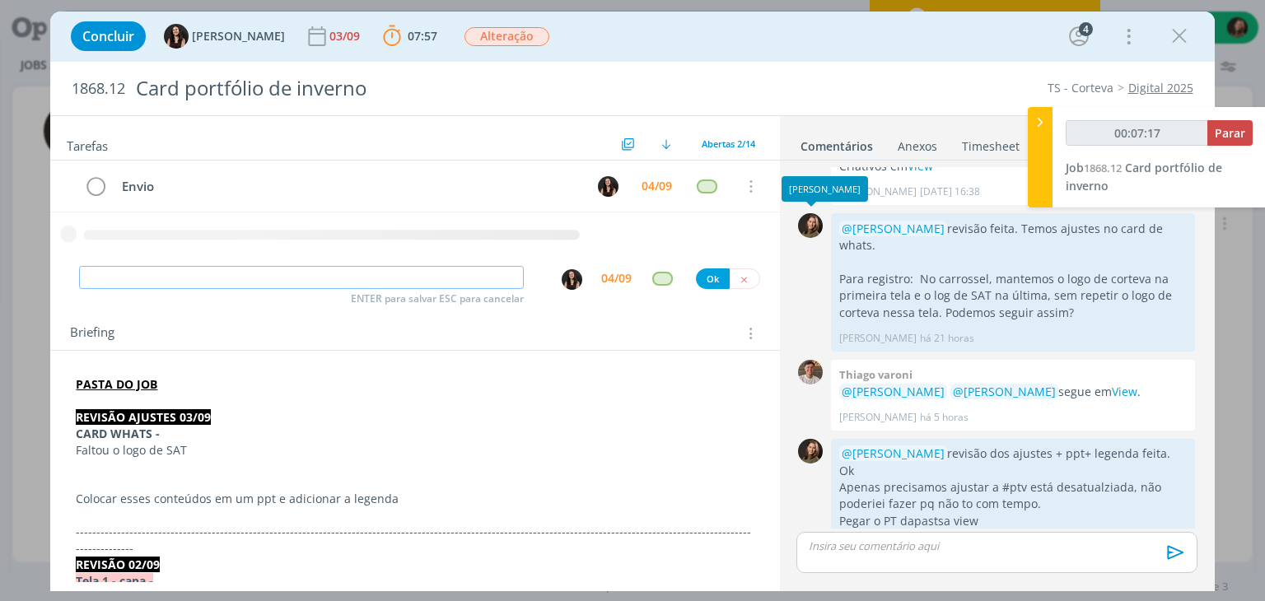
type input "00:07:18"
click at [1234, 133] on span "Parar" at bounding box center [1230, 133] width 30 height 16
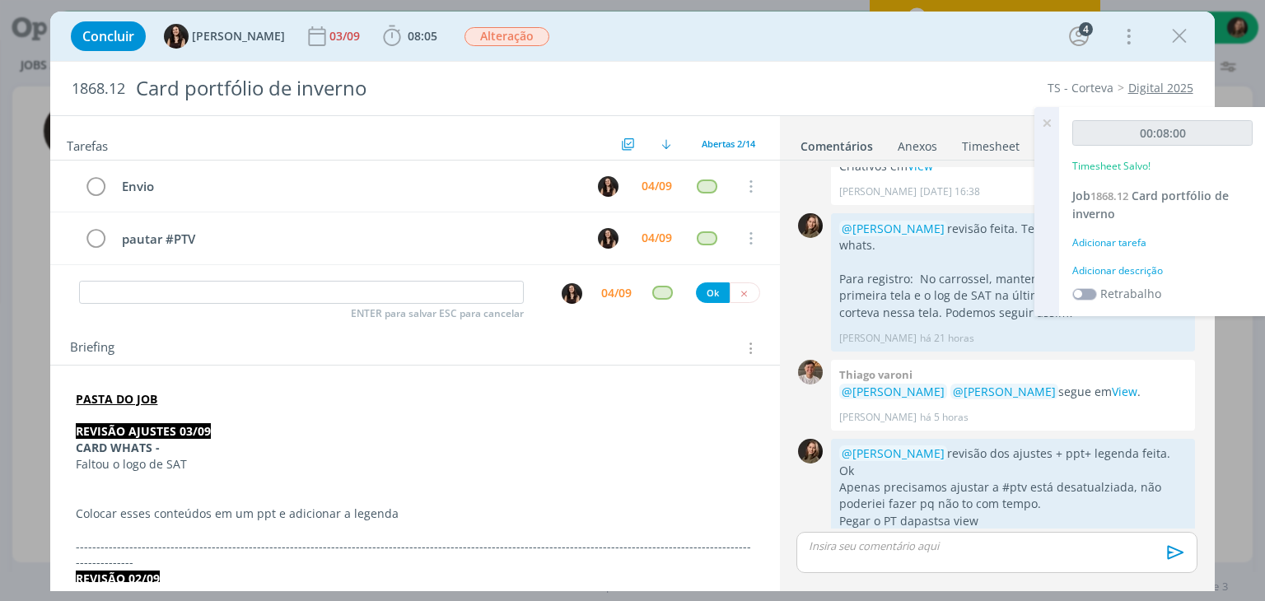
drag, startPoint x: 1129, startPoint y: 264, endPoint x: 1126, endPoint y: 276, distance: 12.6
click at [1126, 276] on div "00:08:00 Timesheet Salvo! Job 1868.12 Card portfólio de inverno Adicionar taref…" at bounding box center [1162, 211] width 207 height 209
click at [1126, 276] on div "Adicionar descrição" at bounding box center [1162, 271] width 180 height 15
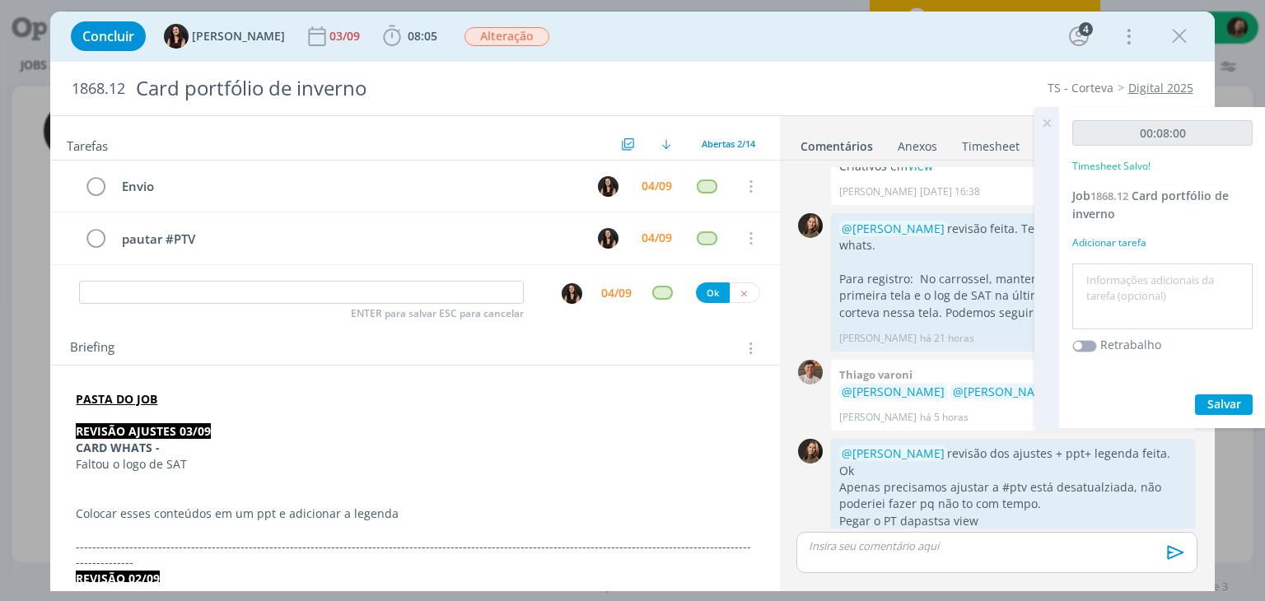
click at [1125, 276] on textarea at bounding box center [1162, 297] width 172 height 58
type textarea "Revisão"
click at [1222, 399] on span "Salvar" at bounding box center [1224, 404] width 34 height 16
click at [1219, 401] on span "Salvar" at bounding box center [1224, 404] width 34 height 16
click at [1054, 124] on icon at bounding box center [1047, 123] width 30 height 32
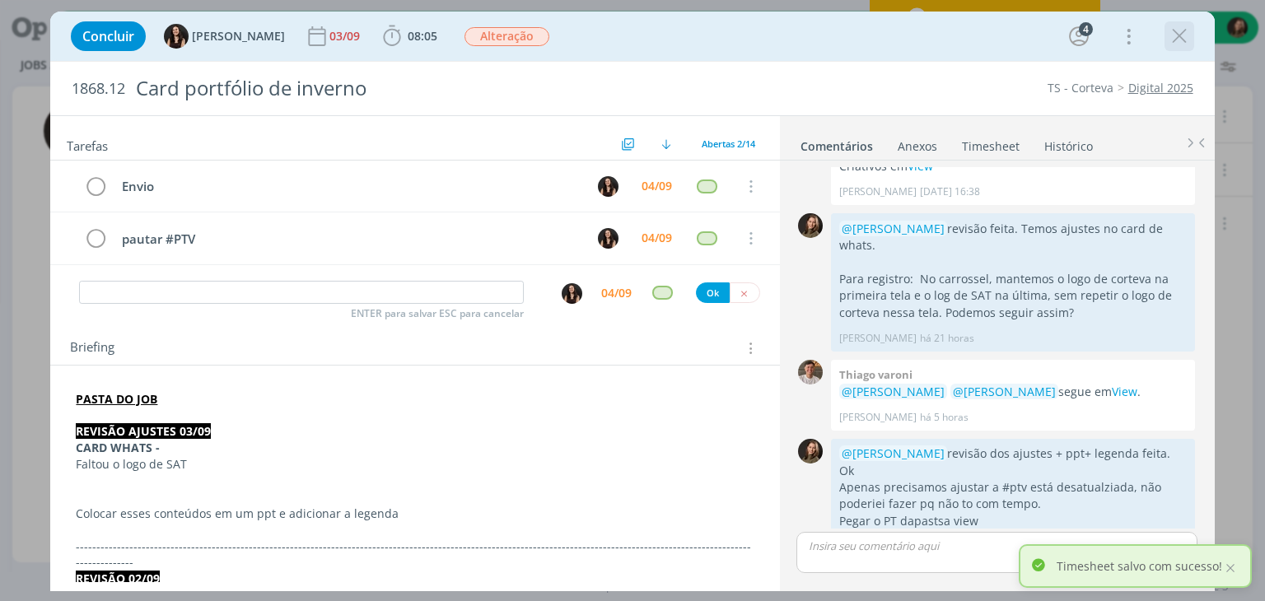
click at [1164, 28] on div "dialog" at bounding box center [1179, 36] width 30 height 30
click at [1168, 30] on icon "dialog" at bounding box center [1179, 36] width 25 height 25
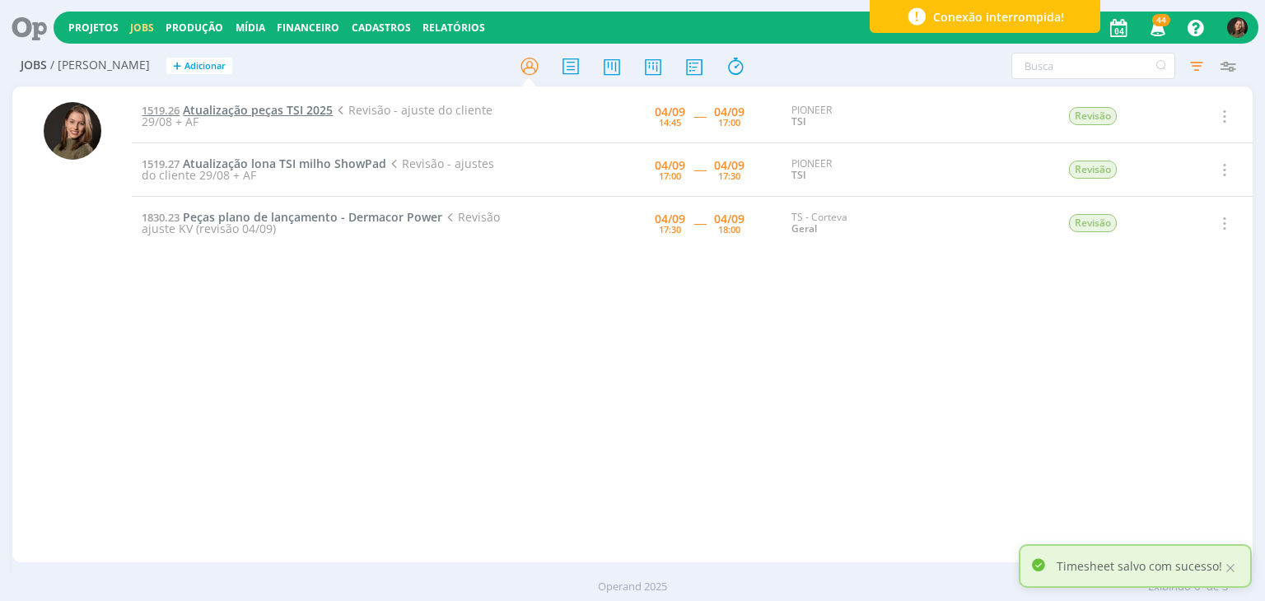
click at [267, 110] on span "Atualização peças TSI 2025" at bounding box center [258, 110] width 150 height 16
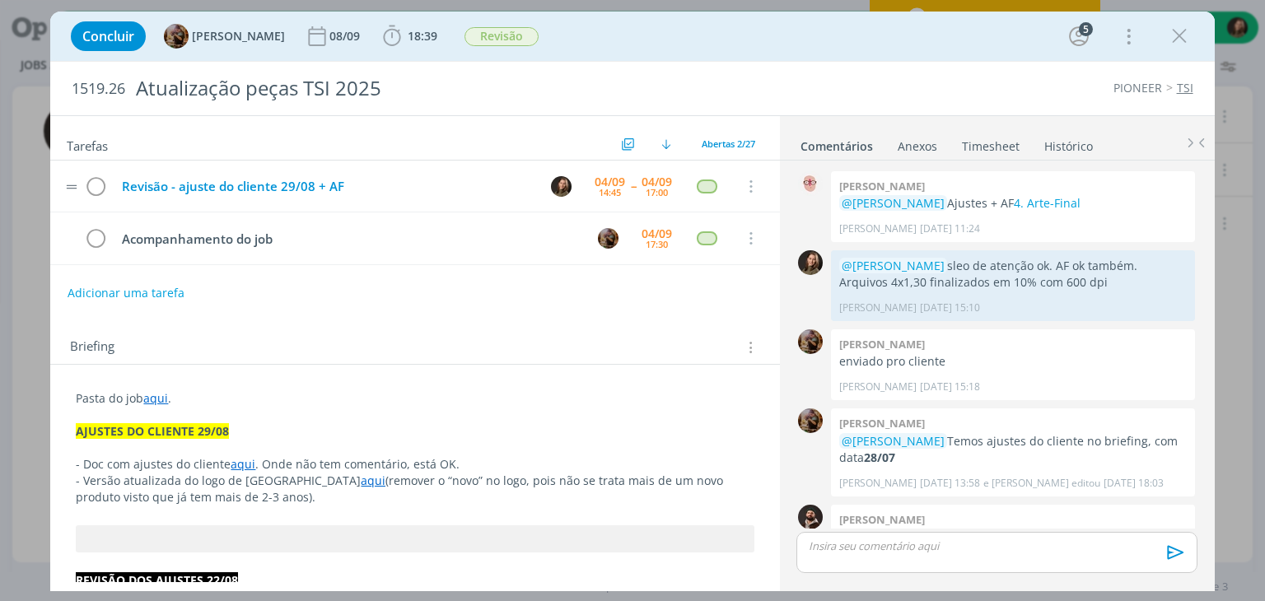
scroll to position [1421, 0]
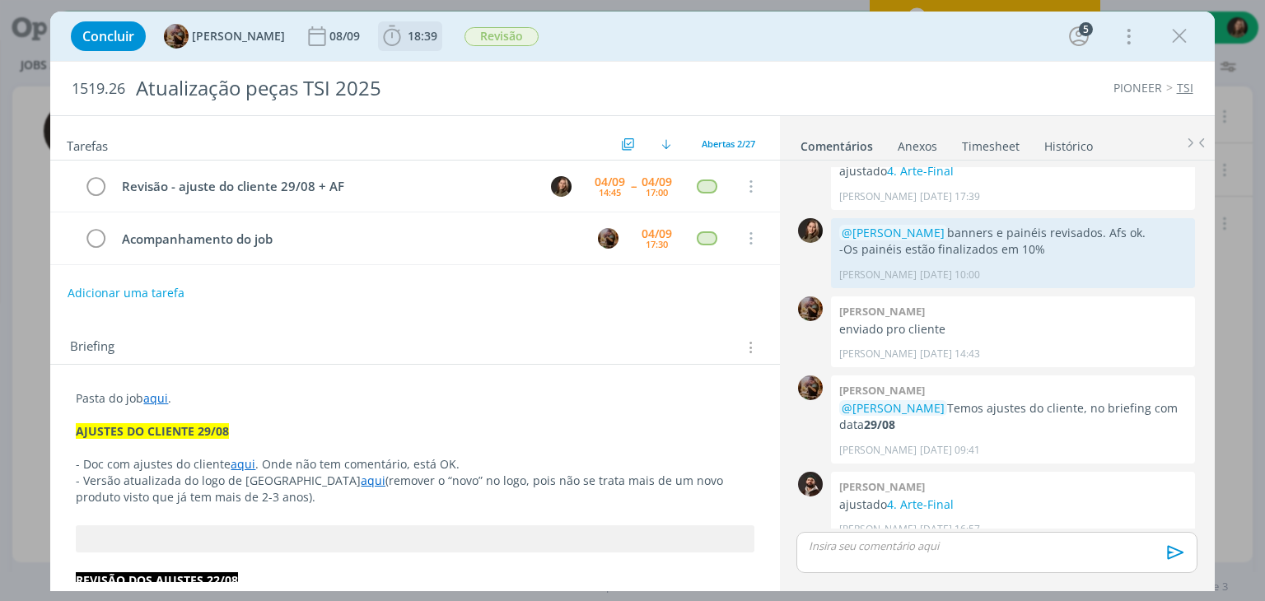
click at [403, 39] on icon "dialog" at bounding box center [392, 36] width 25 height 25
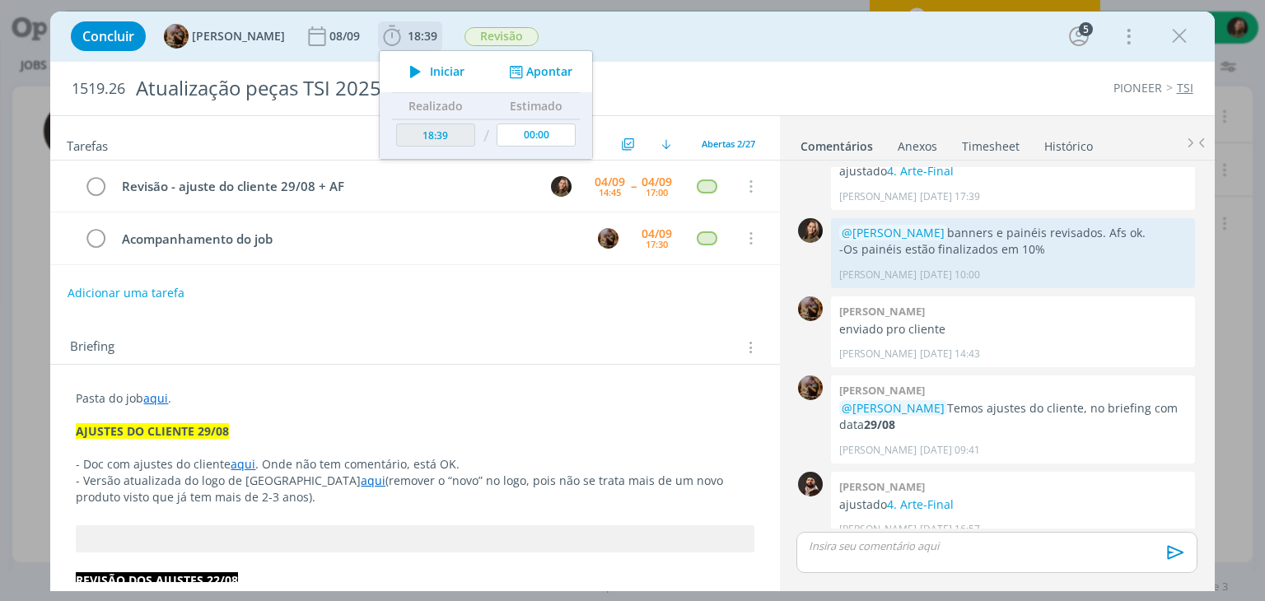
click at [448, 68] on span "Iniciar" at bounding box center [447, 72] width 35 height 12
click at [485, 337] on div "Briefing Briefings Predefinidos Versões do Briefing Ver Briefing do Projeto" at bounding box center [416, 347] width 693 height 21
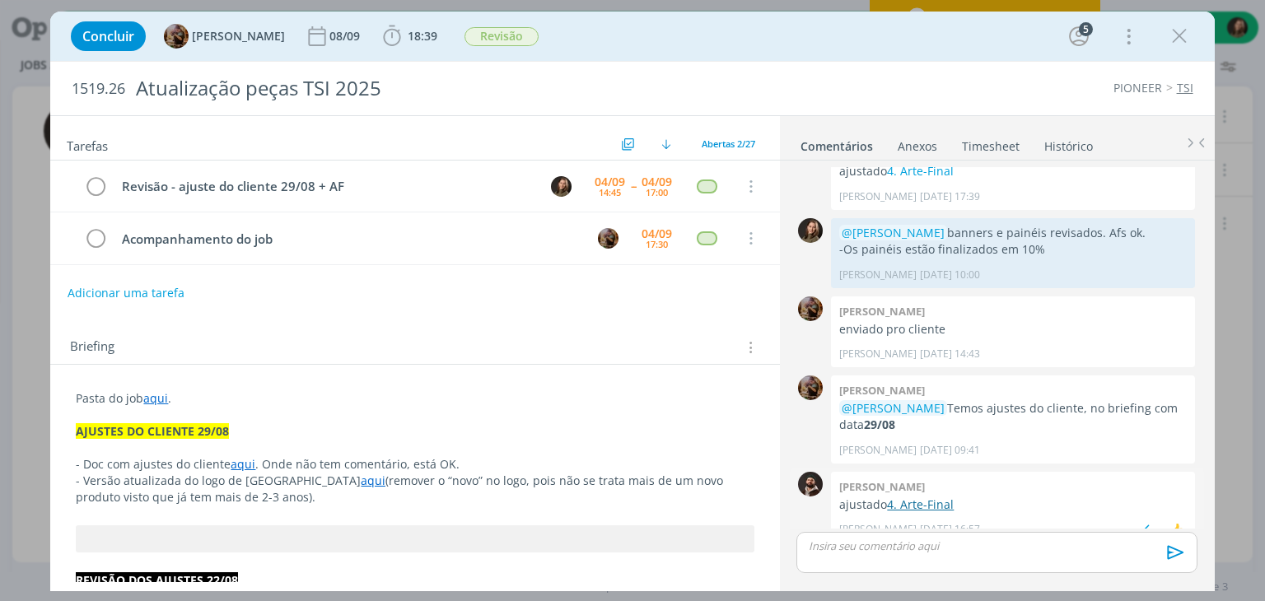
click at [949, 497] on link "4. Arte-Final" at bounding box center [920, 505] width 67 height 16
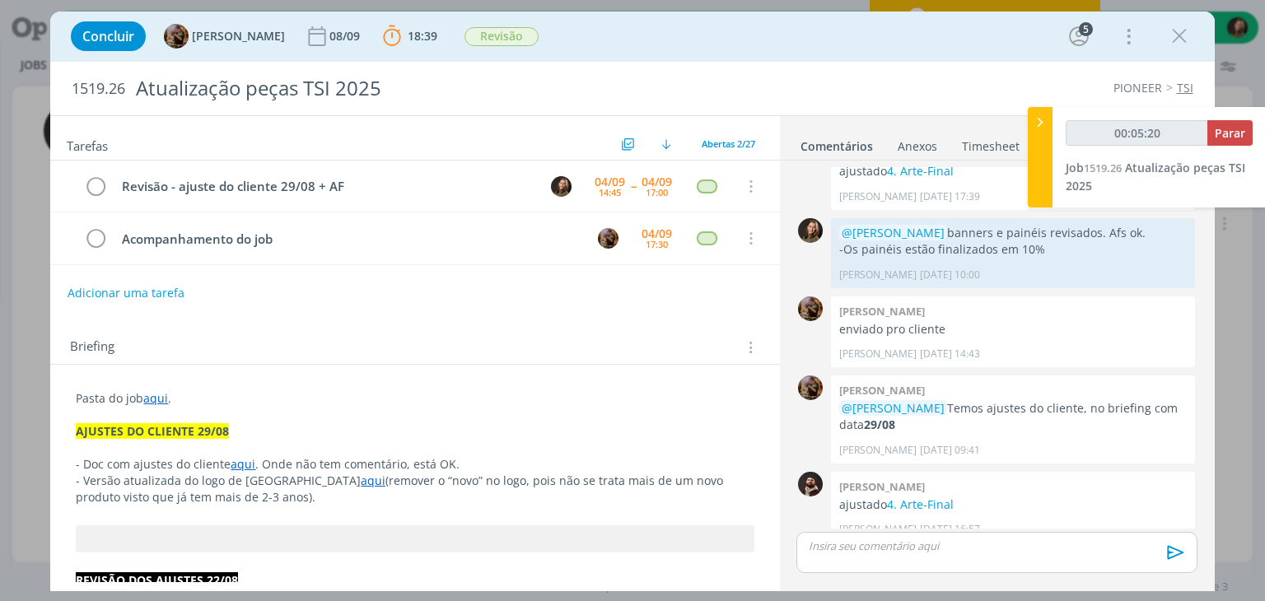
click at [227, 469] on p "- Doc com ajustes do cliente aqui . Onde não tem comentário, está OK." at bounding box center [415, 464] width 678 height 16
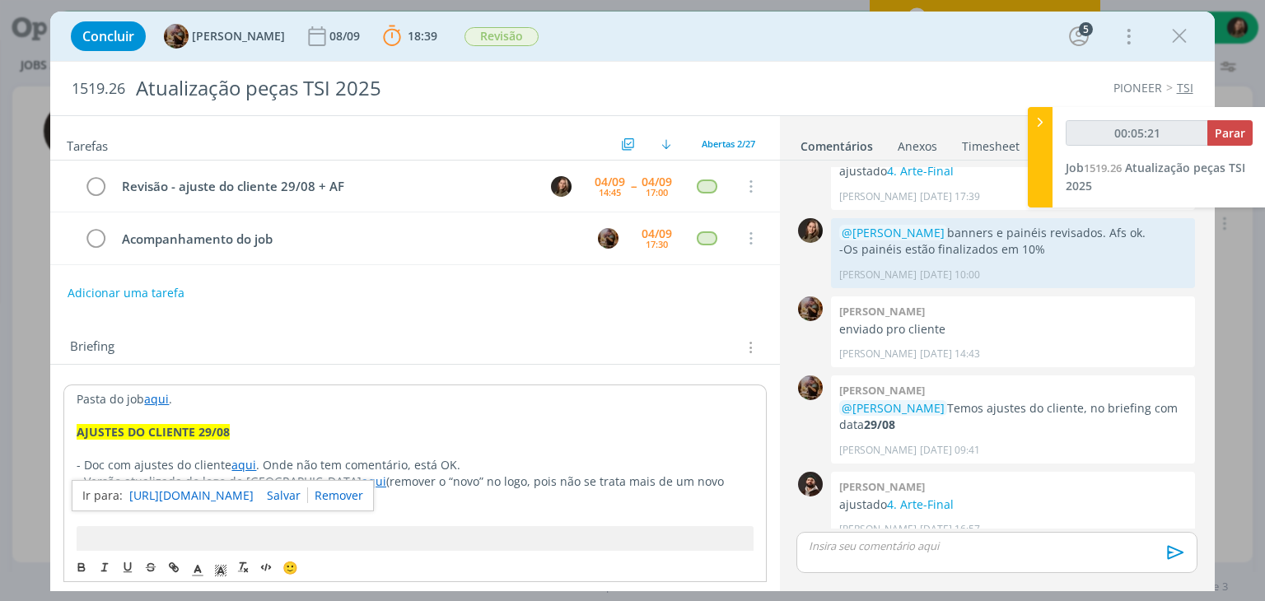
click at [236, 494] on link "https://sobeae.sharepoint.com/:p:/s/SOBEAE/ETZHb5CHn01Bha8fx6rgrNkB8SO1-kZwmfN9…" at bounding box center [191, 495] width 124 height 21
click at [287, 324] on div "Briefing Briefings Predefinidos Versões do Briefing Ver Briefing do Projeto" at bounding box center [414, 342] width 729 height 44
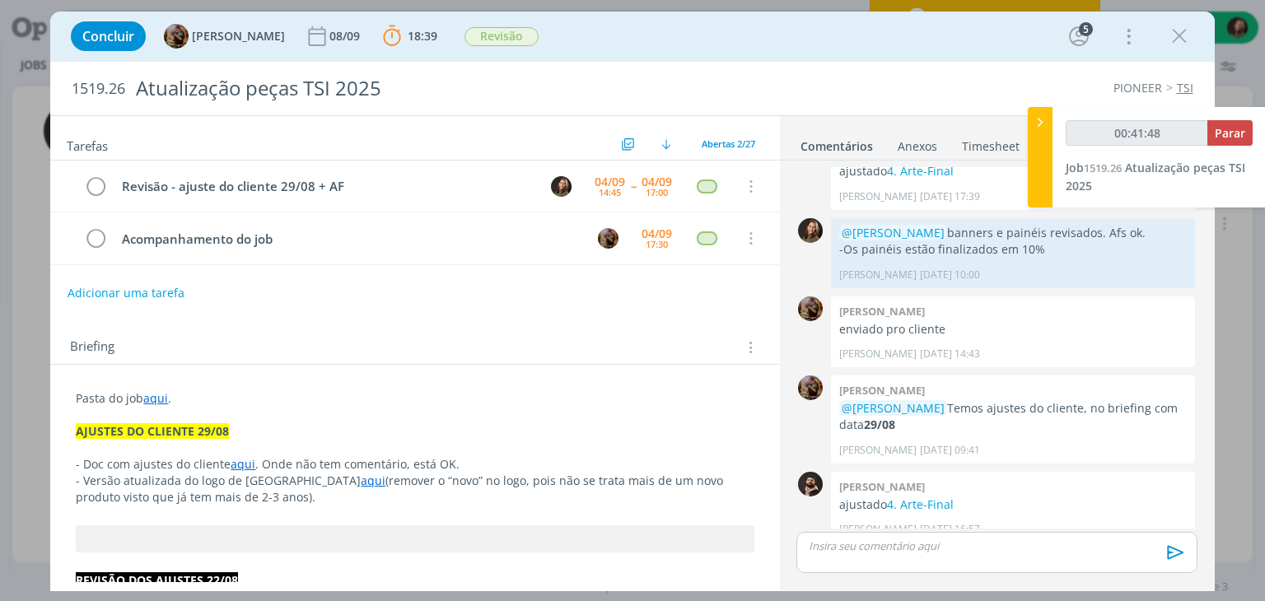
click at [262, 492] on p "- Versão atualizada do logo de Lumialza aqui (remover o “novo” no logo, pois nã…" at bounding box center [415, 489] width 678 height 33
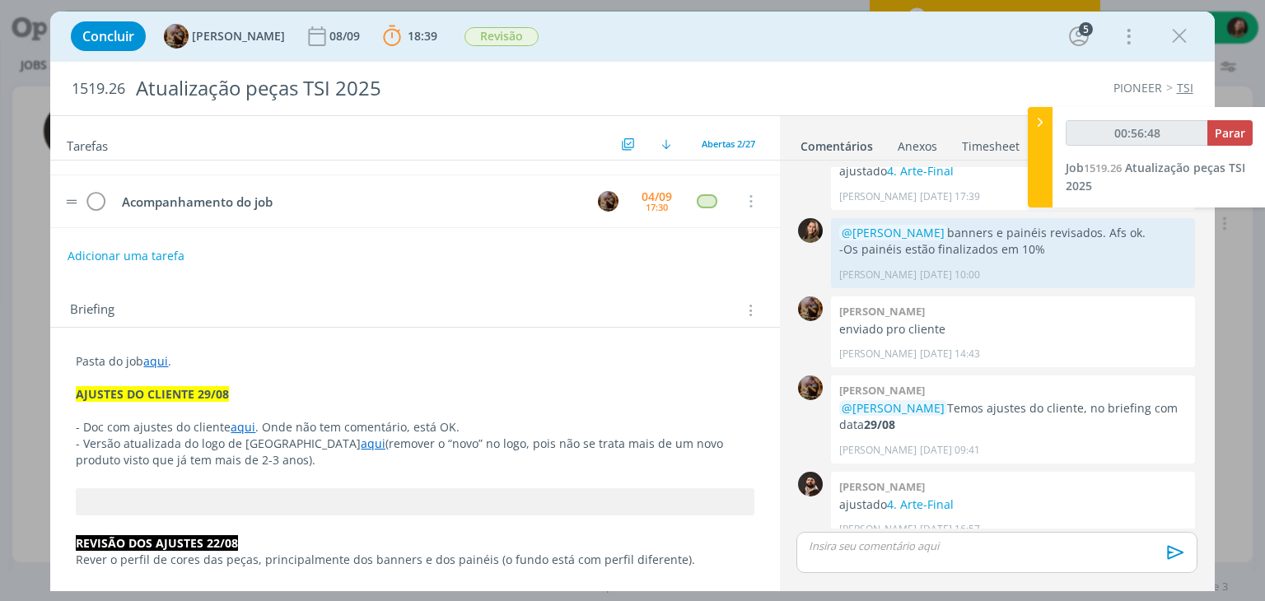
scroll to position [0, 0]
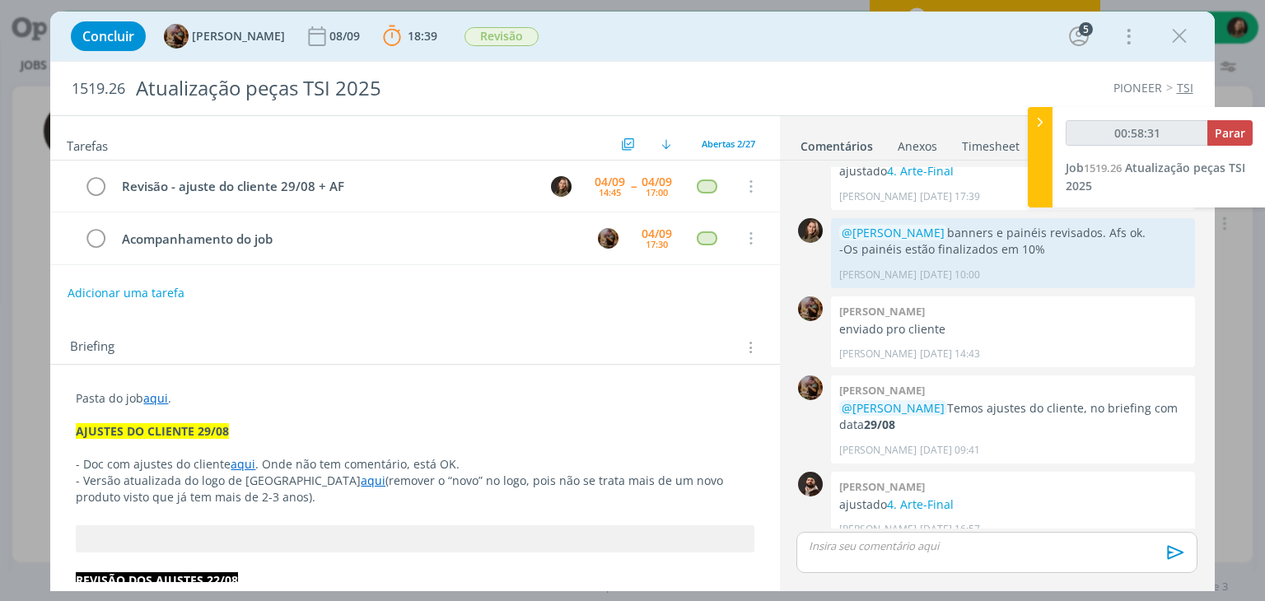
drag, startPoint x: 0, startPoint y: 402, endPoint x: 499, endPoint y: 322, distance: 505.4
click at [499, 322] on div "Briefing Briefings Predefinidos Versões do Briefing Ver Briefing do Projeto" at bounding box center [414, 342] width 729 height 44
click at [361, 479] on link "aqui" at bounding box center [373, 481] width 25 height 16
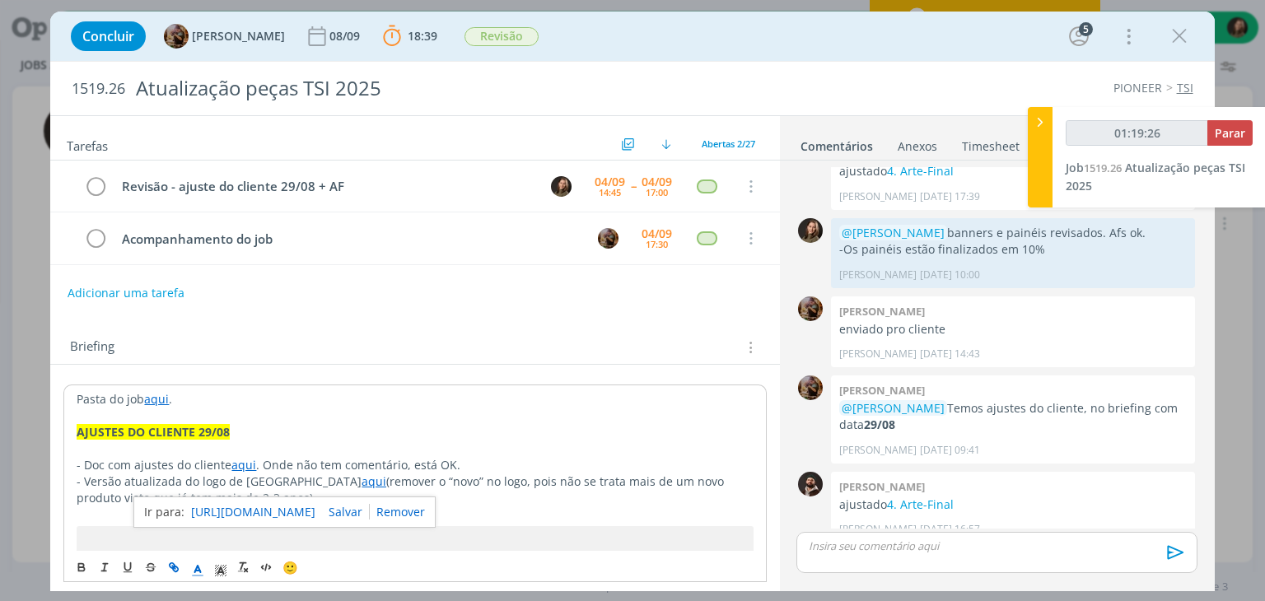
click at [312, 501] on link "https://sobeae.sharepoint.com/:b:/s/SOBEAE/Ee2dw8Ngbd9Fv4SjdGj4JeQBklgL39S9OVJI…" at bounding box center [253, 511] width 124 height 21
click at [632, 420] on p "dialog" at bounding box center [415, 416] width 676 height 16
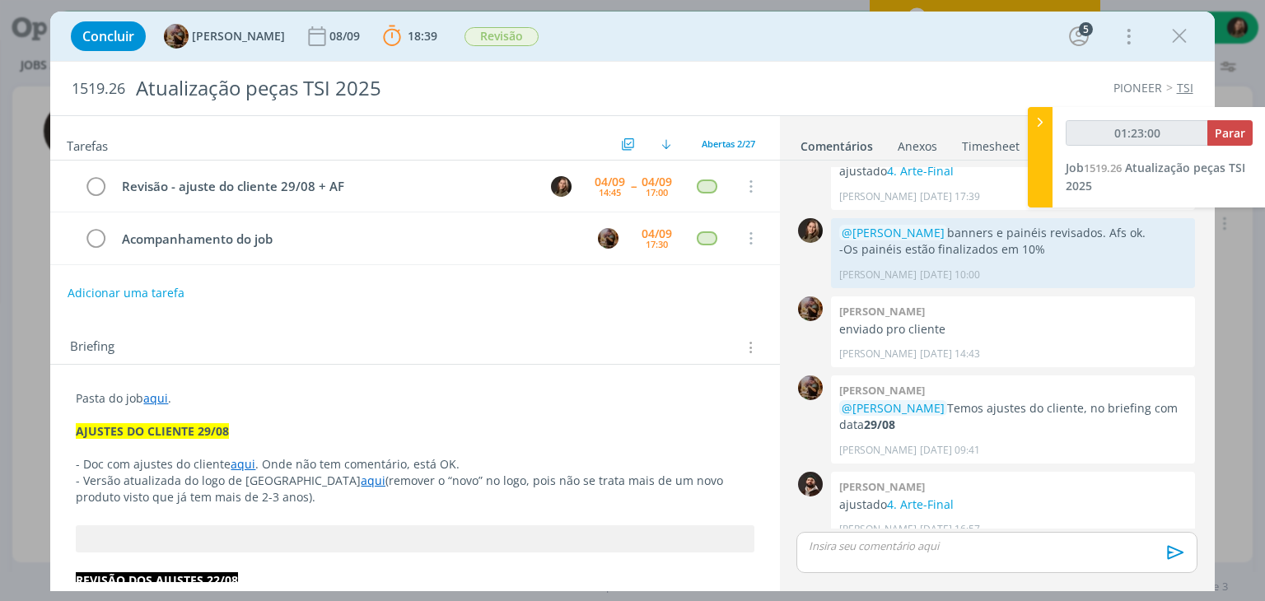
click at [903, 551] on p "dialog" at bounding box center [996, 546] width 374 height 15
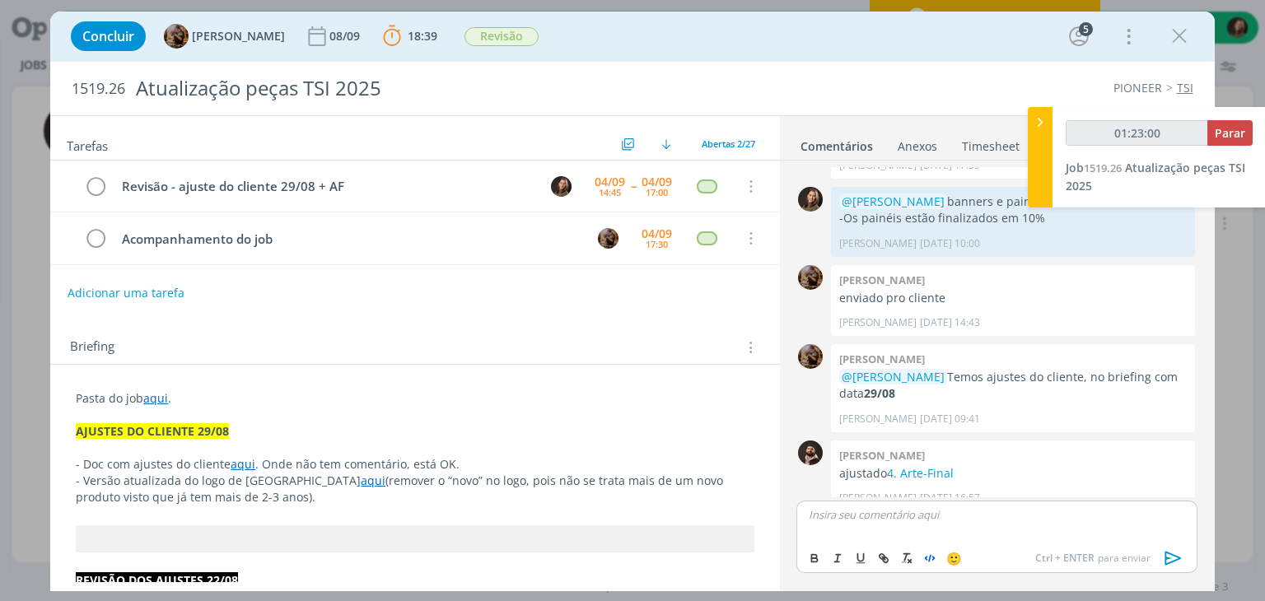
type input "01:23:01"
click at [902, 567] on span "[PERSON_NAME]" at bounding box center [898, 568] width 102 height 18
click at [1179, 553] on icon "dialog" at bounding box center [1173, 558] width 25 height 25
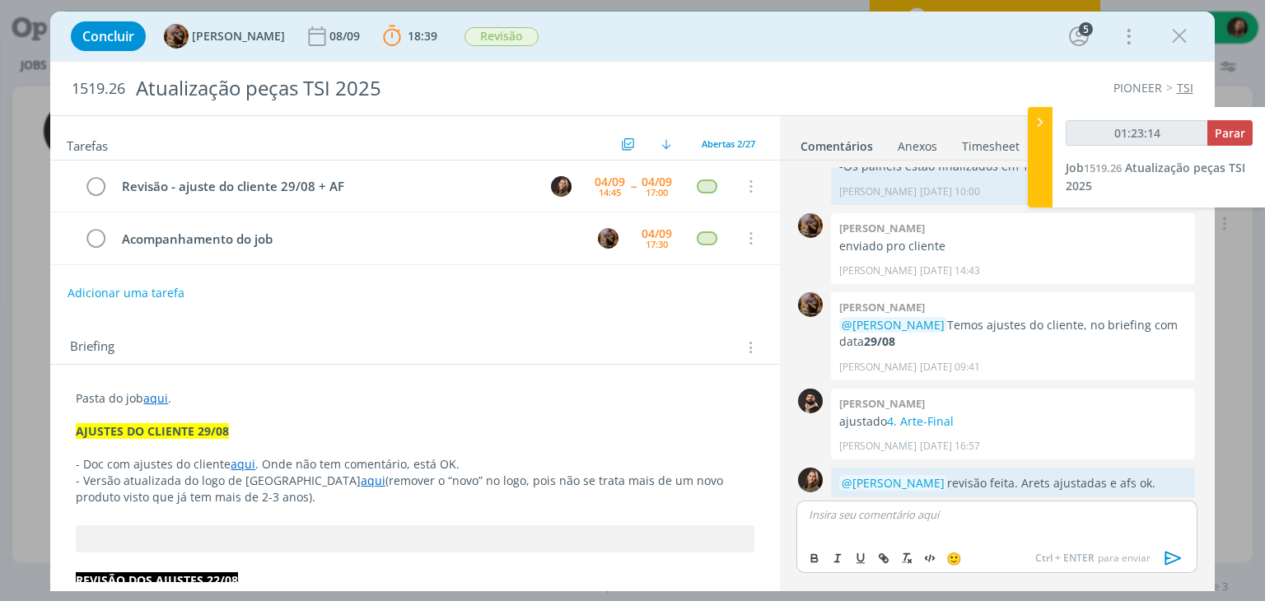
scroll to position [1514, 0]
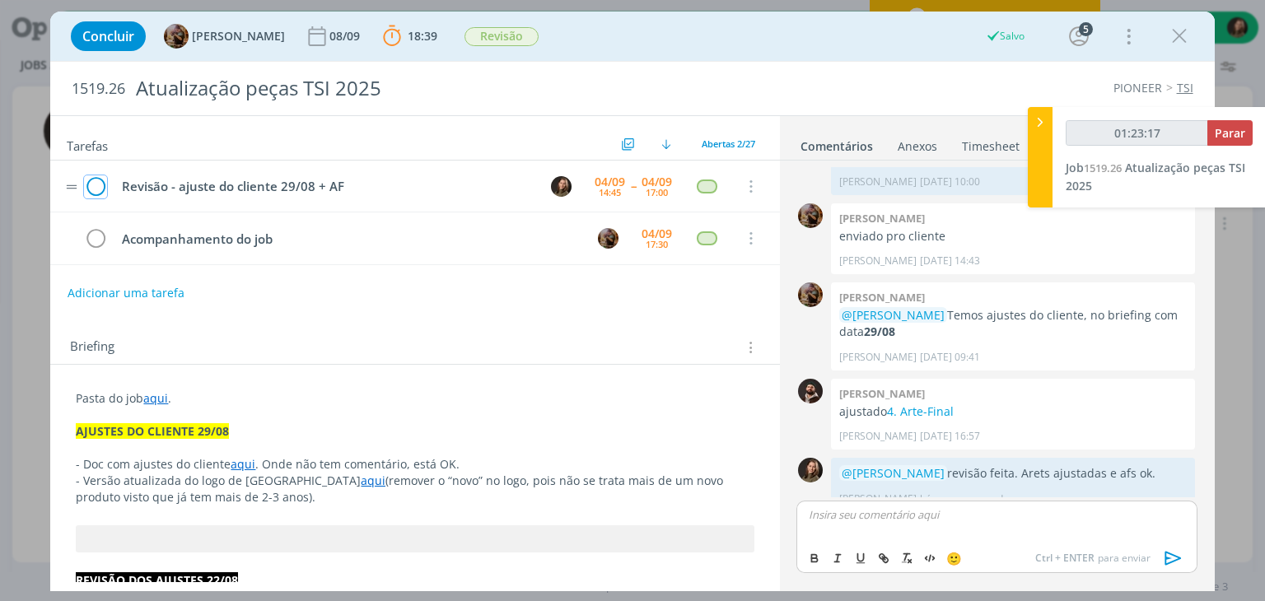
click at [98, 180] on icon "dialog" at bounding box center [95, 187] width 23 height 25
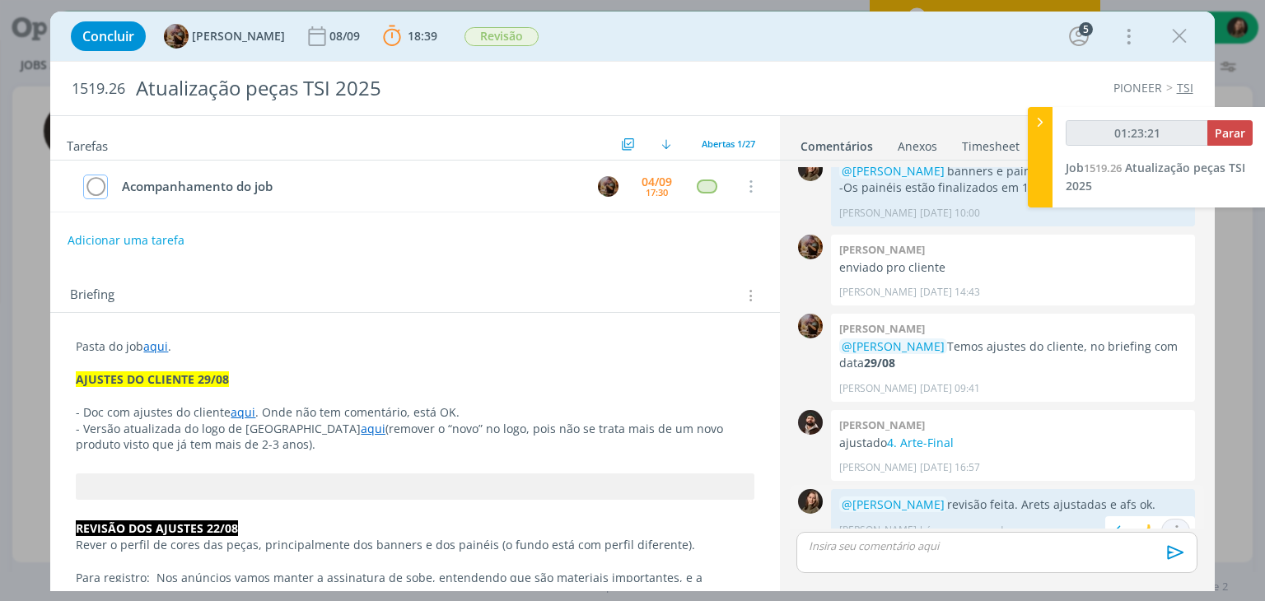
click at [1169, 524] on icon "dialog" at bounding box center [1176, 532] width 18 height 16
click at [1113, 469] on link "Editar" at bounding box center [1120, 482] width 130 height 26
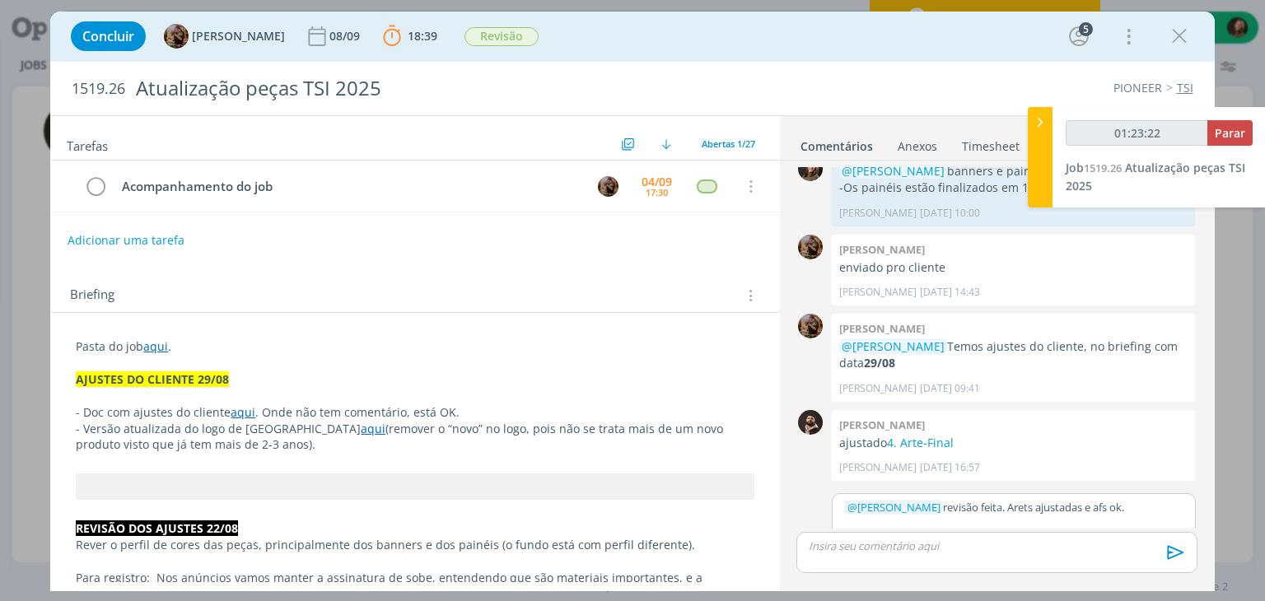
scroll to position [1487, 0]
click at [1041, 496] on p "﻿ @ Amanda Rodrigues ﻿ revisão feita. Arets ajustadas e afs ok." at bounding box center [1014, 503] width 338 height 15
type input "01:23:24"
drag, startPoint x: 1123, startPoint y: 485, endPoint x: 1114, endPoint y: 489, distance: 9.9
click at [1114, 496] on p "﻿ @ Amanda Rodrigues ﻿ revisão feita. Artes ajustadas e afs ok." at bounding box center [1014, 503] width 338 height 15
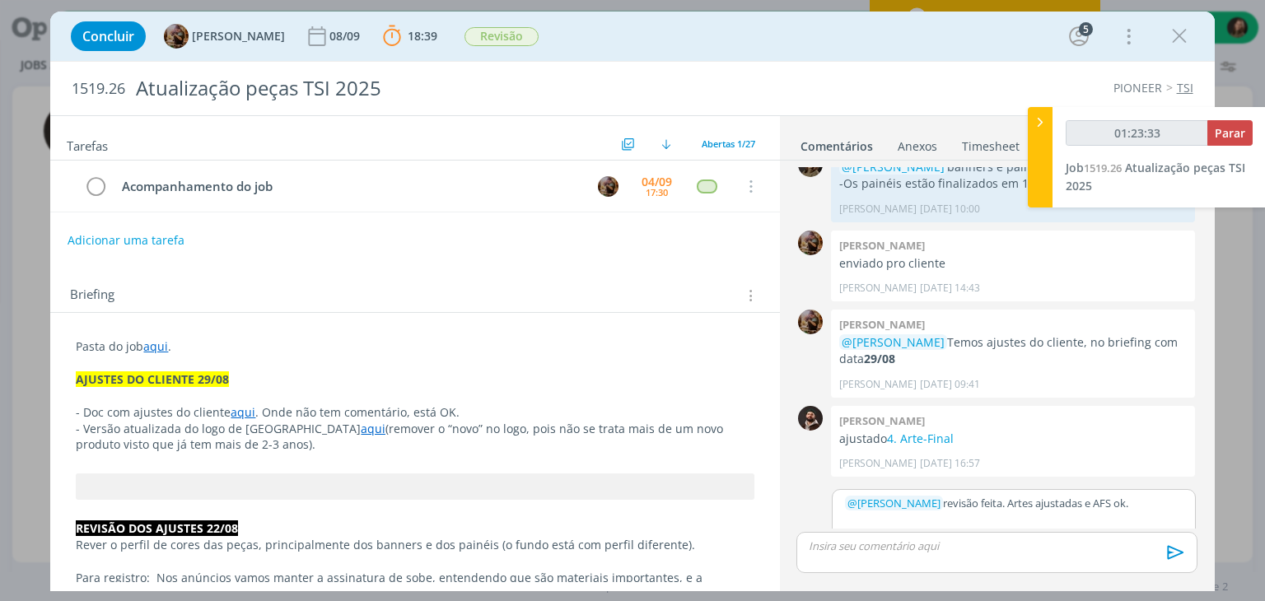
click at [1173, 551] on icon "dialog" at bounding box center [1176, 552] width 25 height 25
type input "01:23:34"
click at [1222, 136] on button "Parar" at bounding box center [1229, 133] width 45 height 26
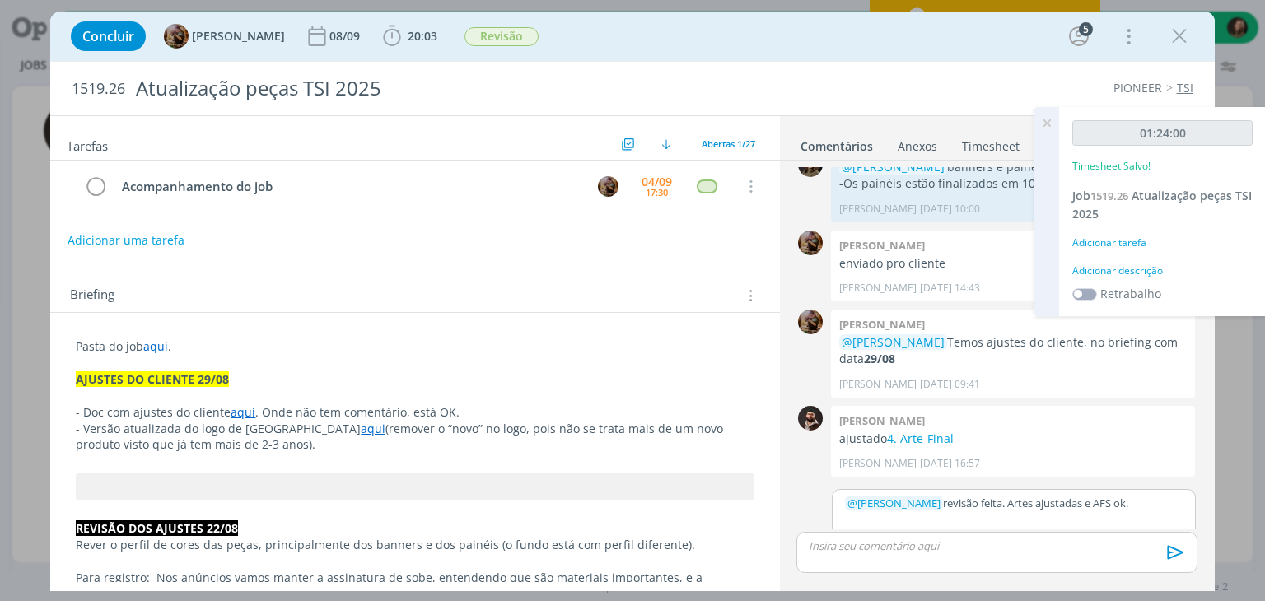
click at [1075, 268] on div "Adicionar descrição" at bounding box center [1162, 271] width 180 height 15
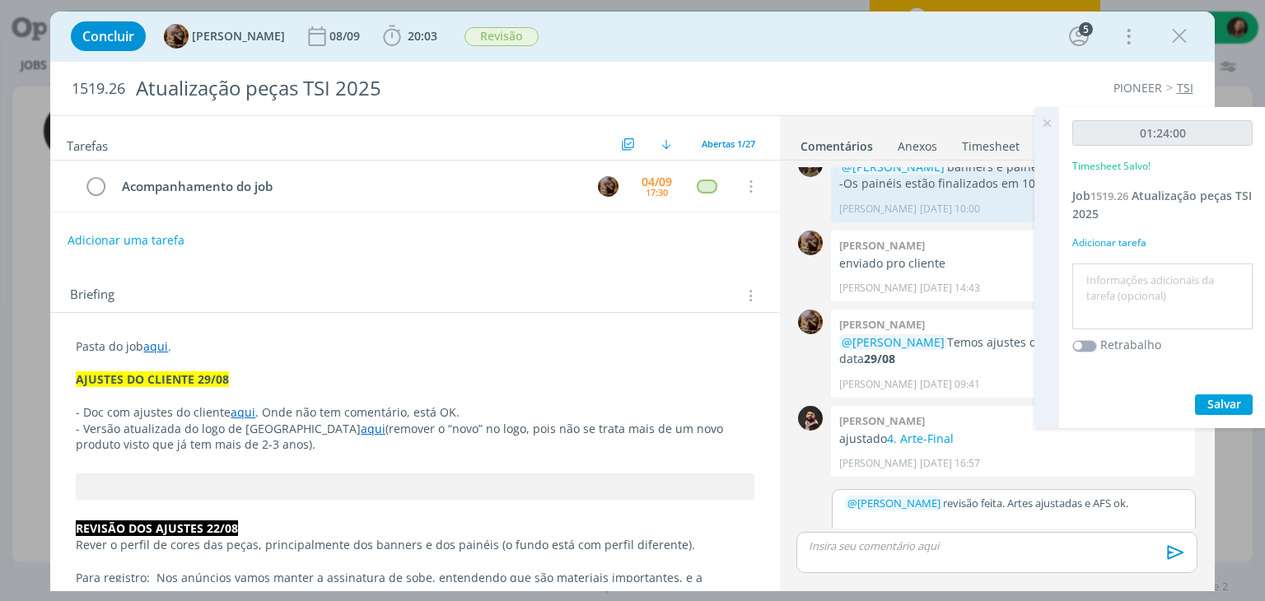
click at [1076, 269] on textarea at bounding box center [1162, 297] width 172 height 58
type textarea "Revisão de ajusts do cliente e AFS"
click at [1215, 408] on span "Salvar" at bounding box center [1224, 404] width 34 height 16
click at [1042, 115] on icon at bounding box center [1047, 123] width 30 height 32
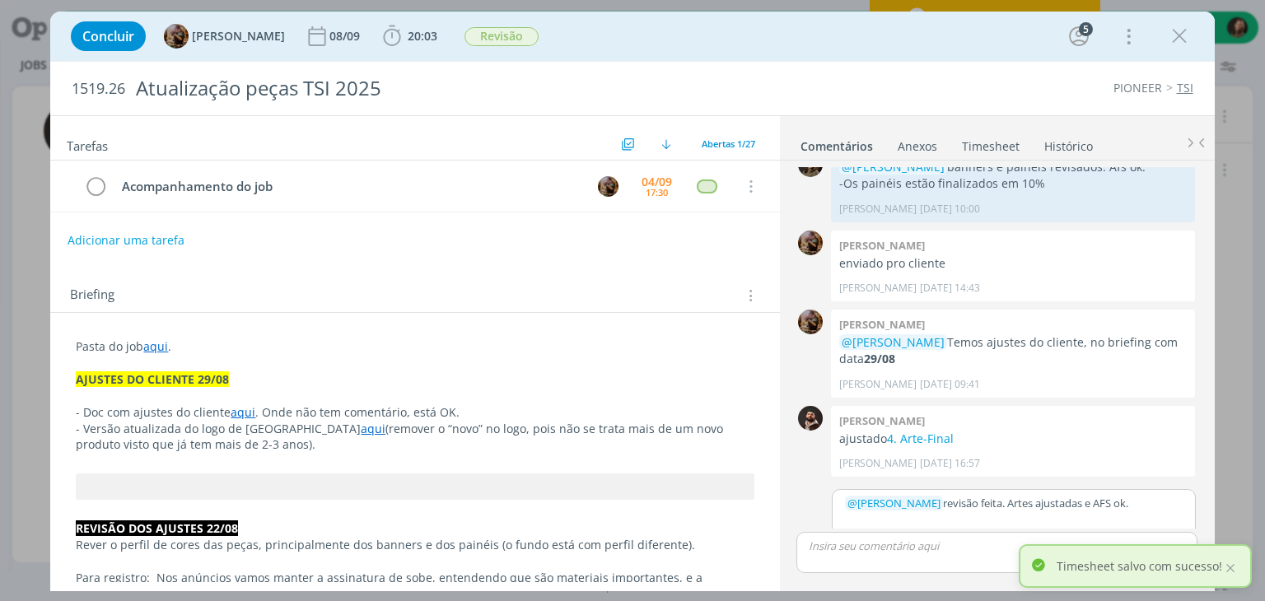
drag, startPoint x: 574, startPoint y: 317, endPoint x: 1071, endPoint y: 89, distance: 547.2
click at [1182, 43] on icon "dialog" at bounding box center [1179, 36] width 25 height 25
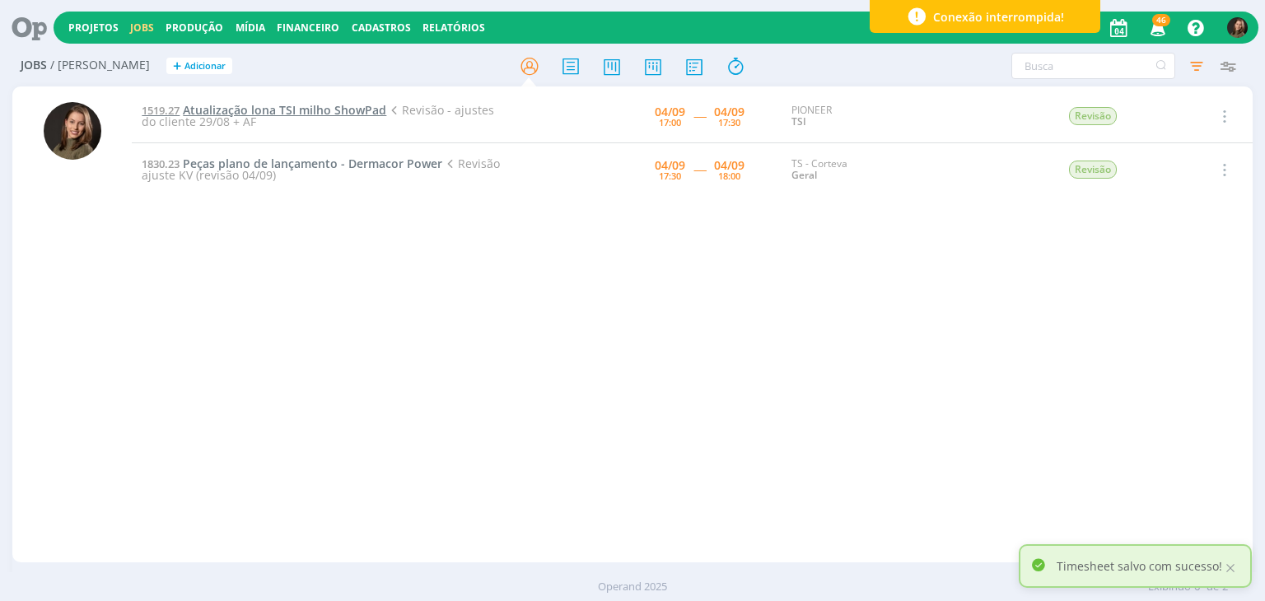
click at [262, 114] on span "Atualização lona TSI milho ShowPad" at bounding box center [284, 110] width 203 height 16
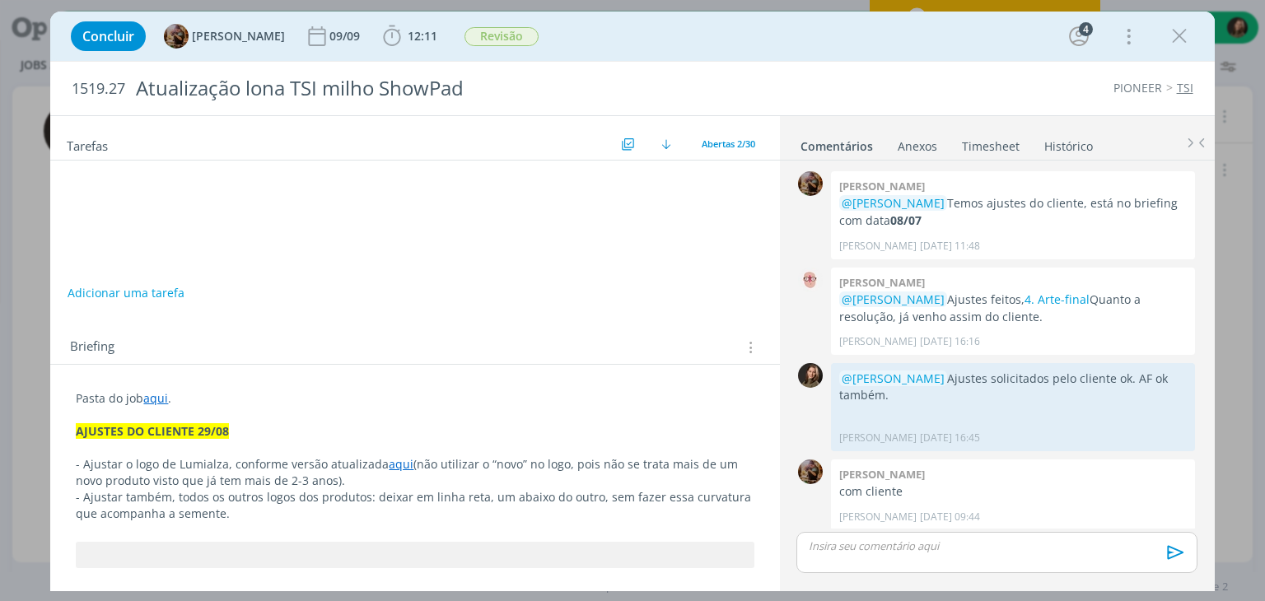
scroll to position [1423, 0]
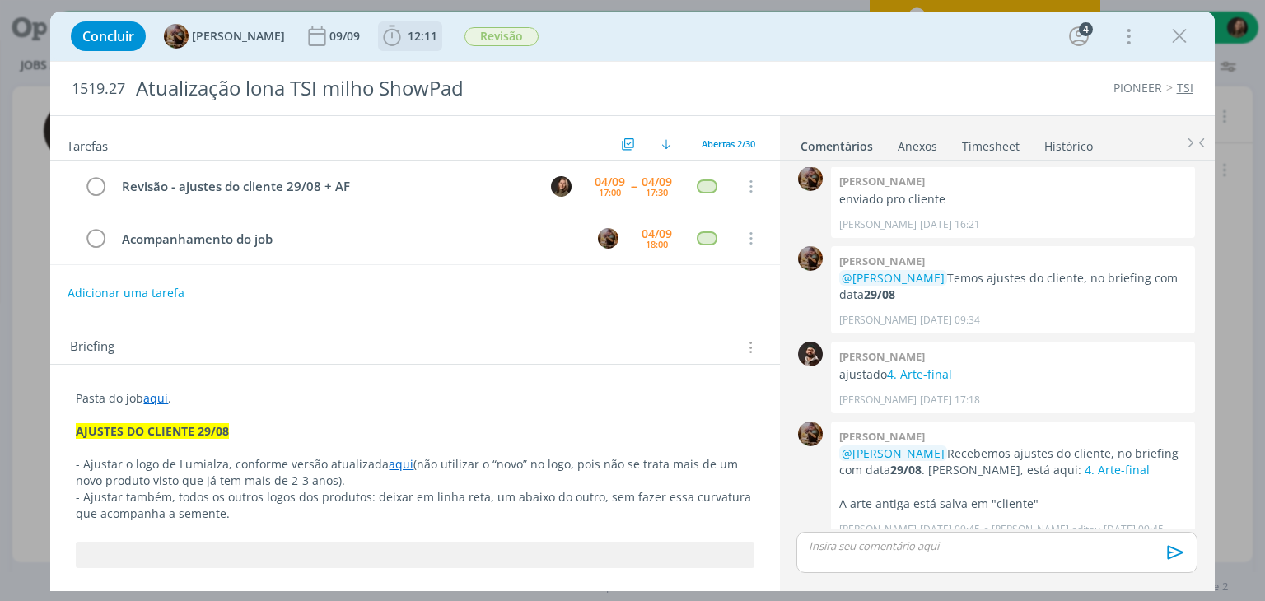
click at [437, 31] on span "12:11" at bounding box center [423, 36] width 30 height 16
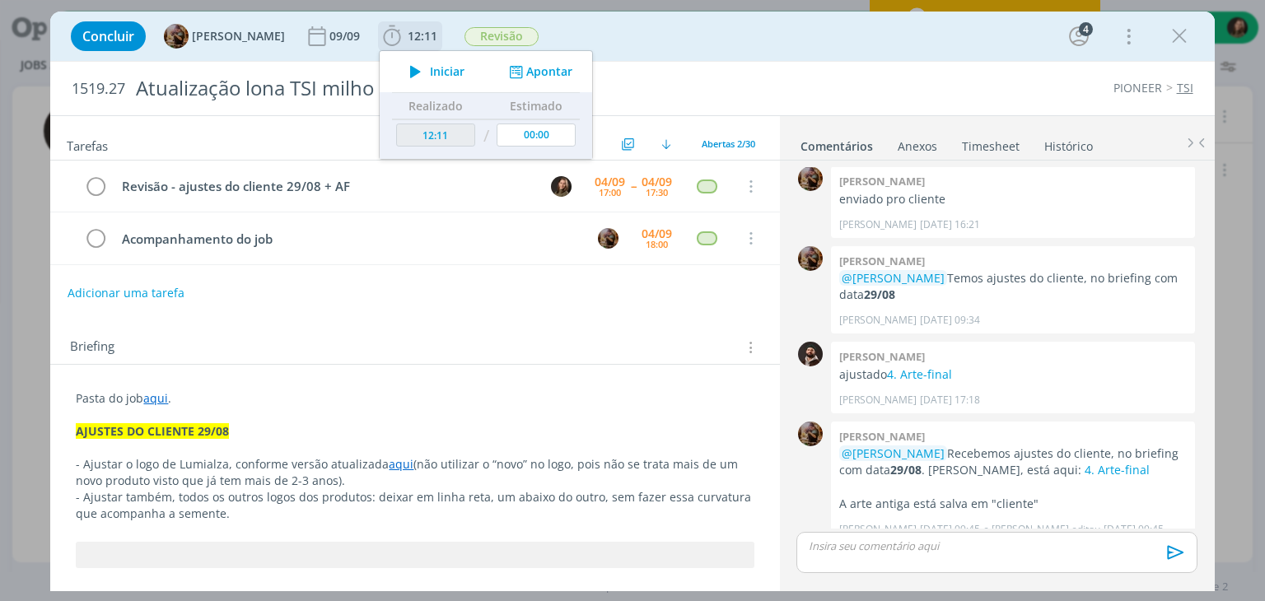
click at [430, 63] on icon "dialog" at bounding box center [415, 71] width 29 height 21
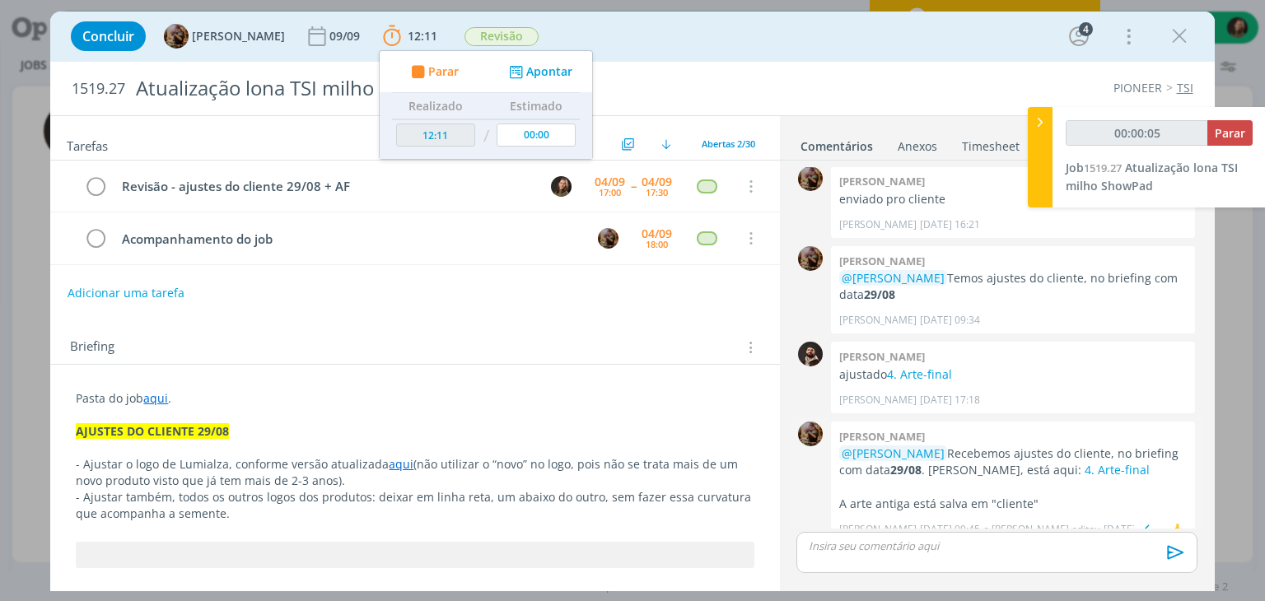
click at [1075, 459] on p "@Julia Abich Recebemos ajustes do cliente, no briefing com data 29/08 . Douglas…" at bounding box center [1012, 462] width 347 height 34
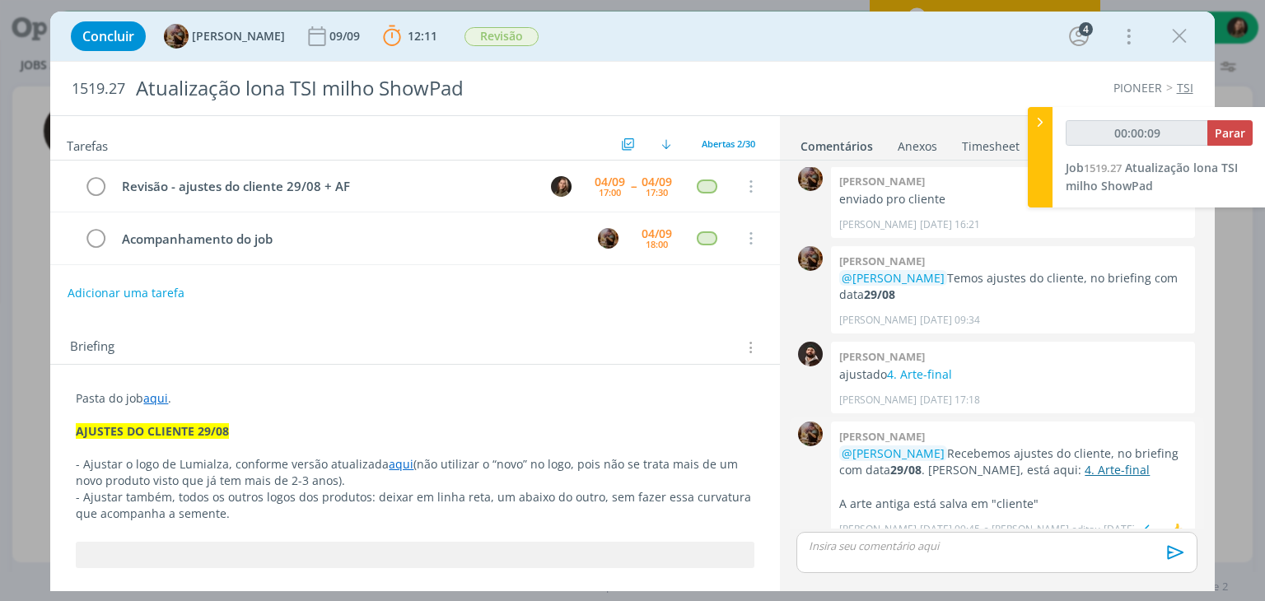
click at [1084, 462] on link "4. Arte-final" at bounding box center [1116, 470] width 65 height 16
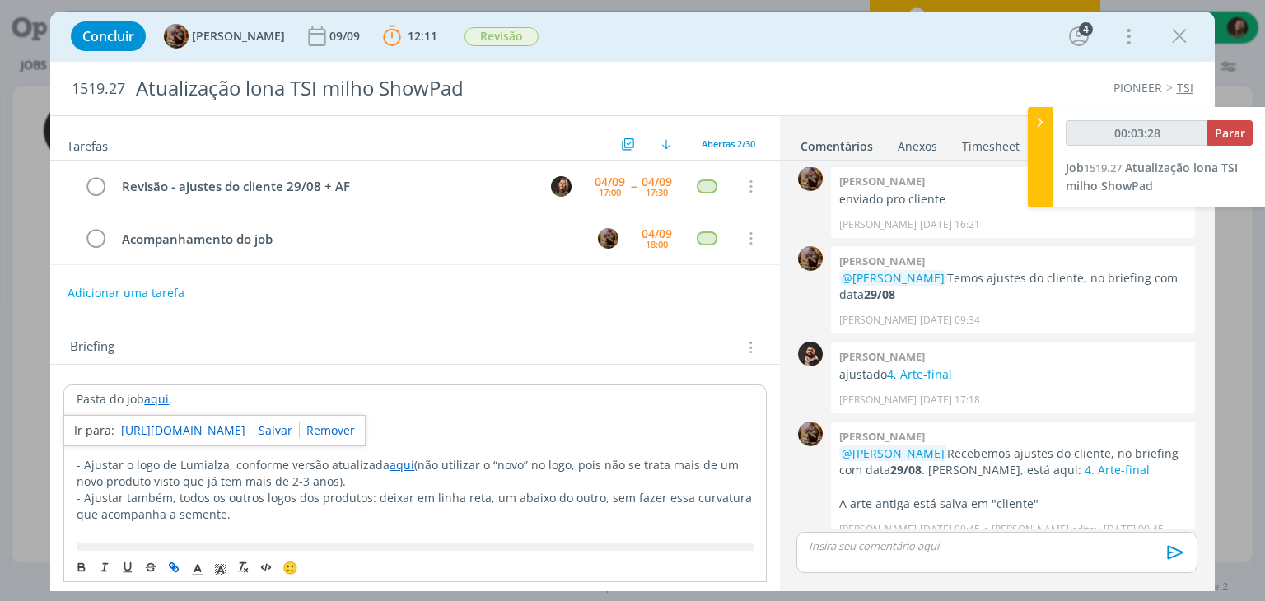
click at [168, 420] on link "https://sobeae.sharepoint.com/:f:/s/SOBEAE/EhywL7KeWt5FsCg1bF0rpQUBGYrosvJlCdZ7…" at bounding box center [183, 430] width 124 height 21
click at [868, 553] on p "dialog" at bounding box center [996, 546] width 374 height 15
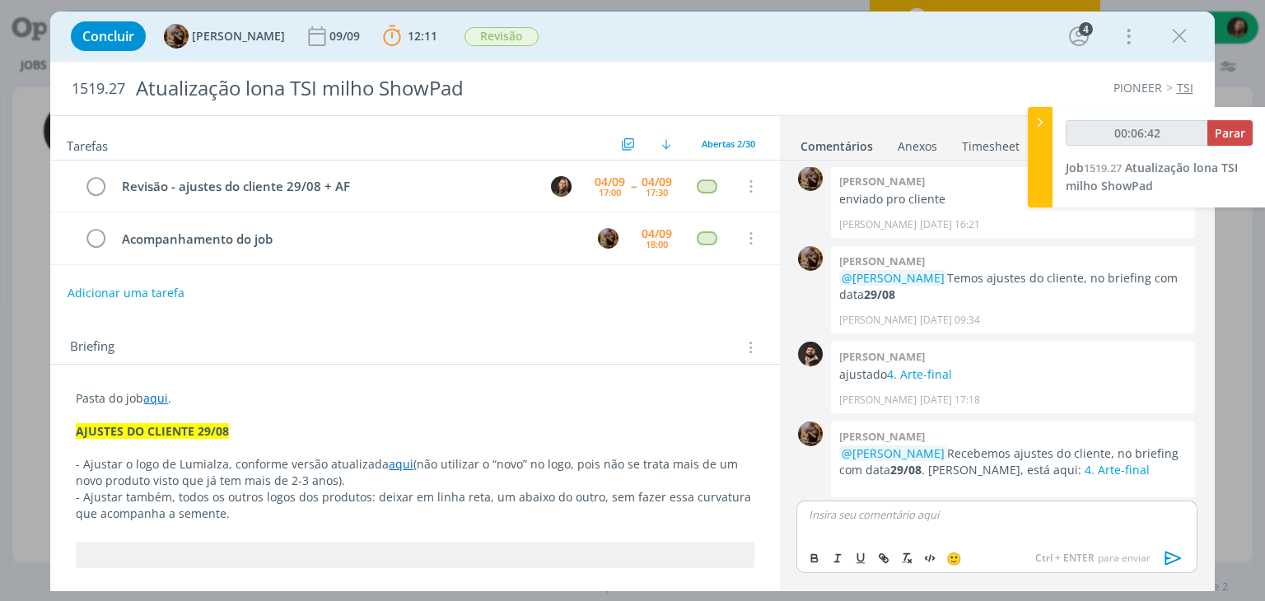
scroll to position [1454, 0]
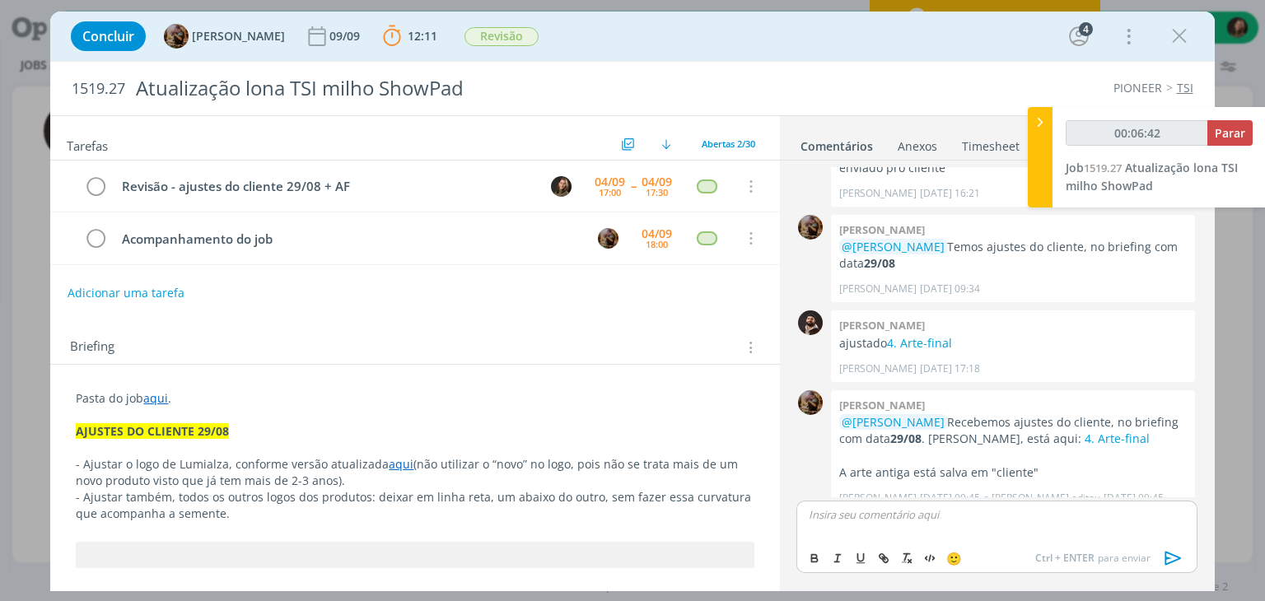
type input "00:06:43"
click at [846, 565] on li "[PERSON_NAME]" at bounding box center [886, 569] width 152 height 30
type input "00:09:59"
click at [1232, 124] on div "00:09:59 Parar Job 1519.27 Atualização lona TSI milho ShowPad" at bounding box center [1158, 157] width 213 height 100
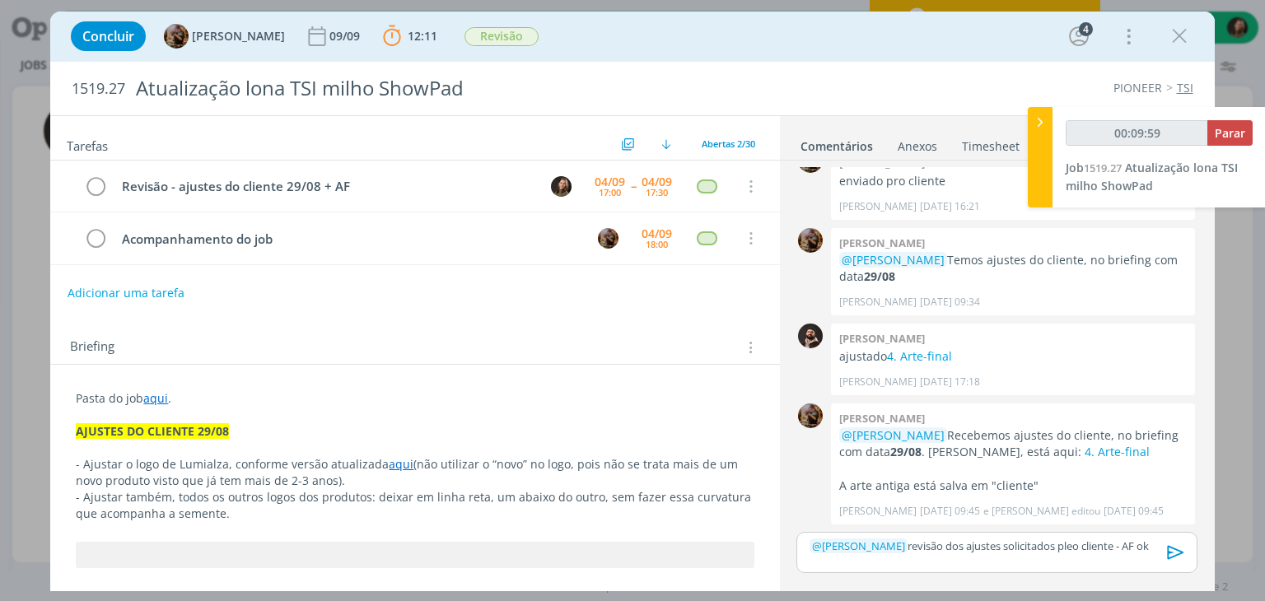
scroll to position [1423, 0]
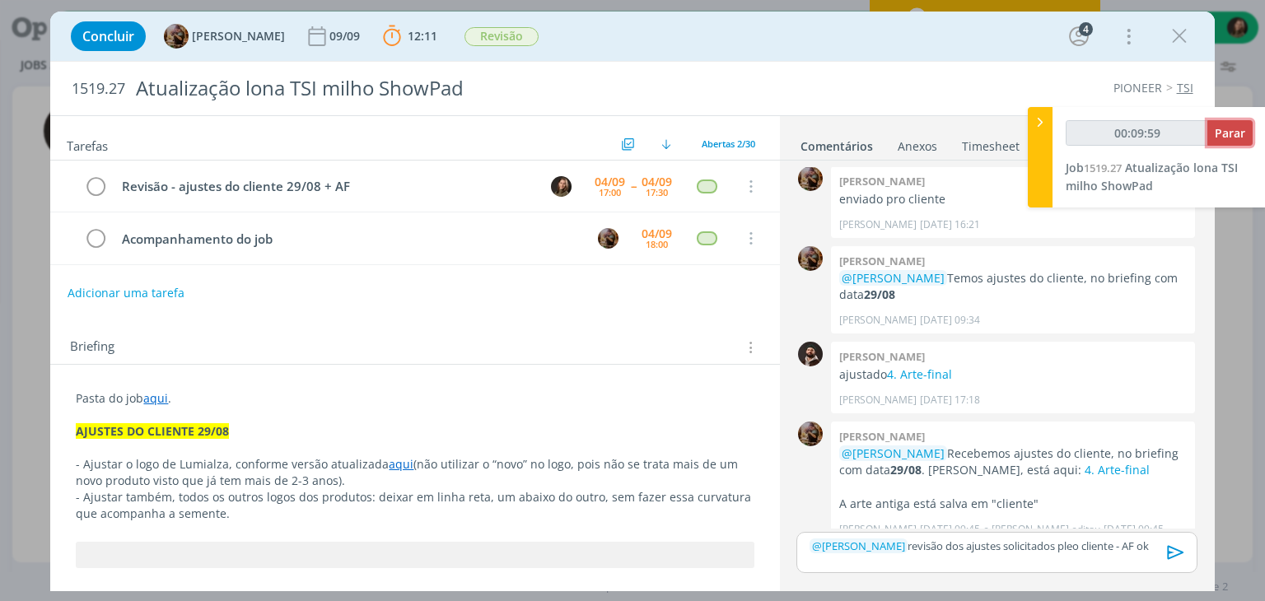
click at [1232, 128] on span "Parar" at bounding box center [1230, 133] width 30 height 16
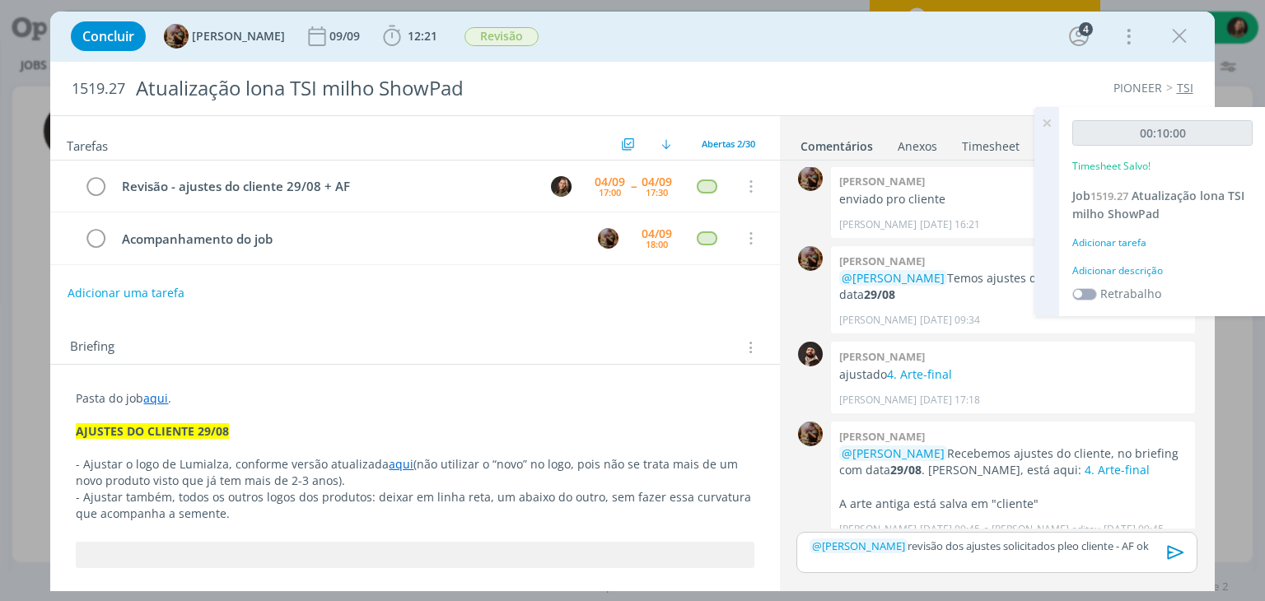
click at [1137, 267] on div "Adicionar descrição" at bounding box center [1162, 271] width 180 height 15
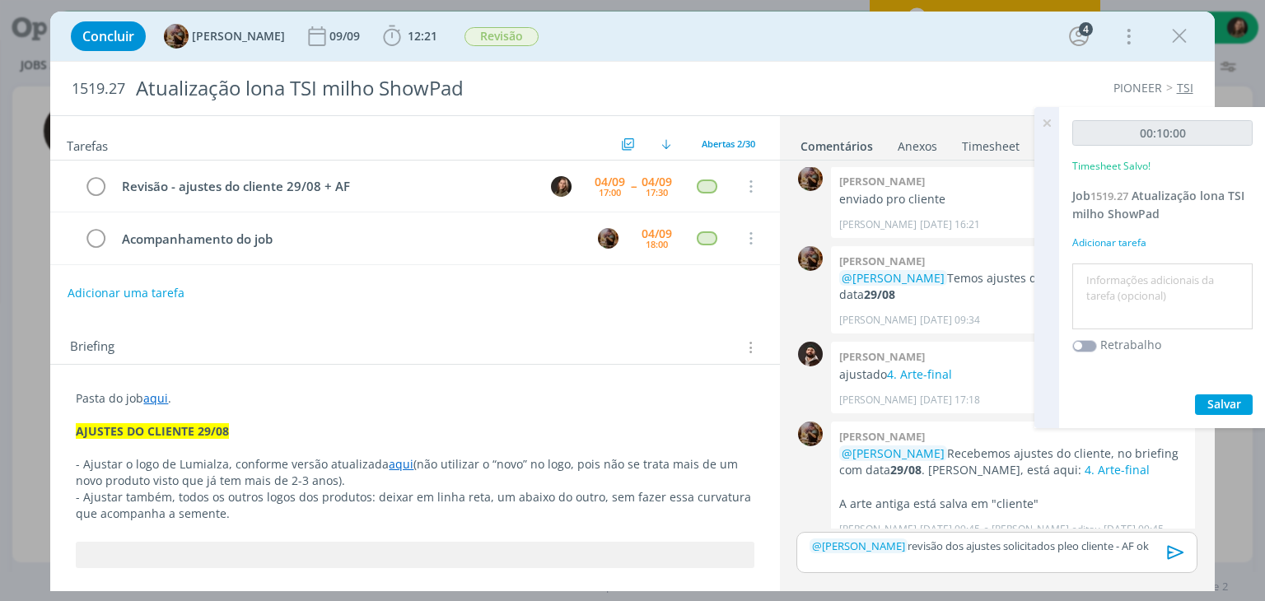
click at [1137, 274] on textarea at bounding box center [1162, 297] width 172 height 58
type textarea "revisão"
click at [1209, 401] on span "Salvar" at bounding box center [1224, 404] width 34 height 16
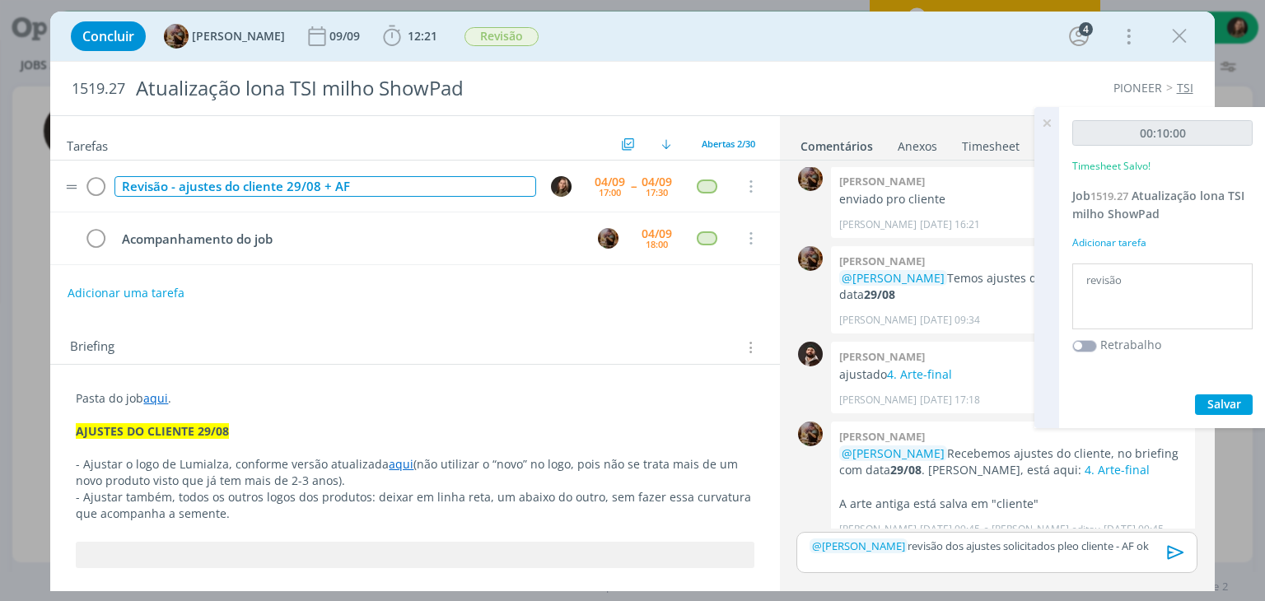
click at [276, 187] on div "Revisão - ajustes do cliente 29/08 + AF" at bounding box center [324, 186] width 421 height 21
click at [427, 36] on span "12:21" at bounding box center [423, 36] width 30 height 16
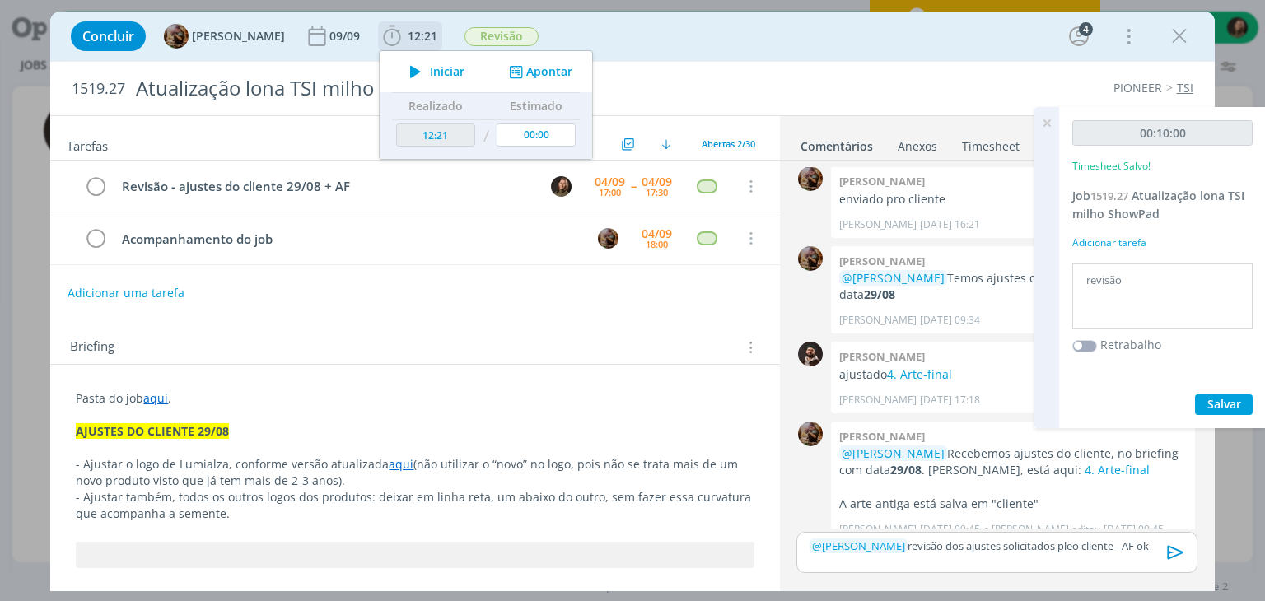
click at [430, 75] on icon "dialog" at bounding box center [415, 71] width 29 height 21
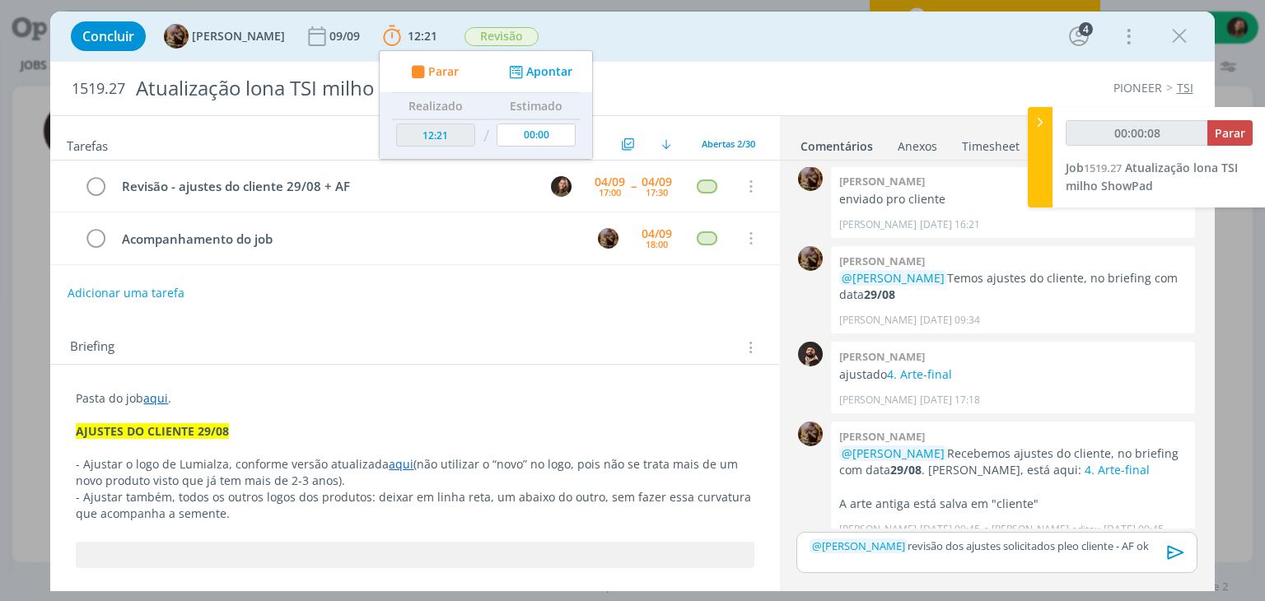
click at [1038, 555] on div "﻿ @ Amanda Rodrigues ﻿ revisão dos ajustes solicitados pleo cliente - AF ok" at bounding box center [996, 552] width 400 height 41
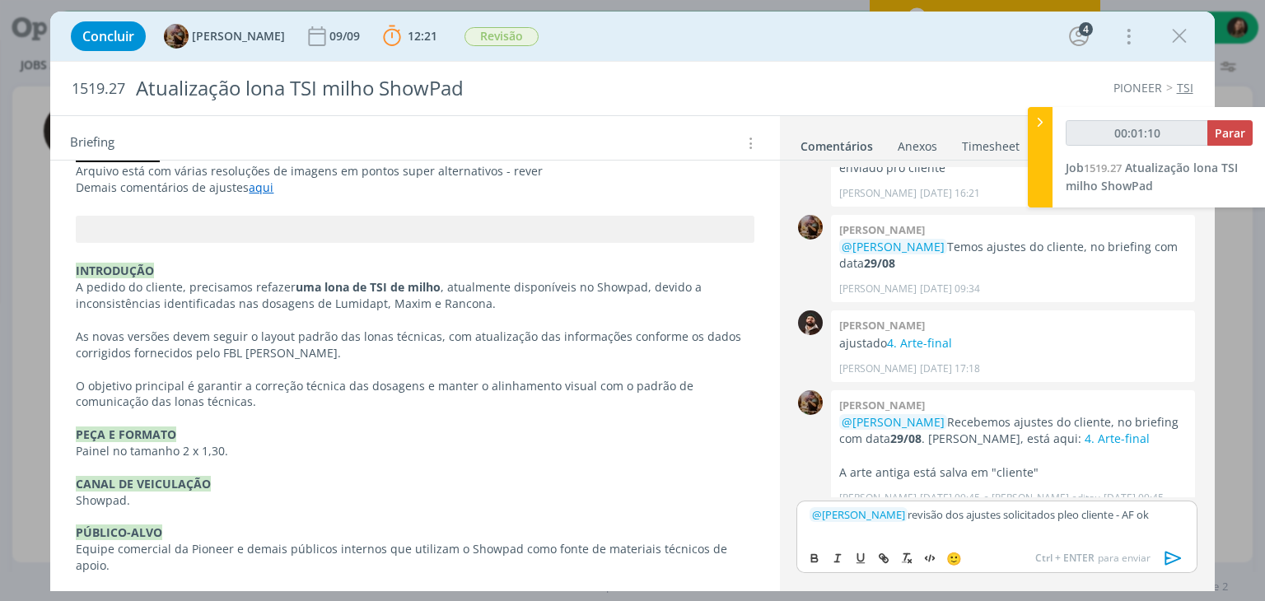
scroll to position [1090, 0]
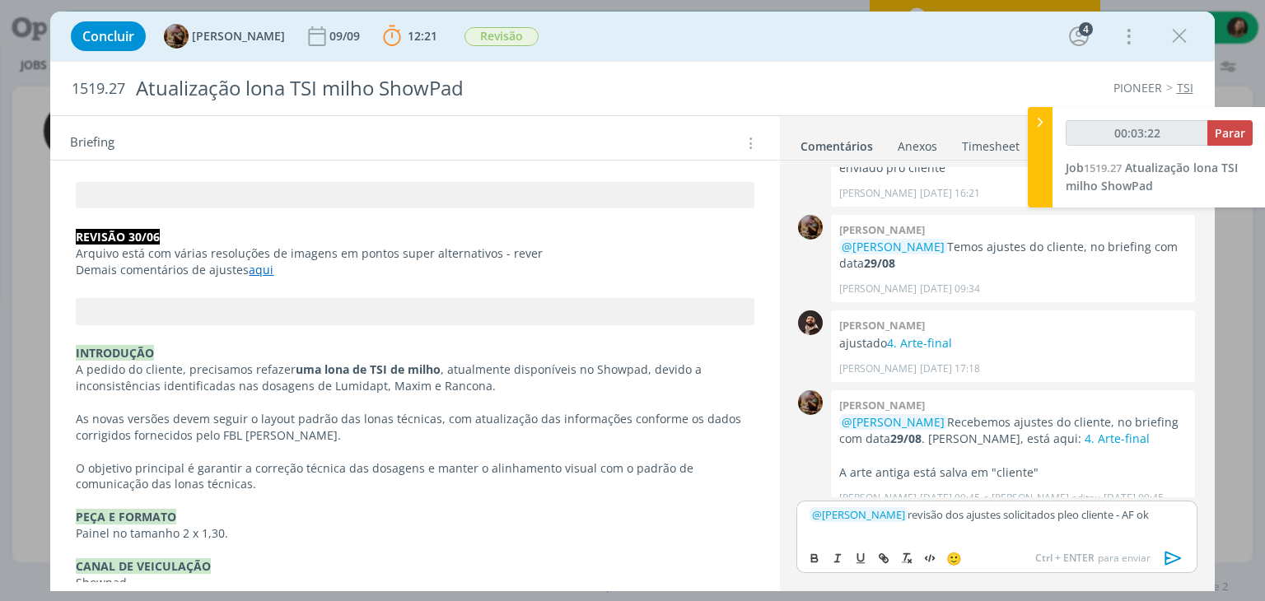
click at [1166, 518] on p "﻿ @ Amanda Rodrigues ﻿ revisão dos ajustes solicitados pleo cliente - AF ok" at bounding box center [996, 514] width 374 height 15
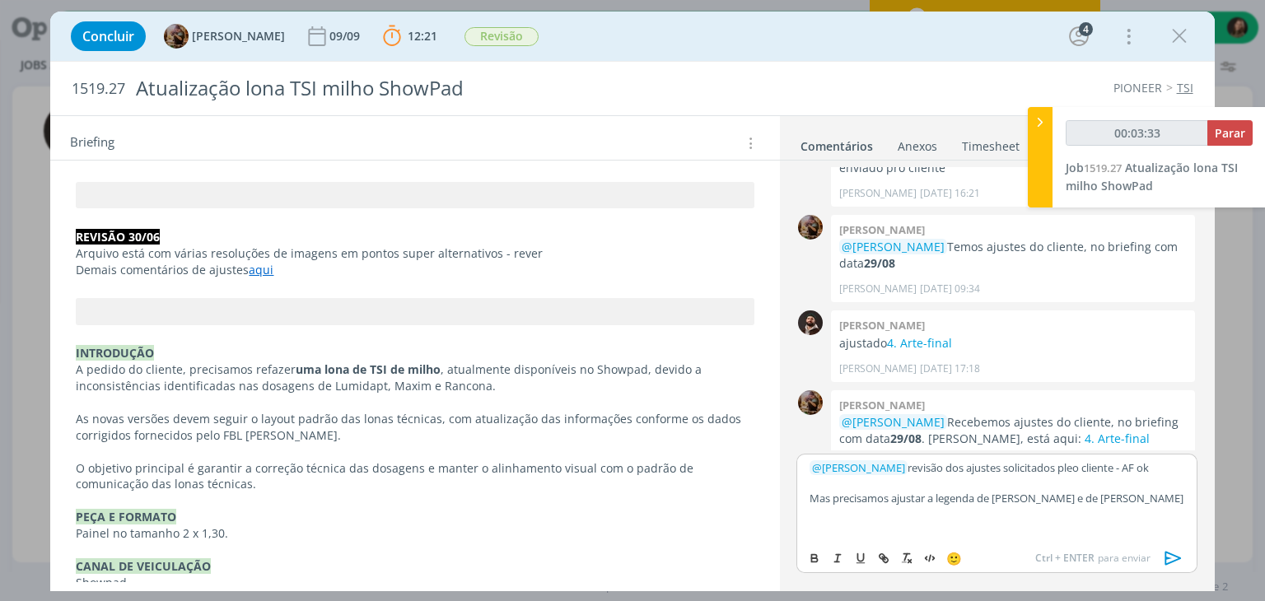
scroll to position [180, 0]
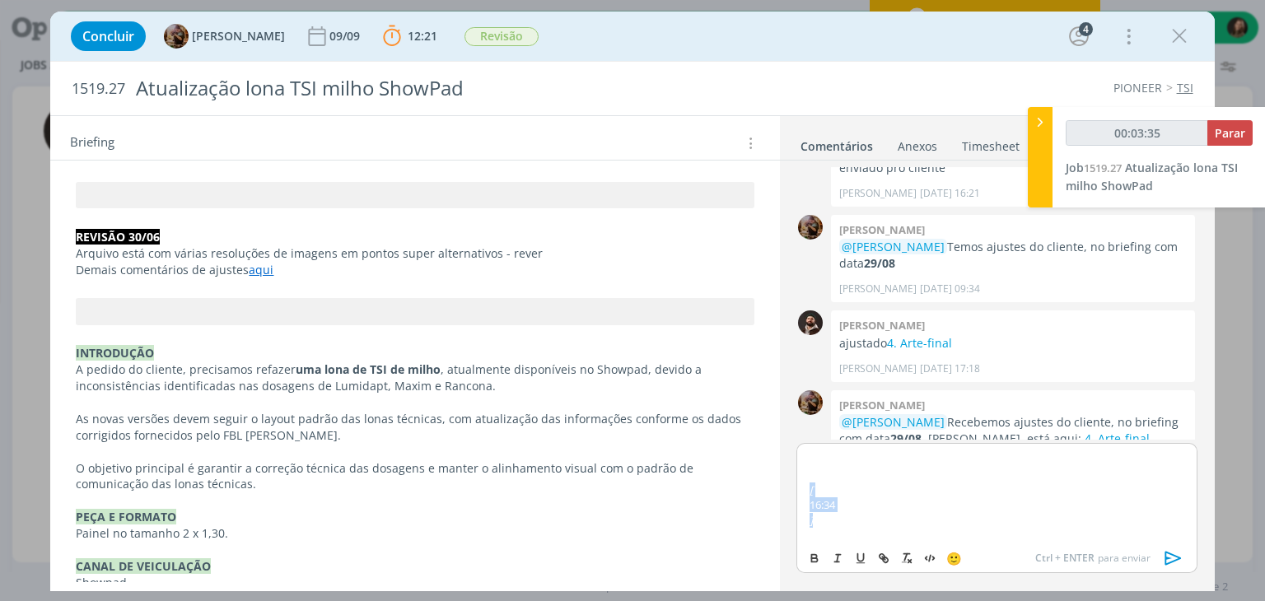
drag, startPoint x: 834, startPoint y: 516, endPoint x: 808, endPoint y: 485, distance: 40.9
click at [808, 485] on div "﻿ @ Amanda Rodrigues ﻿ revisão dos ajustes solicitados pleo cliente - AF ok Mas…" at bounding box center [996, 492] width 400 height 99
drag, startPoint x: 828, startPoint y: 501, endPoint x: 820, endPoint y: 496, distance: 10.1
click at [820, 496] on div "﻿ @ Amanda Rodrigues ﻿ revisão dos ajustes solicitados pleo cliente - AF ok Mas…" at bounding box center [996, 492] width 400 height 99
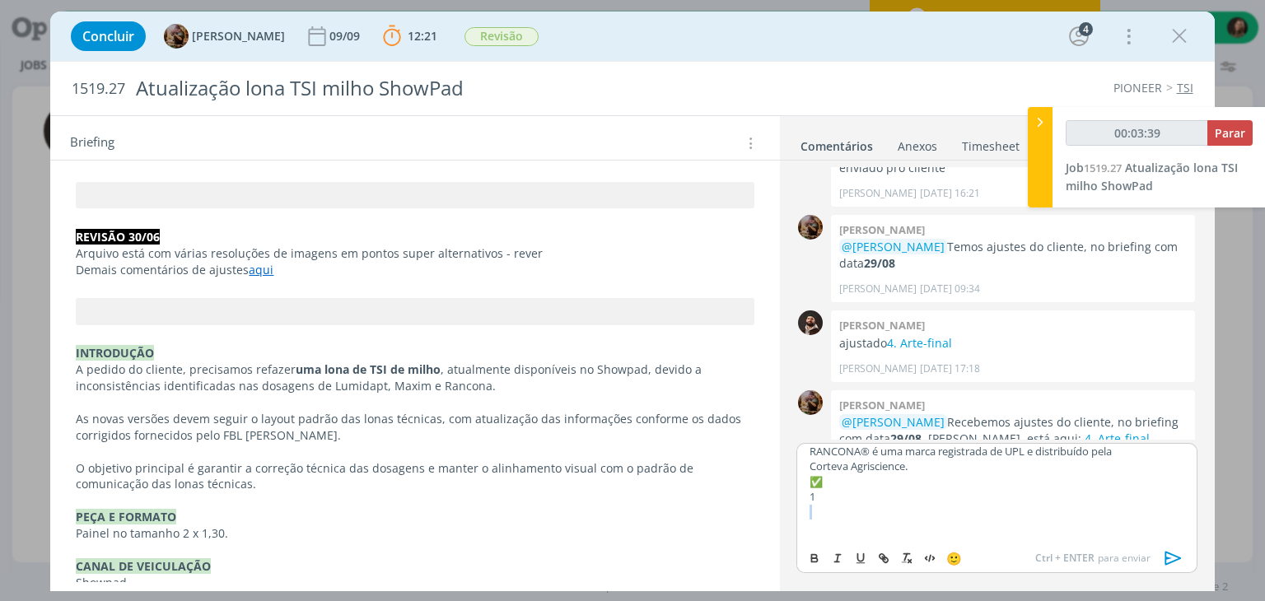
click at [827, 499] on p "1" at bounding box center [996, 496] width 374 height 15
click at [811, 472] on p "RANCONA® é uma marca registrada de UPL e distribuído pela Corteva Agriscience." at bounding box center [996, 461] width 374 height 30
drag, startPoint x: 906, startPoint y: 477, endPoint x: 925, endPoint y: 475, distance: 19.0
click at [925, 477] on p "dialog" at bounding box center [996, 484] width 374 height 15
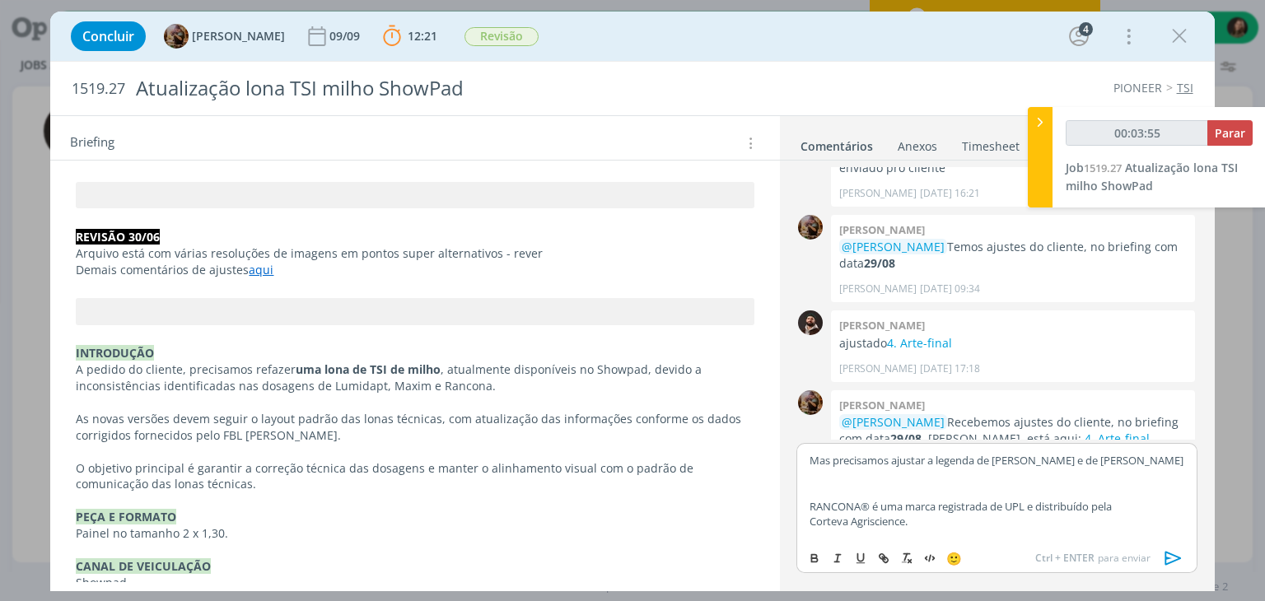
scroll to position [0, 0]
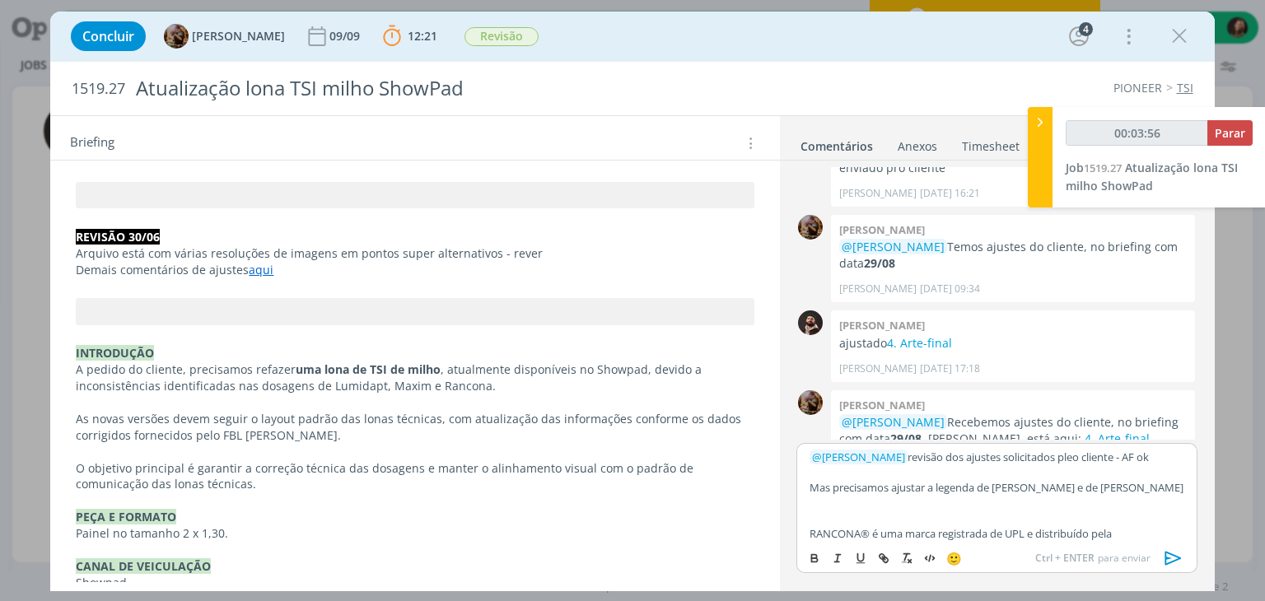
click at [850, 511] on p "dialog" at bounding box center [996, 518] width 374 height 15
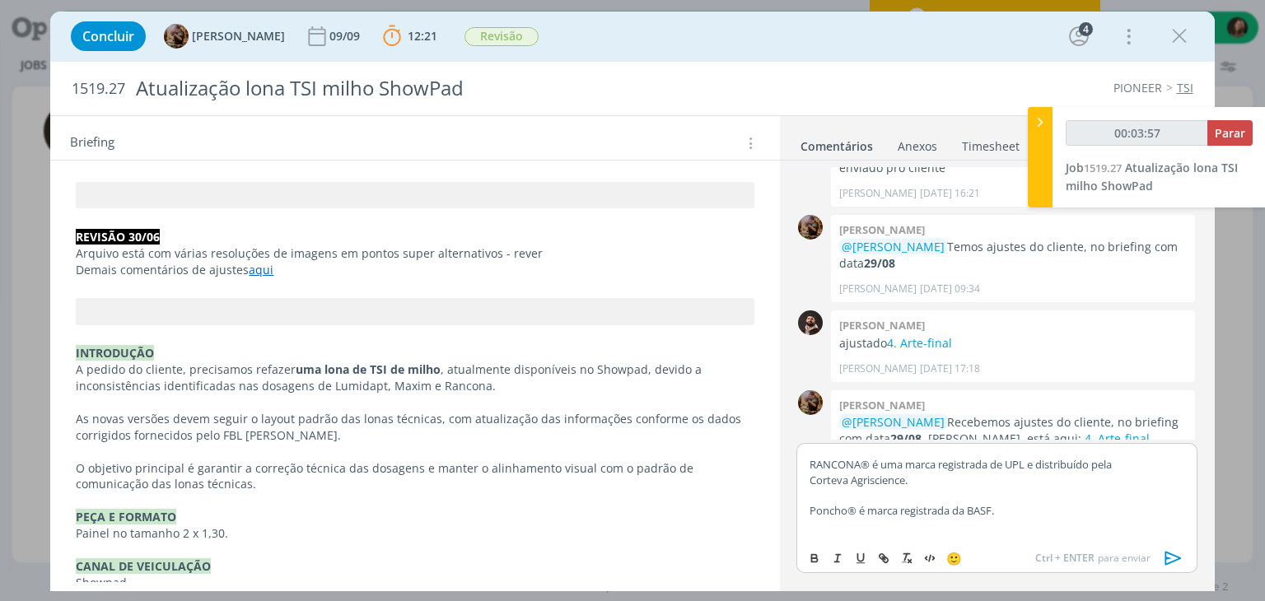
scroll to position [82, 0]
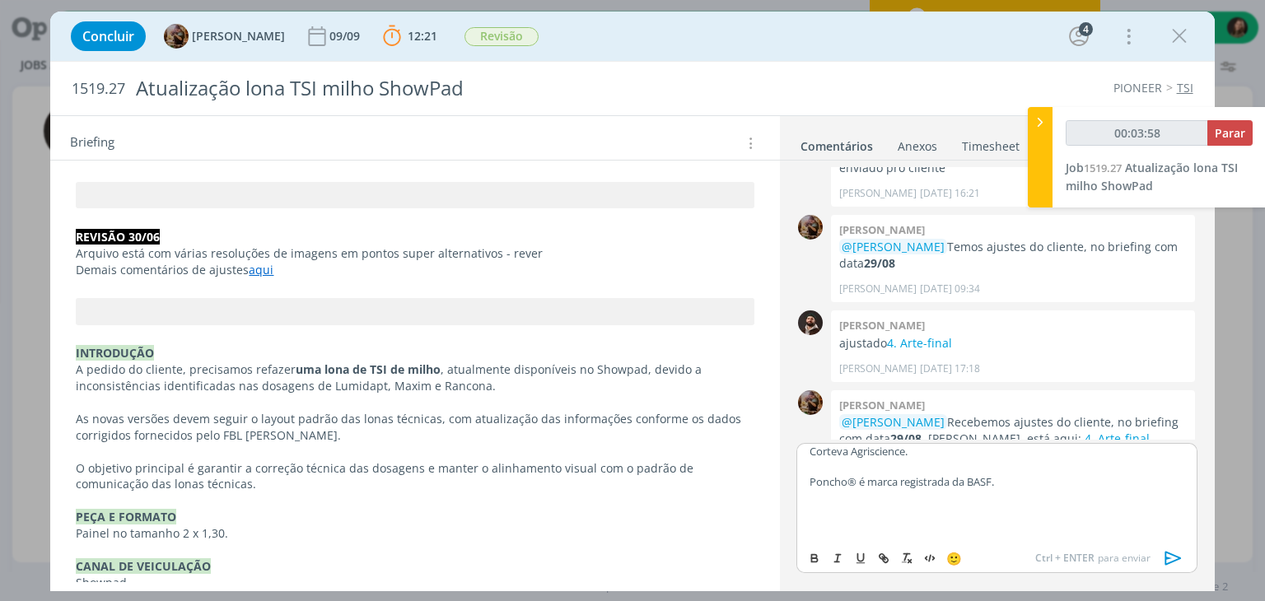
click at [1164, 565] on icon "dialog" at bounding box center [1173, 558] width 25 height 25
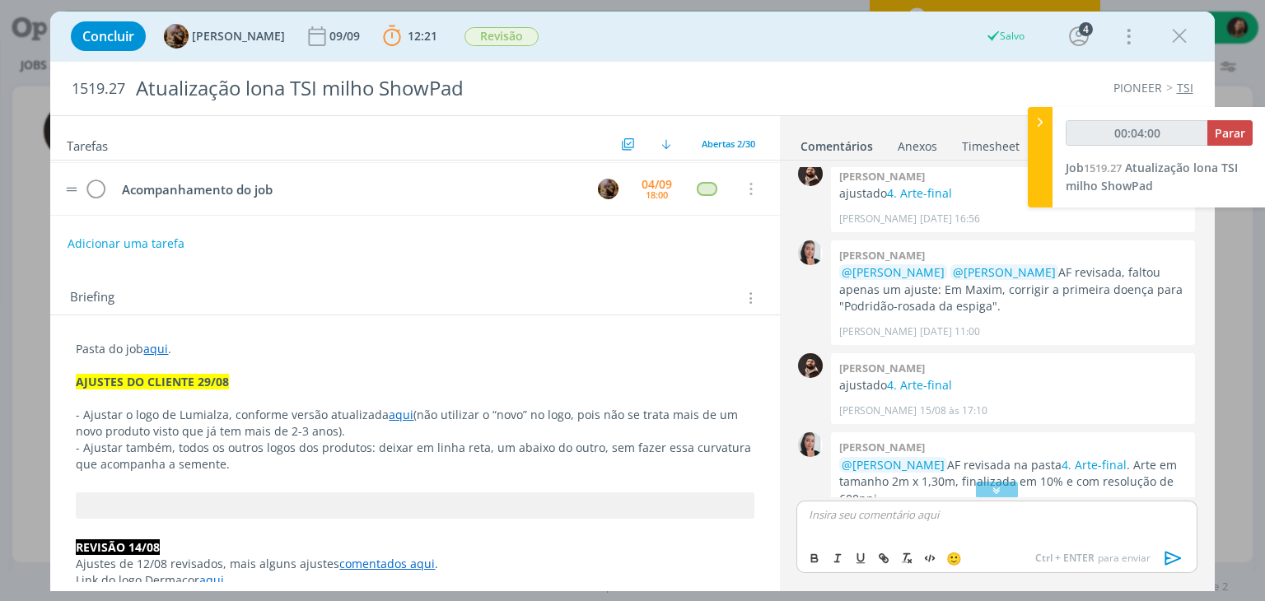
scroll to position [0, 0]
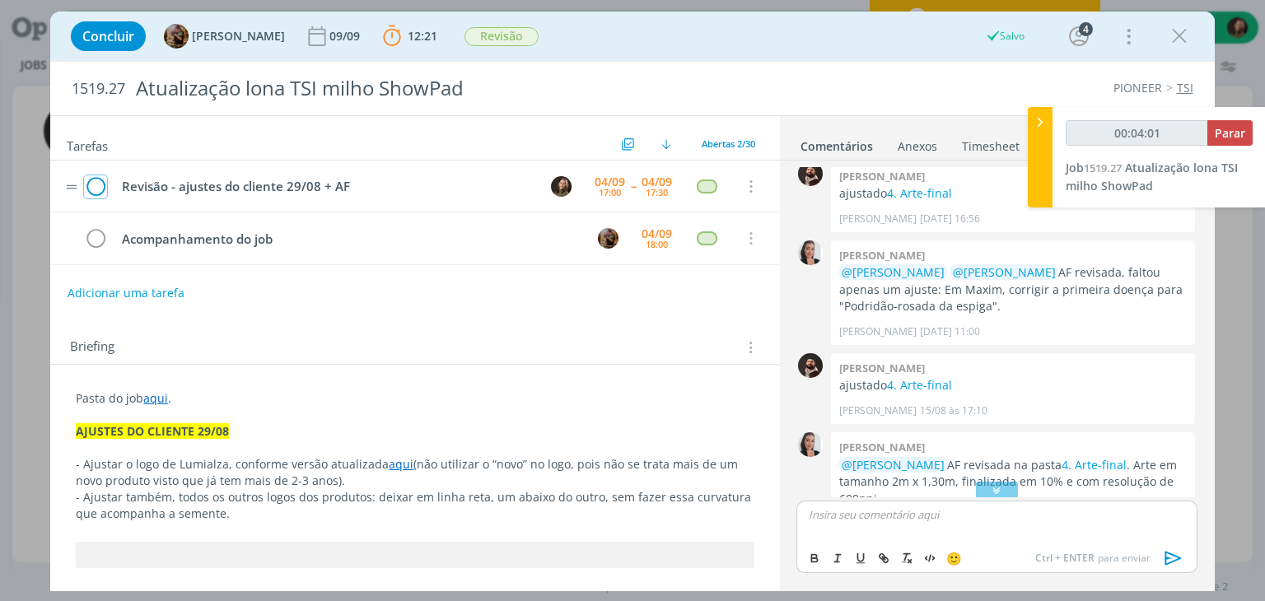
click at [100, 182] on icon "dialog" at bounding box center [95, 187] width 23 height 25
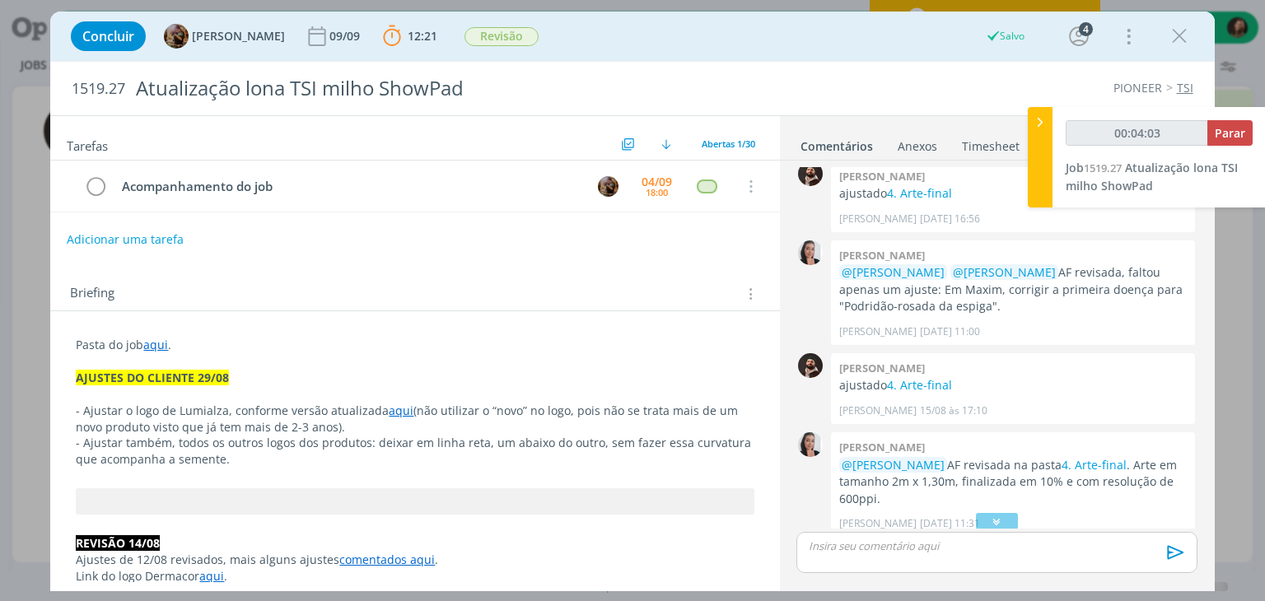
click at [135, 231] on button "Adicionar uma tarefa" at bounding box center [125, 240] width 117 height 28
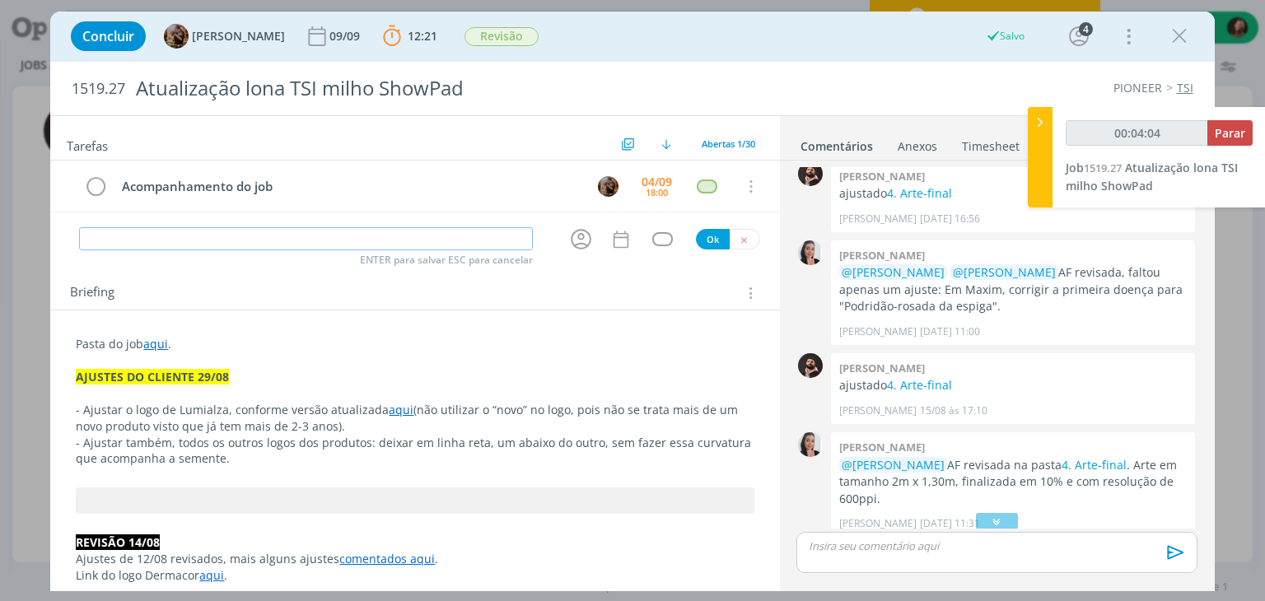
click at [131, 240] on input "dialog" at bounding box center [306, 238] width 454 height 23
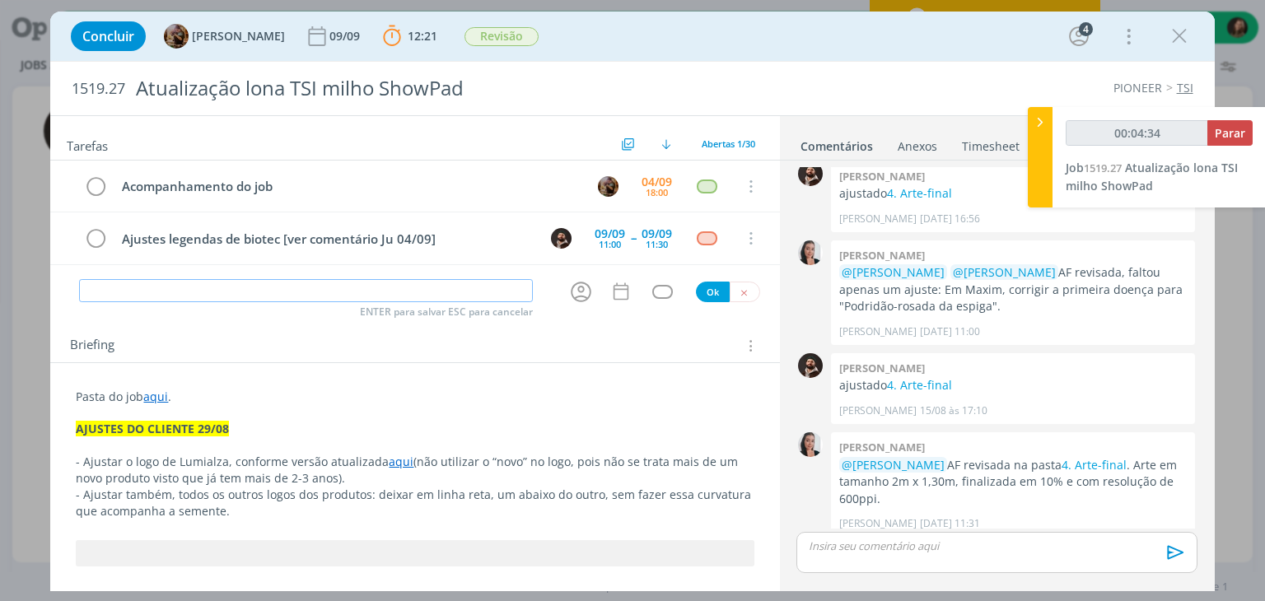
scroll to position [1670, 0]
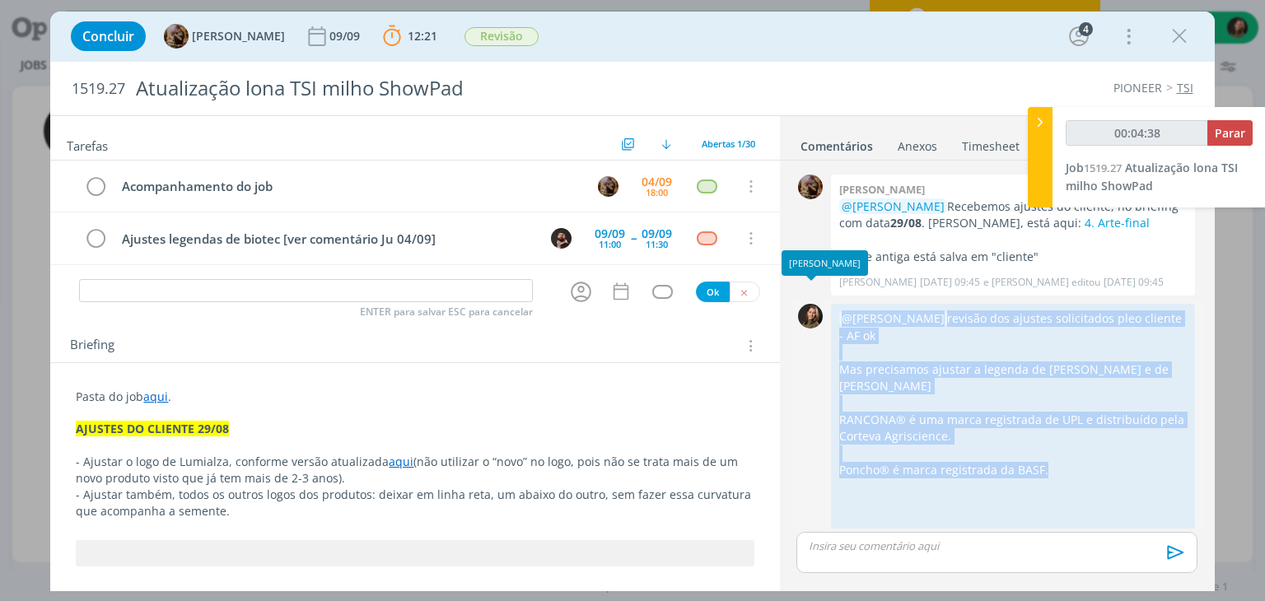
drag, startPoint x: 1046, startPoint y: 440, endPoint x: 822, endPoint y: 310, distance: 259.0
click at [822, 309] on div "0 @Amanda Rodrigues revisão dos ajustes solicitados pleo cliente - AF ok Mas pr…" at bounding box center [996, 432] width 413 height 264
copy div "0 @Amanda Rodrigues revisão dos ajustes solicitados pleo cliente - AF ok Mas pr…"
click at [1176, 540] on icon "dialog" at bounding box center [1176, 548] width 18 height 16
click at [1101, 512] on link "Excluir" at bounding box center [1120, 525] width 130 height 26
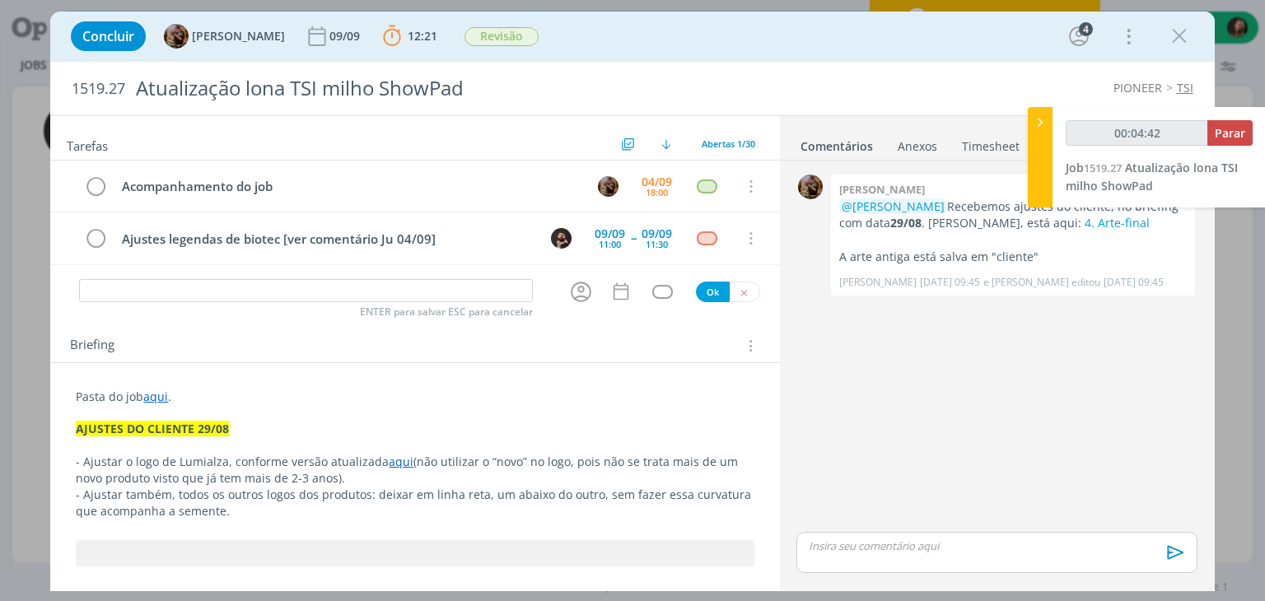
scroll to position [1495, 0]
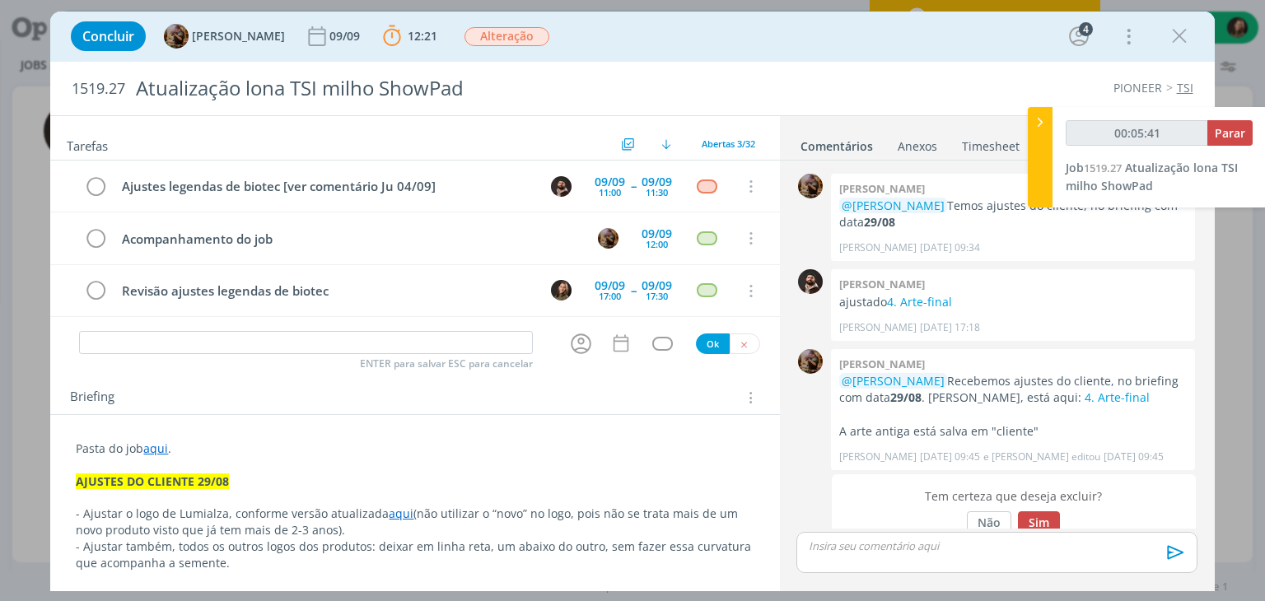
type input "00:10:00"
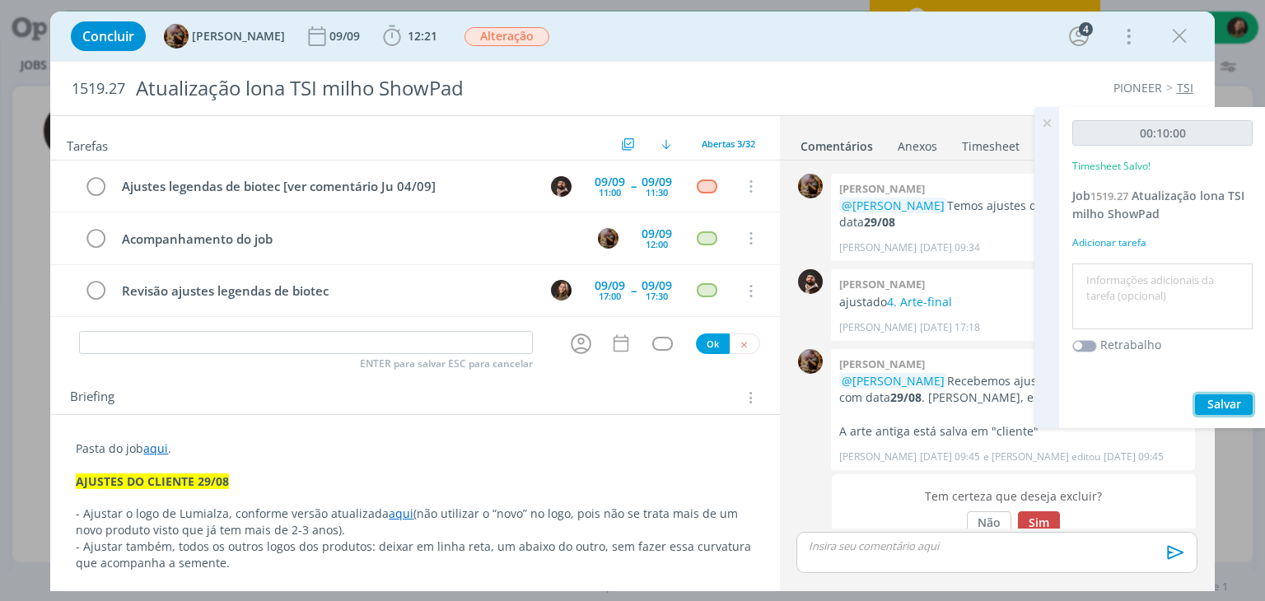
click at [1222, 400] on span "Salvar" at bounding box center [1224, 404] width 34 height 16
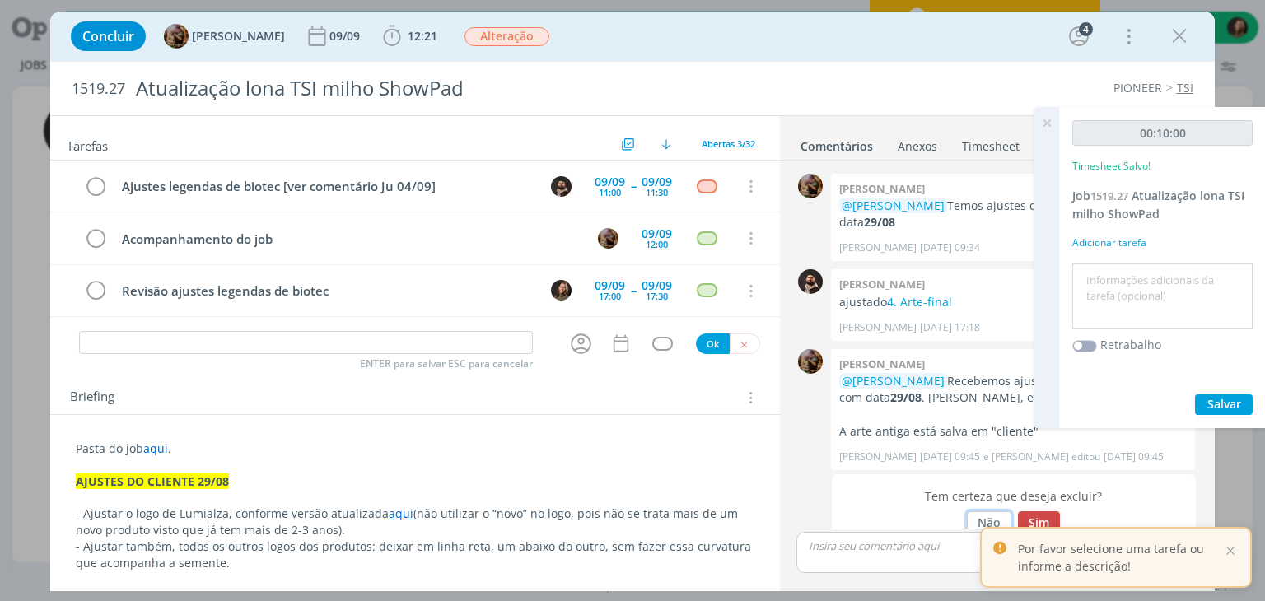
click at [985, 511] on button "Não" at bounding box center [989, 522] width 44 height 23
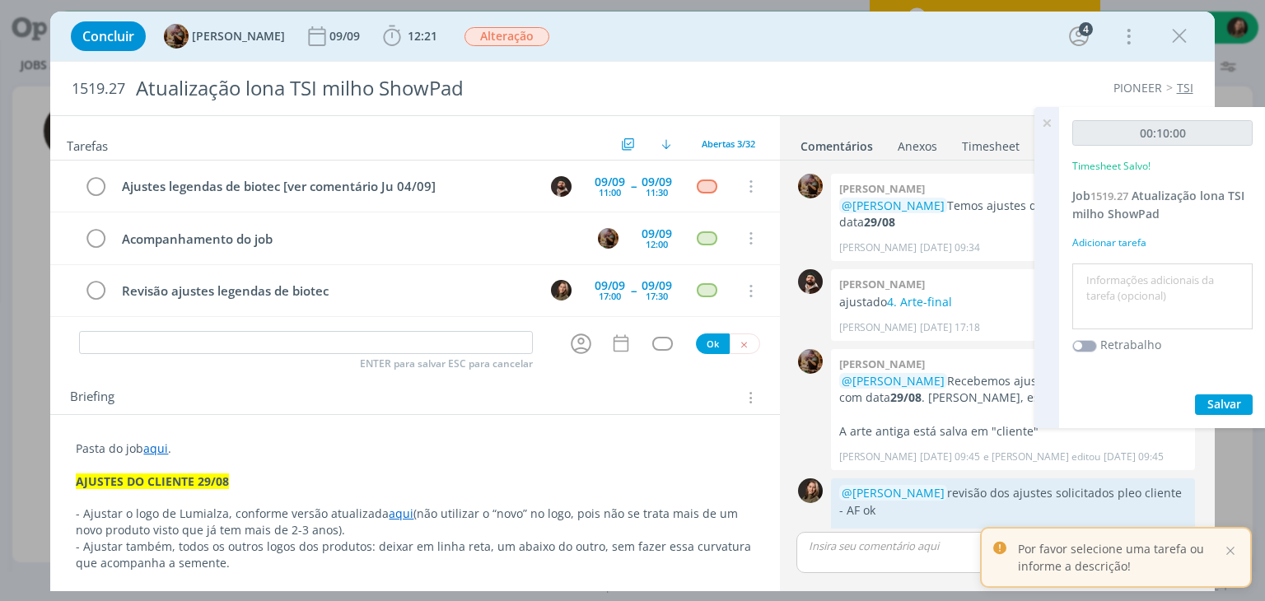
click at [1050, 123] on icon at bounding box center [1047, 123] width 30 height 32
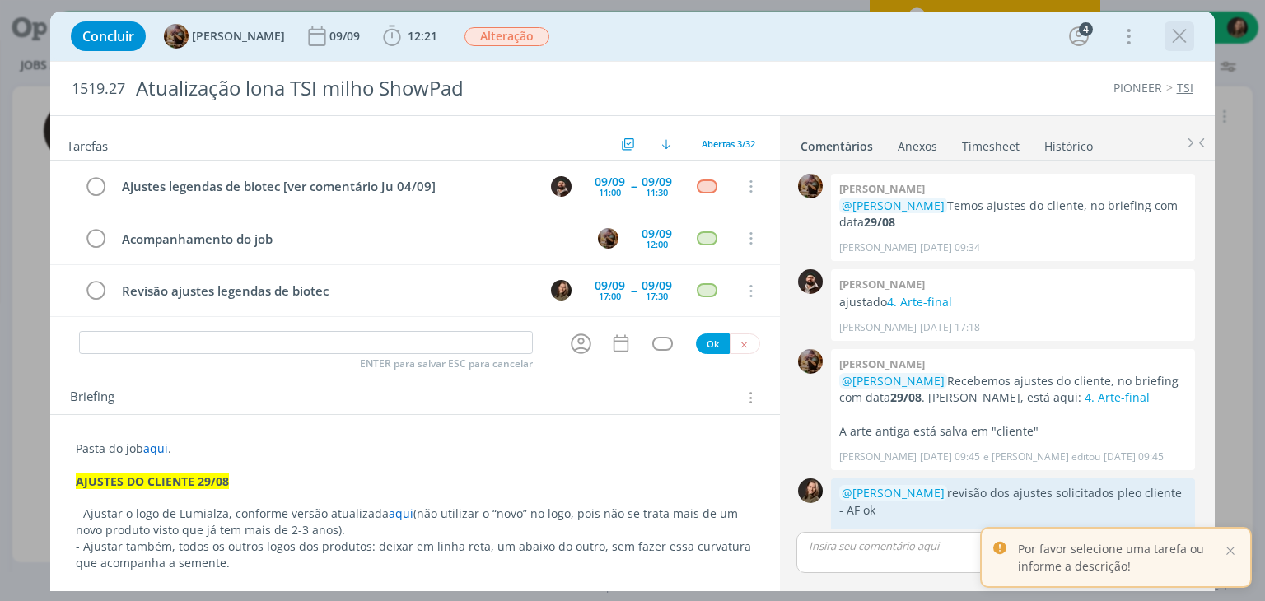
click at [1182, 30] on icon "dialog" at bounding box center [1179, 36] width 25 height 25
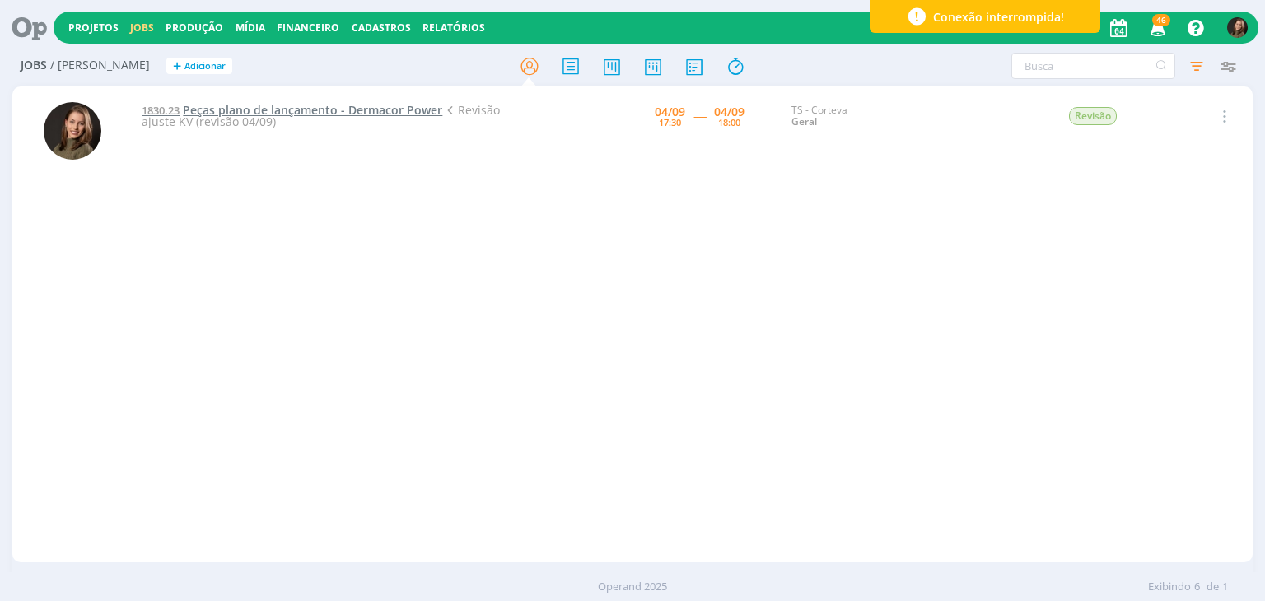
click at [276, 110] on span "Peças plano de lançamento - Dermacor Power" at bounding box center [312, 110] width 259 height 16
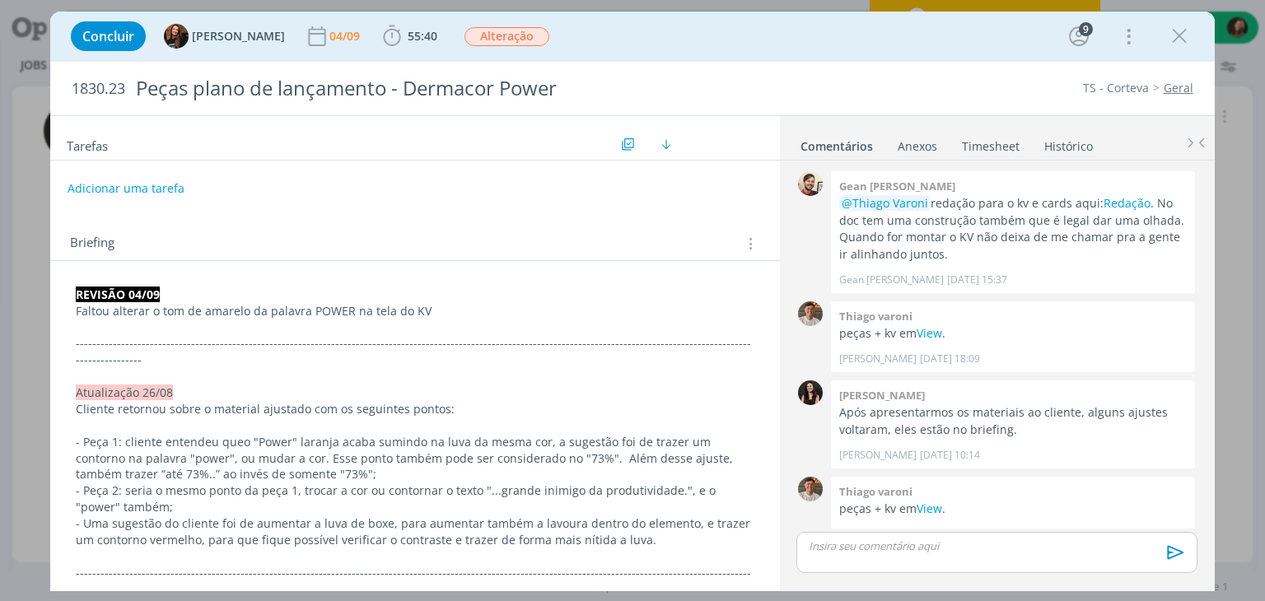
scroll to position [1832, 0]
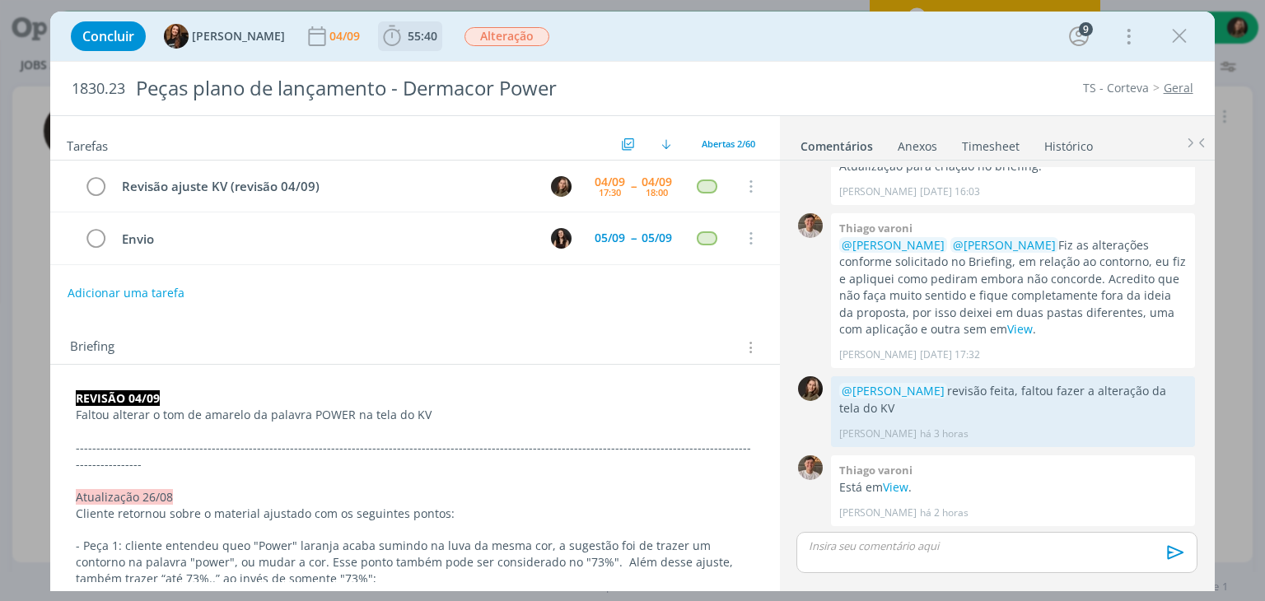
click at [408, 30] on span "55:40" at bounding box center [423, 36] width 30 height 16
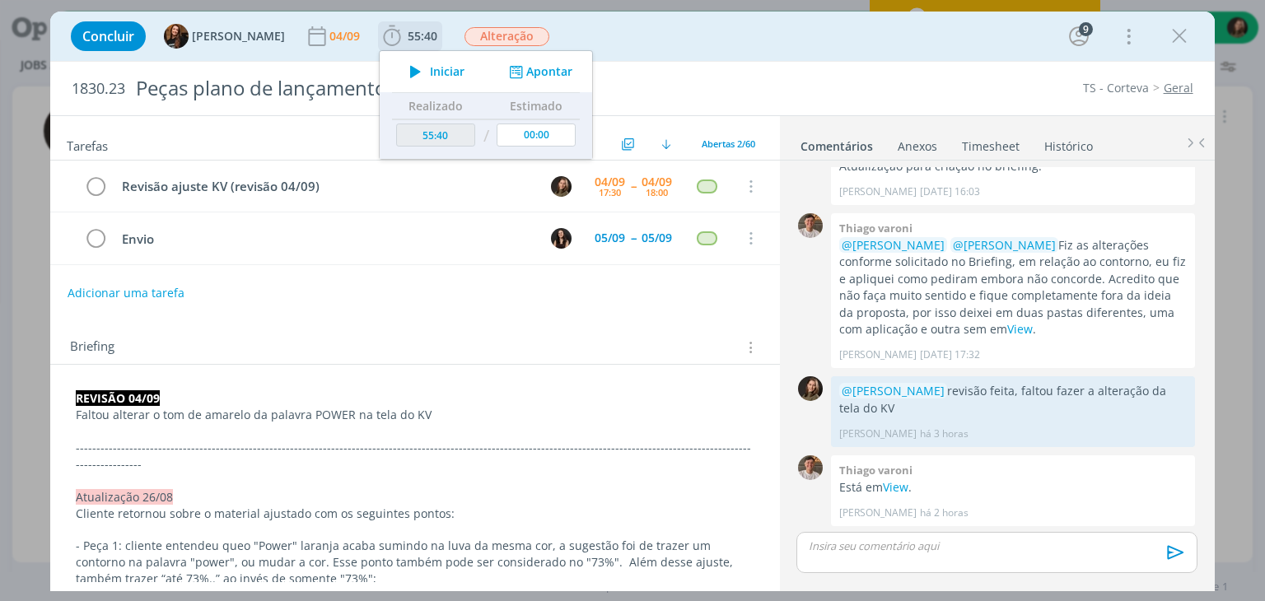
click at [406, 68] on icon "dialog" at bounding box center [415, 71] width 29 height 21
click at [896, 492] on p "Está em View ." at bounding box center [1012, 487] width 347 height 16
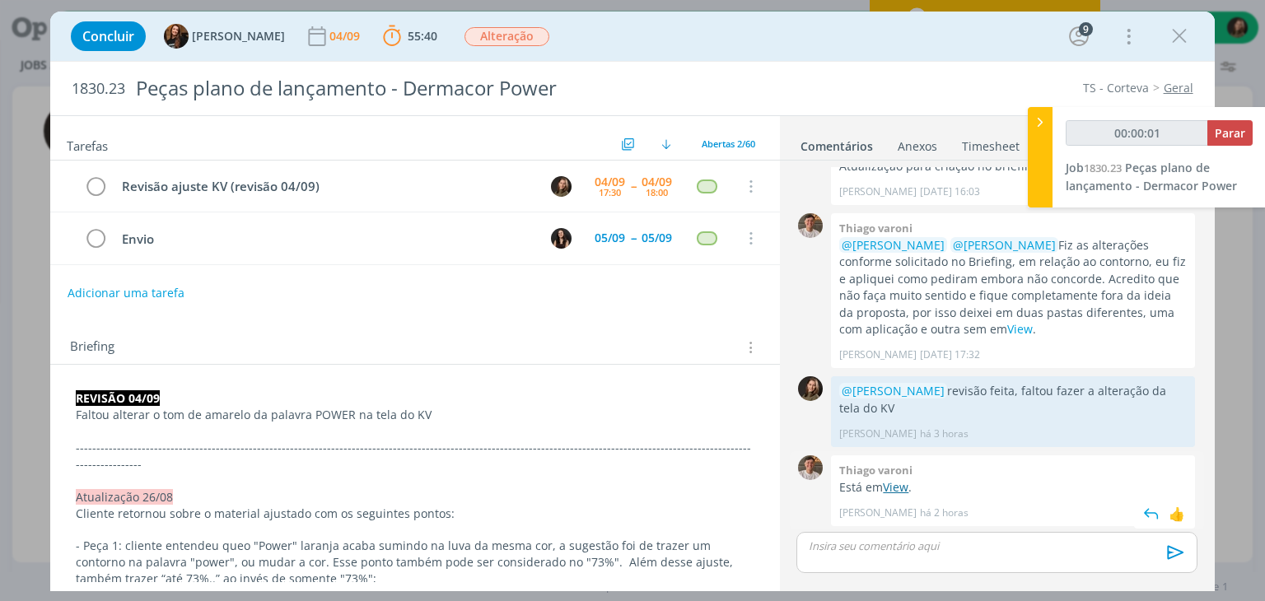
click at [896, 485] on link "View" at bounding box center [896, 487] width 26 height 16
click at [891, 485] on link "View" at bounding box center [896, 487] width 26 height 16
click at [63, 278] on div "Adicionar uma tarefa" at bounding box center [414, 293] width 729 height 30
click at [847, 547] on p "dialog" at bounding box center [996, 546] width 374 height 15
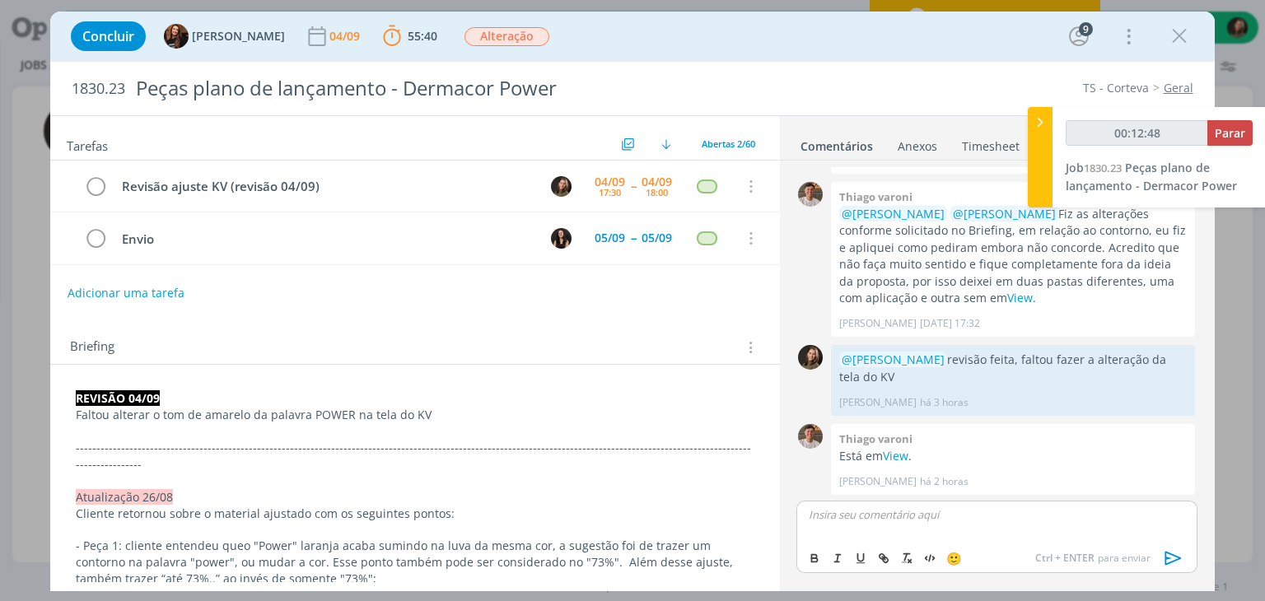
type input "00:12:49"
click at [917, 537] on span "[PERSON_NAME]" at bounding box center [898, 538] width 102 height 18
click at [1000, 544] on span "[PERSON_NAME]" at bounding box center [986, 538] width 102 height 18
drag, startPoint x: 1087, startPoint y: 515, endPoint x: 1126, endPoint y: 515, distance: 39.5
click at [1126, 515] on p "﻿ @ Tayná Morsch ﻿ ﻿ @ Isabelle Silva ﻿ nova versão na pasta cliente" at bounding box center [996, 514] width 374 height 15
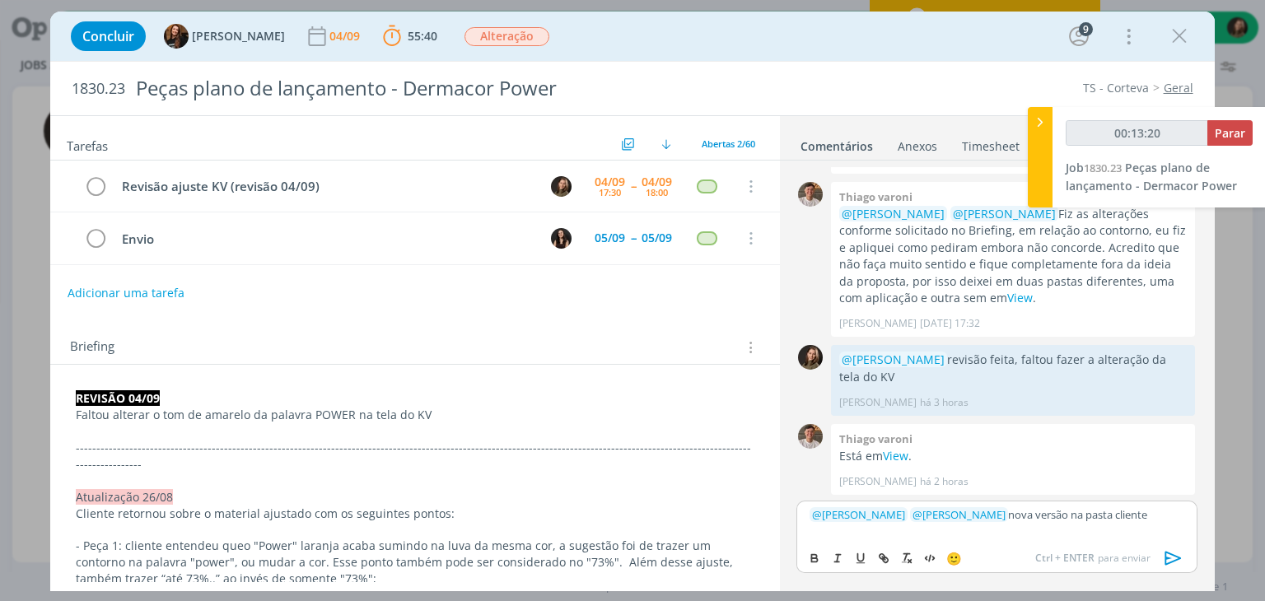
type input "00:13:21"
click at [883, 561] on icon "dialog" at bounding box center [883, 558] width 13 height 13
type input "cliente"
type input "00:13:22"
paste input "https://sobeae.sharepoint.com/sites/SOBEAE/Documentos%20Compartilhados/Forms/Al…"
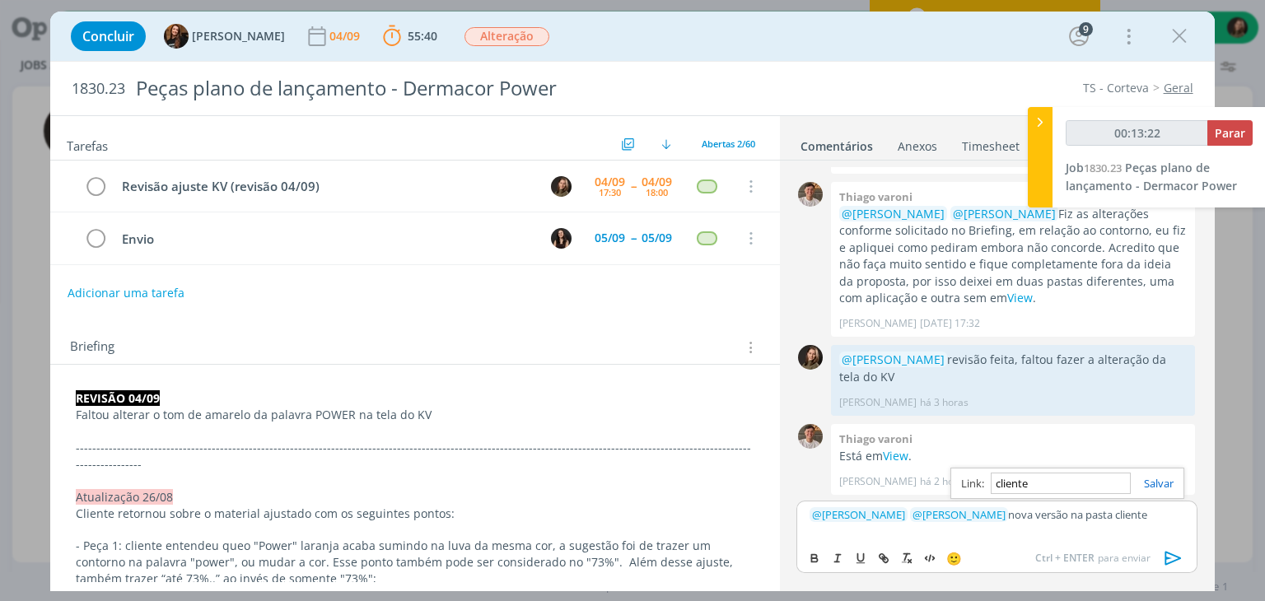
type input "https://sobeae.sharepoint.com/sites/SOBEAE/Documentos%20Compartilhados/Forms/Al…"
type input "00:13:23"
type input "https://sobeae.sharepoint.com/sites/SOBEAE/Documentos%20Compartilhados/Forms/Al…"
click at [1153, 481] on link "dialog" at bounding box center [1152, 483] width 43 height 15
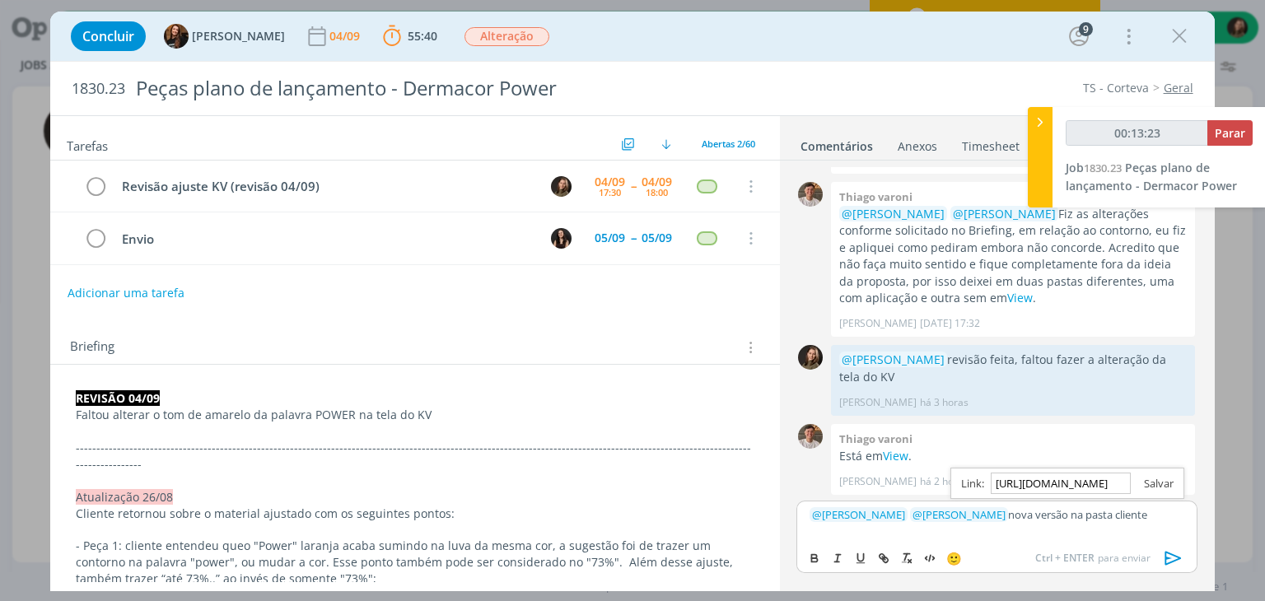
scroll to position [0, 0]
click at [1174, 567] on icon "dialog" at bounding box center [1173, 558] width 25 height 25
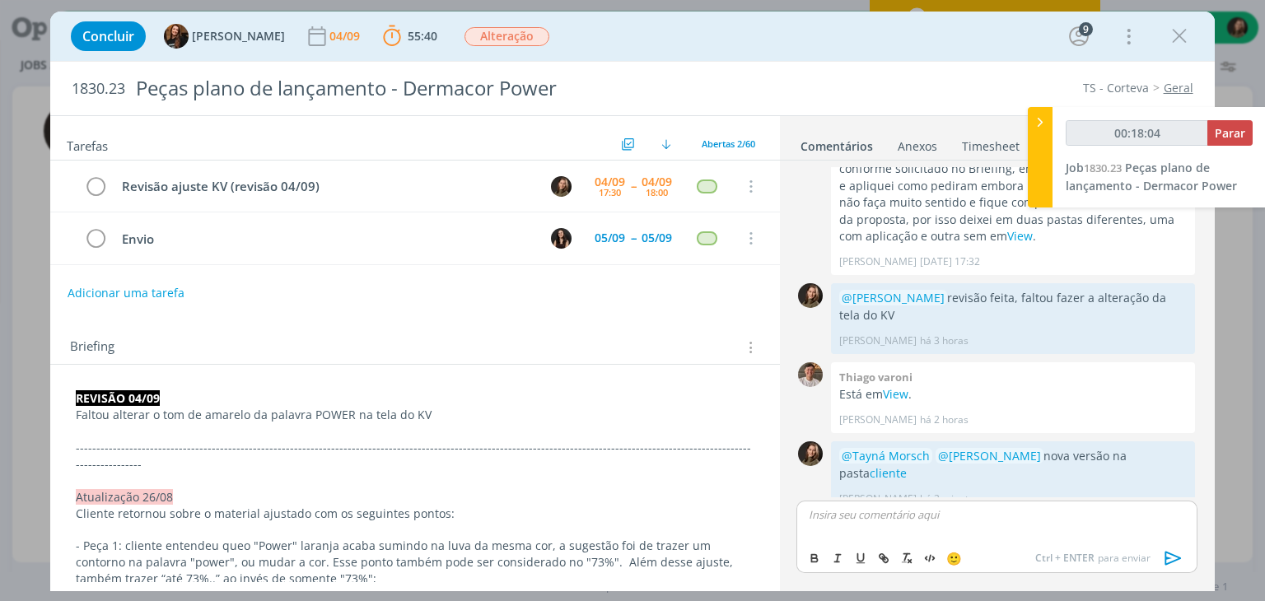
type input "00:18:05"
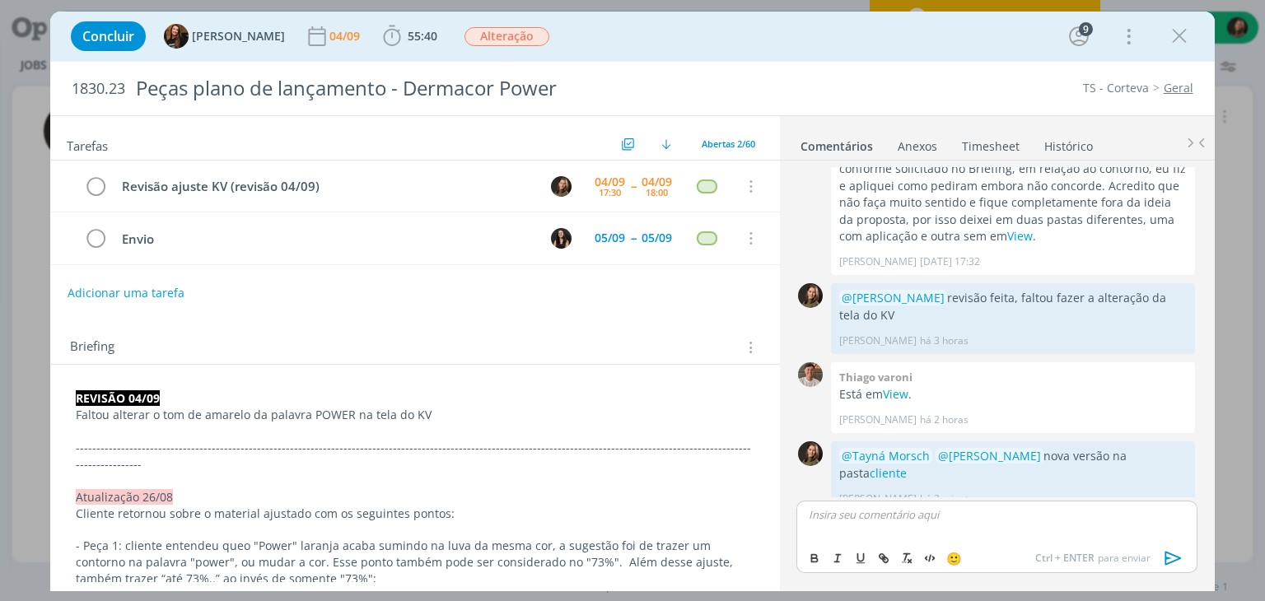
click at [408, 15] on div "Concluir Tayná Morsch 04/09 55:40 Iniciar Apontar Data * 04/09/2025 Horas * 00:…" at bounding box center [632, 36] width 1164 height 49
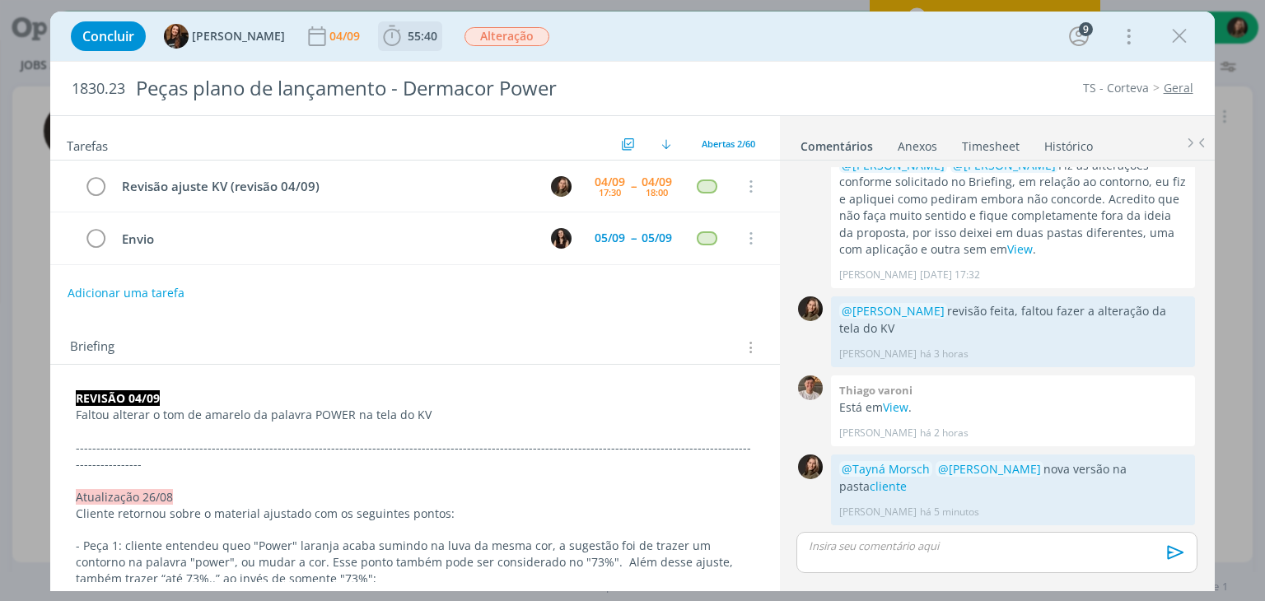
scroll to position [1894, 0]
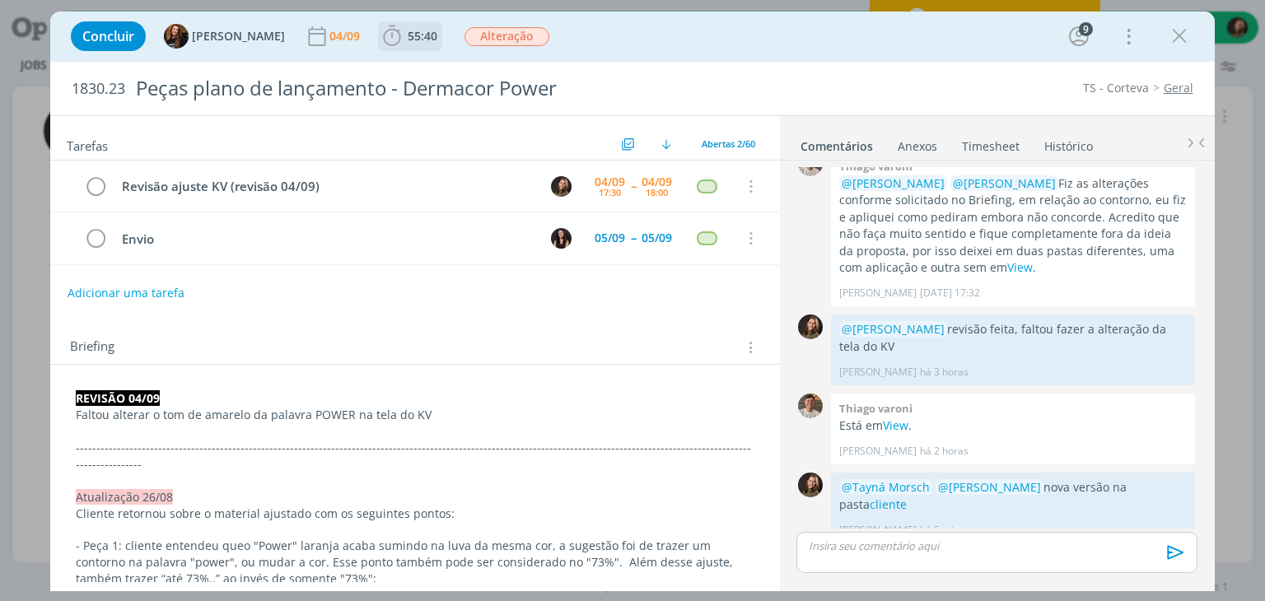
click at [408, 38] on span "55:40" at bounding box center [423, 36] width 30 height 16
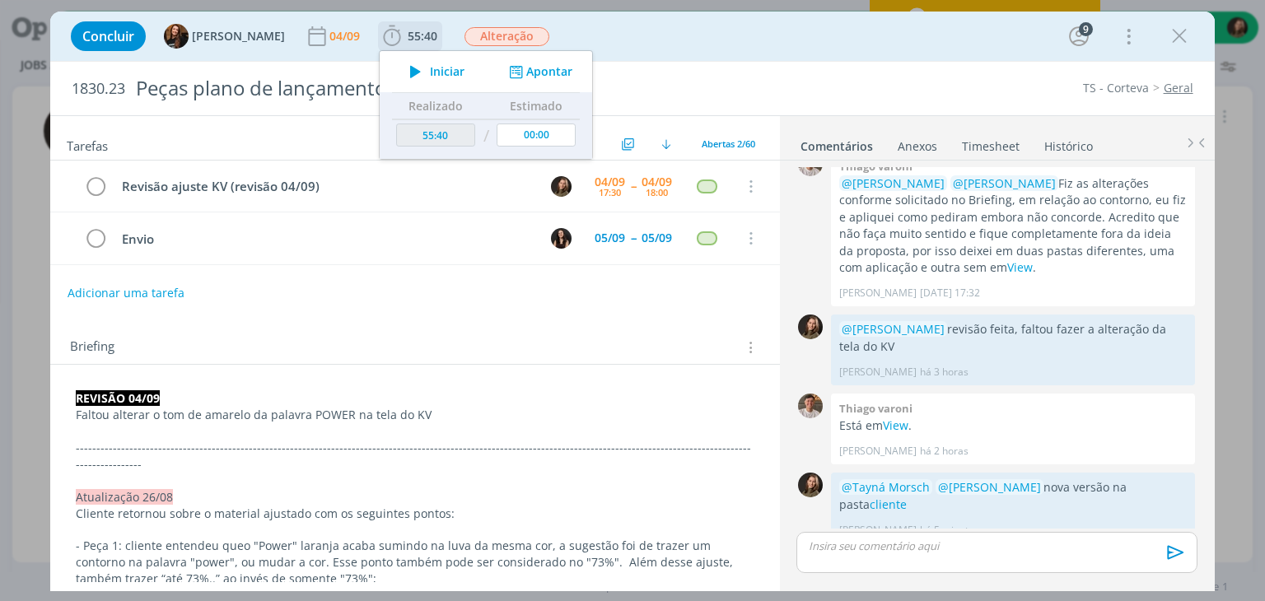
click at [412, 76] on icon "dialog" at bounding box center [415, 71] width 29 height 21
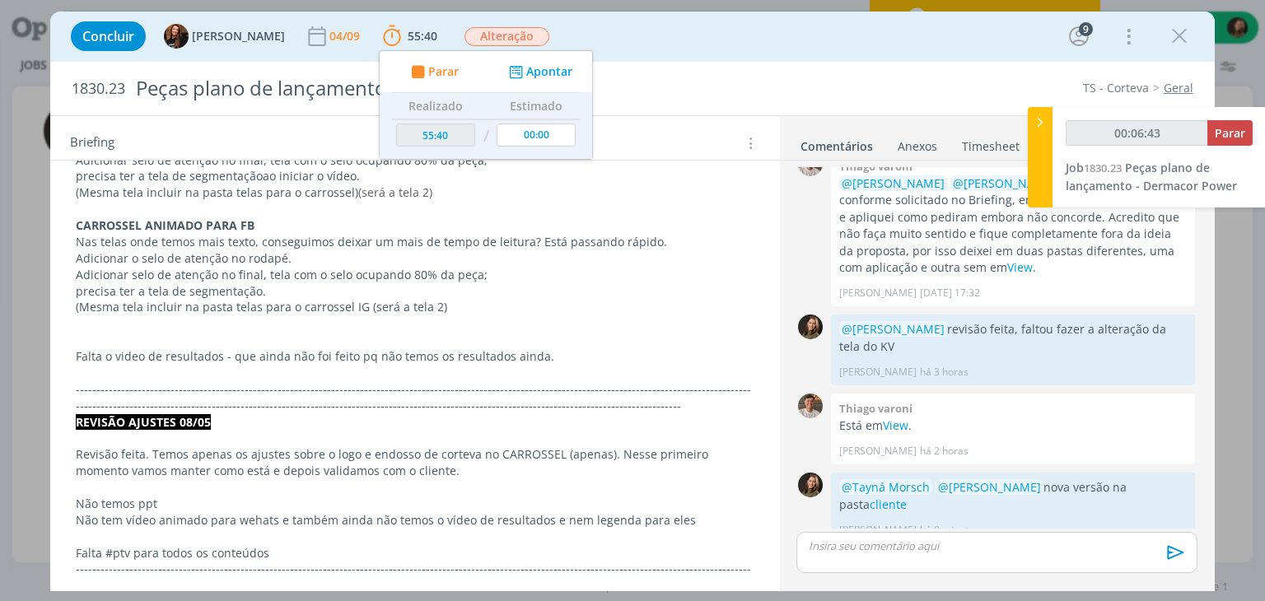
scroll to position [2553, 0]
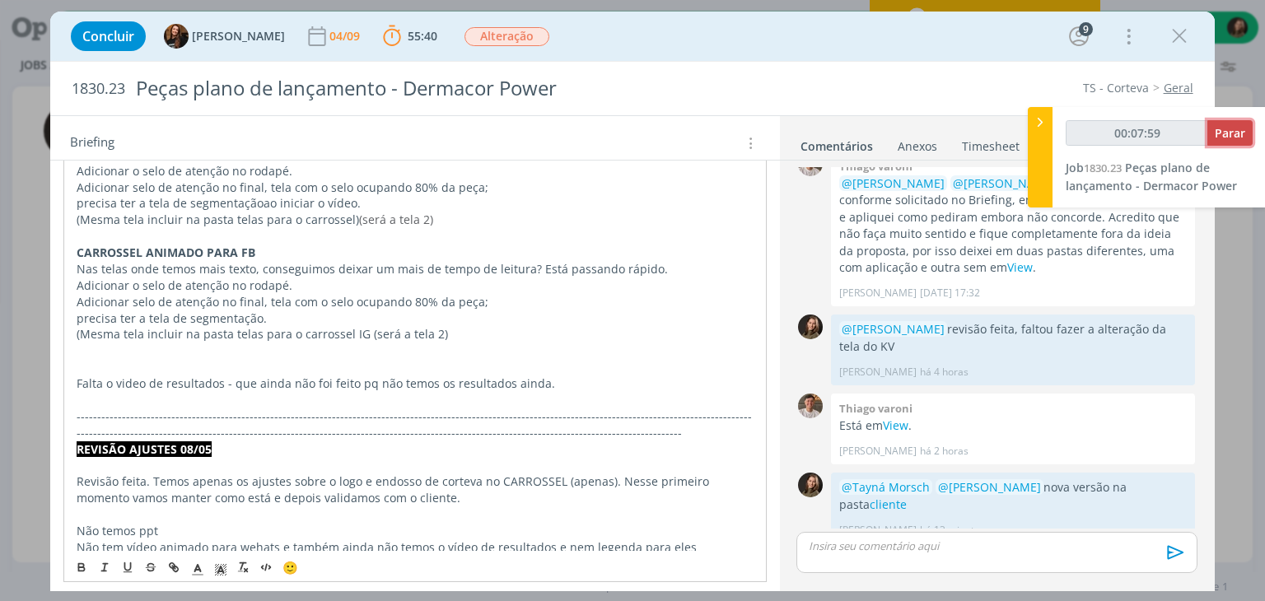
click at [1228, 126] on span "Parar" at bounding box center [1230, 133] width 30 height 16
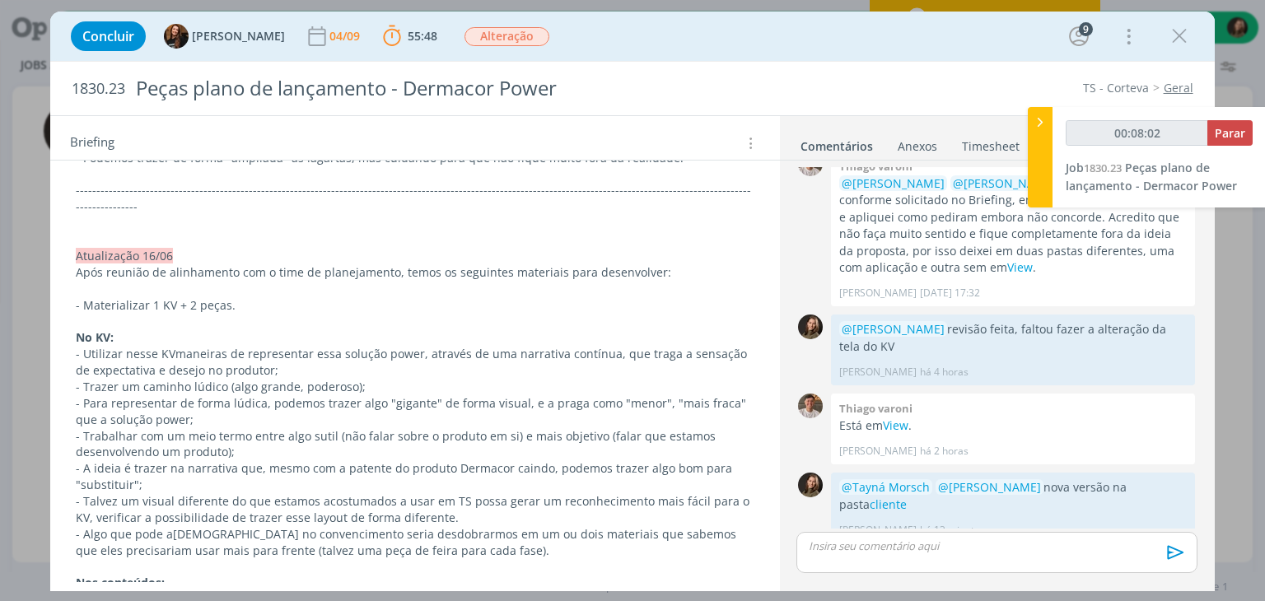
scroll to position [1235, 0]
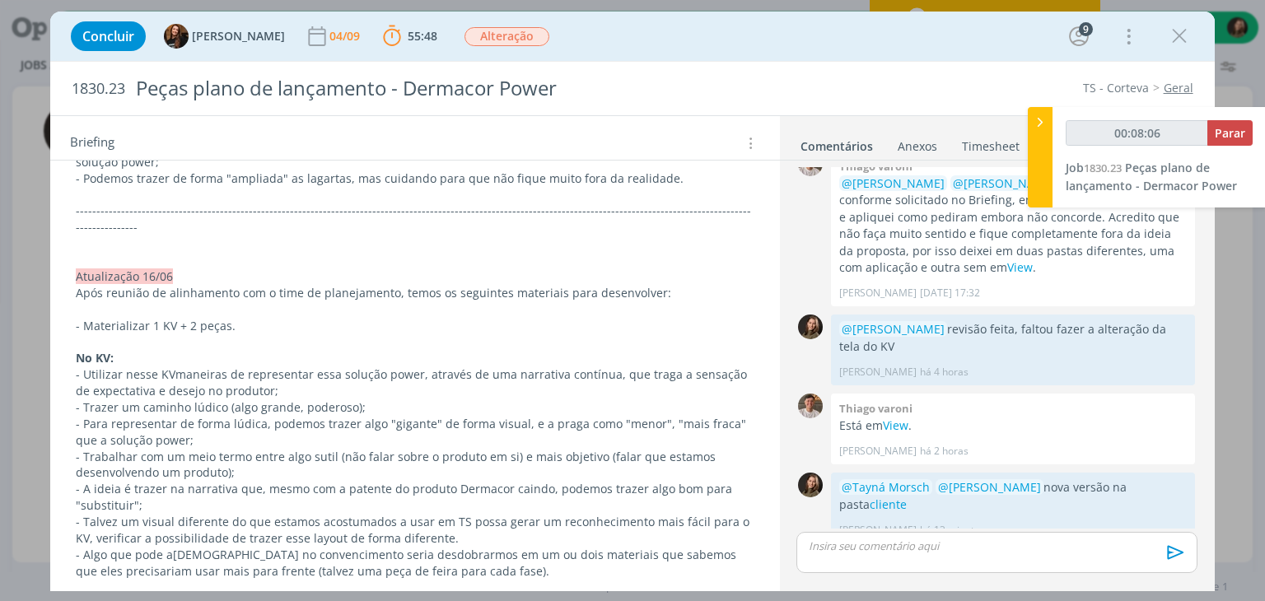
type input "00:08:00"
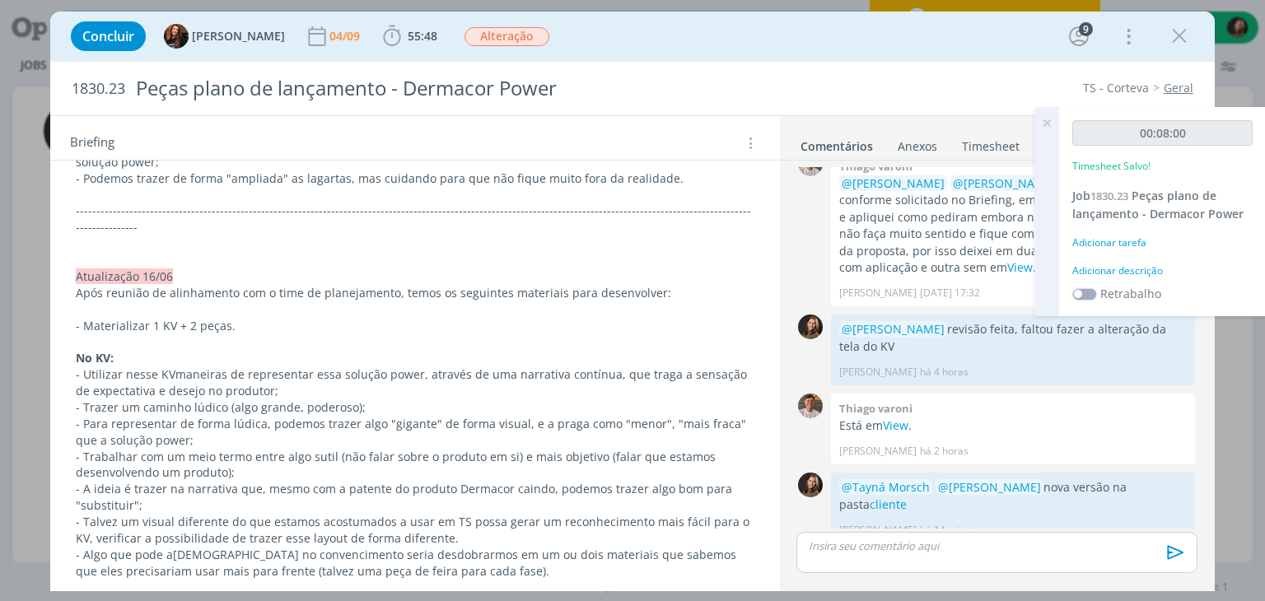
click at [1156, 272] on div "Adicionar descrição" at bounding box center [1162, 271] width 180 height 15
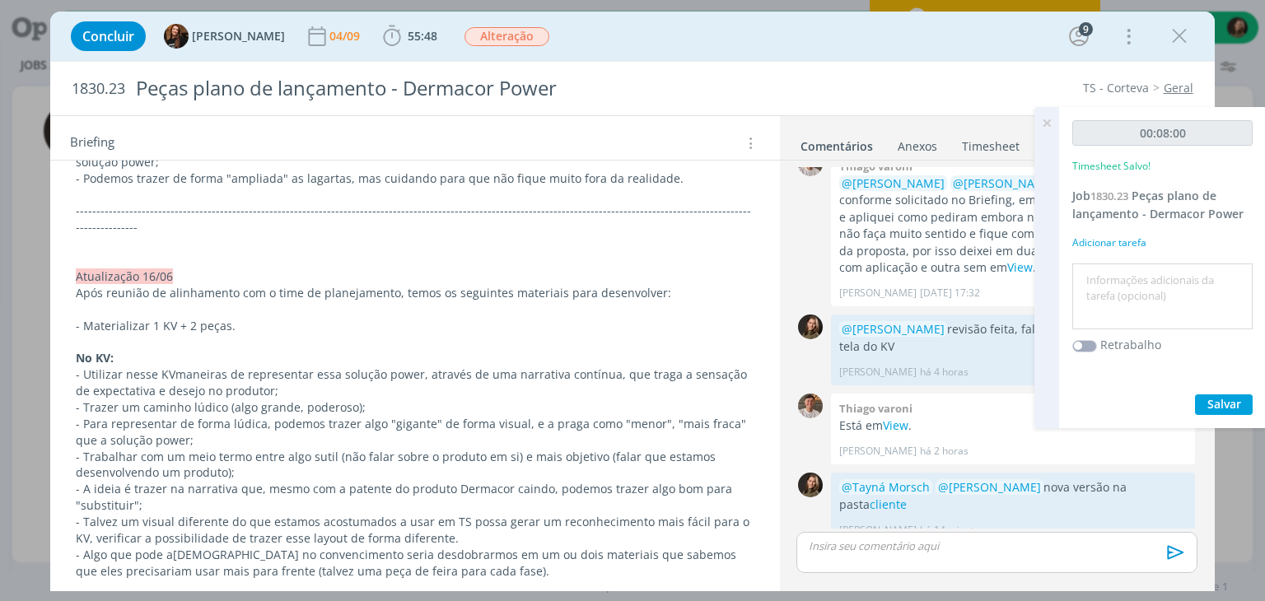
click at [1146, 272] on textarea at bounding box center [1162, 297] width 172 height 58
type textarea "revisão"
drag, startPoint x: 1213, startPoint y: 399, endPoint x: 1199, endPoint y: 345, distance: 56.1
click at [1212, 399] on span "Salvar" at bounding box center [1224, 404] width 34 height 16
click at [1043, 129] on icon at bounding box center [1047, 123] width 30 height 32
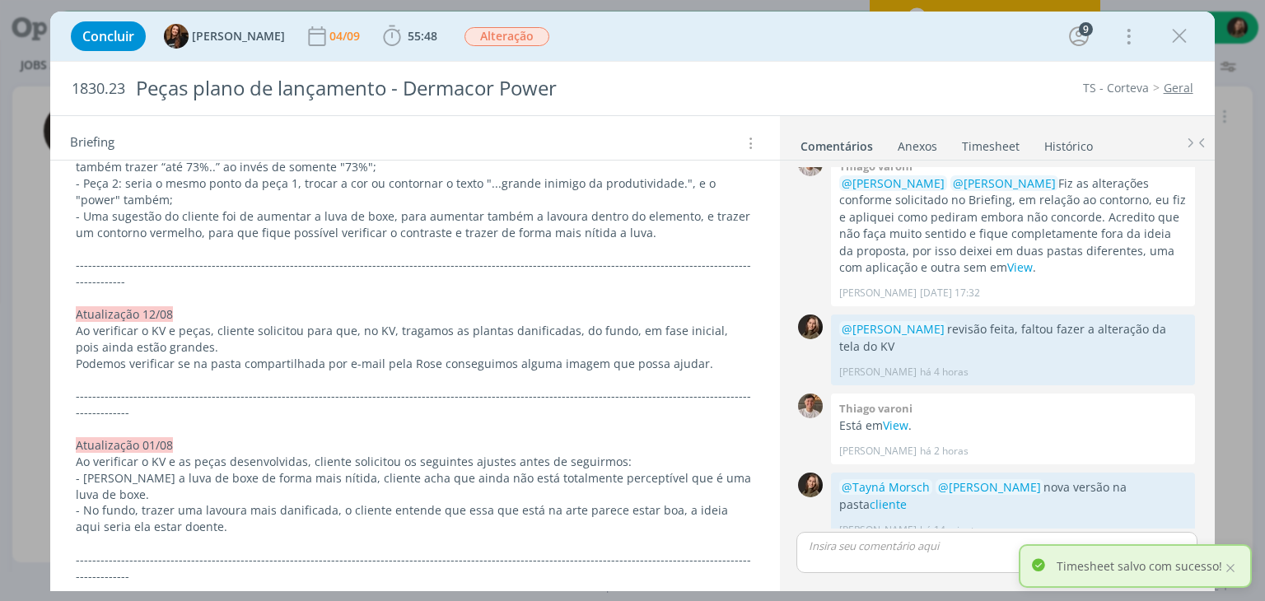
scroll to position [0, 0]
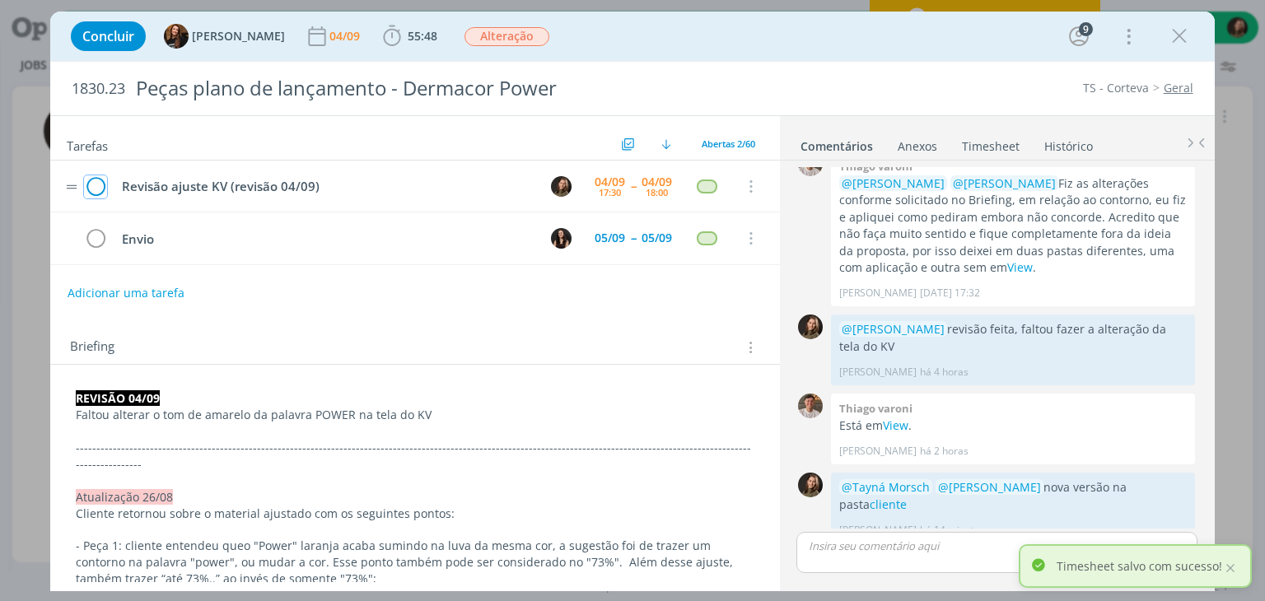
click at [92, 189] on icon "dialog" at bounding box center [95, 187] width 23 height 25
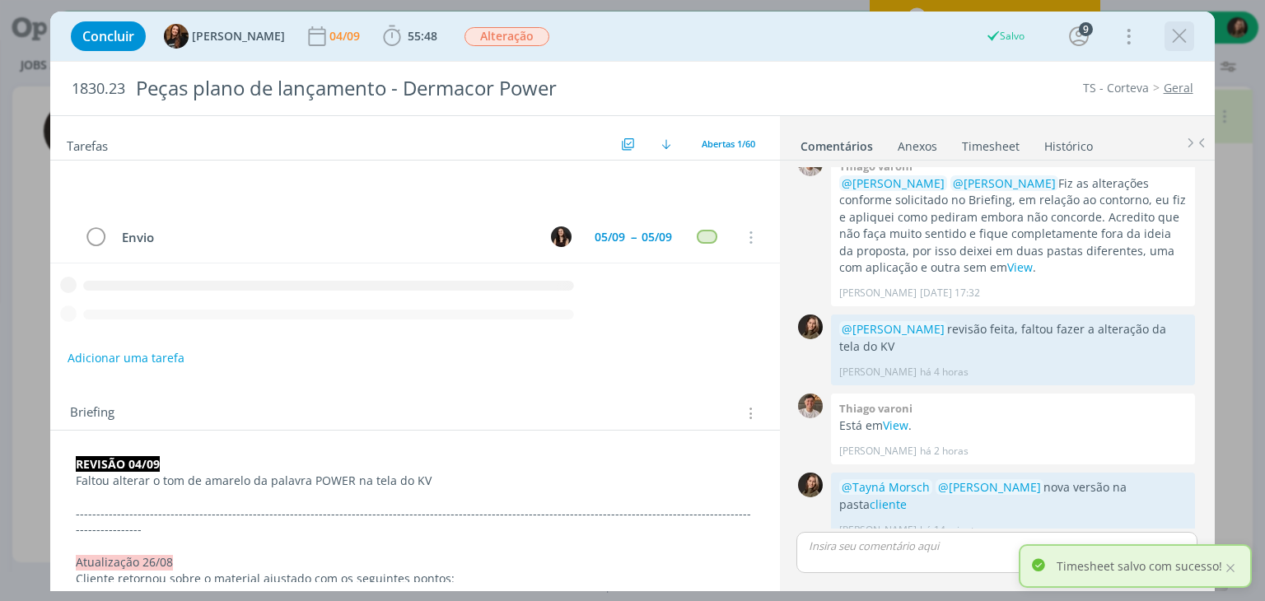
click at [1177, 37] on icon "dialog" at bounding box center [1179, 36] width 25 height 25
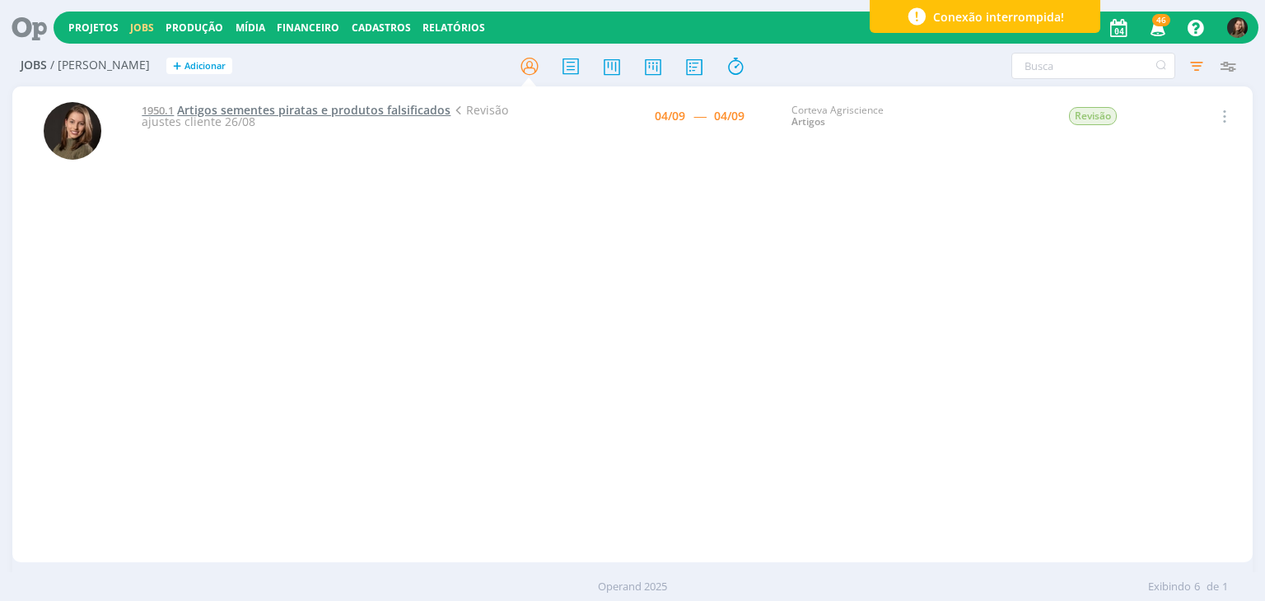
click at [280, 109] on span "Artigos sementes piratas e produtos falsificados" at bounding box center [313, 110] width 273 height 16
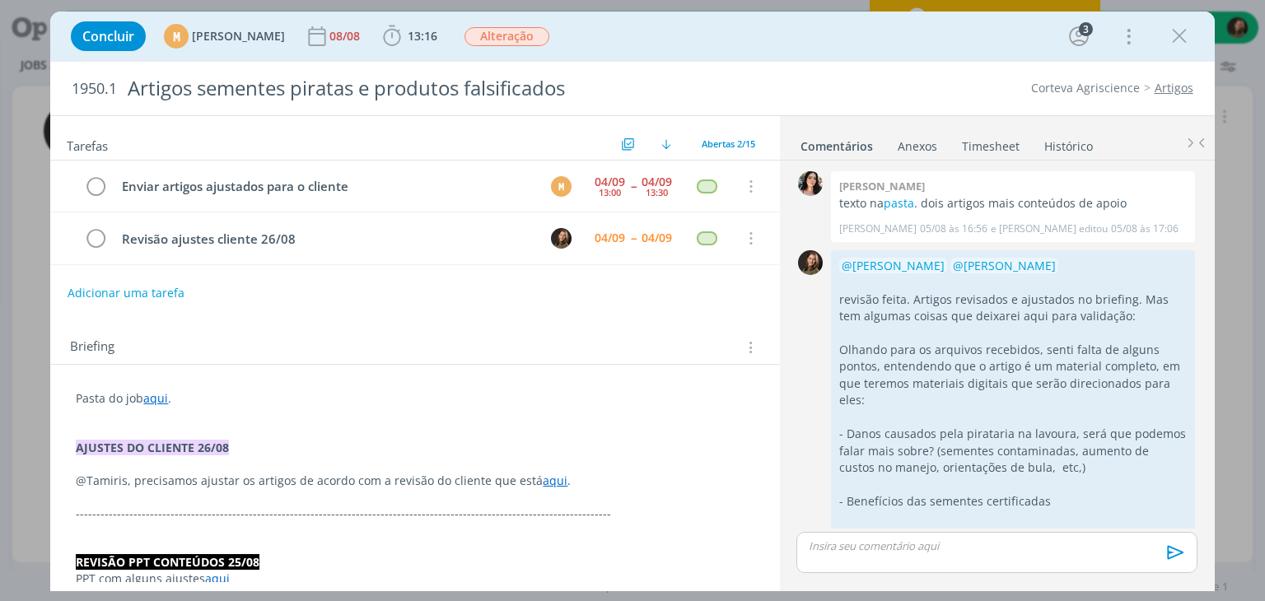
scroll to position [1225, 0]
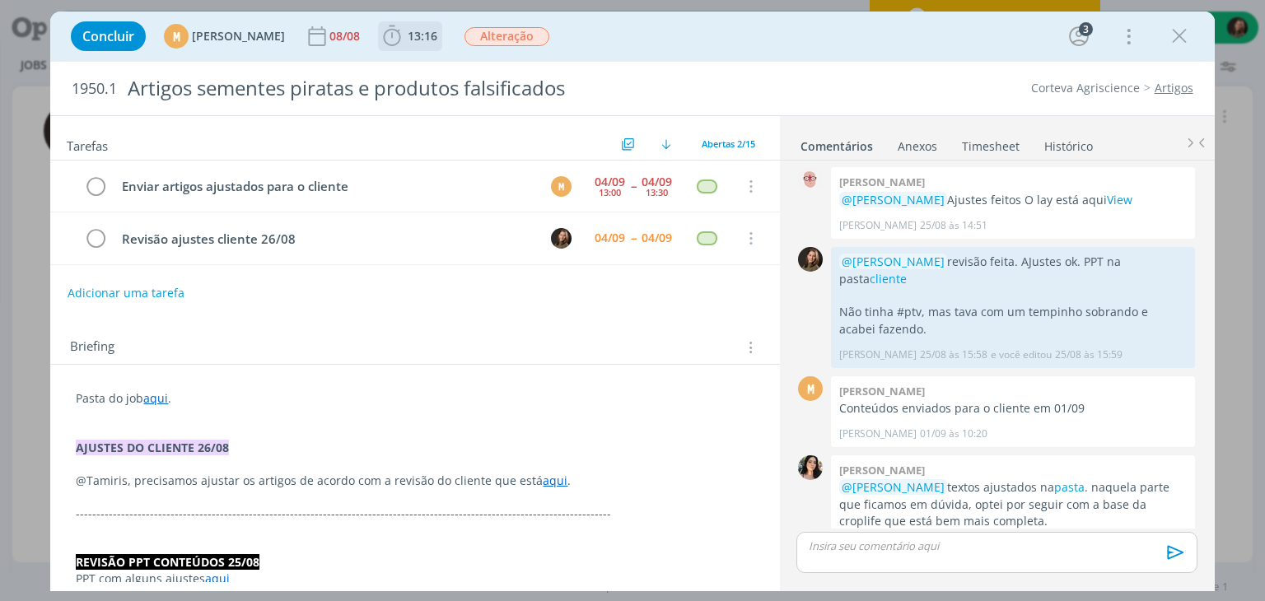
click at [404, 36] on icon "dialog" at bounding box center [392, 36] width 25 height 25
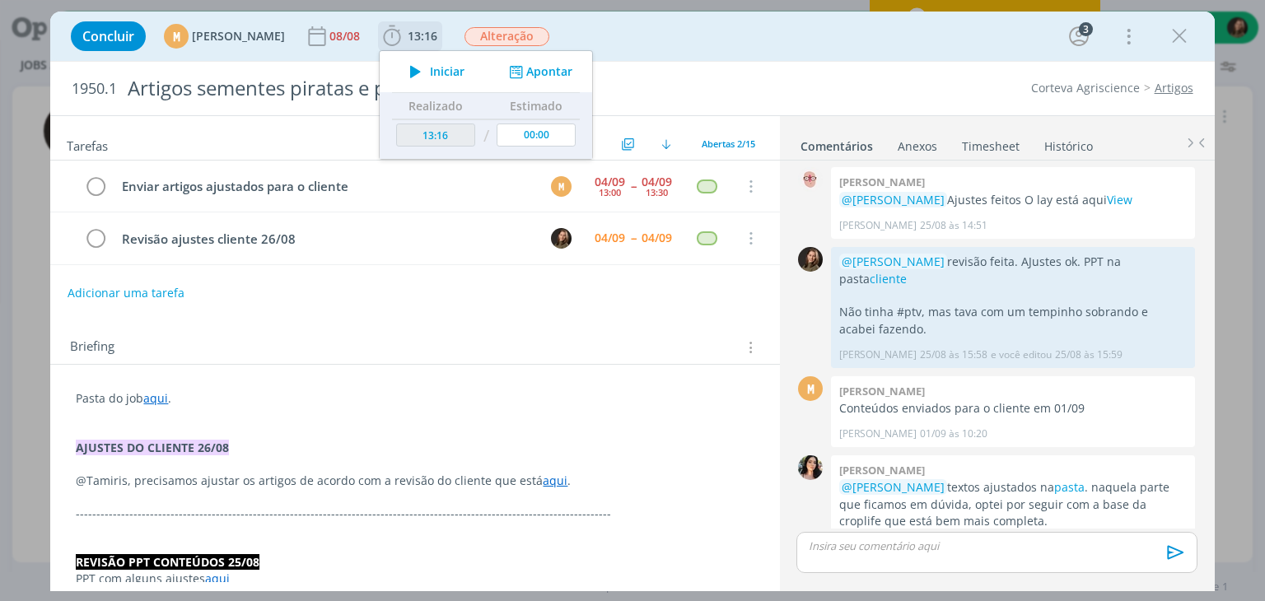
click at [464, 66] on span "Iniciar" at bounding box center [447, 72] width 35 height 12
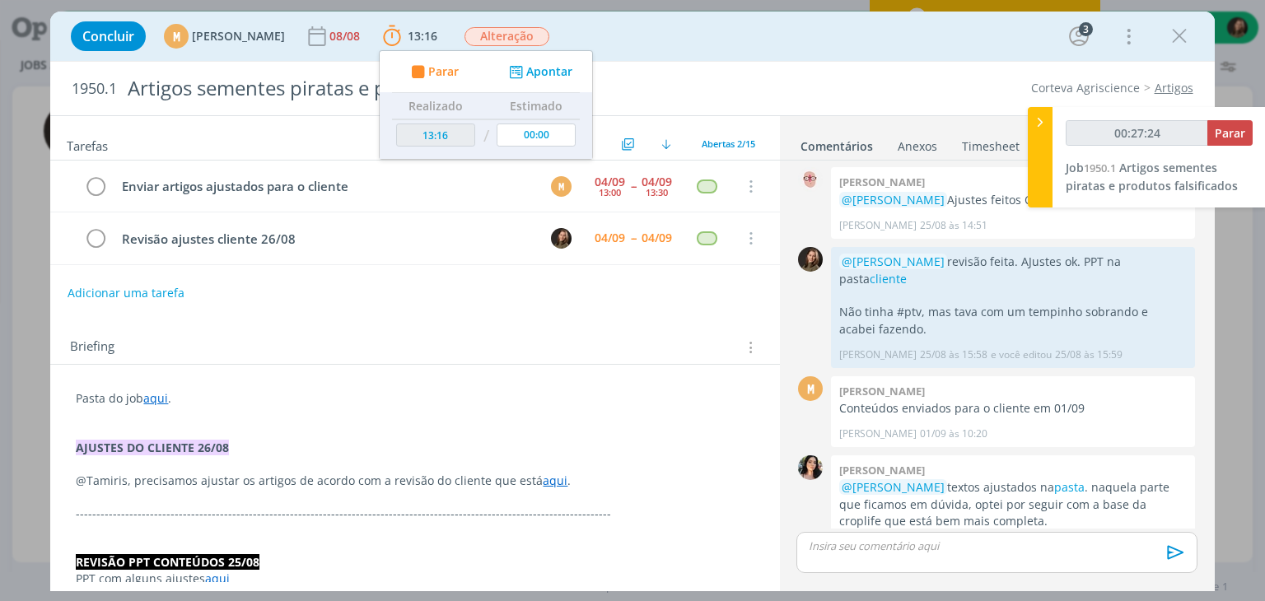
type input "00:27:31"
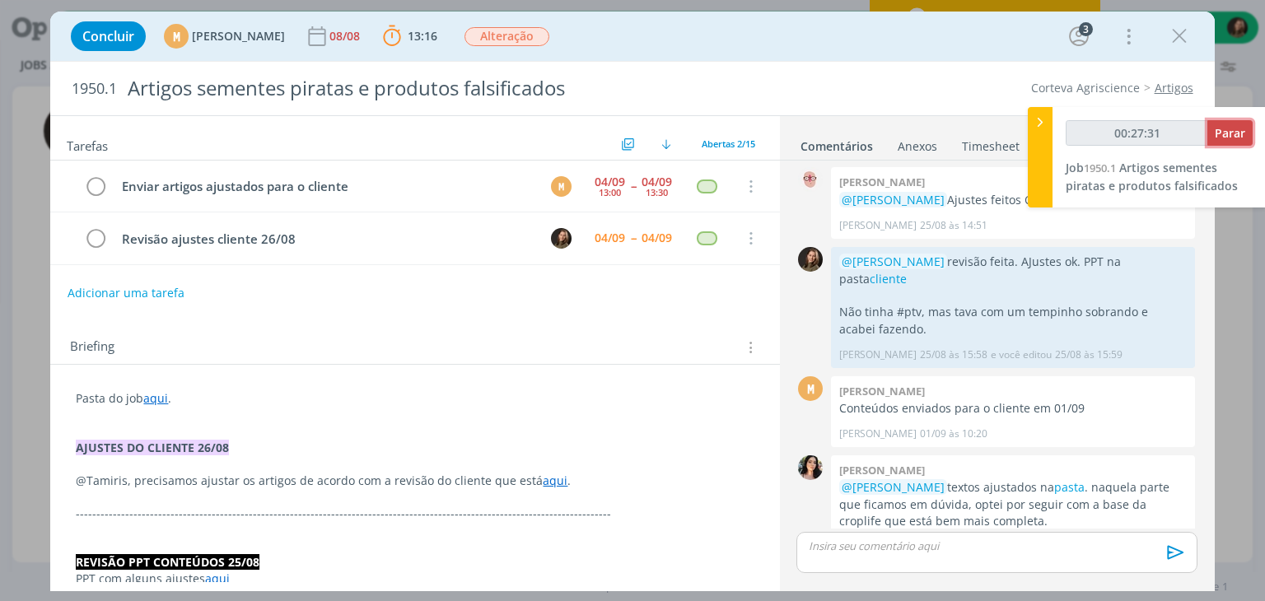
click at [1242, 127] on span "Parar" at bounding box center [1230, 133] width 30 height 16
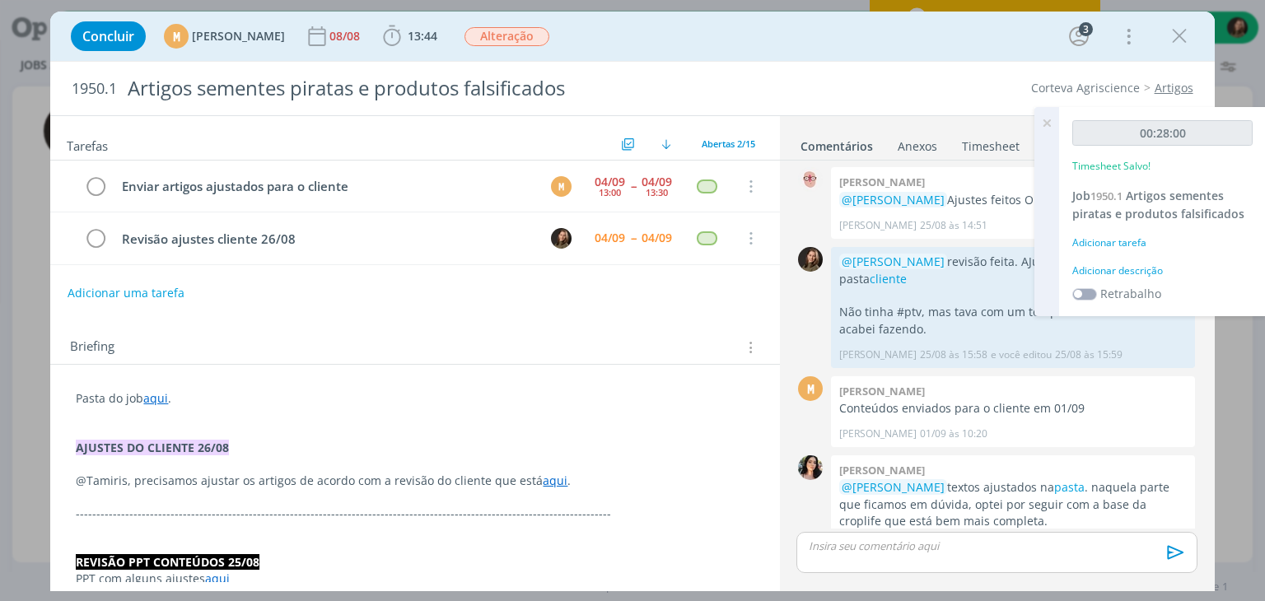
click at [1109, 276] on div "Adicionar descrição" at bounding box center [1162, 271] width 180 height 15
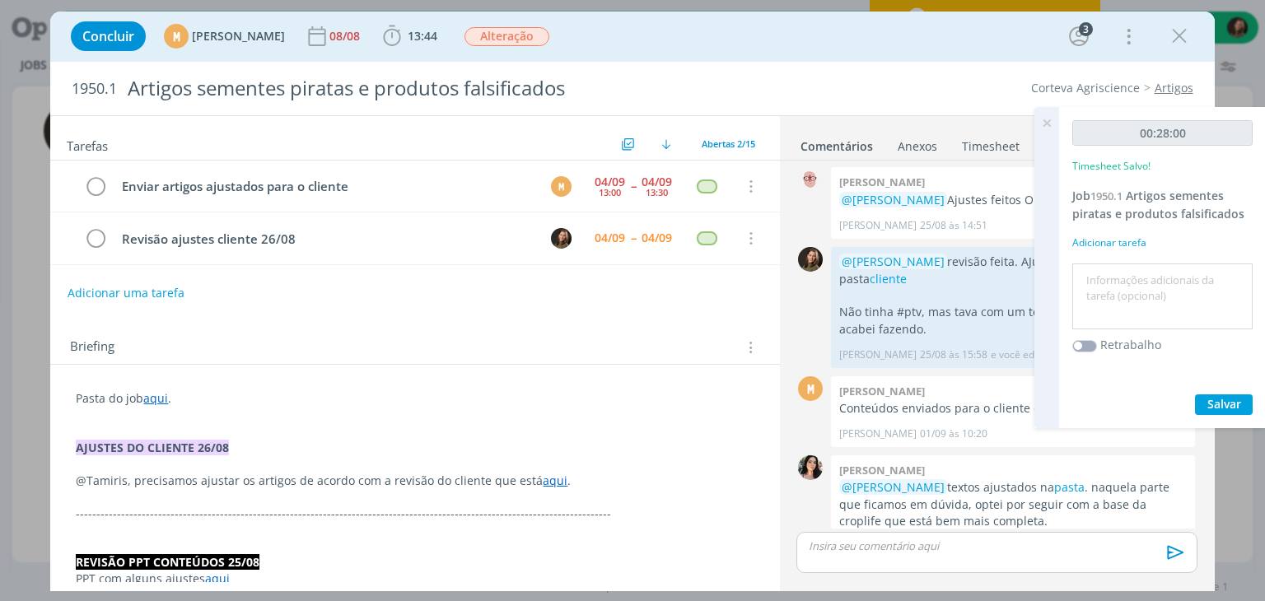
click at [1109, 276] on textarea at bounding box center [1162, 297] width 172 height 58
type textarea "revisão artigos"
click at [1213, 403] on span "Salvar" at bounding box center [1224, 404] width 34 height 16
click at [940, 556] on div "dialog" at bounding box center [996, 552] width 400 height 41
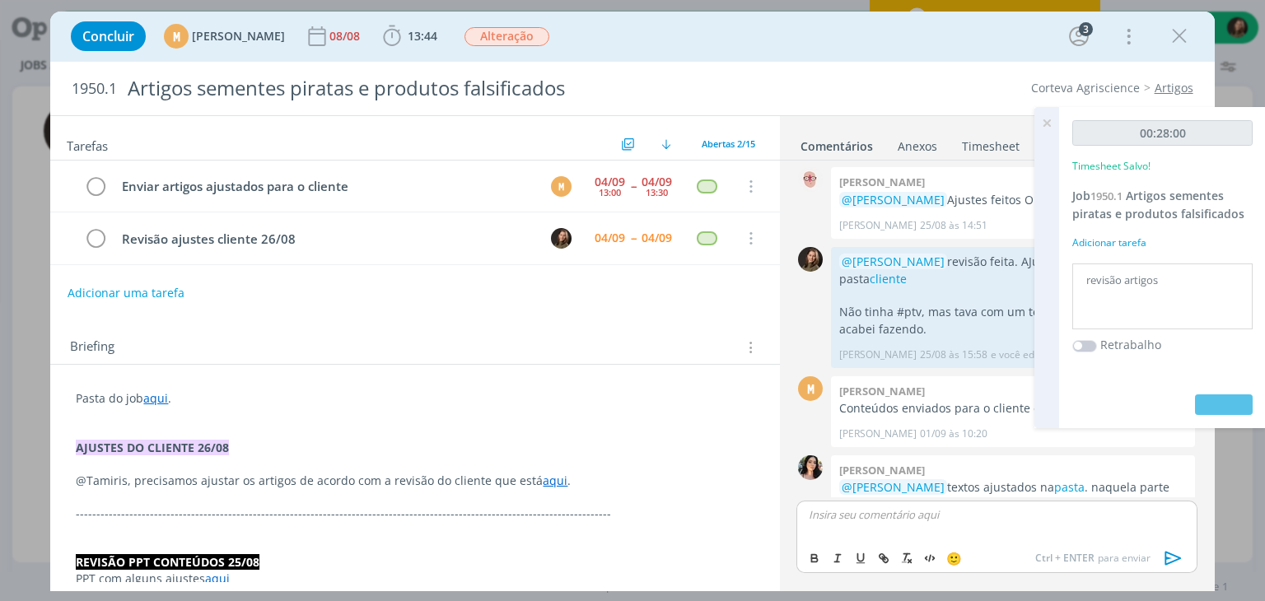
scroll to position [1257, 0]
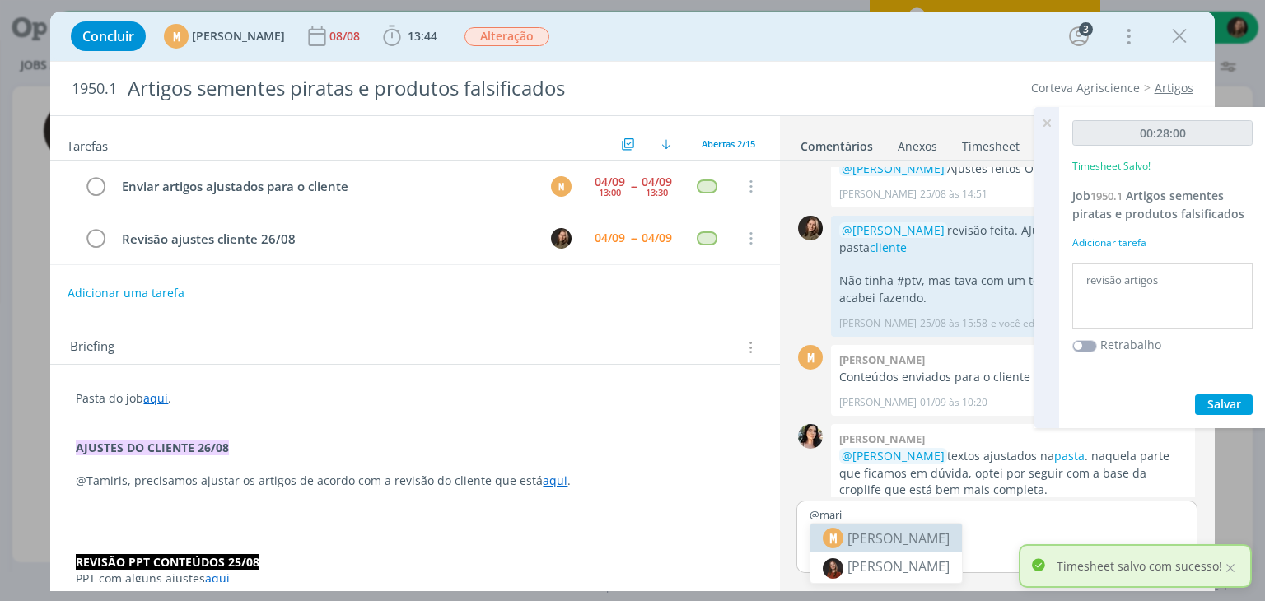
click at [856, 527] on li "M Mariana Kochenborger" at bounding box center [886, 538] width 152 height 29
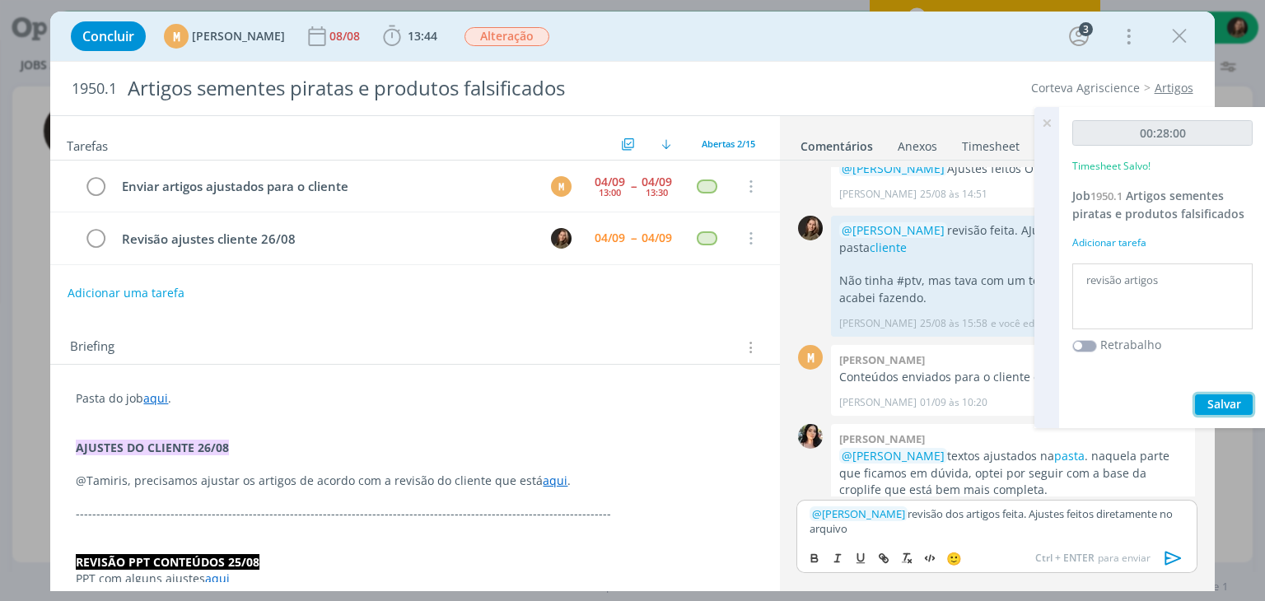
click at [1215, 404] on span "Salvar" at bounding box center [1224, 404] width 34 height 16
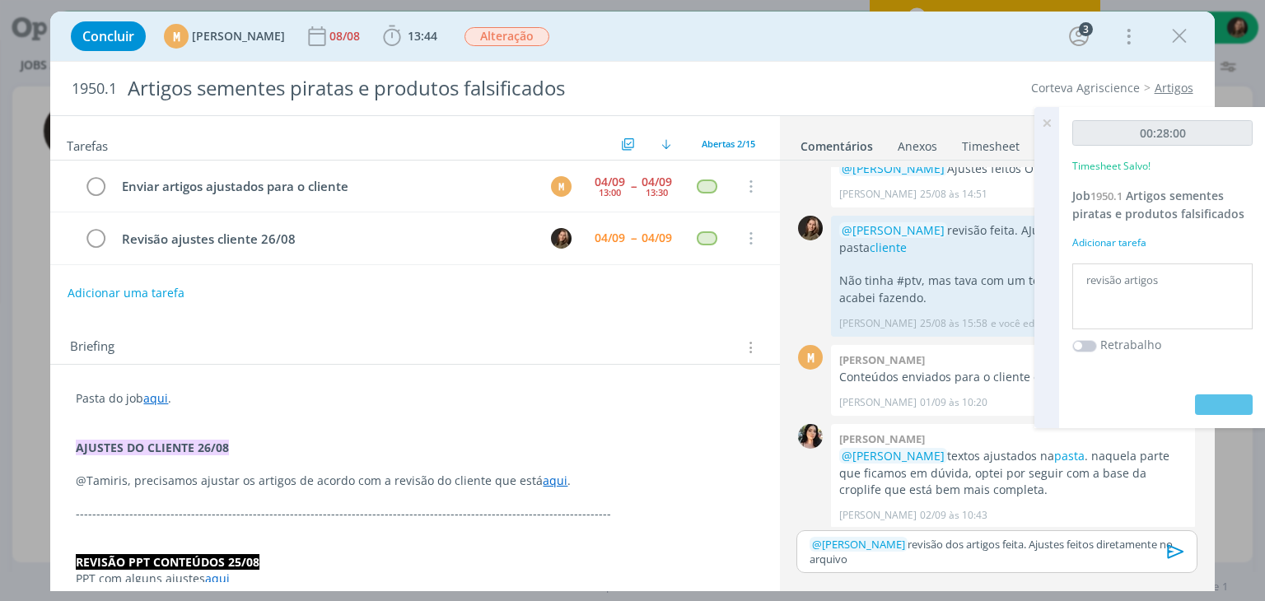
scroll to position [1228, 0]
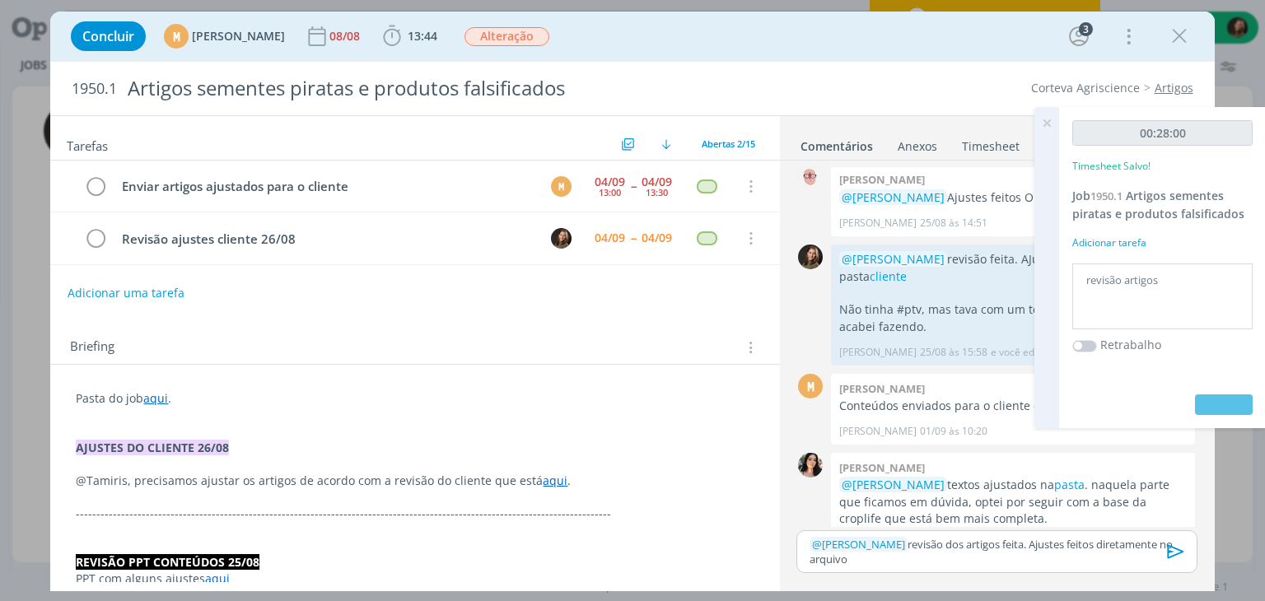
click at [1044, 123] on icon at bounding box center [1047, 123] width 30 height 32
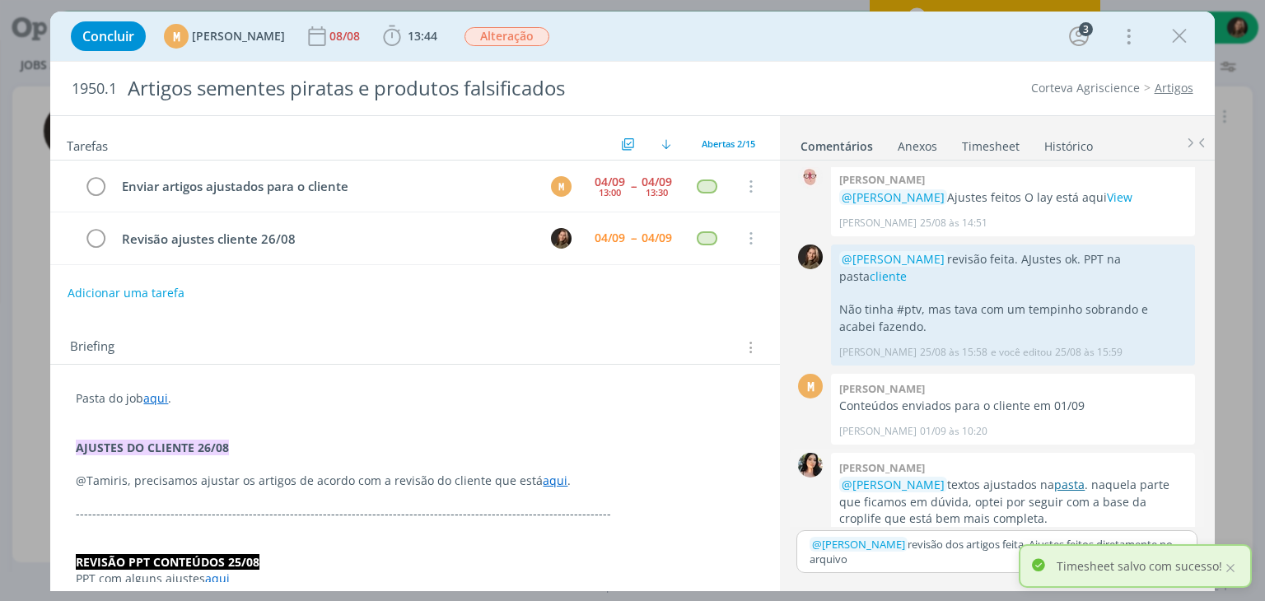
click at [1084, 477] on link "pasta" at bounding box center [1069, 485] width 30 height 16
click at [929, 563] on p "﻿ @ Mariana Kochenborger ﻿ revisão dos artigos feita. Ajustes feitos diretament…" at bounding box center [996, 552] width 374 height 30
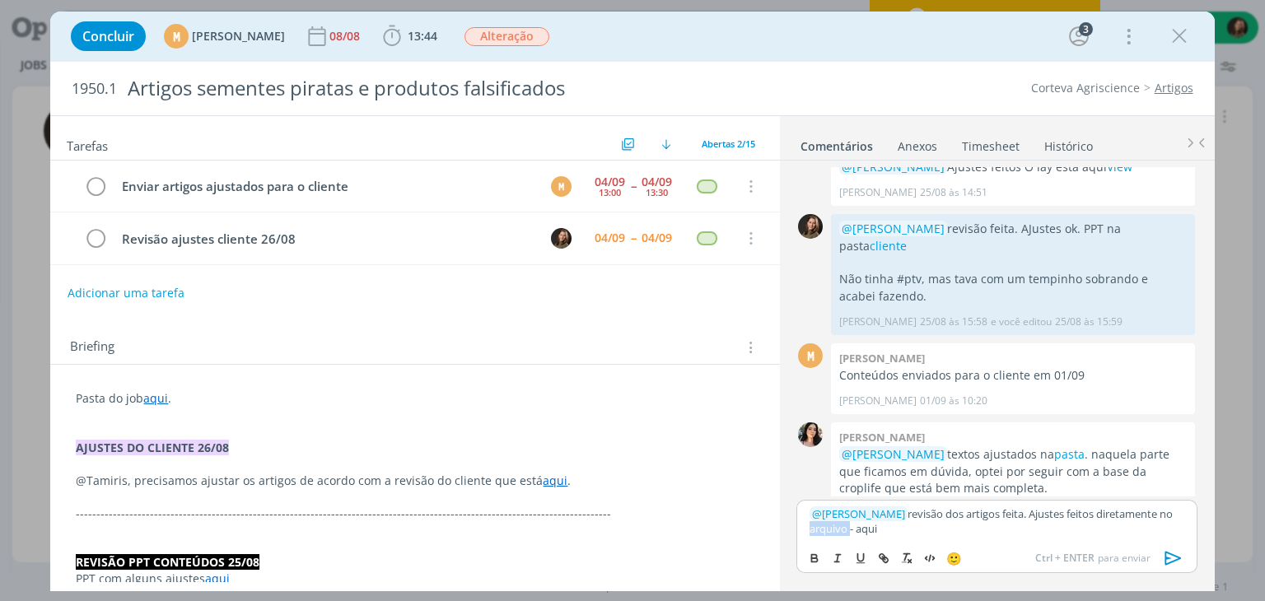
drag, startPoint x: 899, startPoint y: 528, endPoint x: 859, endPoint y: 530, distance: 40.4
click at [859, 530] on p "﻿ @ Mariana Kochenborger ﻿ revisão dos artigos feita. Ajustes feitos diretament…" at bounding box center [996, 521] width 374 height 30
click at [900, 529] on p "﻿ @ Mariana Kochenborger ﻿ revisão dos artigos feita. Ajustes feitos diretament…" at bounding box center [996, 521] width 374 height 30
drag, startPoint x: 889, startPoint y: 538, endPoint x: 876, endPoint y: 538, distance: 13.2
click at [879, 538] on div "﻿ @ Mariana Kochenborger ﻿ revisão dos artigos feita. Ajustes feitos diretament…" at bounding box center [996, 521] width 400 height 43
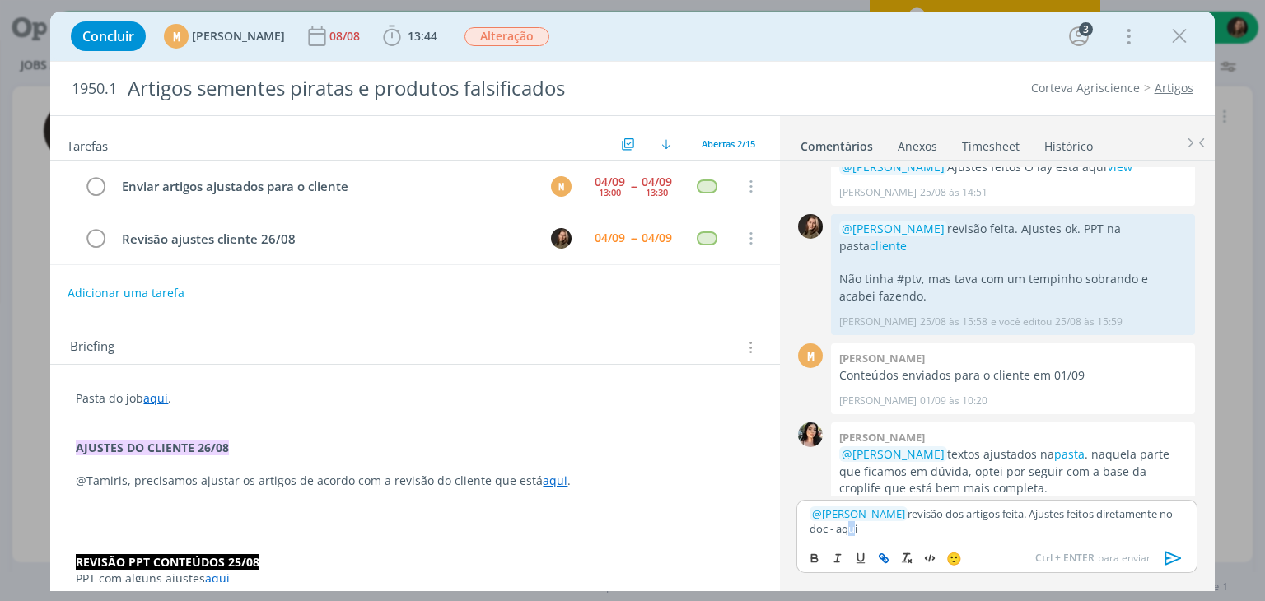
click at [884, 556] on icon "dialog" at bounding box center [881, 556] width 5 height 5
paste input "https://sobeae.sharepoint.com/sites/SOBEAE/Documentos%20Compartilhados/Forms/Al…"
type input "https://sobeae.sharepoint.com/sites/SOBEAE/Documentos%20Compartilhados/Forms/Al…"
click at [1001, 495] on link "dialog" at bounding box center [998, 497] width 43 height 15
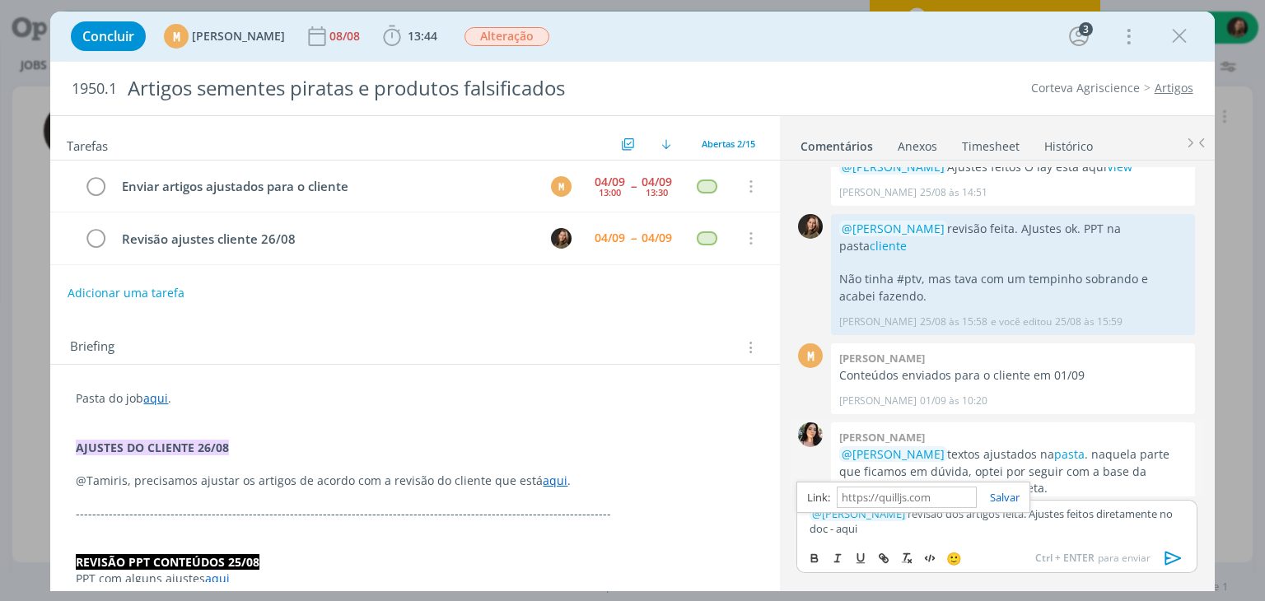
scroll to position [0, 0]
click at [1167, 560] on icon "dialog" at bounding box center [1173, 558] width 25 height 25
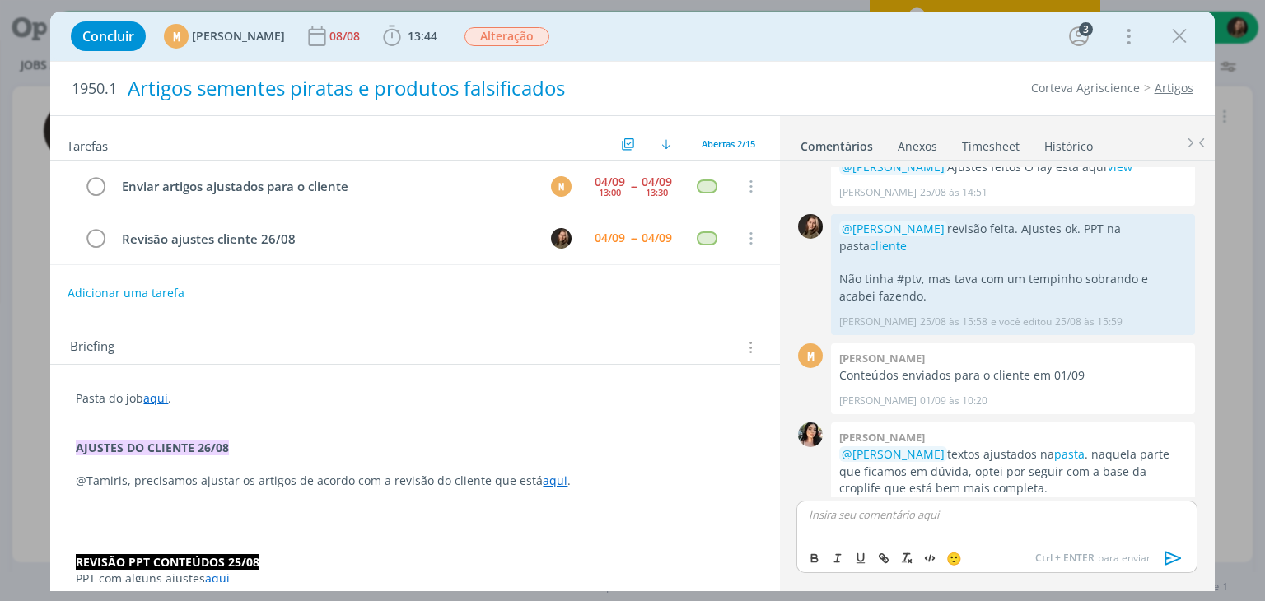
scroll to position [1335, 0]
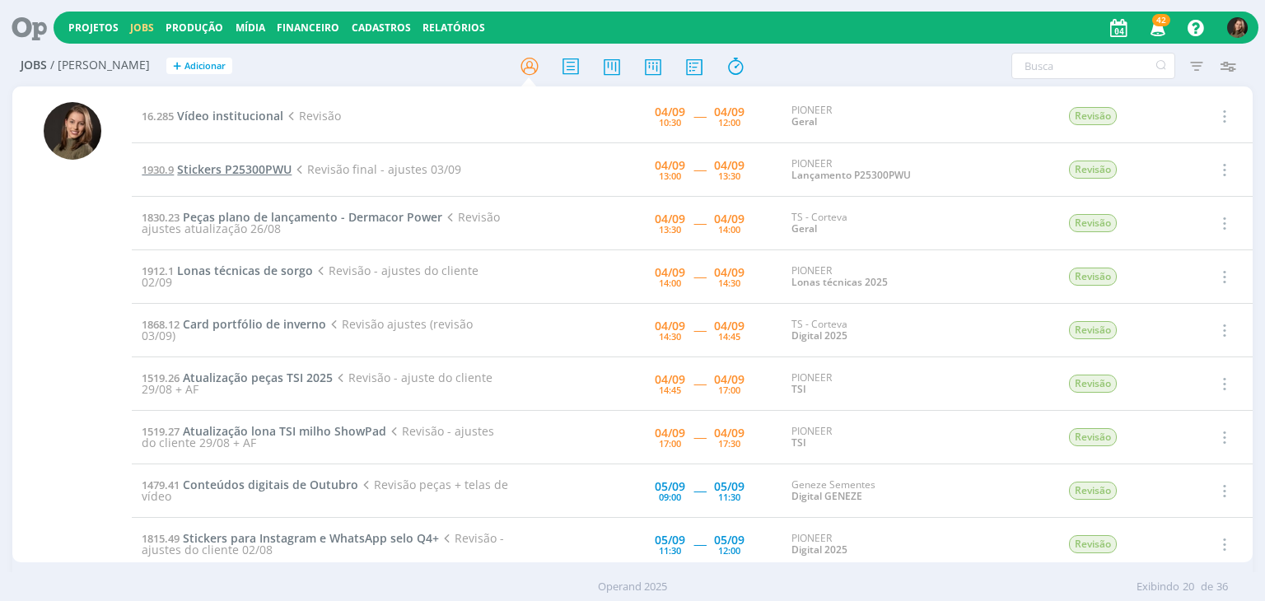
click at [254, 170] on span "Stickers P25300PWU" at bounding box center [234, 169] width 114 height 16
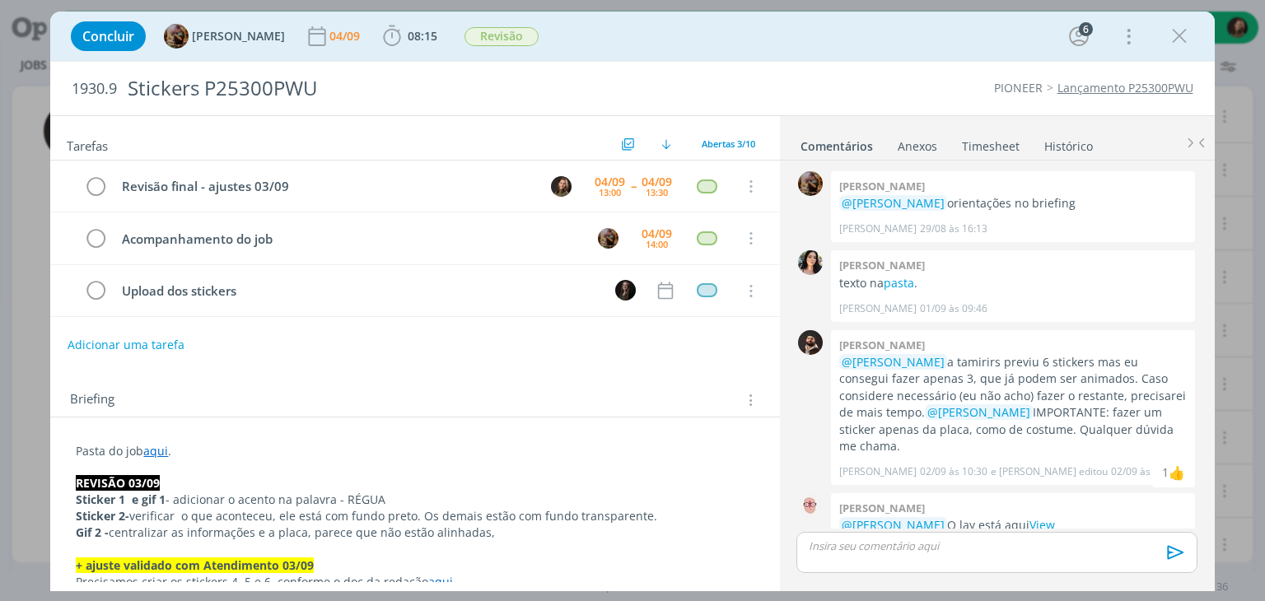
scroll to position [292, 0]
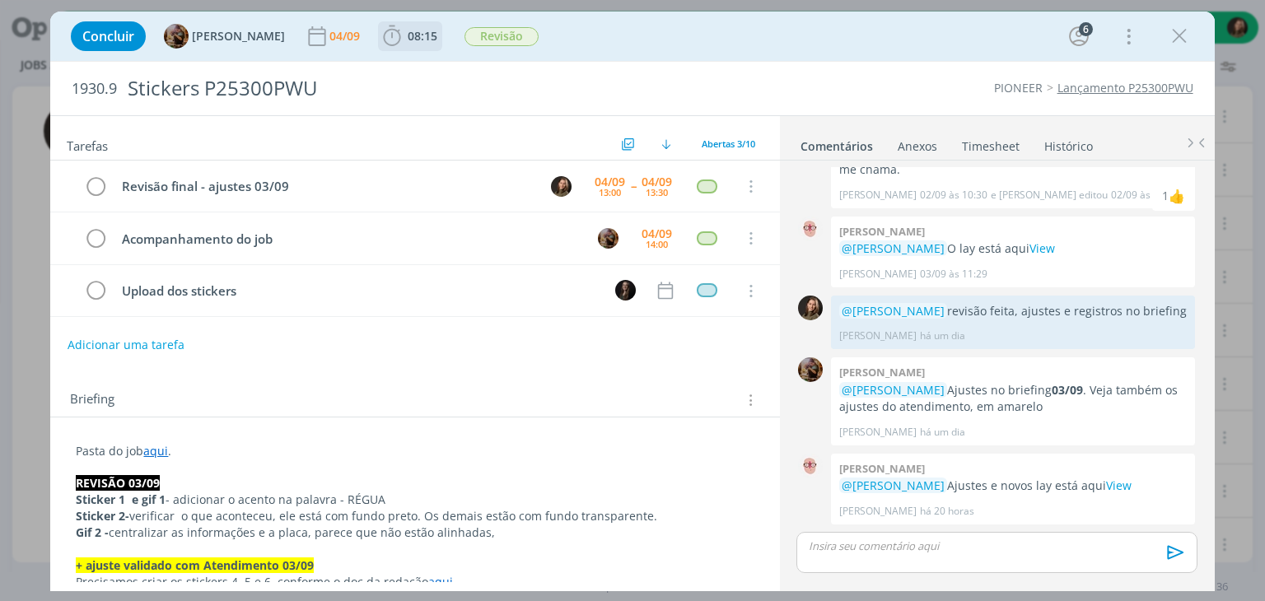
click at [404, 44] on icon "dialog" at bounding box center [392, 36] width 25 height 25
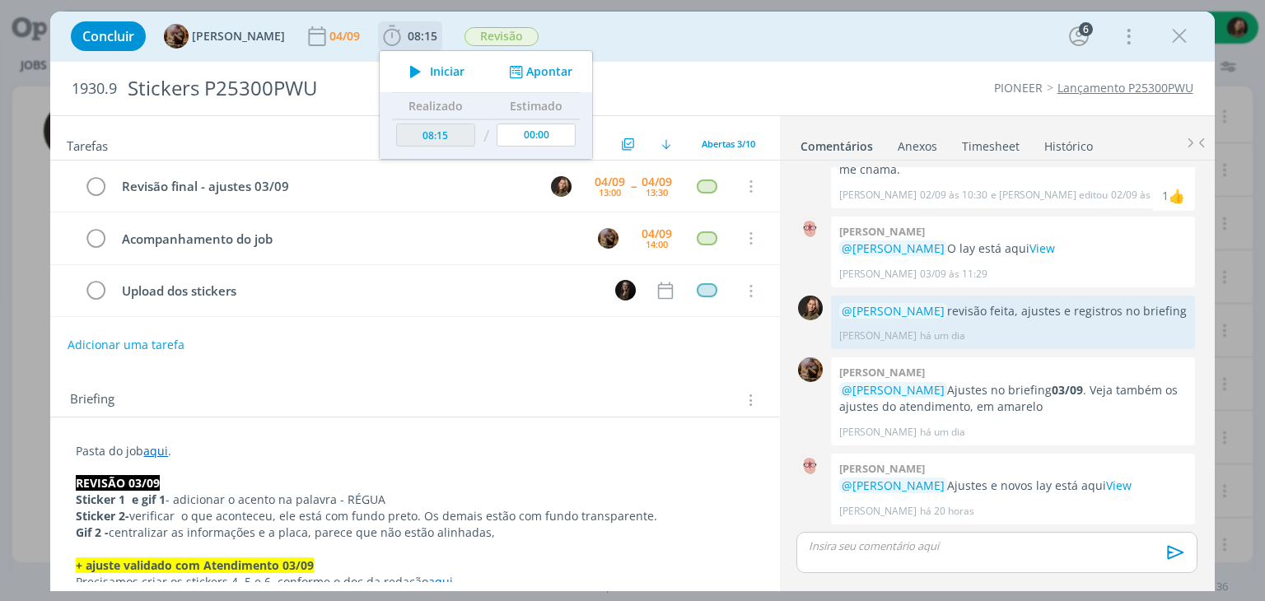
click at [459, 72] on span "Iniciar" at bounding box center [447, 72] width 35 height 12
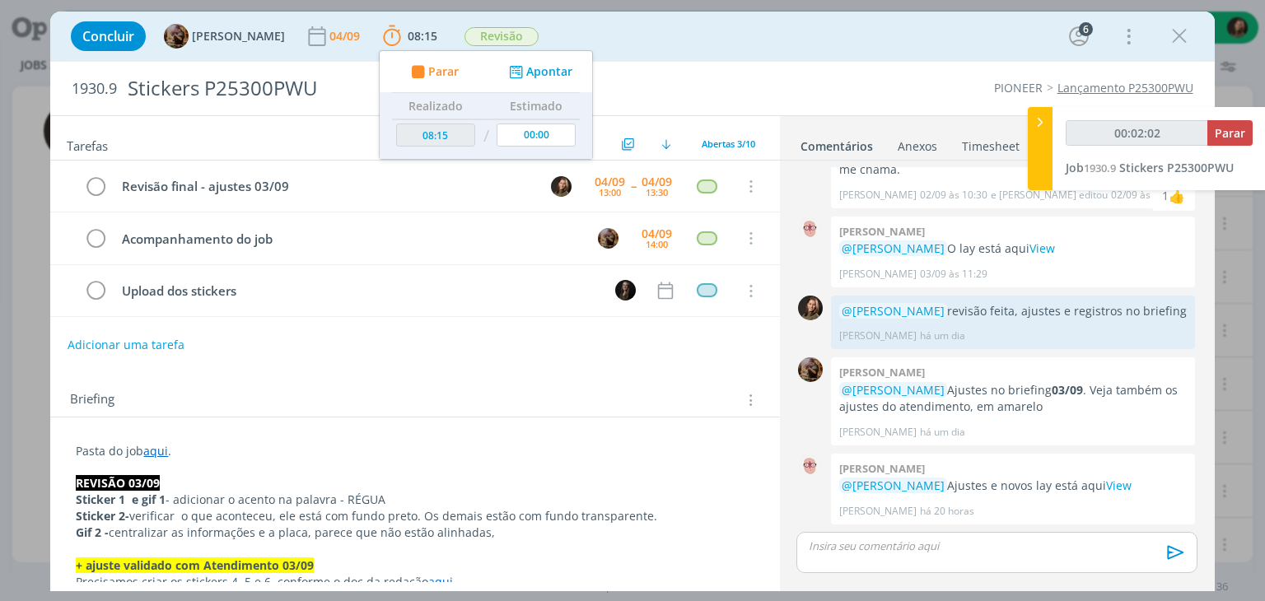
type input "00:02:41"
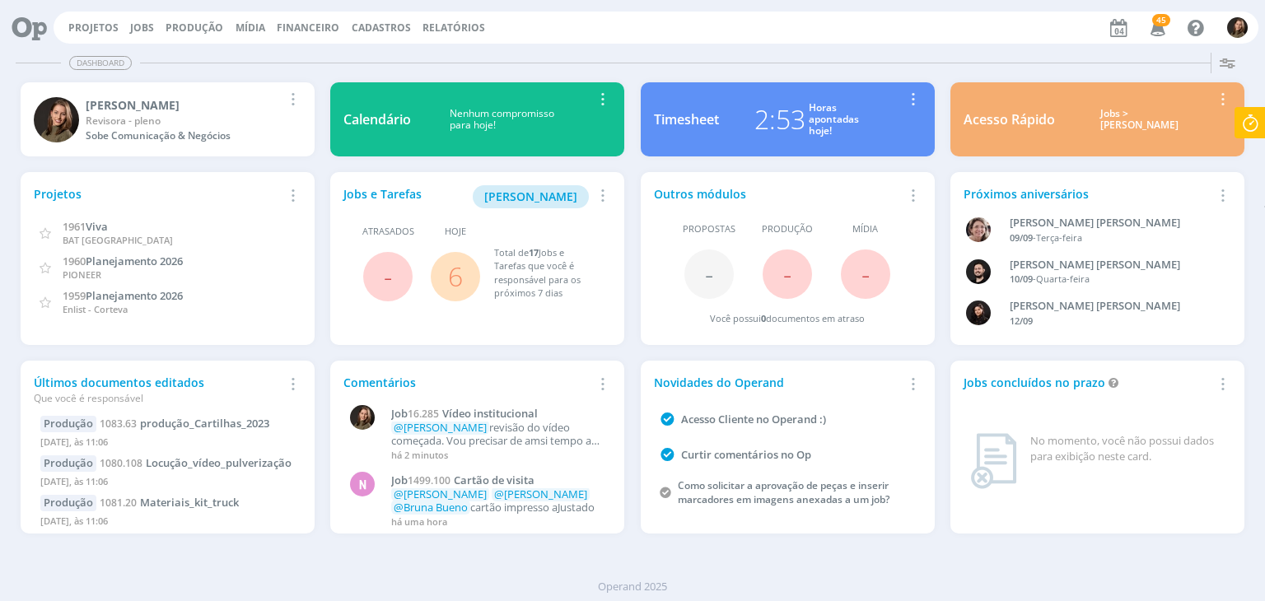
click at [1070, 195] on div "Próximos aniversários" at bounding box center [1087, 193] width 249 height 17
click at [1215, 192] on icon "button" at bounding box center [1221, 195] width 18 height 20
click at [1084, 198] on div "Próximos aniversários" at bounding box center [1087, 193] width 249 height 17
click at [1068, 193] on div "Próximos aniversários" at bounding box center [1087, 193] width 249 height 17
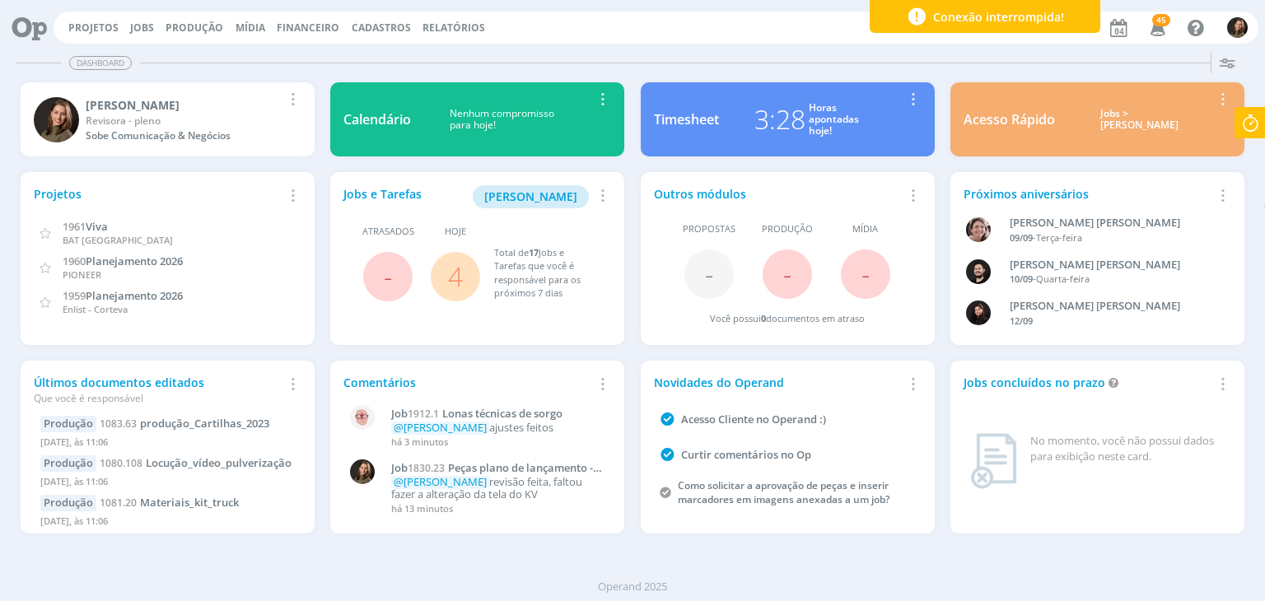
click at [449, 282] on link "4" at bounding box center [455, 276] width 15 height 35
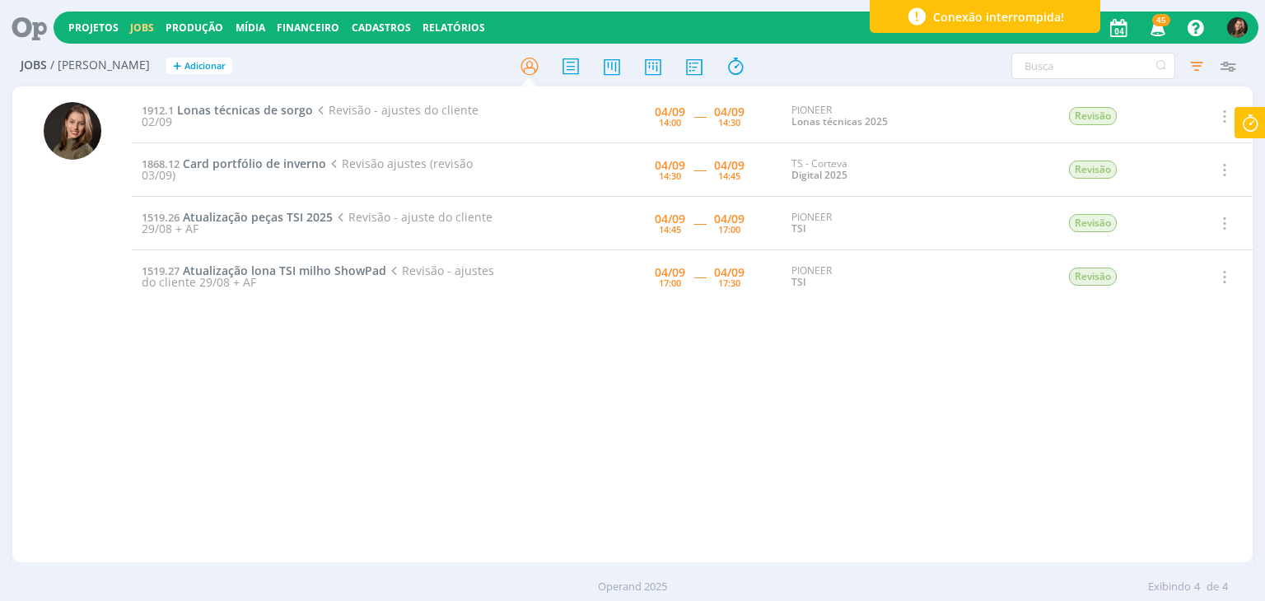
drag, startPoint x: 30, startPoint y: 489, endPoint x: 31, endPoint y: 497, distance: 8.4
click at [30, 497] on div at bounding box center [71, 326] width 119 height 473
click at [754, 445] on div "1912.1 Lonas técnicas de sorgo Revisão - ajustes do cliente 02/09 04/09 14:00 -…" at bounding box center [692, 324] width 1120 height 469
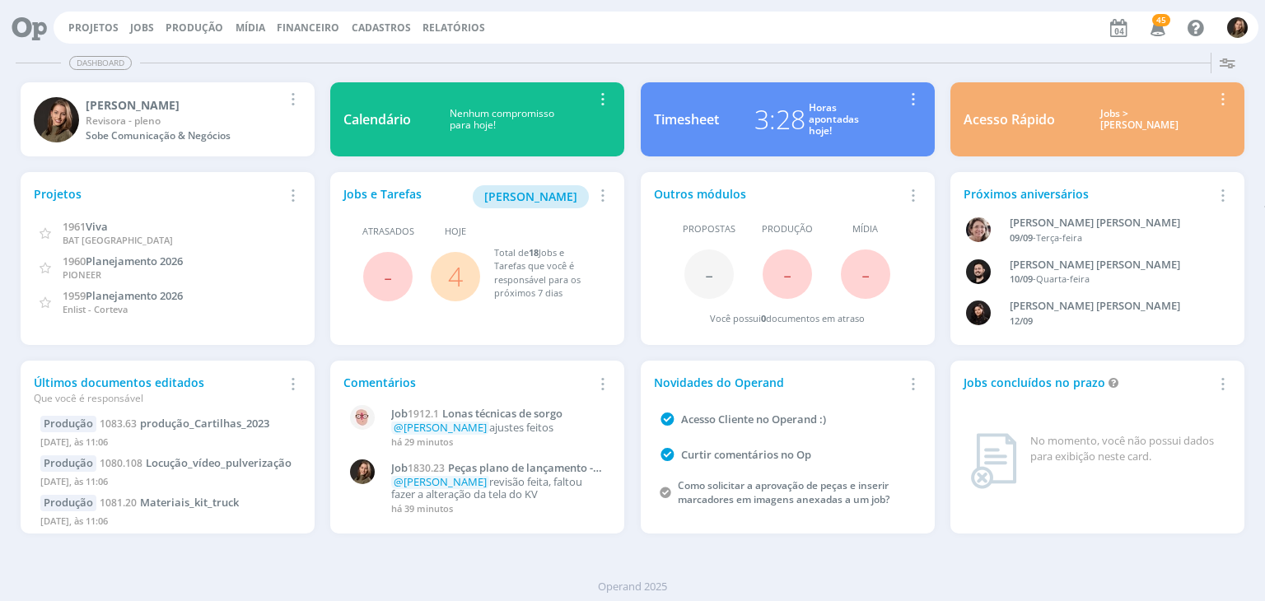
click at [453, 273] on link "4" at bounding box center [455, 276] width 15 height 35
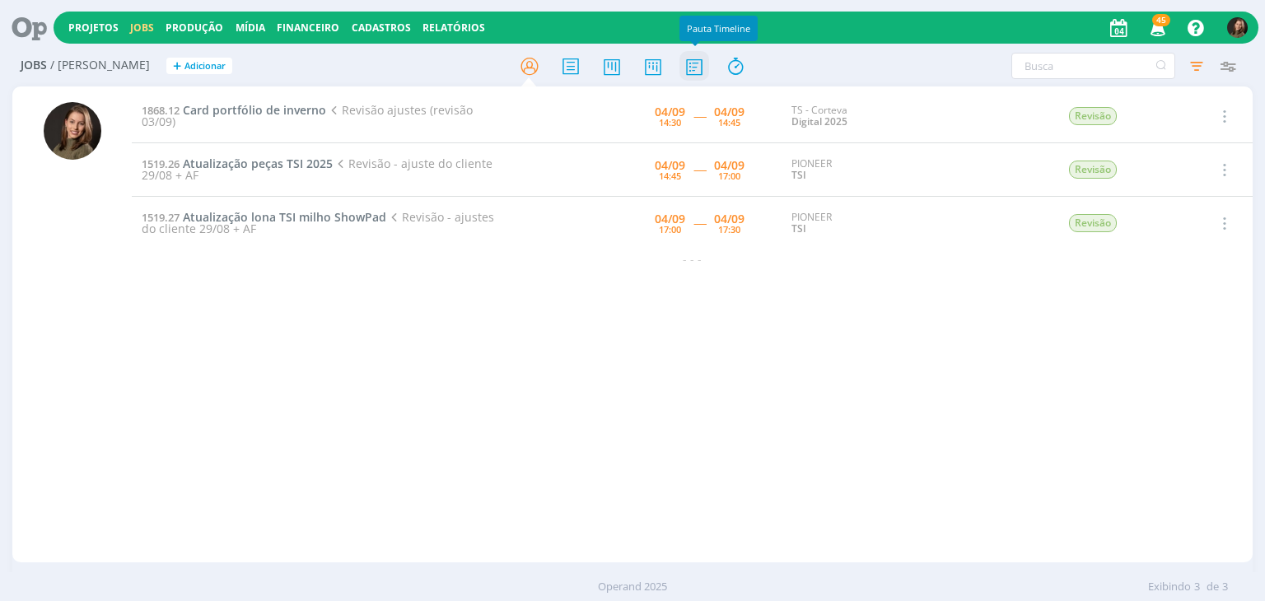
click at [684, 67] on icon at bounding box center [694, 66] width 30 height 32
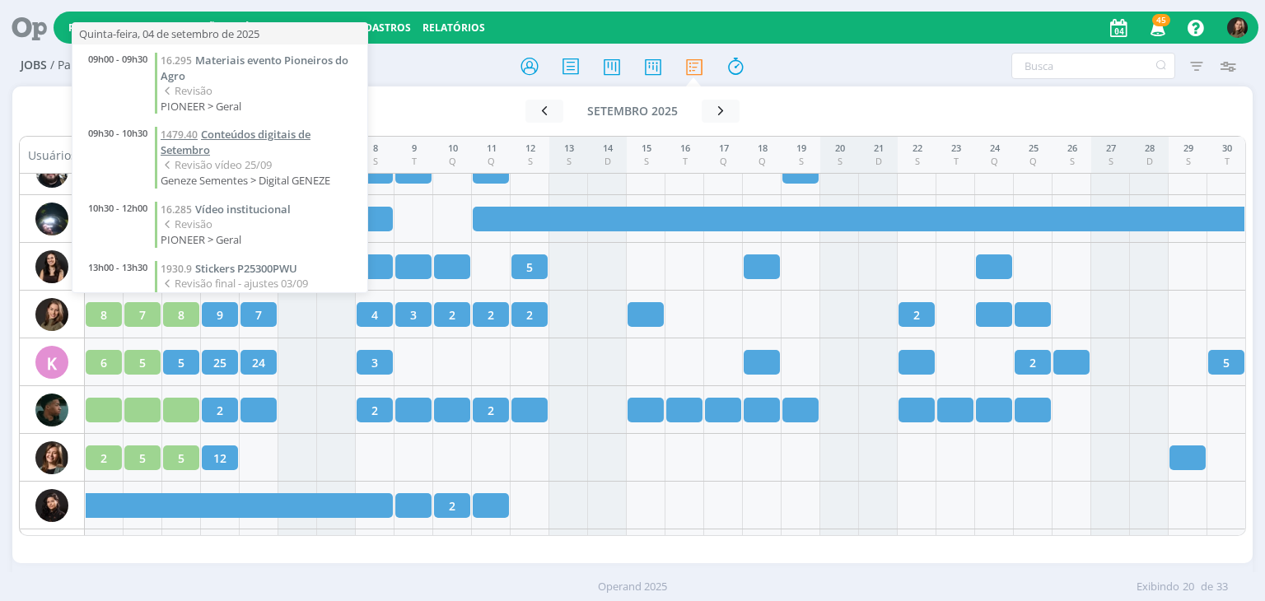
click at [265, 136] on span "Conteúdos digitais de Setembro" at bounding box center [236, 142] width 150 height 30
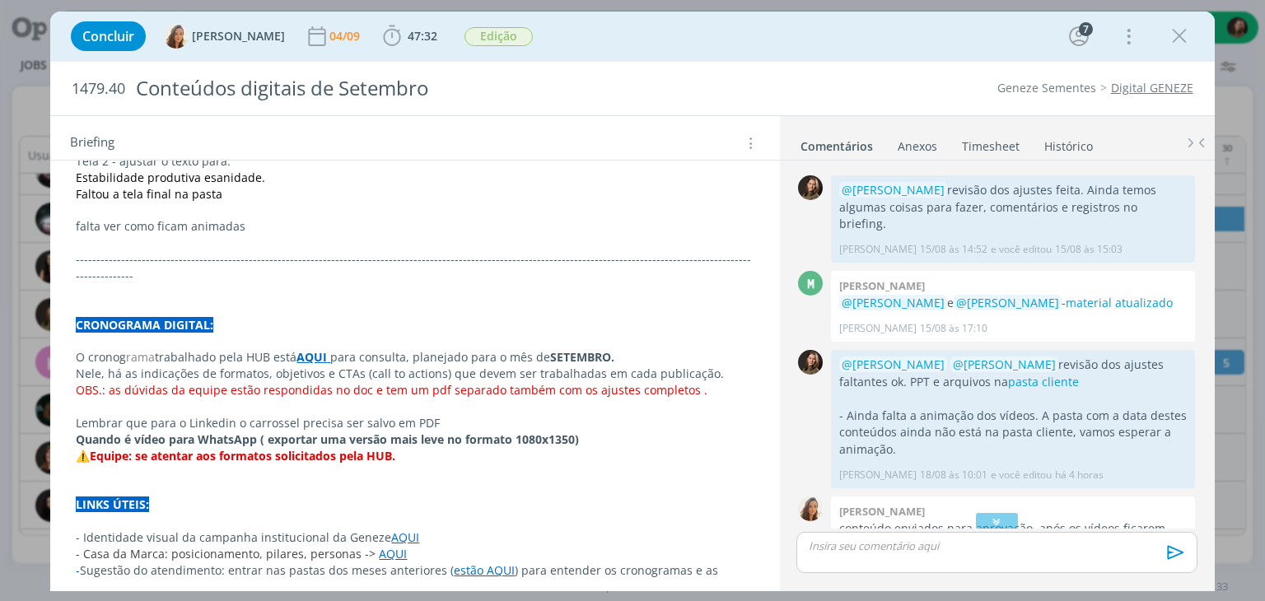
click at [308, 349] on strong "AQUI" at bounding box center [311, 357] width 30 height 16
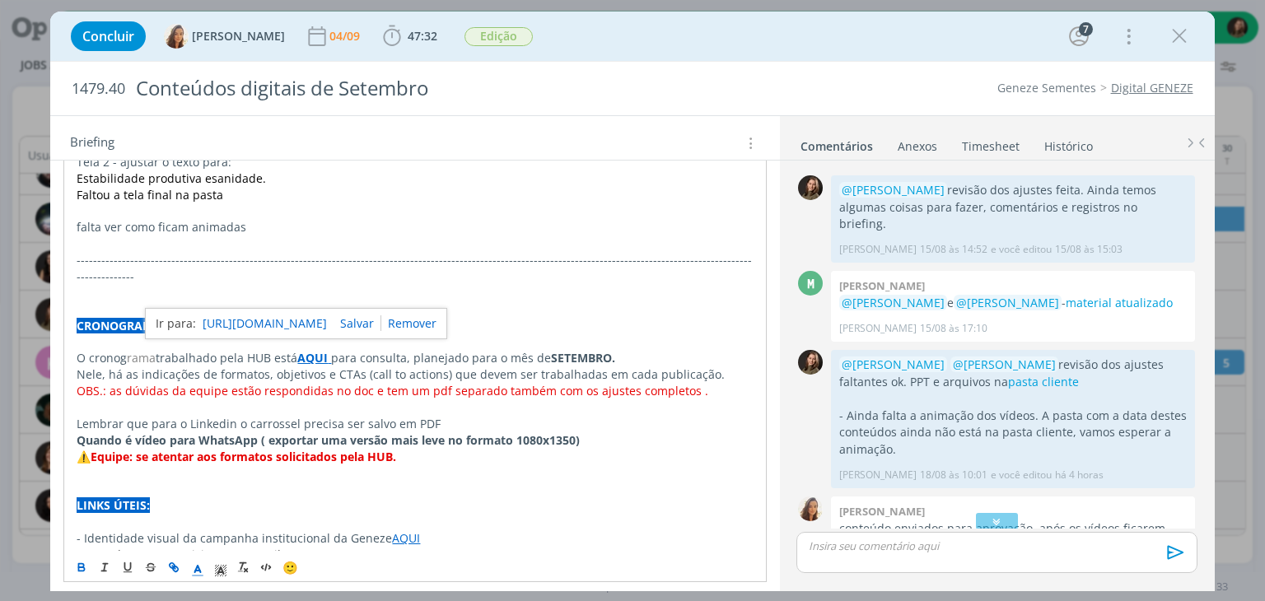
click at [316, 323] on link "https://sobeae.sharepoint.com/:f:/s/SOBEAE/EgciD-Dg0WZEm4lPPmrkTyABsdodDx_kEoyv…" at bounding box center [265, 323] width 124 height 21
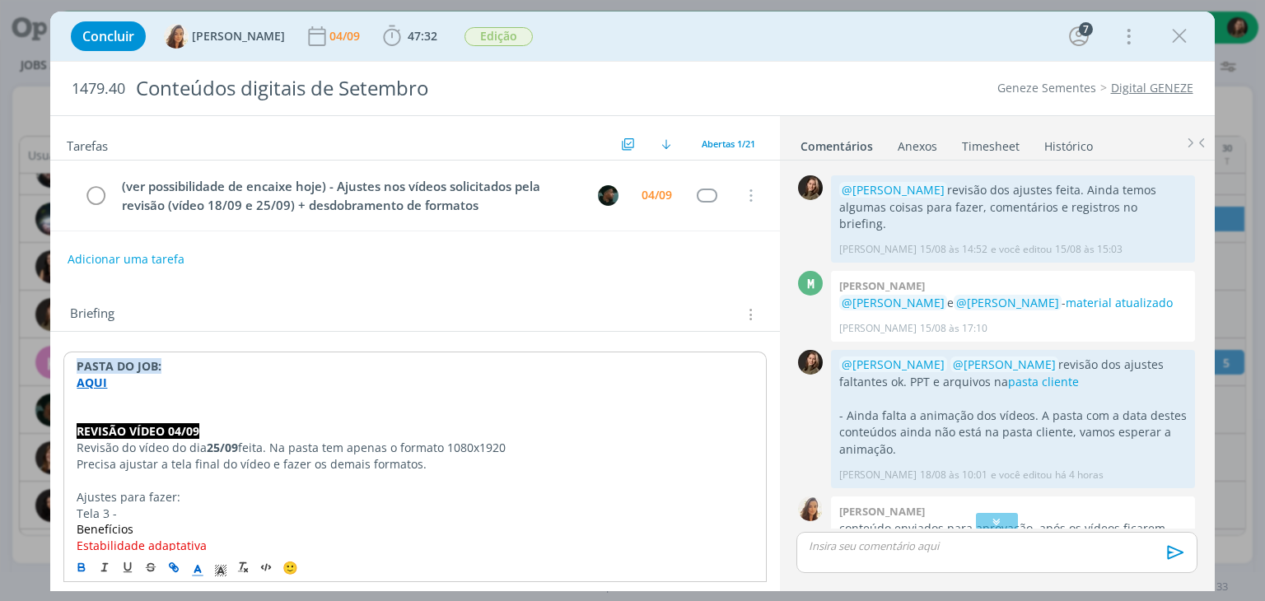
click at [91, 383] on strong "AQUI" at bounding box center [92, 383] width 30 height 16
click at [171, 411] on link "https://sobeae.sharepoint.com/:f:/s/SOBEAE/Ei4hf-hlcqBAmRcvxpu4Nv0Bv8LQwVBsQyQE…" at bounding box center [183, 413] width 124 height 21
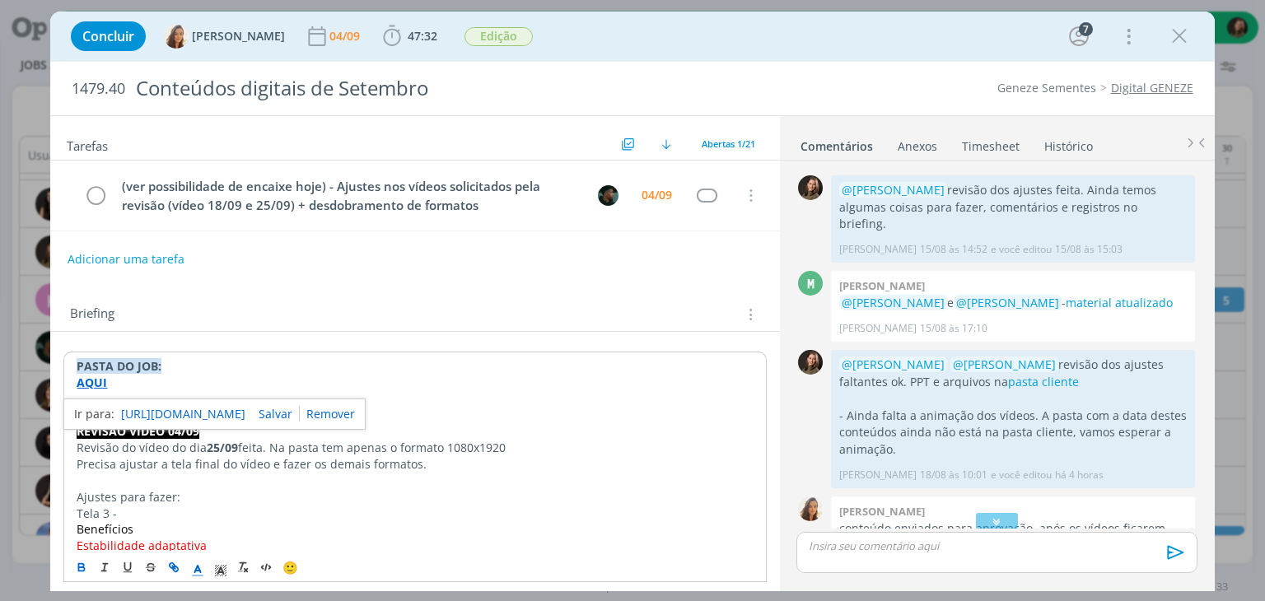
scroll to position [1219, 0]
click at [519, 377] on p "AQUI" at bounding box center [415, 383] width 676 height 16
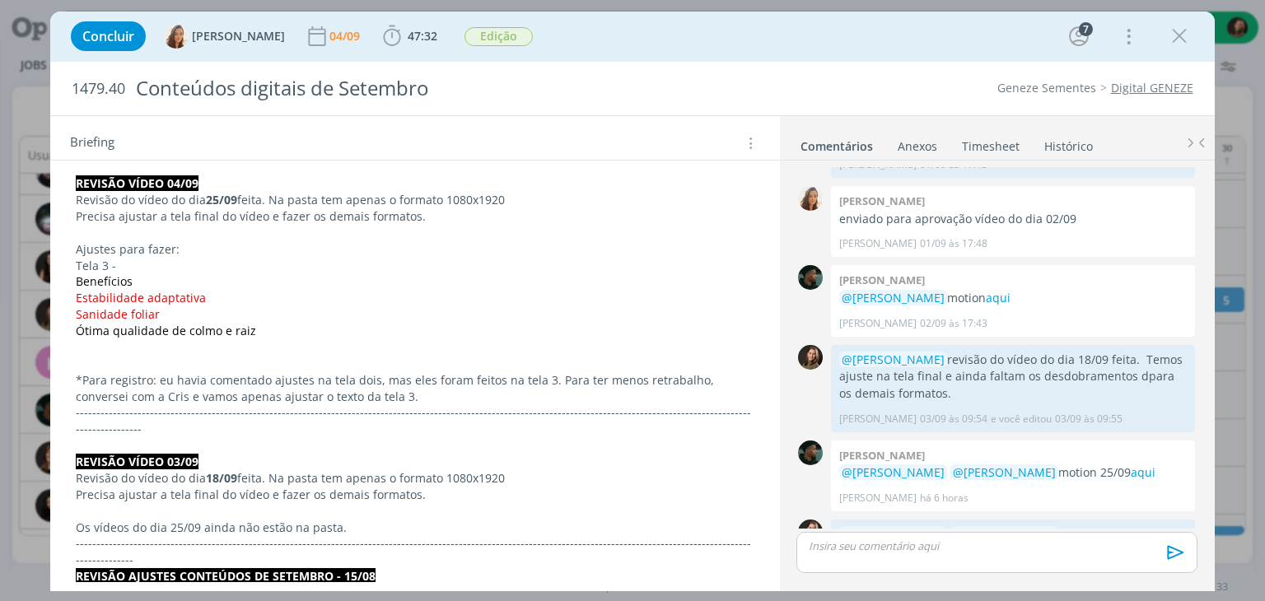
scroll to position [1221, 0]
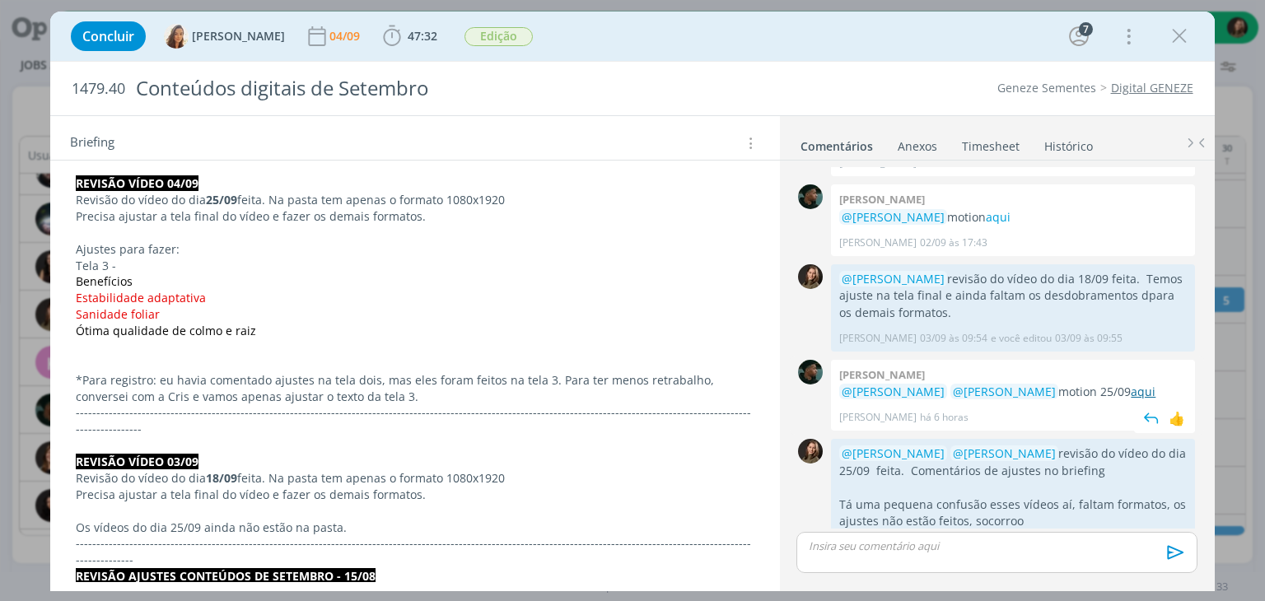
click at [1131, 384] on link "aqui" at bounding box center [1143, 392] width 25 height 16
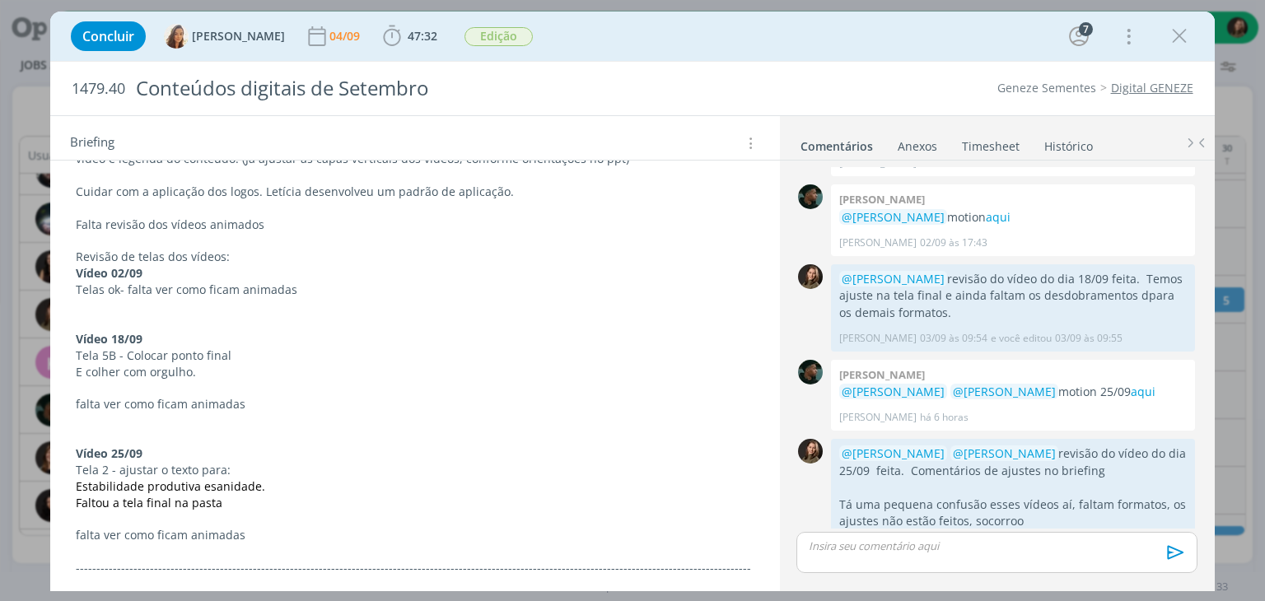
scroll to position [988, 0]
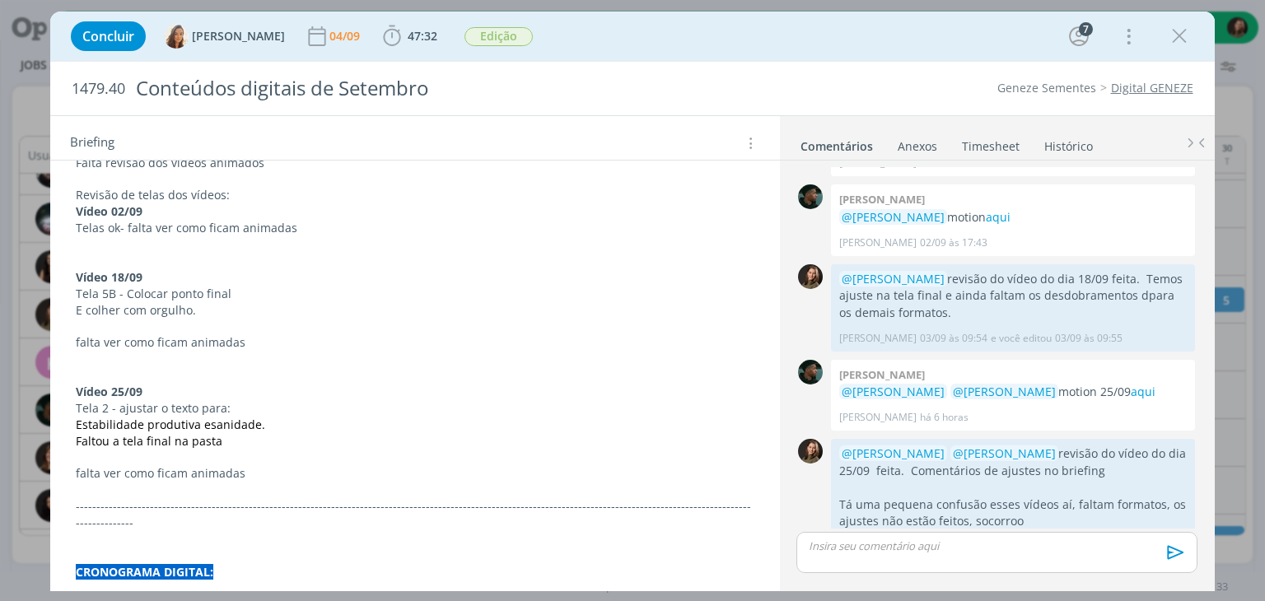
click at [212, 417] on span "sanidade." at bounding box center [238, 425] width 54 height 16
click at [317, 417] on p "Estabilidade produtiva e sanidade." at bounding box center [415, 425] width 676 height 16
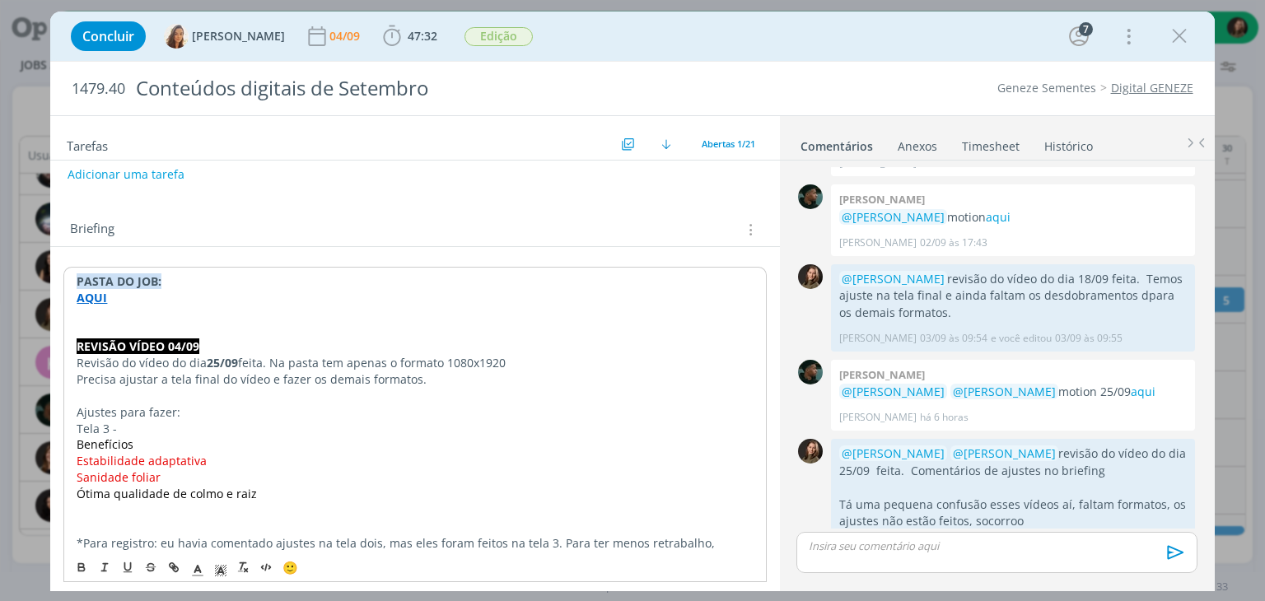
scroll to position [82, 0]
click at [208, 456] on p "Estabilidade adaptativa" at bounding box center [415, 463] width 678 height 16
click at [203, 463] on span "Estabilidade adaptativa" at bounding box center [141, 463] width 130 height 16
click at [198, 464] on span "Estabilidade adaptativa" at bounding box center [141, 463] width 130 height 16
click at [200, 461] on span "Estabilidade adaptativa" at bounding box center [141, 463] width 130 height 16
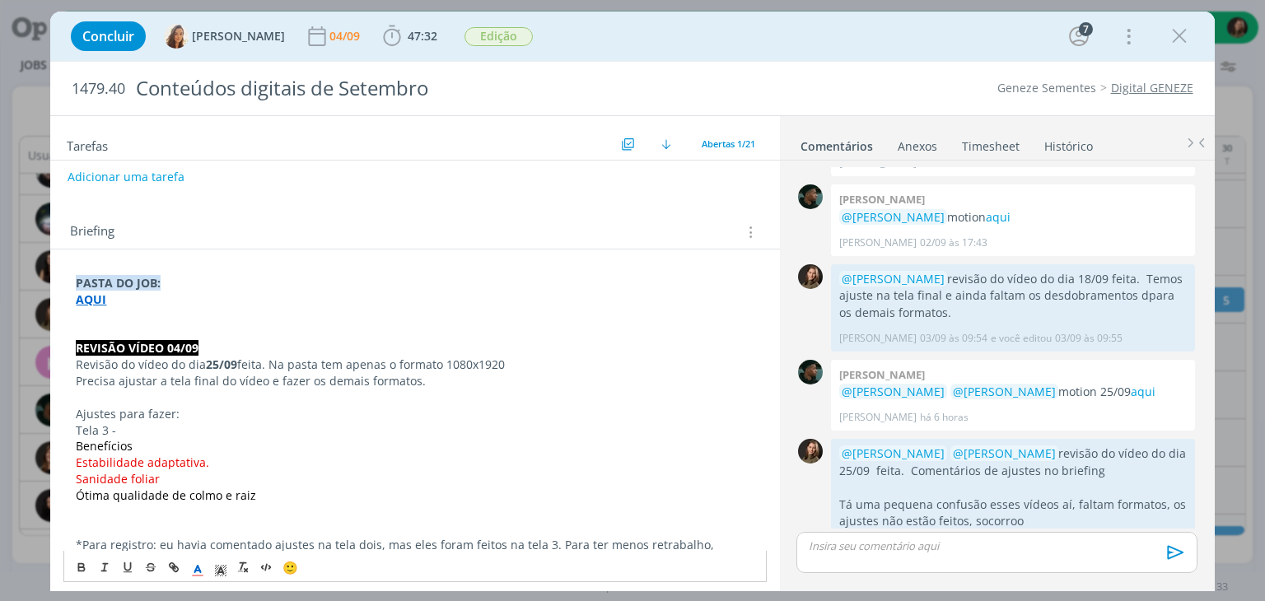
click at [156, 478] on span "Sanidade foliar" at bounding box center [118, 479] width 84 height 16
click at [253, 492] on p "Ótima qualidade de colmo e raiz" at bounding box center [415, 495] width 678 height 16
click at [250, 493] on span "Ótima qualidade de colmo e raiz" at bounding box center [166, 495] width 180 height 16
drag, startPoint x: 229, startPoint y: 380, endPoint x: 239, endPoint y: 379, distance: 9.9
click at [231, 380] on p "Precisa ajustar a tela final do vídeo e fazer os demais formatos." at bounding box center [415, 381] width 678 height 16
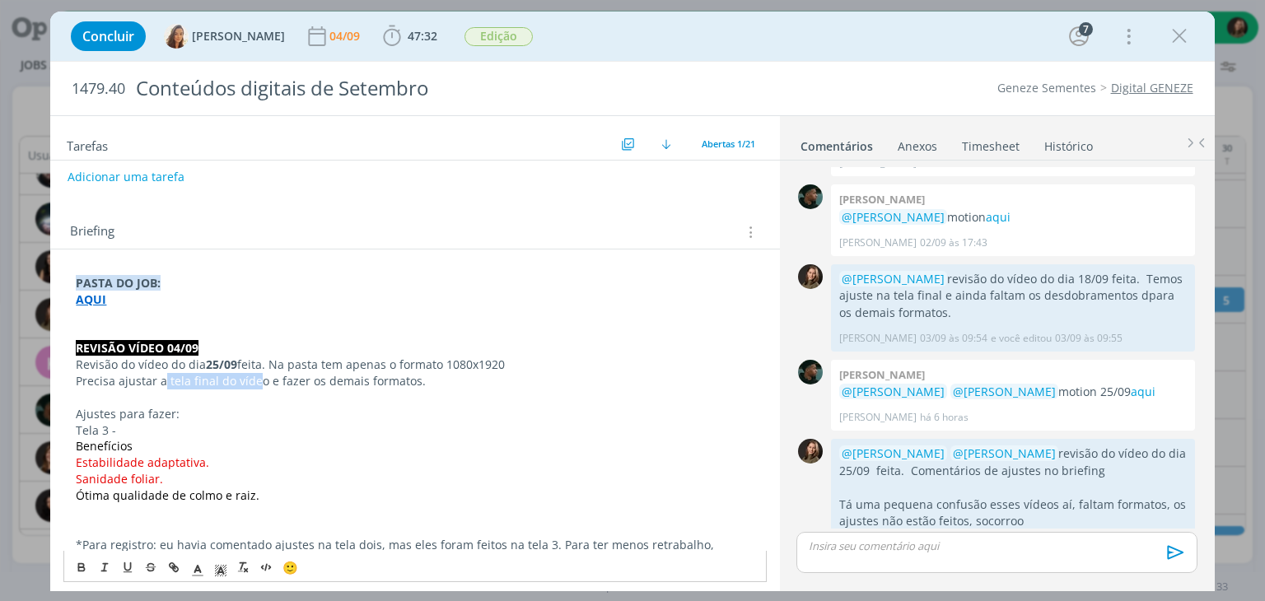
drag, startPoint x: 258, startPoint y: 382, endPoint x: 165, endPoint y: 383, distance: 93.1
click at [165, 383] on p "Precisa ajustar a tela final do vídeo e fazer os demais formatos." at bounding box center [415, 381] width 678 height 16
drag, startPoint x: 171, startPoint y: 383, endPoint x: 119, endPoint y: 383, distance: 52.7
click at [119, 383] on p "Precisa ajustar o e fazer os demais formatos." at bounding box center [415, 381] width 678 height 16
drag, startPoint x: 168, startPoint y: 477, endPoint x: 76, endPoint y: 463, distance: 93.3
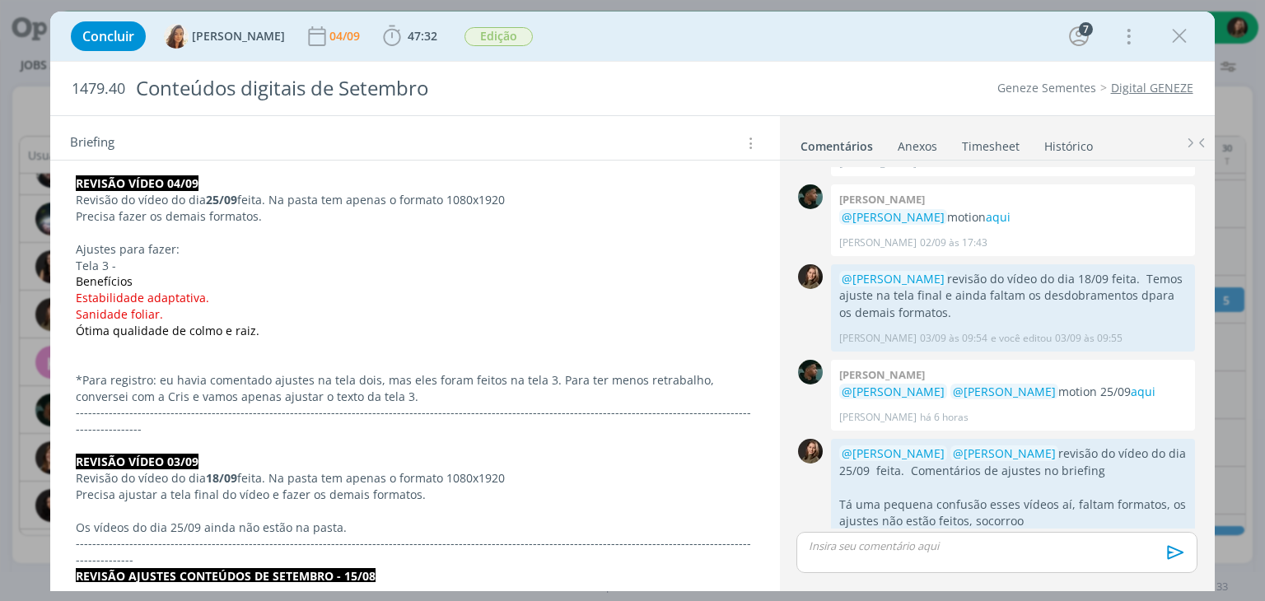
scroll to position [1222, 0]
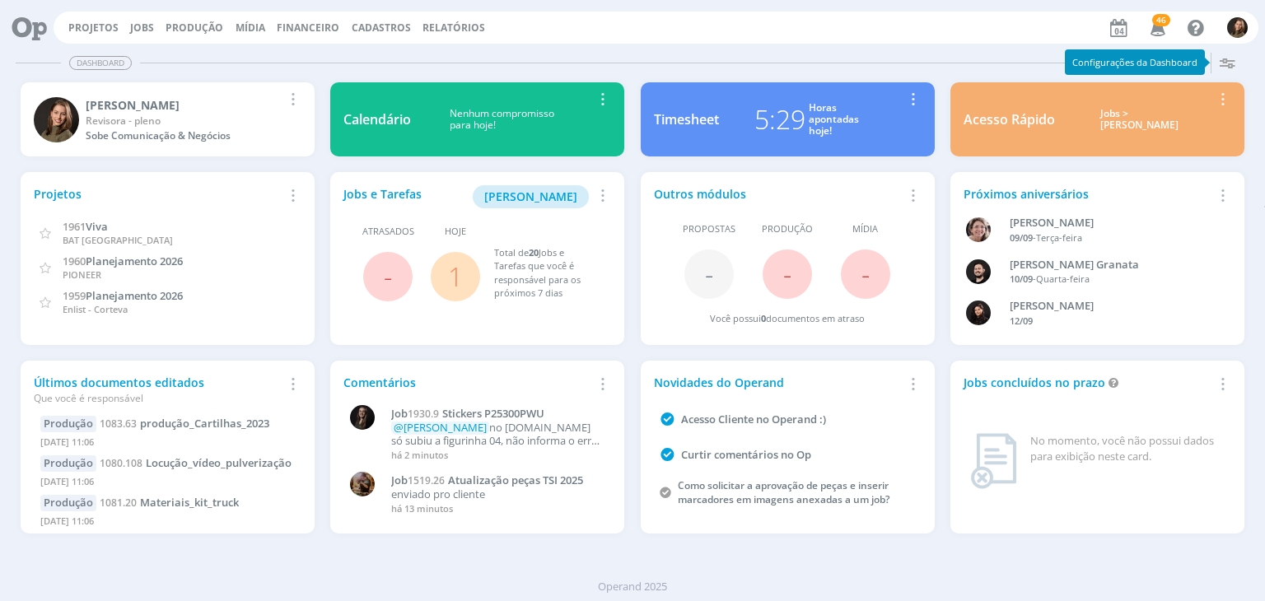
click at [459, 281] on link "1" at bounding box center [455, 276] width 15 height 35
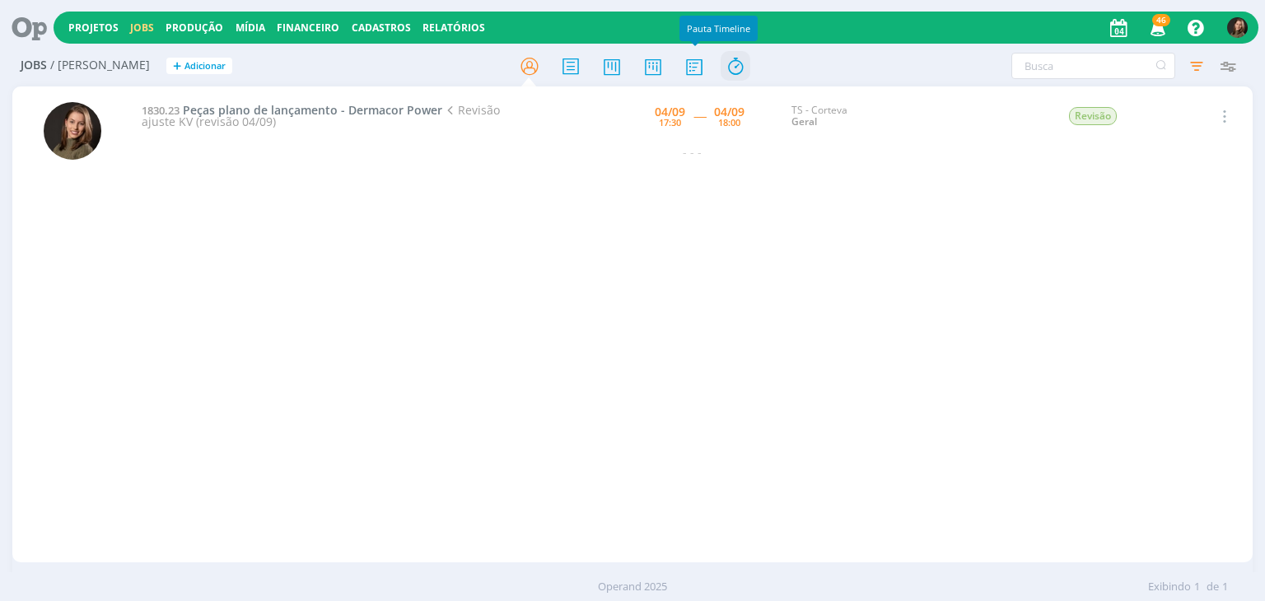
click at [746, 67] on icon at bounding box center [736, 66] width 30 height 32
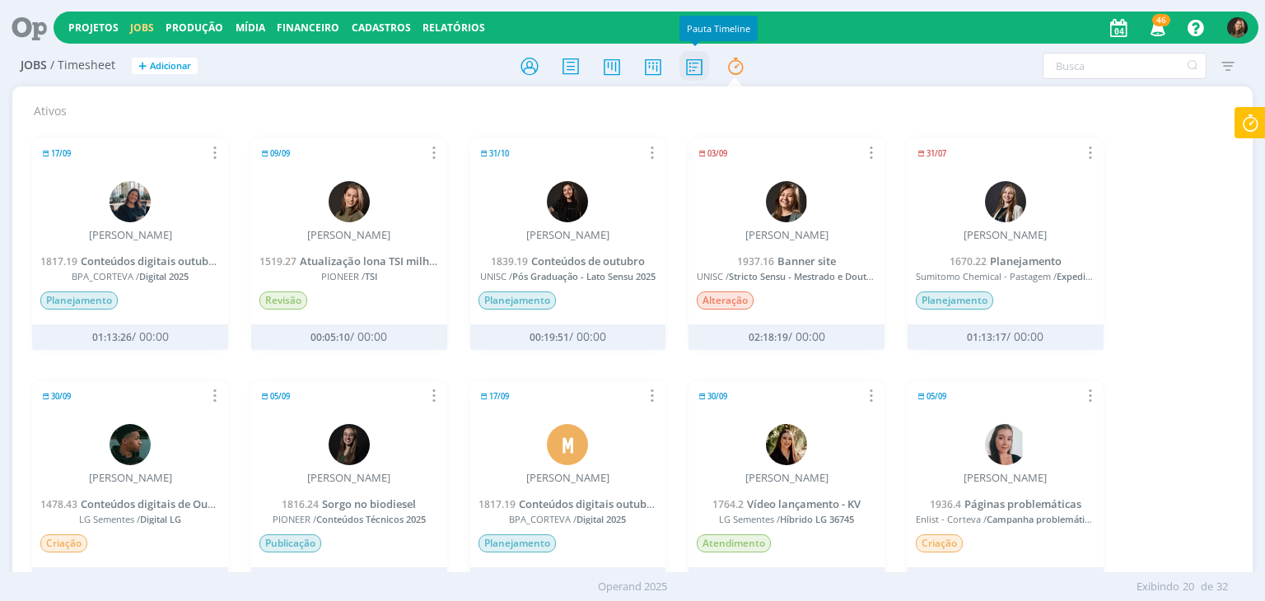
click at [695, 63] on icon at bounding box center [694, 66] width 30 height 32
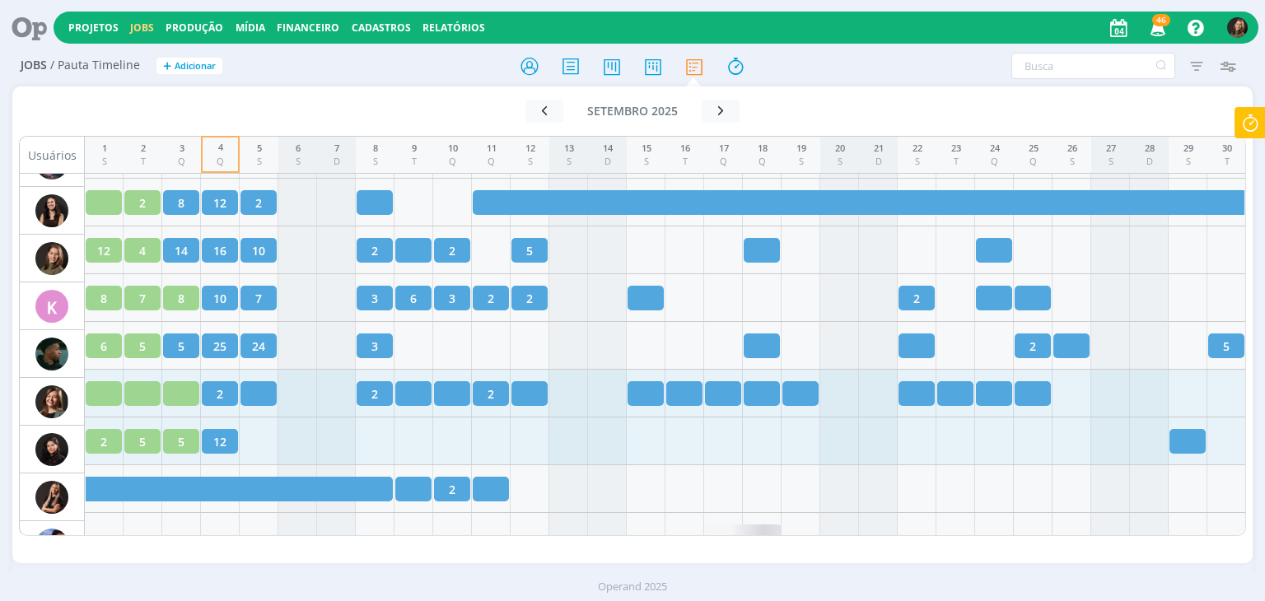
scroll to position [1400, 0]
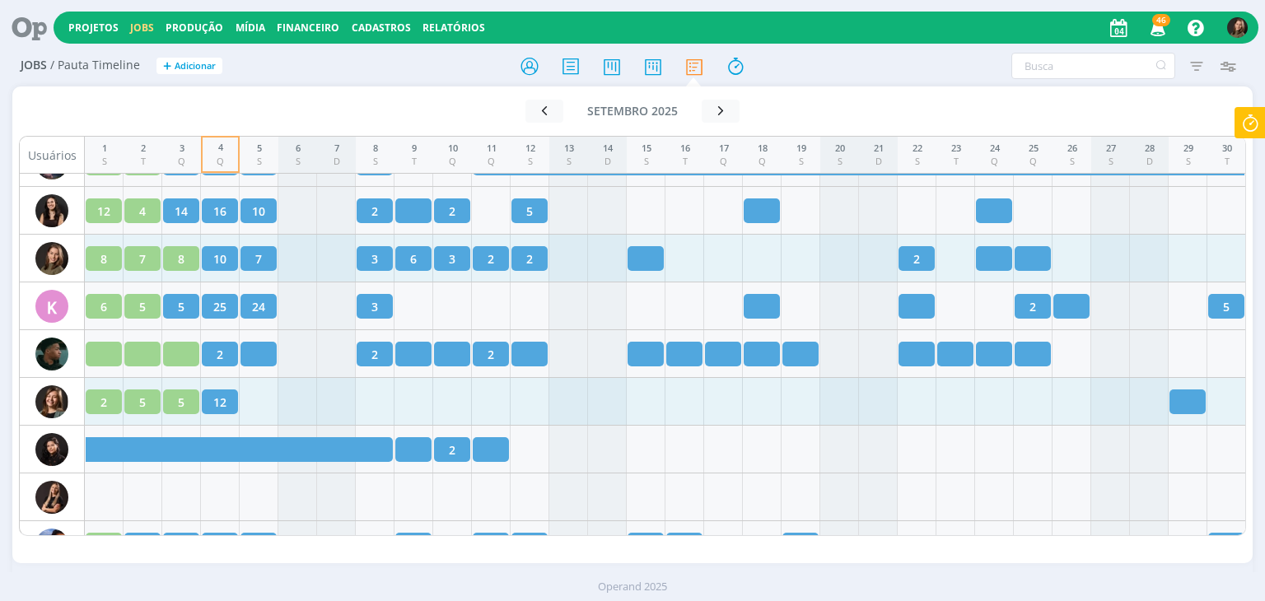
click at [226, 257] on span "10" at bounding box center [219, 258] width 13 height 17
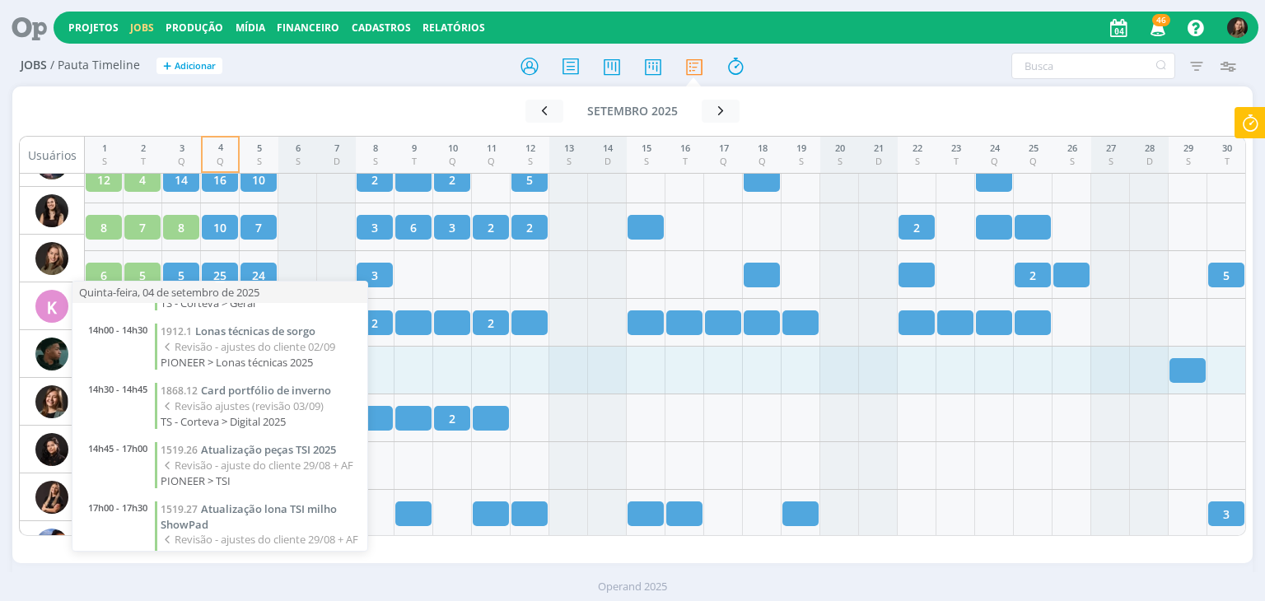
scroll to position [446, 0]
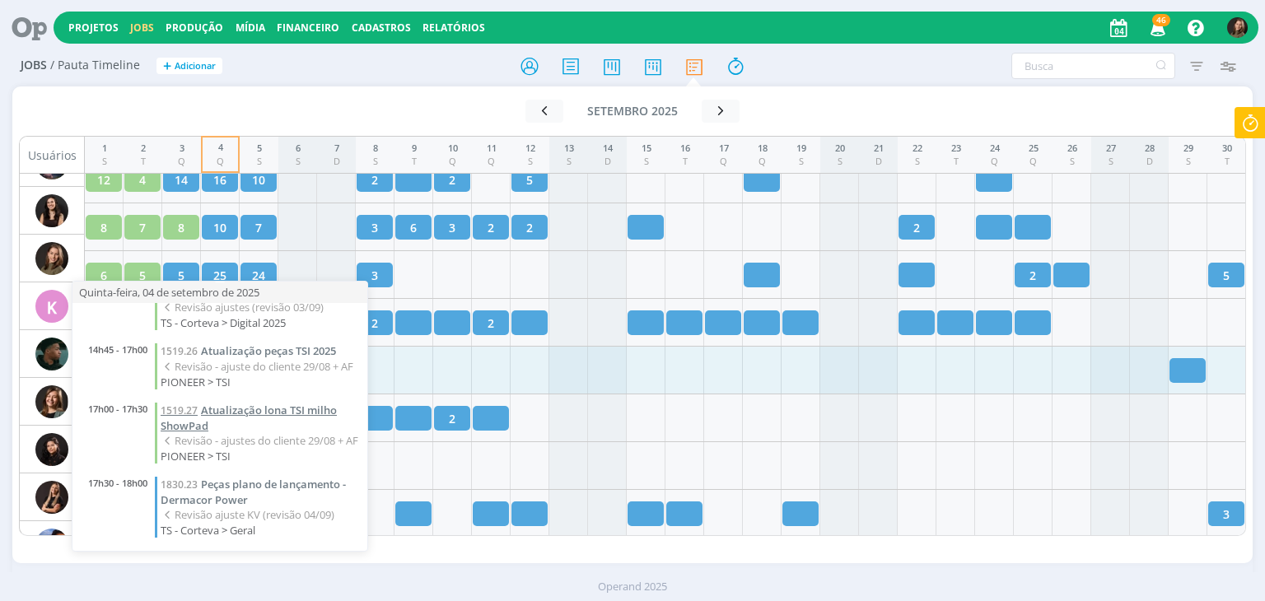
click at [295, 403] on span "Atualização lona TSI milho ShowPad" at bounding box center [249, 418] width 176 height 30
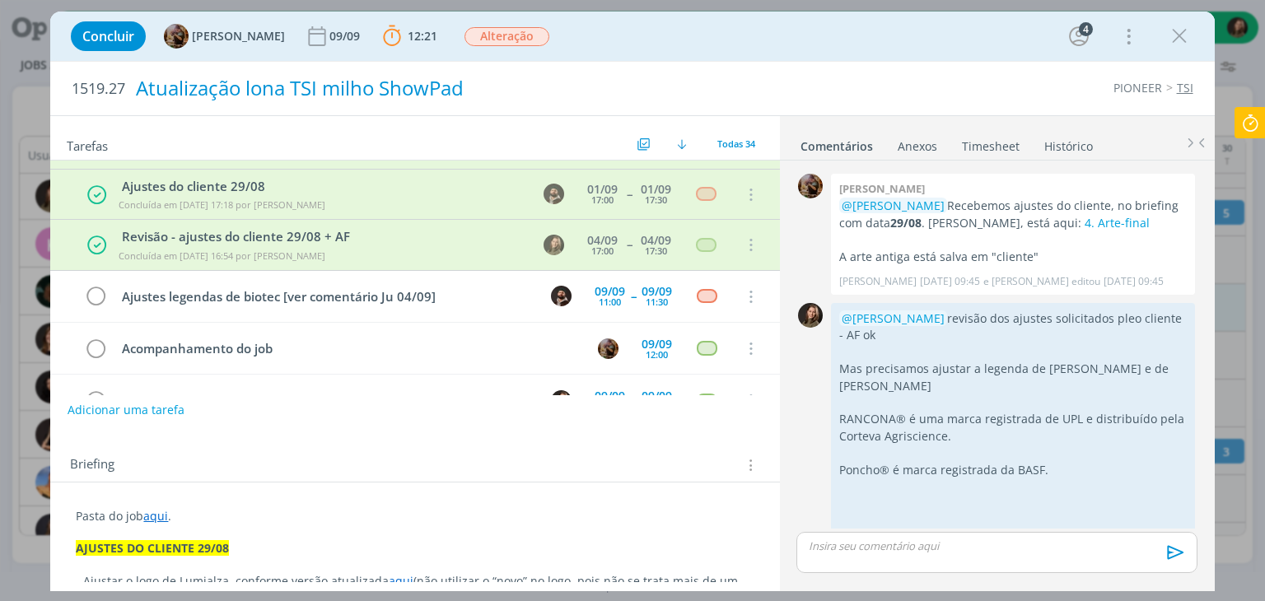
scroll to position [1306, 0]
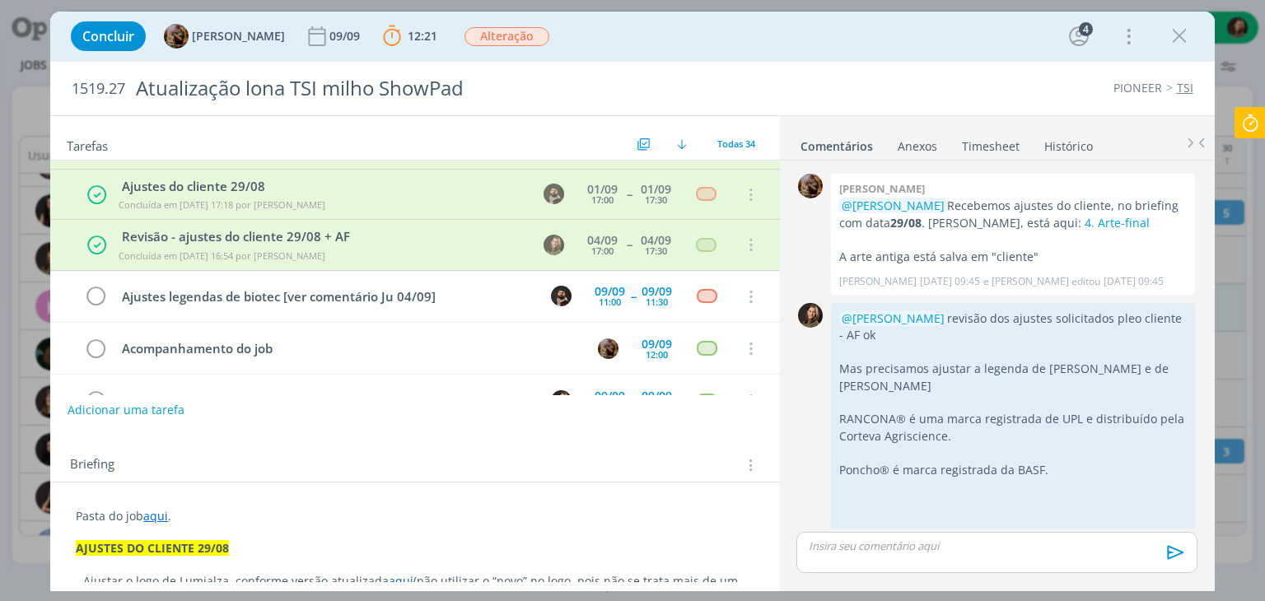
click at [1184, 35] on icon "dialog" at bounding box center [1179, 36] width 25 height 25
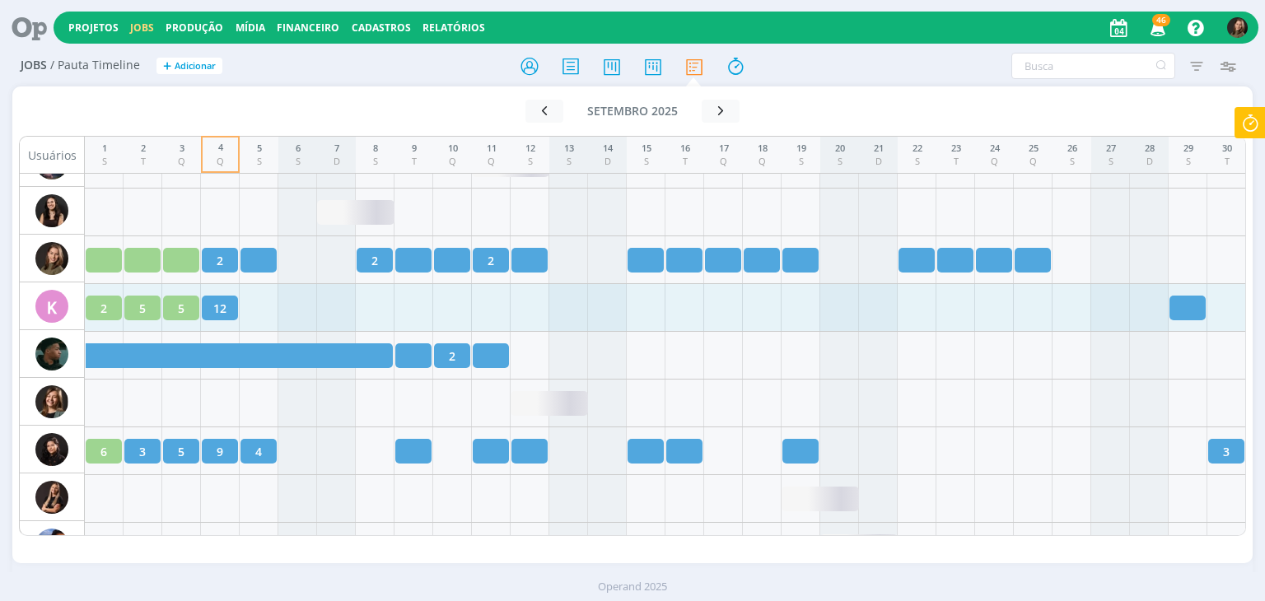
click at [1242, 129] on icon at bounding box center [1250, 123] width 30 height 32
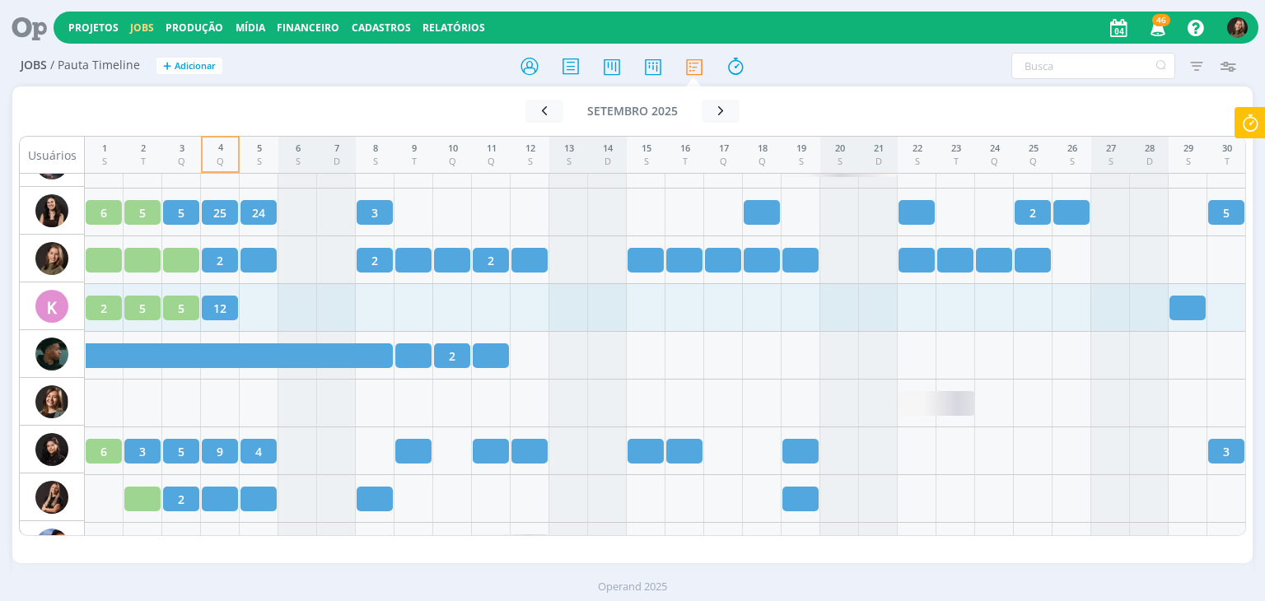
click at [1240, 132] on div at bounding box center [1249, 122] width 31 height 31
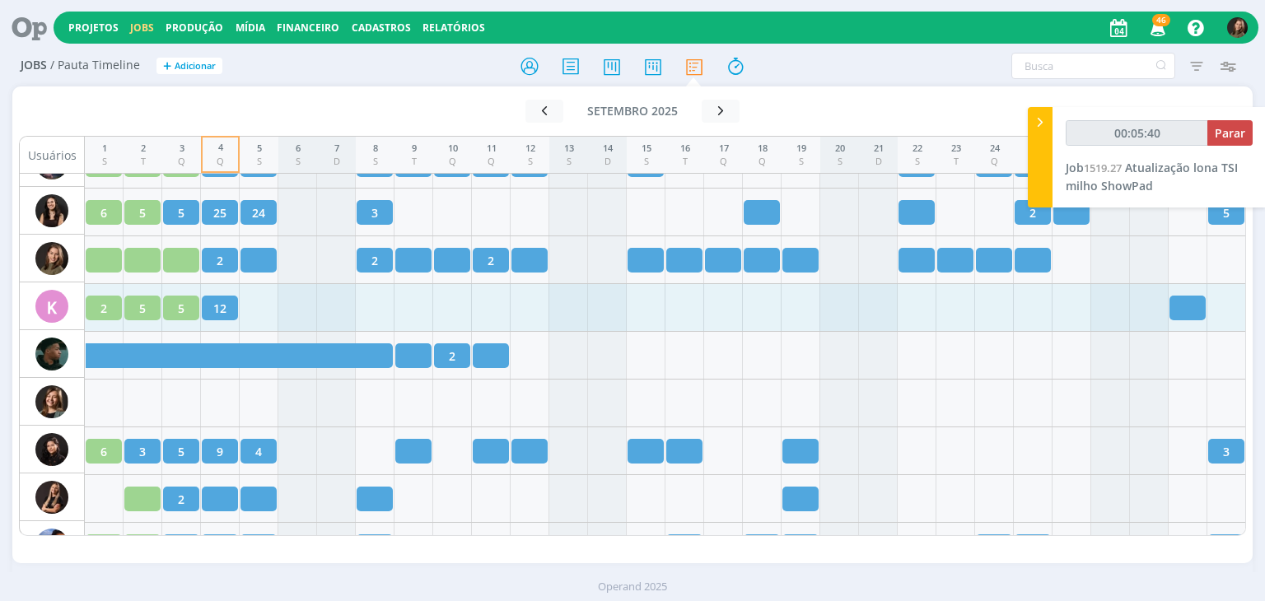
type input "00:05:41"
click at [1225, 128] on span "Parar" at bounding box center [1230, 133] width 30 height 16
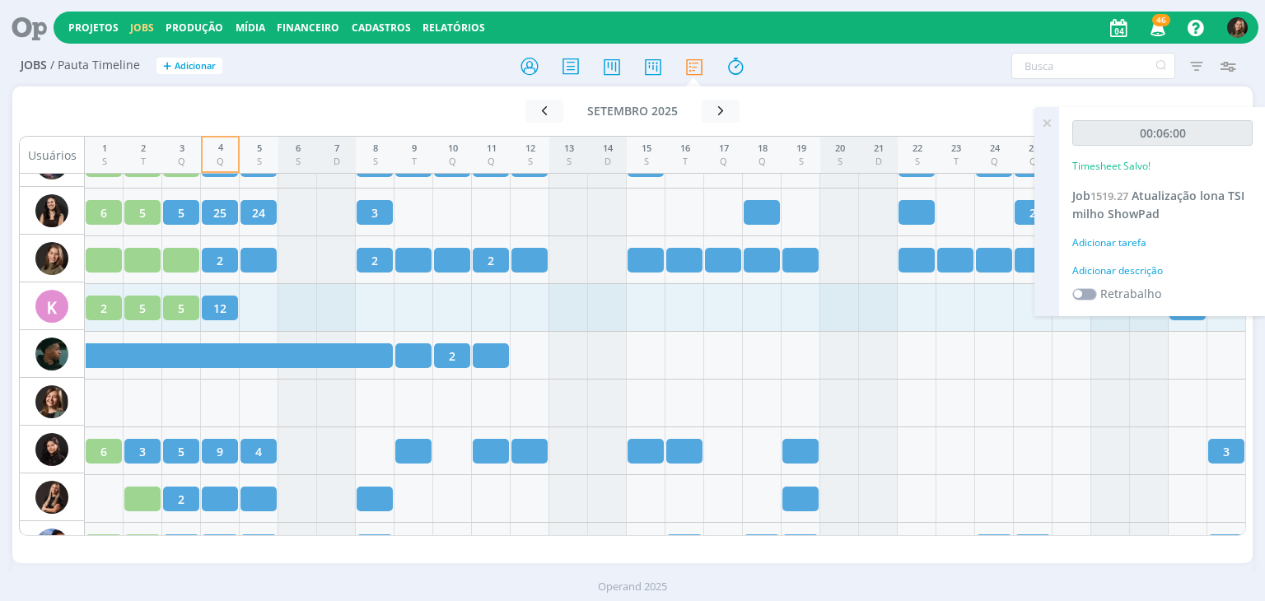
drag, startPoint x: 1061, startPoint y: 280, endPoint x: 1075, endPoint y: 271, distance: 17.4
click at [1073, 273] on div "00:06:00 Timesheet Salvo! Job 1519.27 Atualização lona TSI milho ShowPad Adicio…" at bounding box center [1162, 211] width 207 height 209
click at [1085, 271] on div "Adicionar descrição" at bounding box center [1162, 271] width 180 height 15
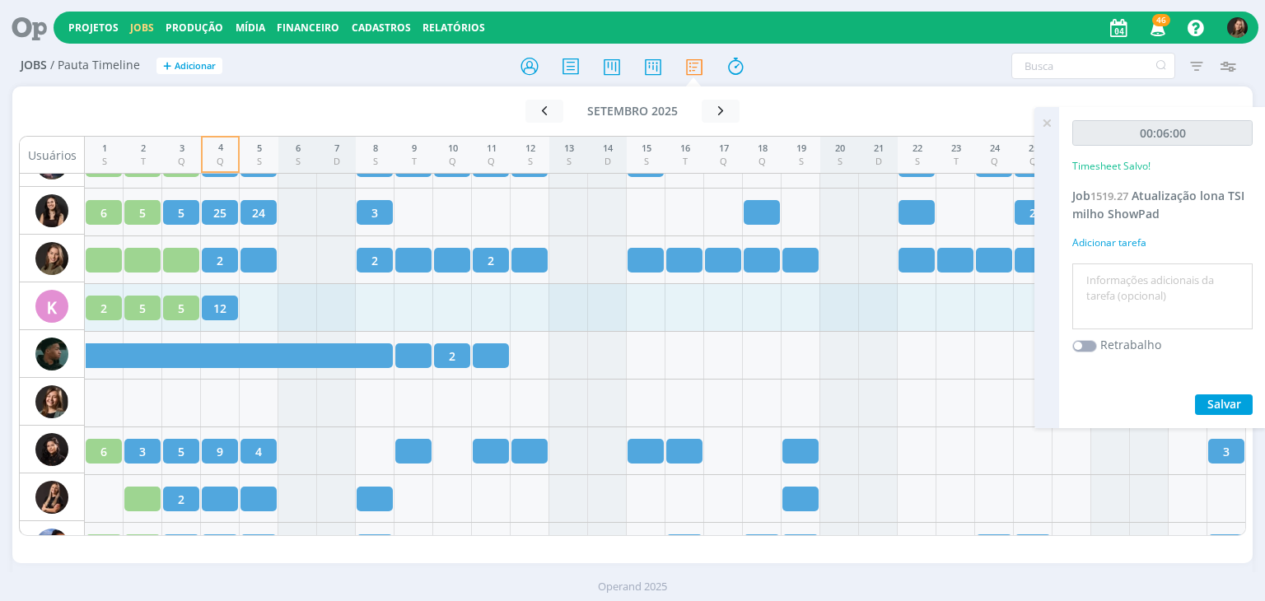
click at [1089, 271] on textarea at bounding box center [1162, 297] width 172 height 58
type textarea "revisão ajustes"
click at [1201, 394] on button "Salvar" at bounding box center [1224, 404] width 58 height 21
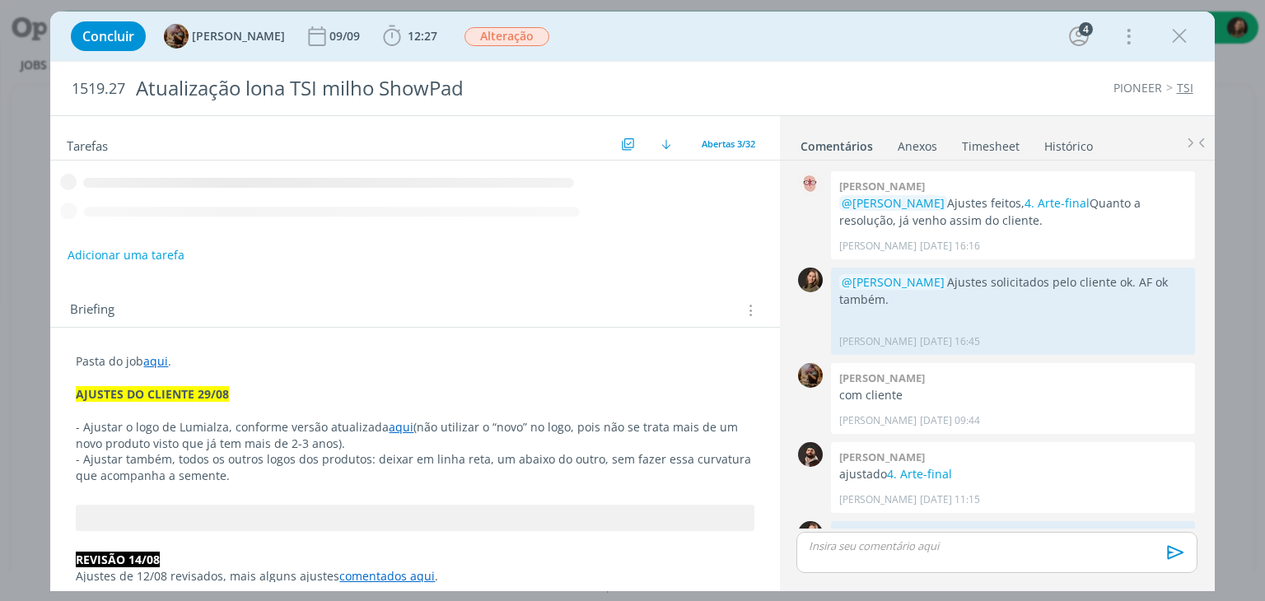
scroll to position [1574, 0]
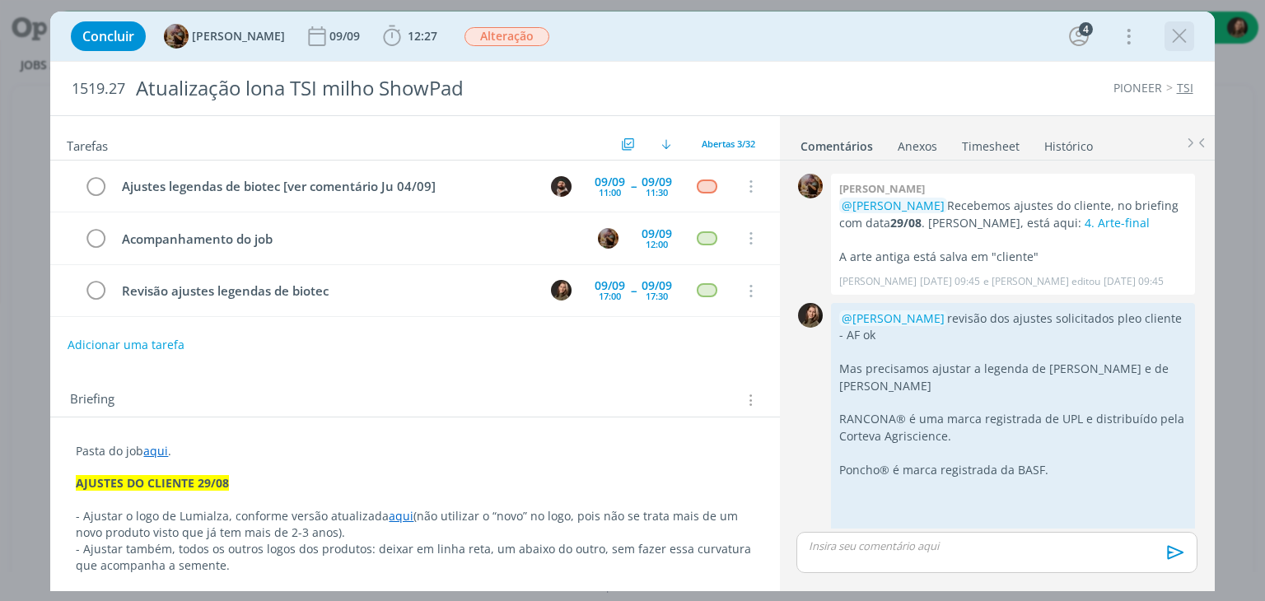
click at [1182, 32] on icon "dialog" at bounding box center [1179, 36] width 25 height 25
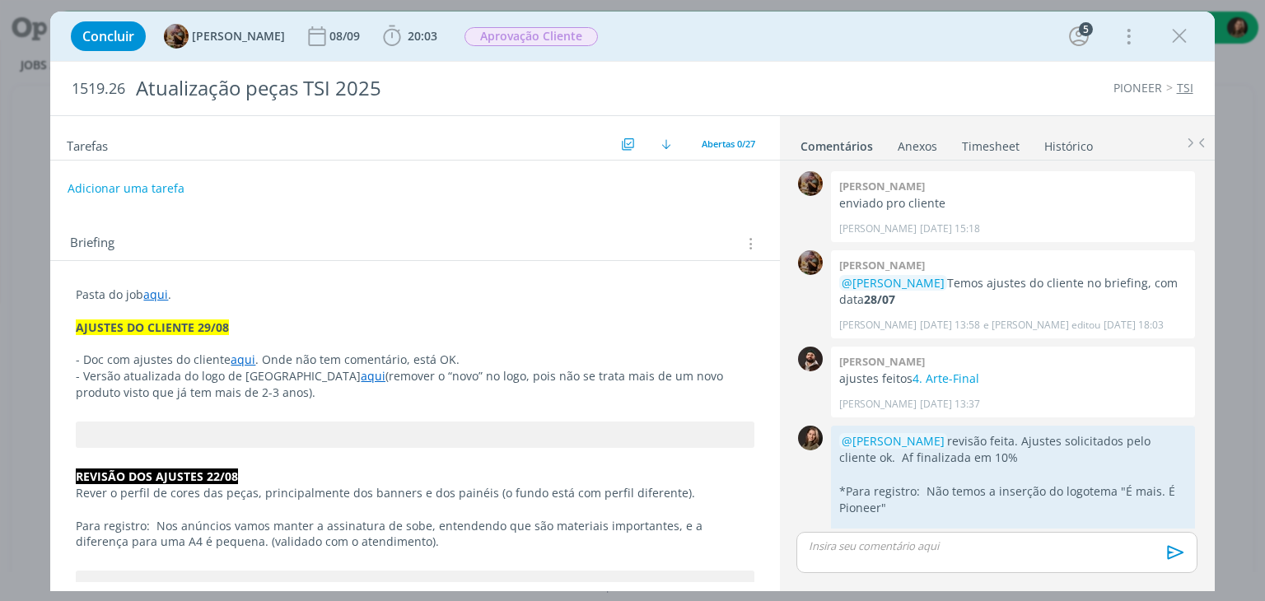
scroll to position [1405, 0]
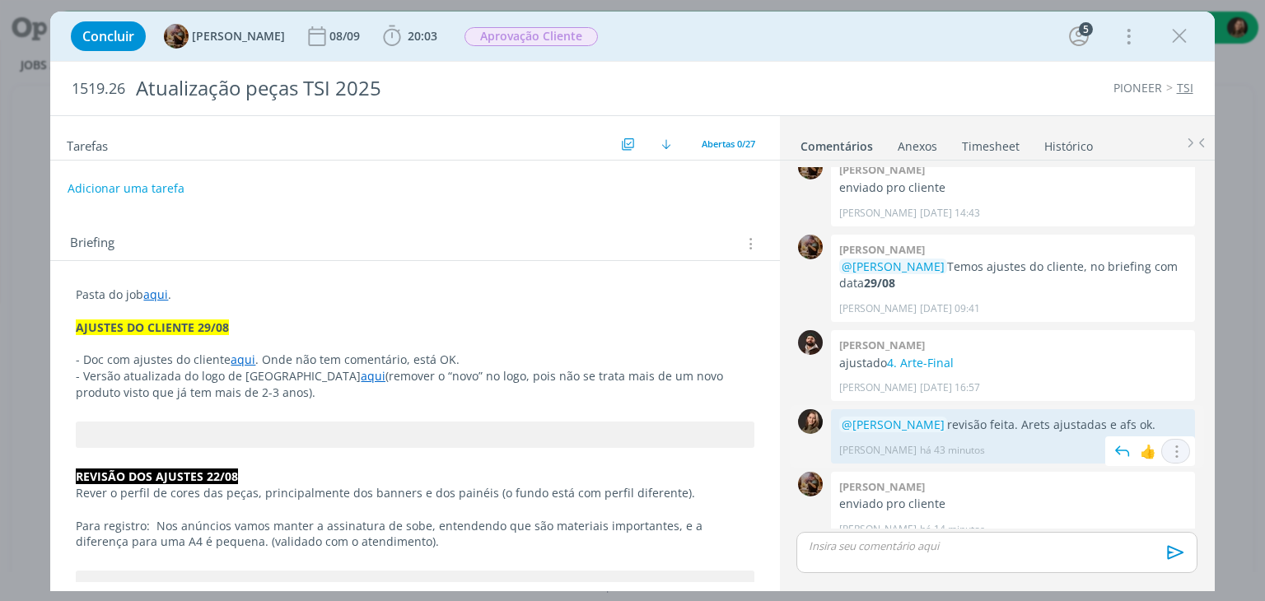
click at [1166, 443] on button "dialog" at bounding box center [1176, 451] width 20 height 17
click at [1112, 461] on link "Editar" at bounding box center [1120, 474] width 130 height 26
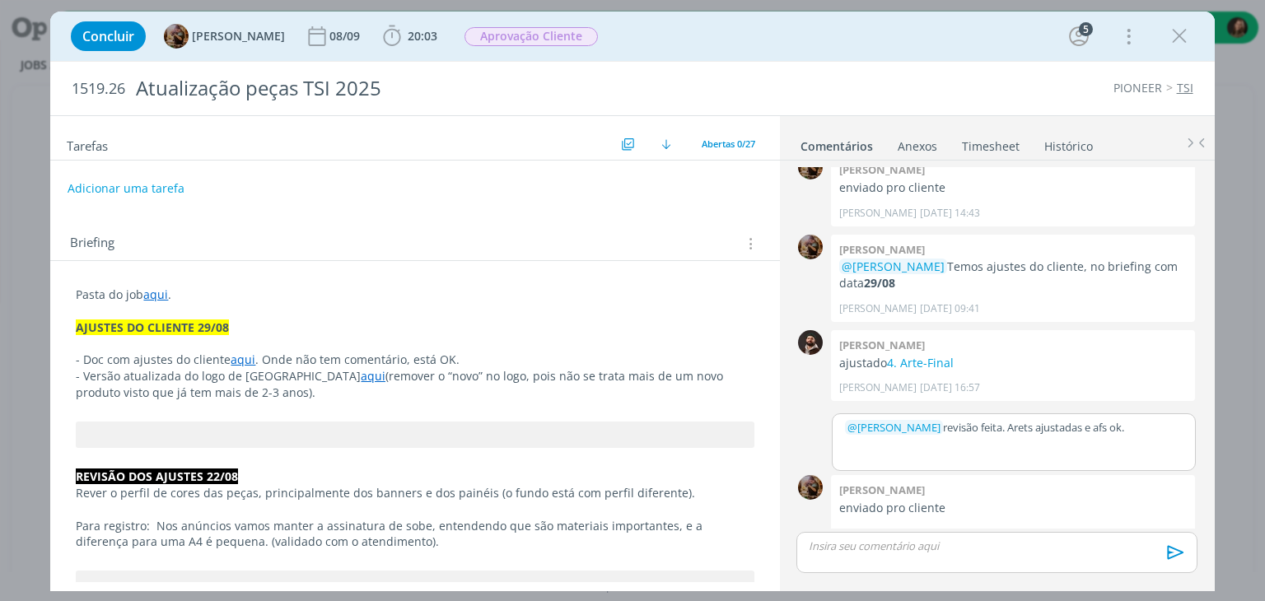
click at [1041, 420] on p "﻿ @ [PERSON_NAME] ﻿ revisão feita. Arets ajustadas e afs ok." at bounding box center [1014, 427] width 338 height 15
click at [1126, 420] on p "﻿ @ [PERSON_NAME] ﻿ revisão feita. Artes ajustadas e afs ok." at bounding box center [1014, 427] width 338 height 15
click at [1154, 487] on button "Salvar" at bounding box center [1169, 497] width 37 height 20
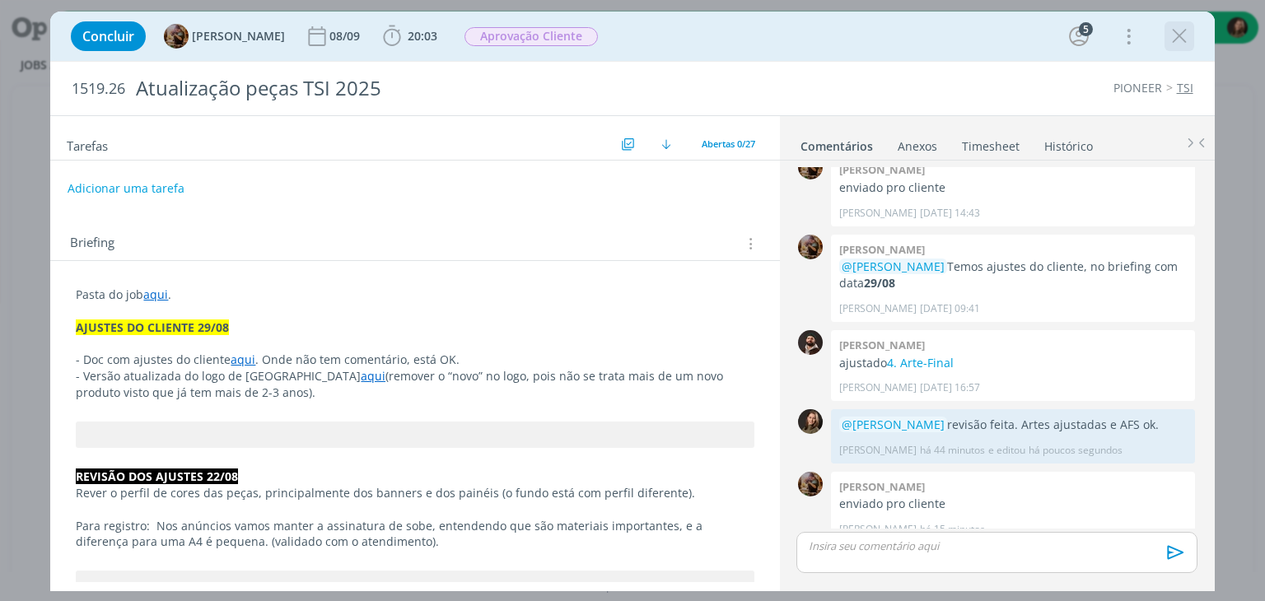
click at [1169, 44] on div "Concluir [PERSON_NAME] [DATE] 20:03 Iniciar Apontar Data * [DATE] Horas * 00:00…" at bounding box center [632, 36] width 1139 height 40
click at [1185, 44] on icon "dialog" at bounding box center [1179, 36] width 25 height 25
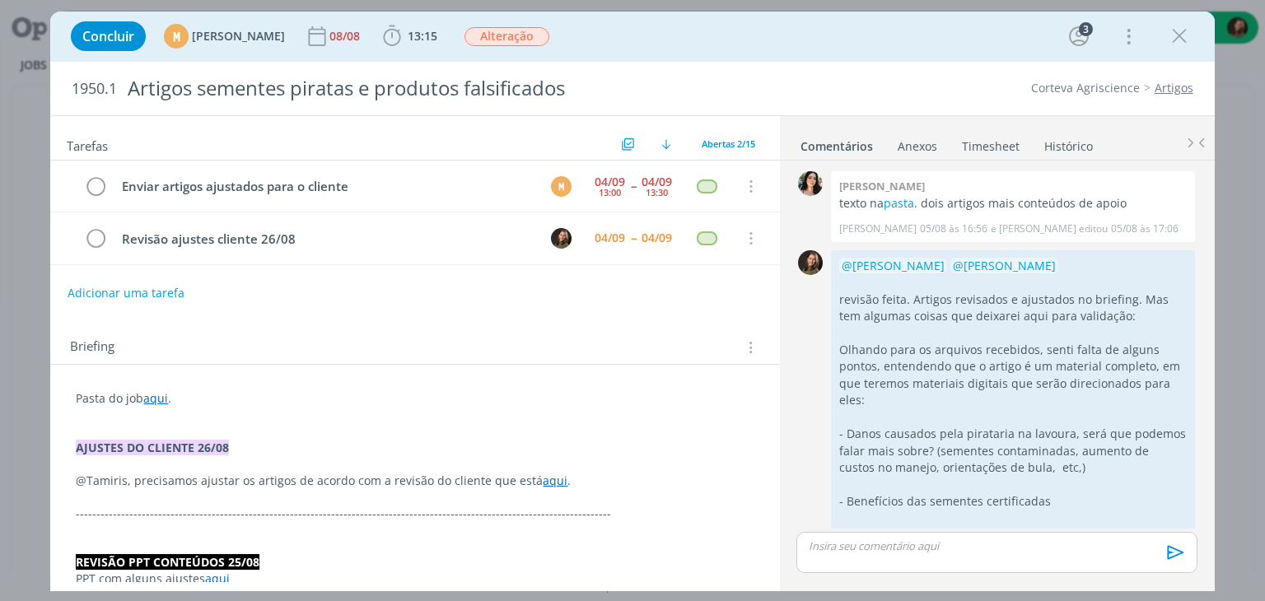
scroll to position [1225, 0]
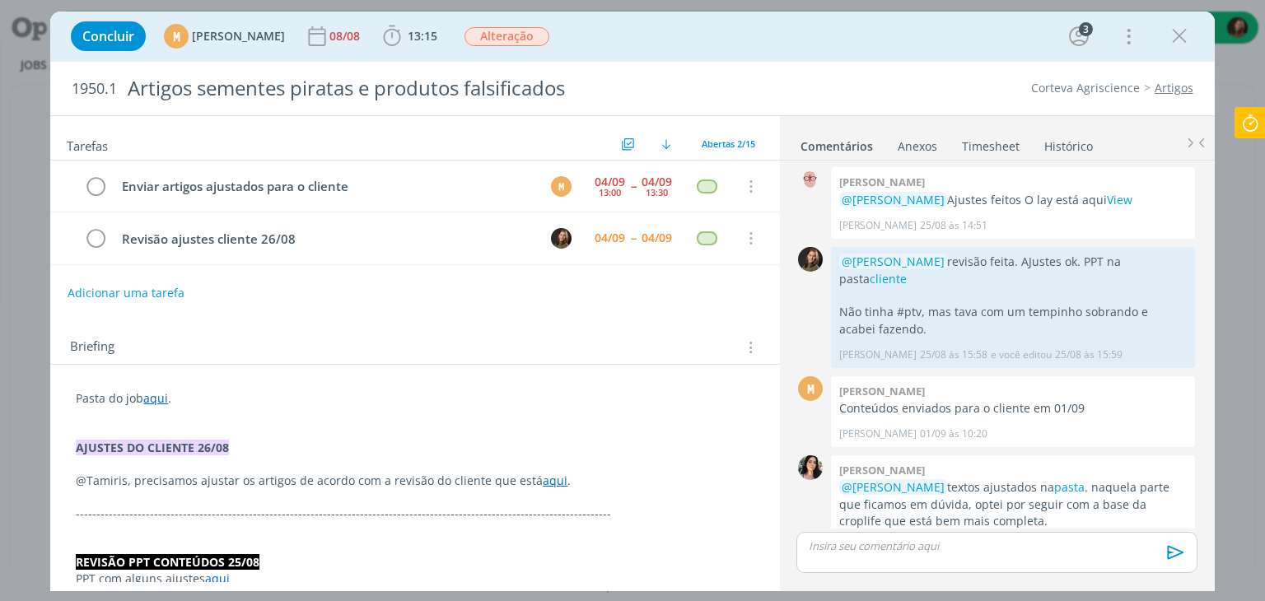
click at [1248, 115] on icon at bounding box center [1250, 123] width 30 height 32
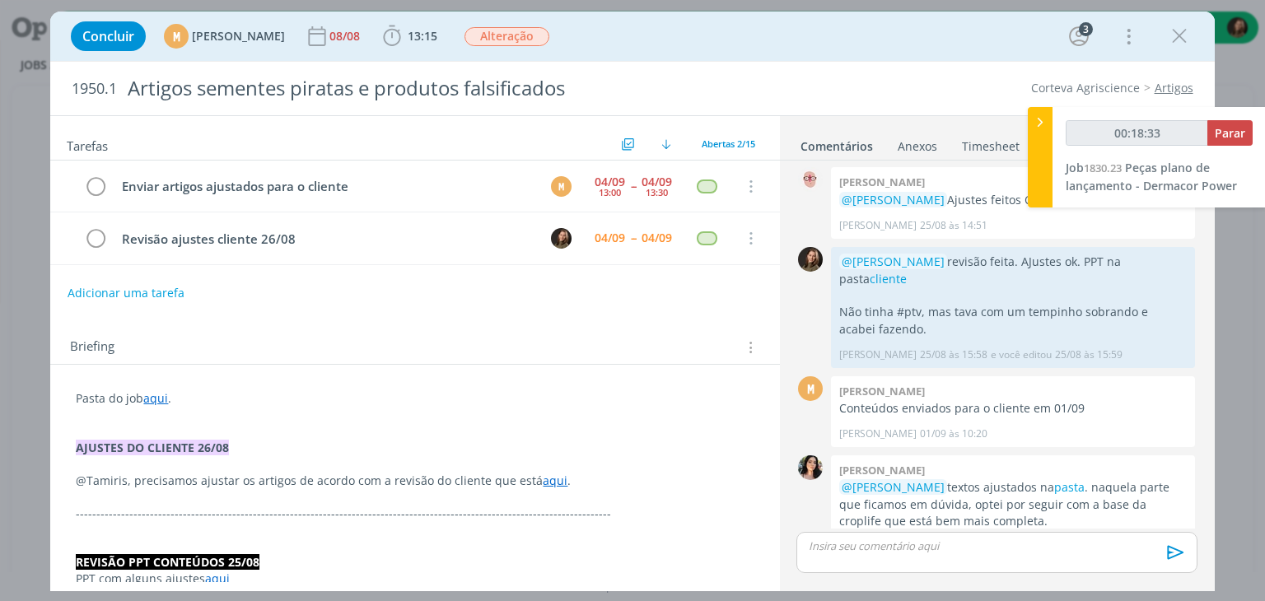
click at [1248, 119] on div "00:18:33 Parar Job 1830.23 Peças plano de lançamento - Dermacor Power" at bounding box center [1158, 157] width 213 height 100
type input "00:18:34"
click at [1242, 125] on span "Parar" at bounding box center [1230, 133] width 30 height 16
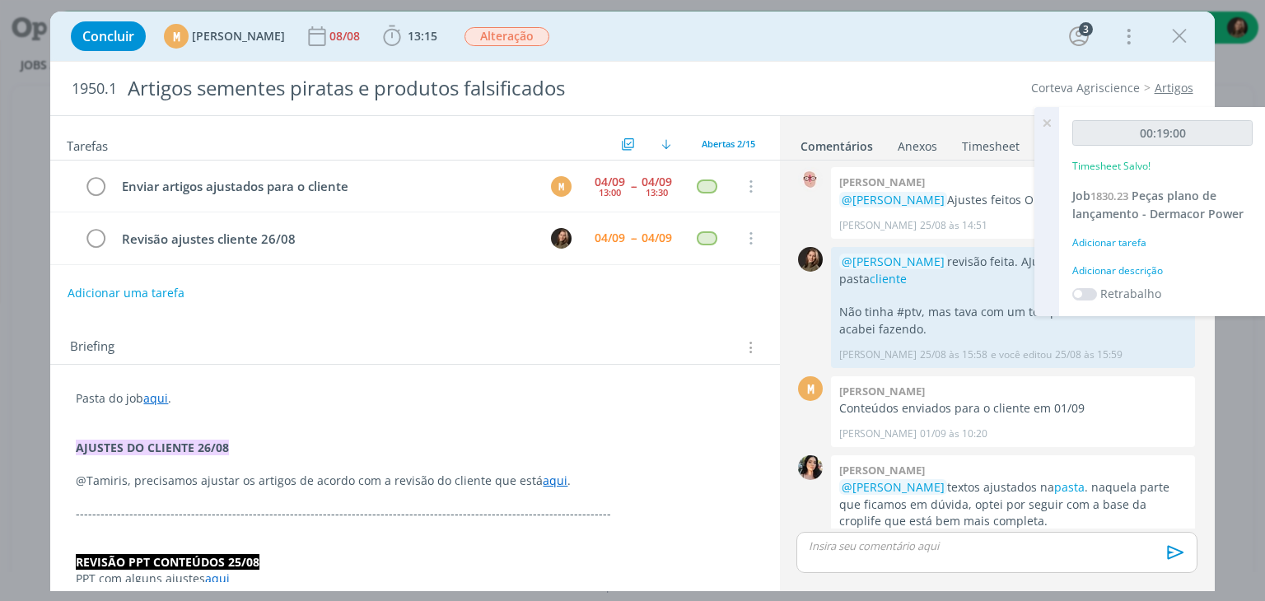
click at [1136, 261] on div "00:19:00 Timesheet Salvo! Job 1830.23 Peças plano de lançamento - Dermacor Powe…" at bounding box center [1162, 211] width 207 height 209
click at [1126, 276] on div "00:19:00 Timesheet Salvo! Job 1830.23 Peças plano de lançamento - Dermacor Powe…" at bounding box center [1162, 211] width 207 height 209
click at [1121, 261] on div "00:19:00 Timesheet Salvo! Job 1830.23 Peças plano de lançamento - Dermacor Powe…" at bounding box center [1162, 211] width 207 height 209
click at [1119, 264] on div "Adicionar descrição" at bounding box center [1162, 271] width 180 height 15
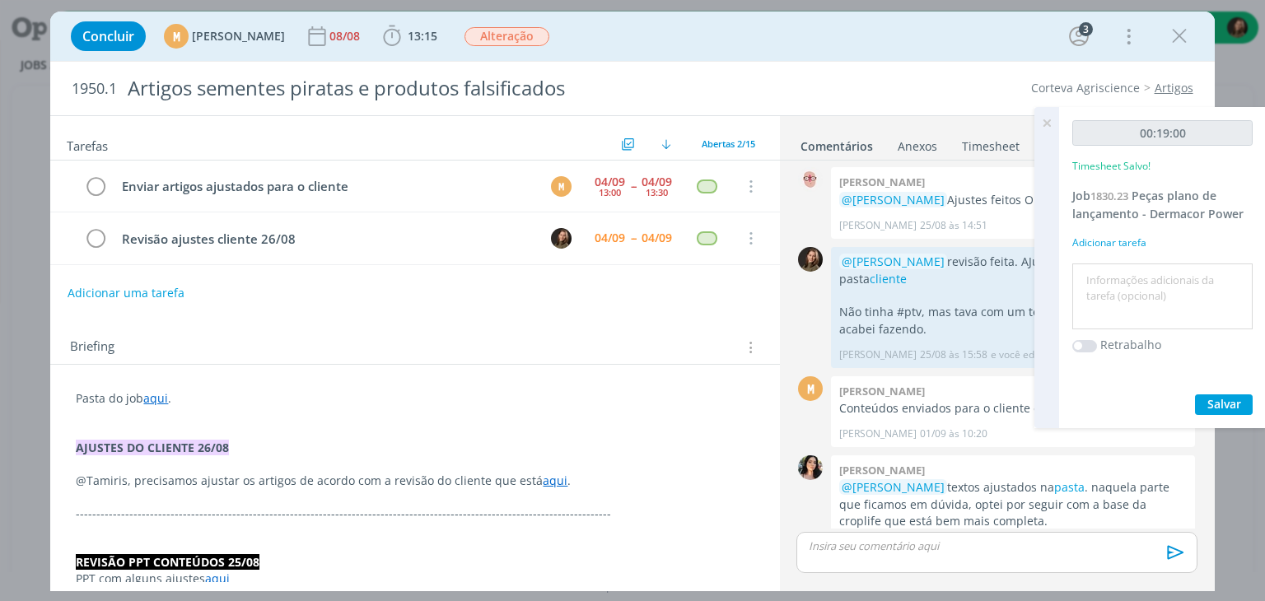
click at [1112, 269] on textarea at bounding box center [1162, 297] width 172 height 58
click at [1089, 292] on textarea at bounding box center [1162, 297] width 172 height 58
type textarea "revisão"
click at [1205, 408] on button "Salvar" at bounding box center [1224, 404] width 58 height 21
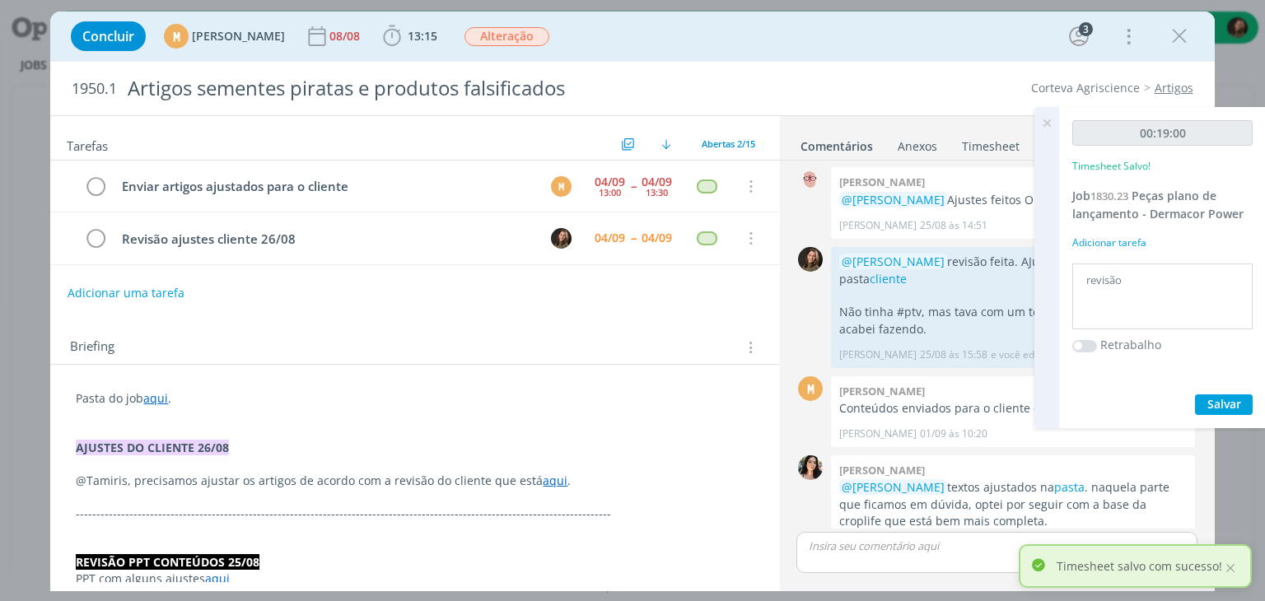
click at [1050, 123] on icon at bounding box center [1047, 123] width 30 height 32
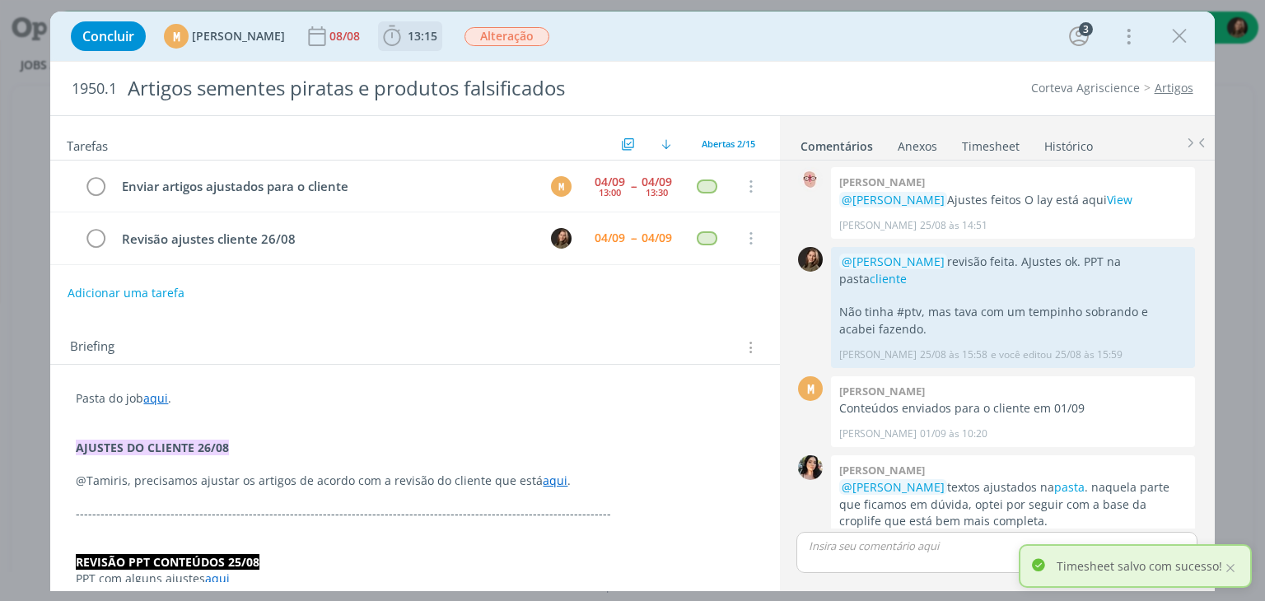
click at [401, 42] on icon "dialog" at bounding box center [392, 36] width 17 height 21
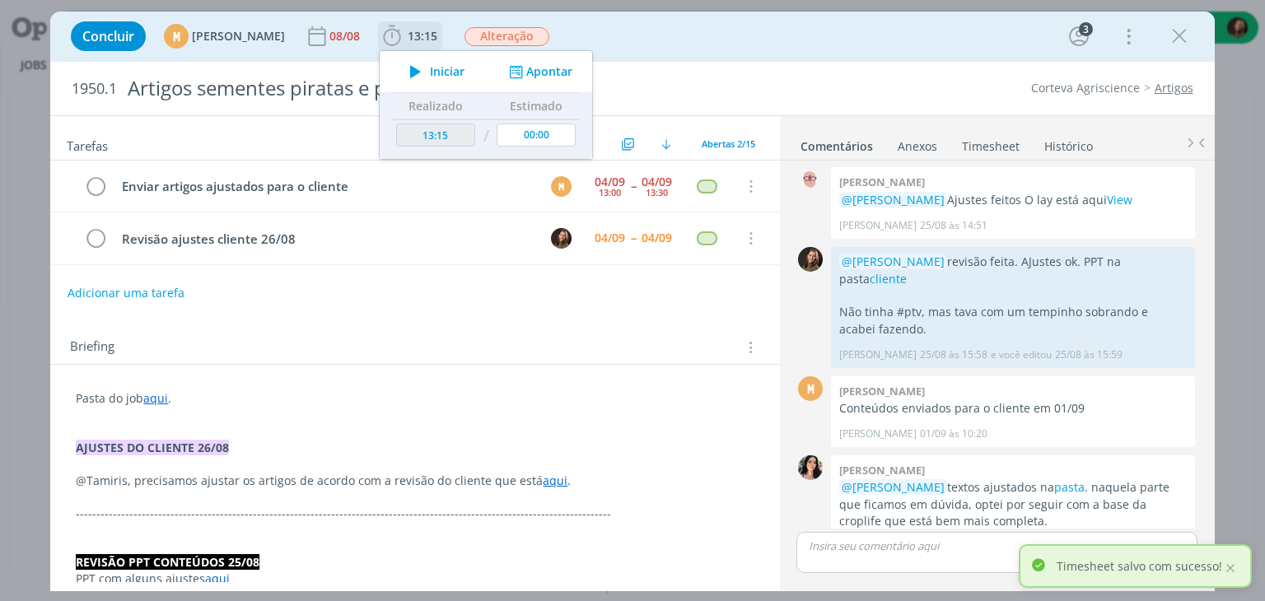
click at [430, 76] on icon "dialog" at bounding box center [415, 71] width 29 height 21
click at [1123, 479] on p "@[PERSON_NAME] textos ajustados na pasta . naquela parte que ficamos em dúvida,…" at bounding box center [1012, 504] width 347 height 50
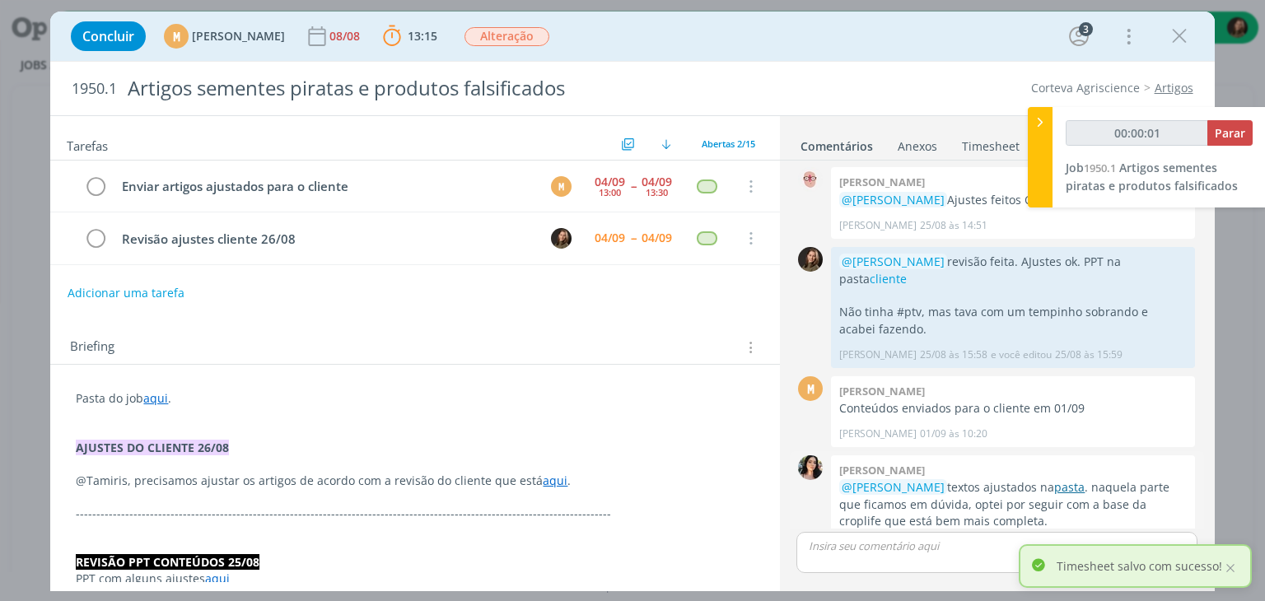
click at [1084, 479] on link "pasta" at bounding box center [1069, 487] width 30 height 16
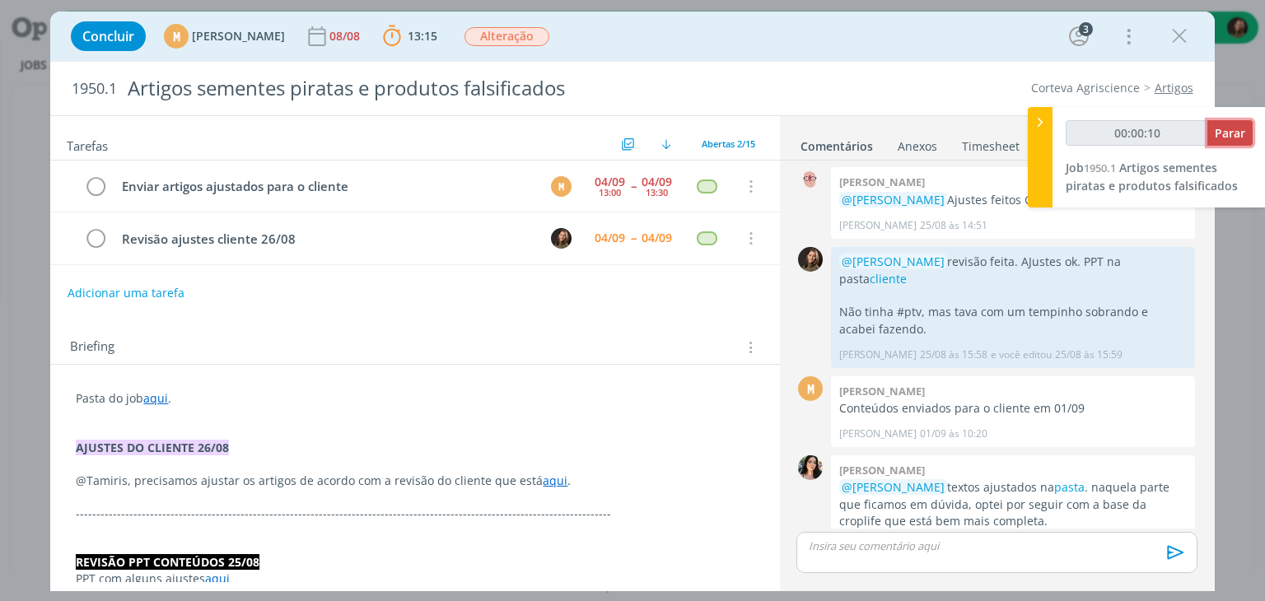
click at [1248, 135] on button "Parar" at bounding box center [1229, 133] width 45 height 26
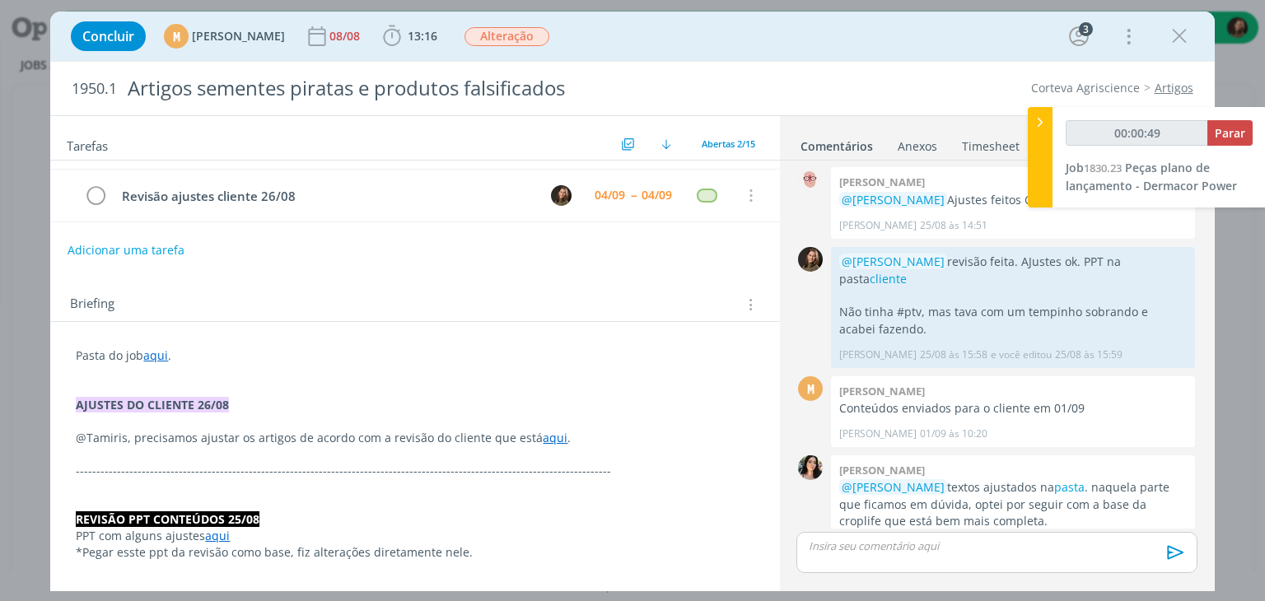
scroll to position [82, 0]
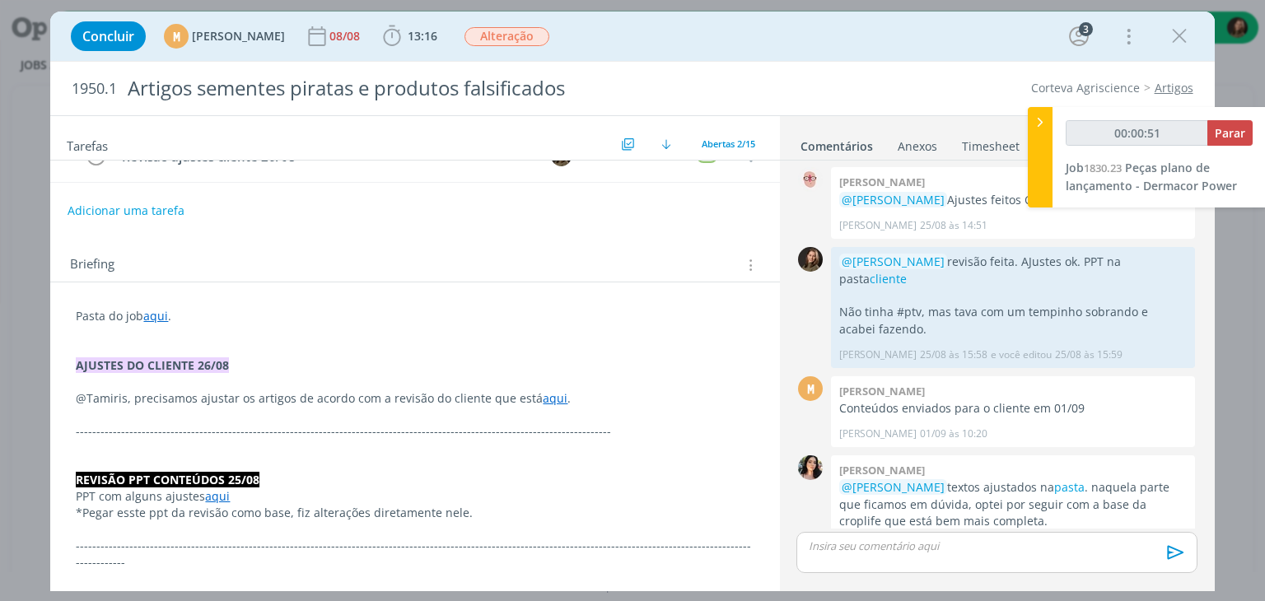
click at [543, 403] on link "aqui" at bounding box center [555, 398] width 25 height 16
click at [542, 427] on link "[URL][DOMAIN_NAME]" at bounding box center [493, 429] width 124 height 21
type input "00:06:18"
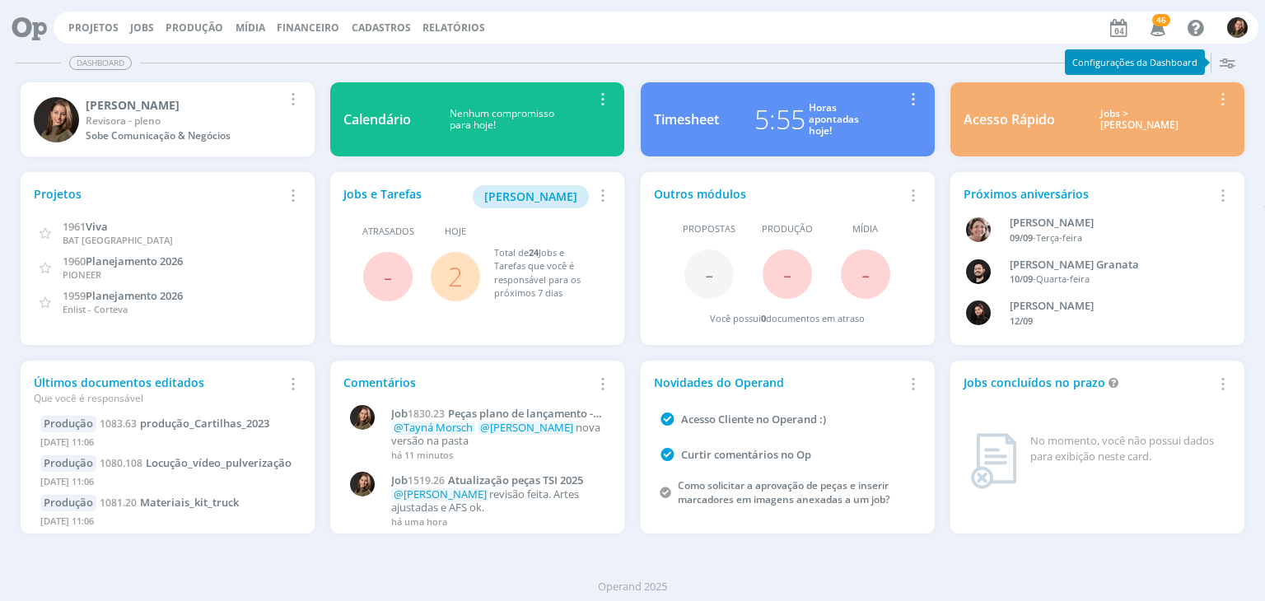
click at [460, 283] on link "2" at bounding box center [455, 276] width 15 height 35
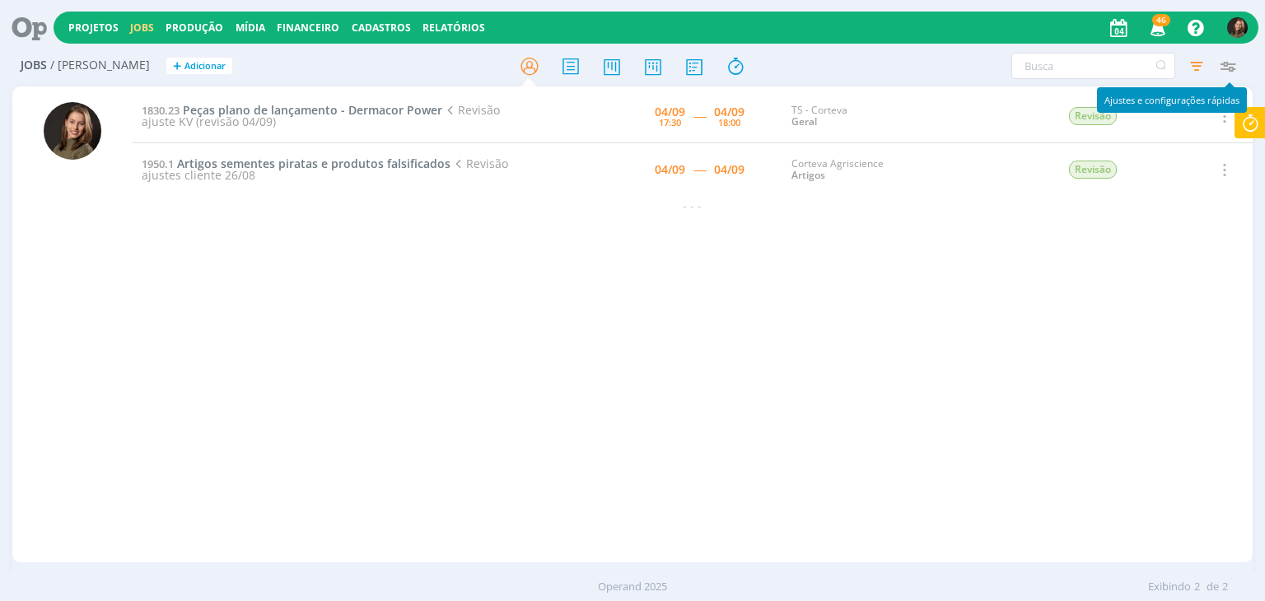
click at [1229, 72] on icon "button" at bounding box center [1228, 66] width 30 height 30
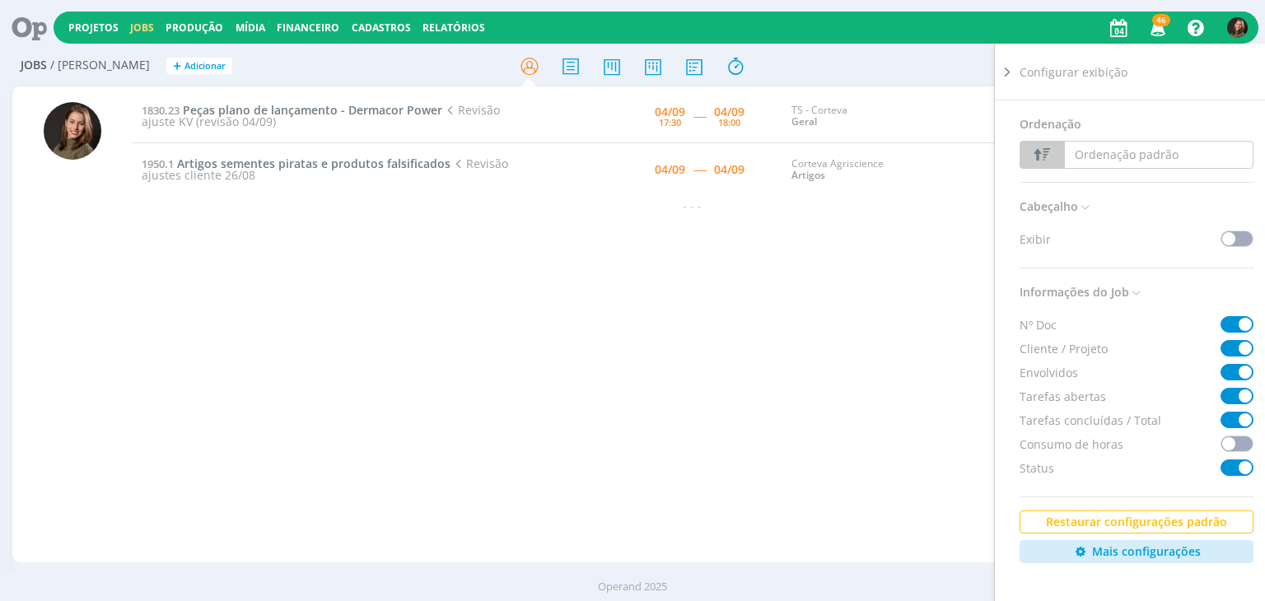
click at [884, 347] on div "1830.23 Peças plano de lançamento - Dermacor Power Revisão ajuste KV (revisão 0…" at bounding box center [692, 324] width 1120 height 469
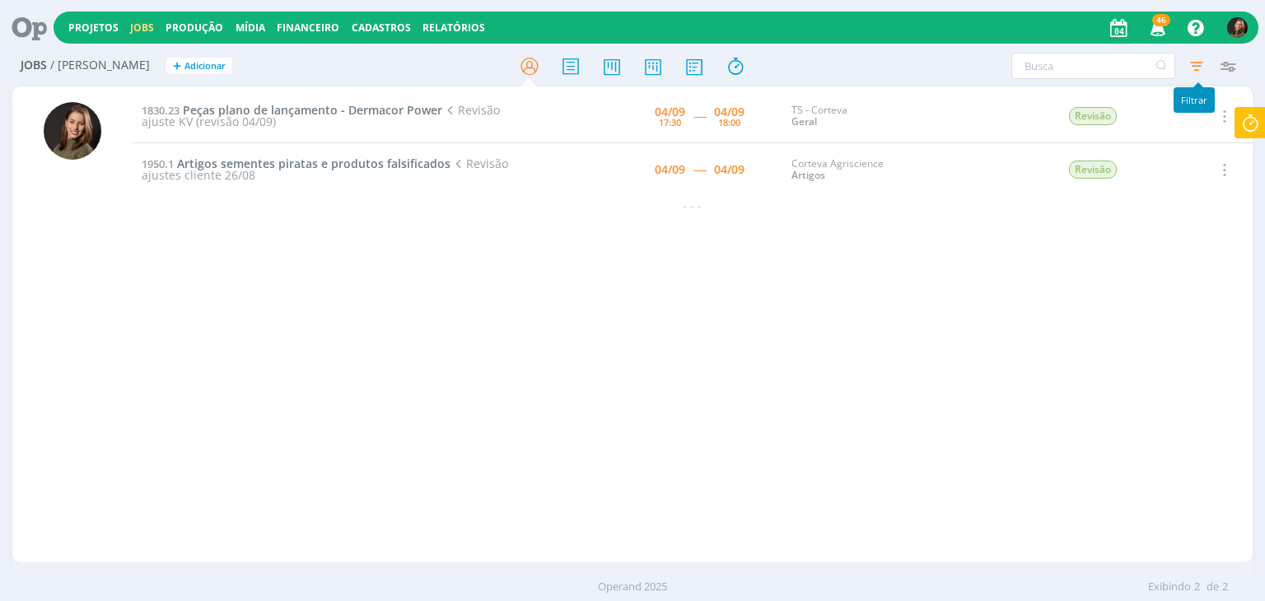
click at [1201, 63] on icon "button" at bounding box center [1197, 66] width 30 height 30
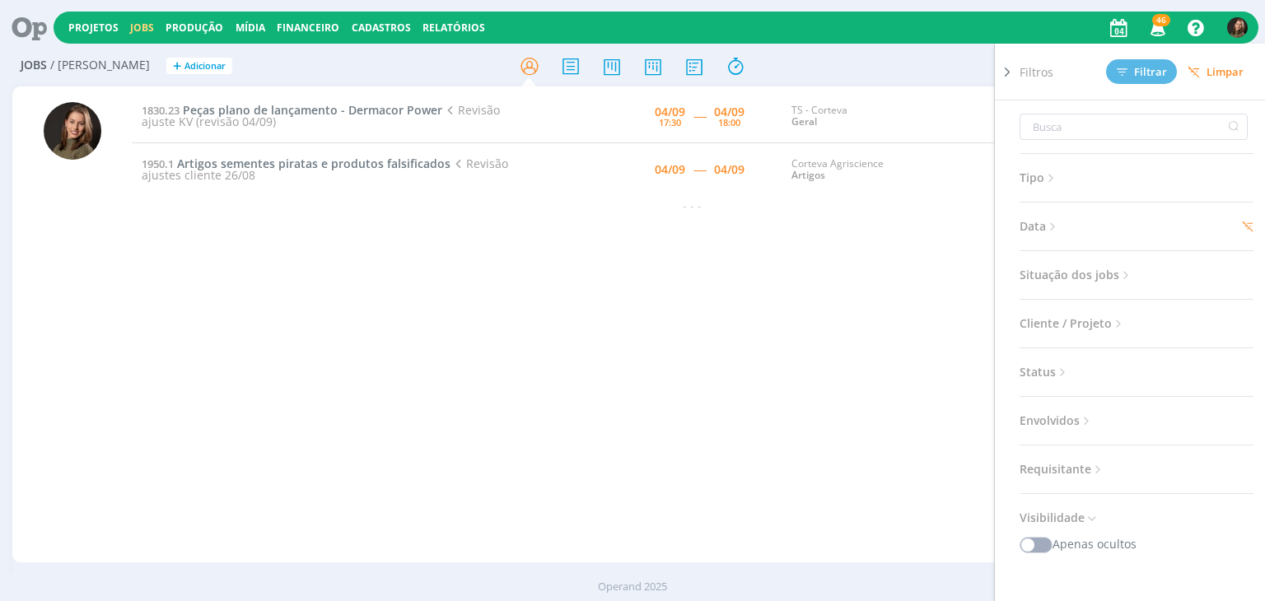
click at [1227, 67] on span "Limpar" at bounding box center [1215, 72] width 56 height 12
click at [886, 313] on div "1830.23 Peças plano de lançamento - Dermacor Power Revisão ajuste KV (revisão 0…" at bounding box center [692, 324] width 1120 height 469
